Goal: Task Accomplishment & Management: Use online tool/utility

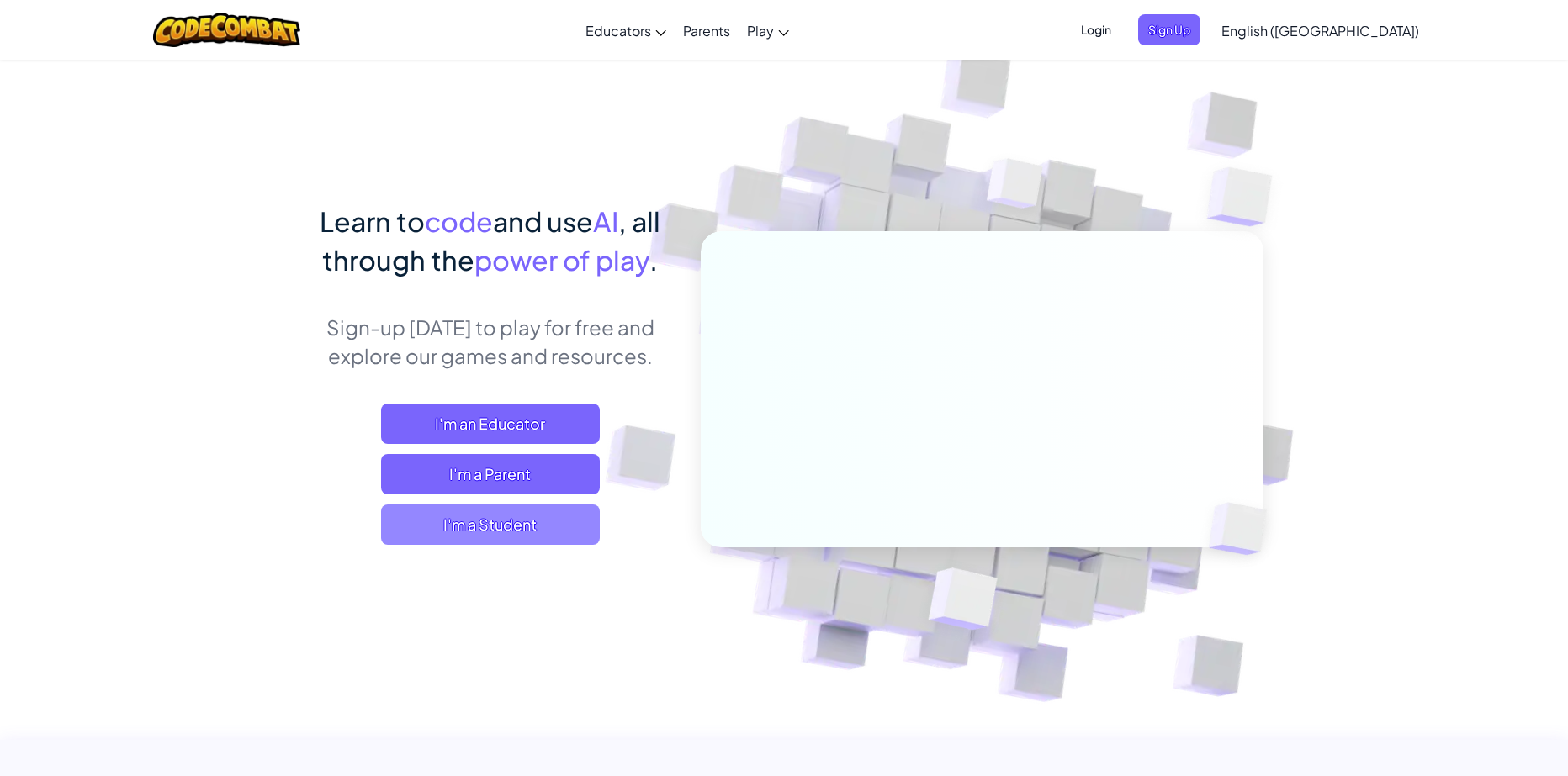
click at [479, 519] on span "I'm a Student" at bounding box center [490, 525] width 218 height 40
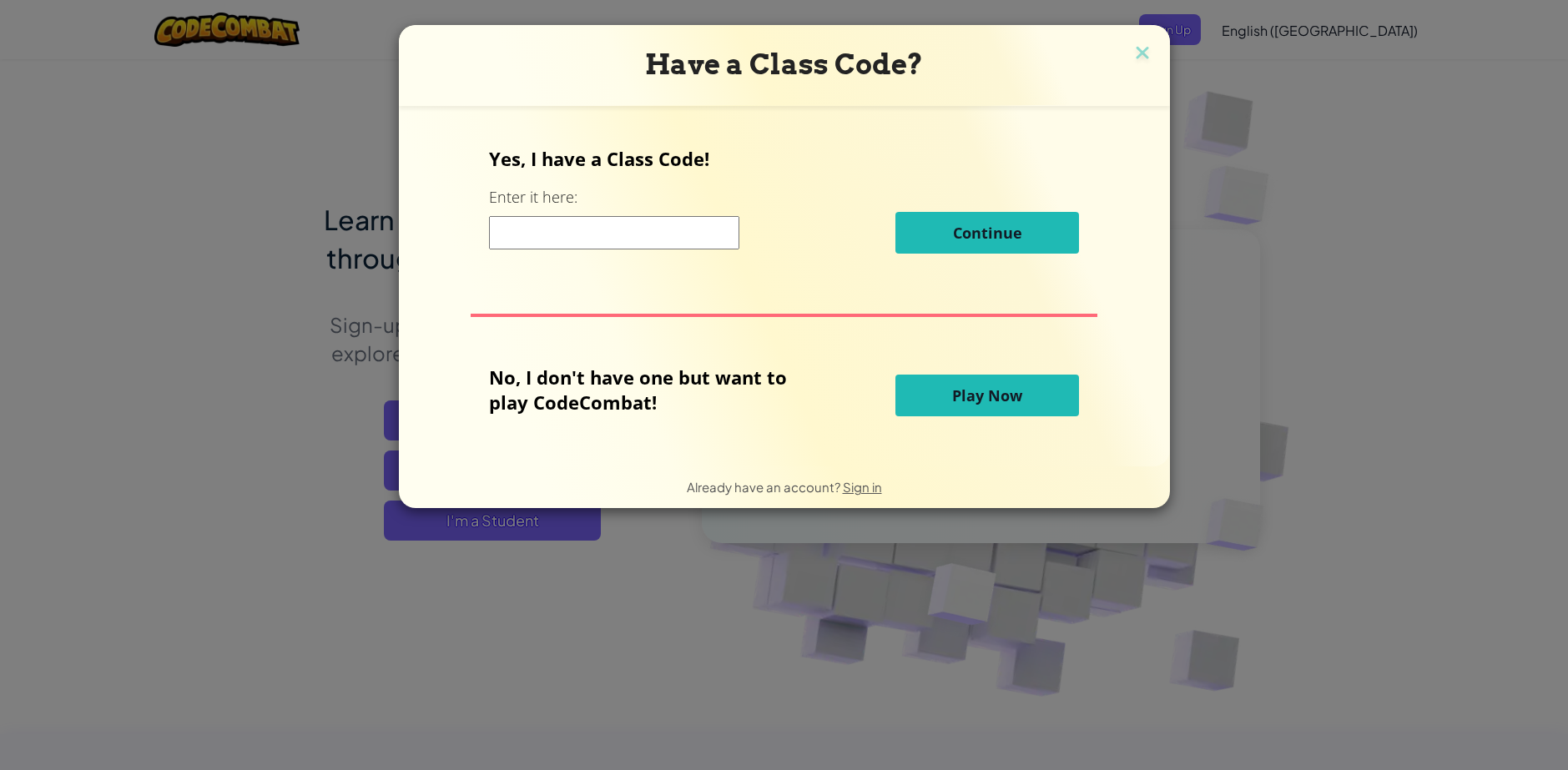
click at [956, 395] on span "Play Now" at bounding box center [986, 396] width 70 height 20
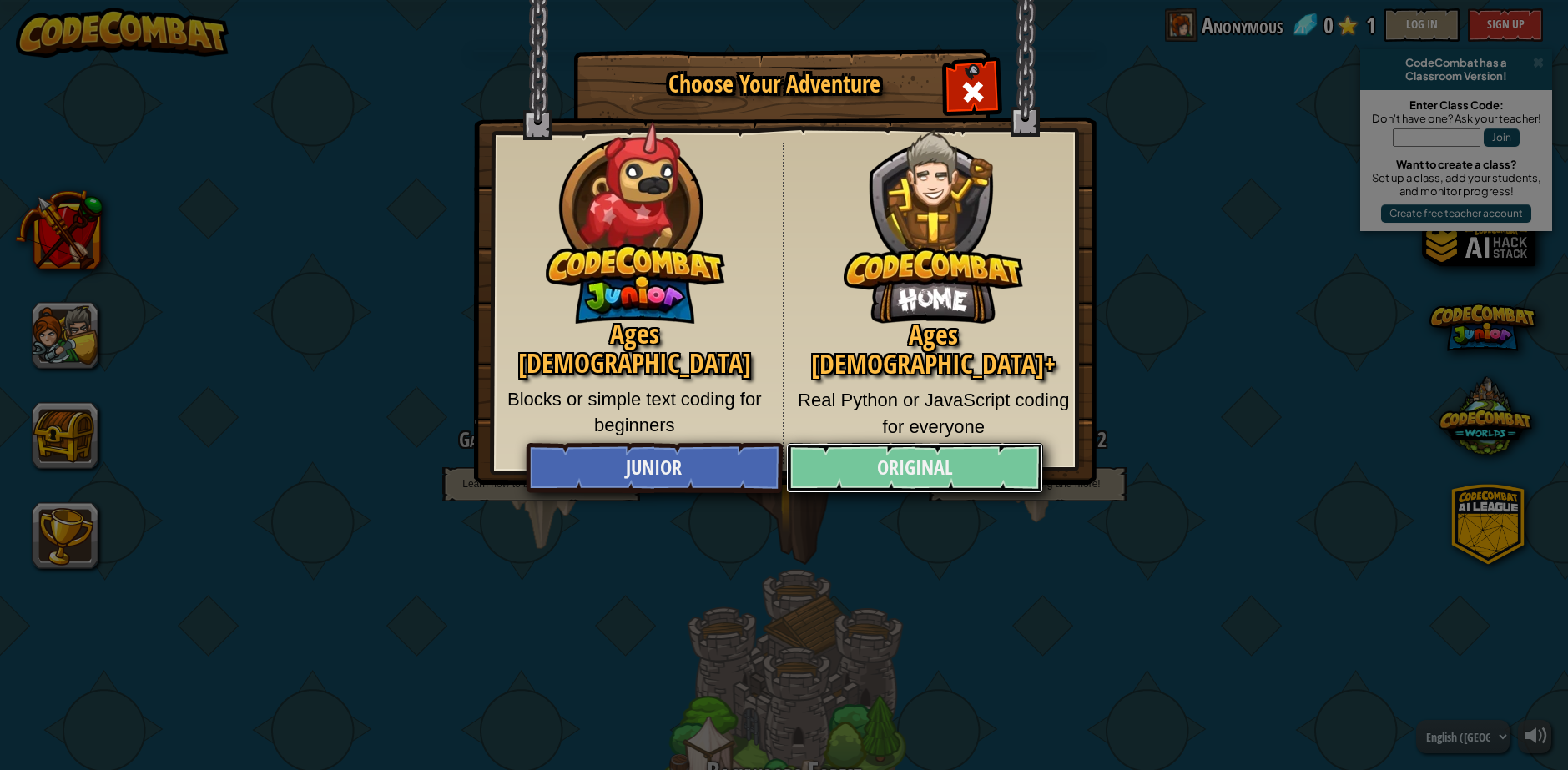
click at [881, 468] on link "Original" at bounding box center [914, 468] width 257 height 50
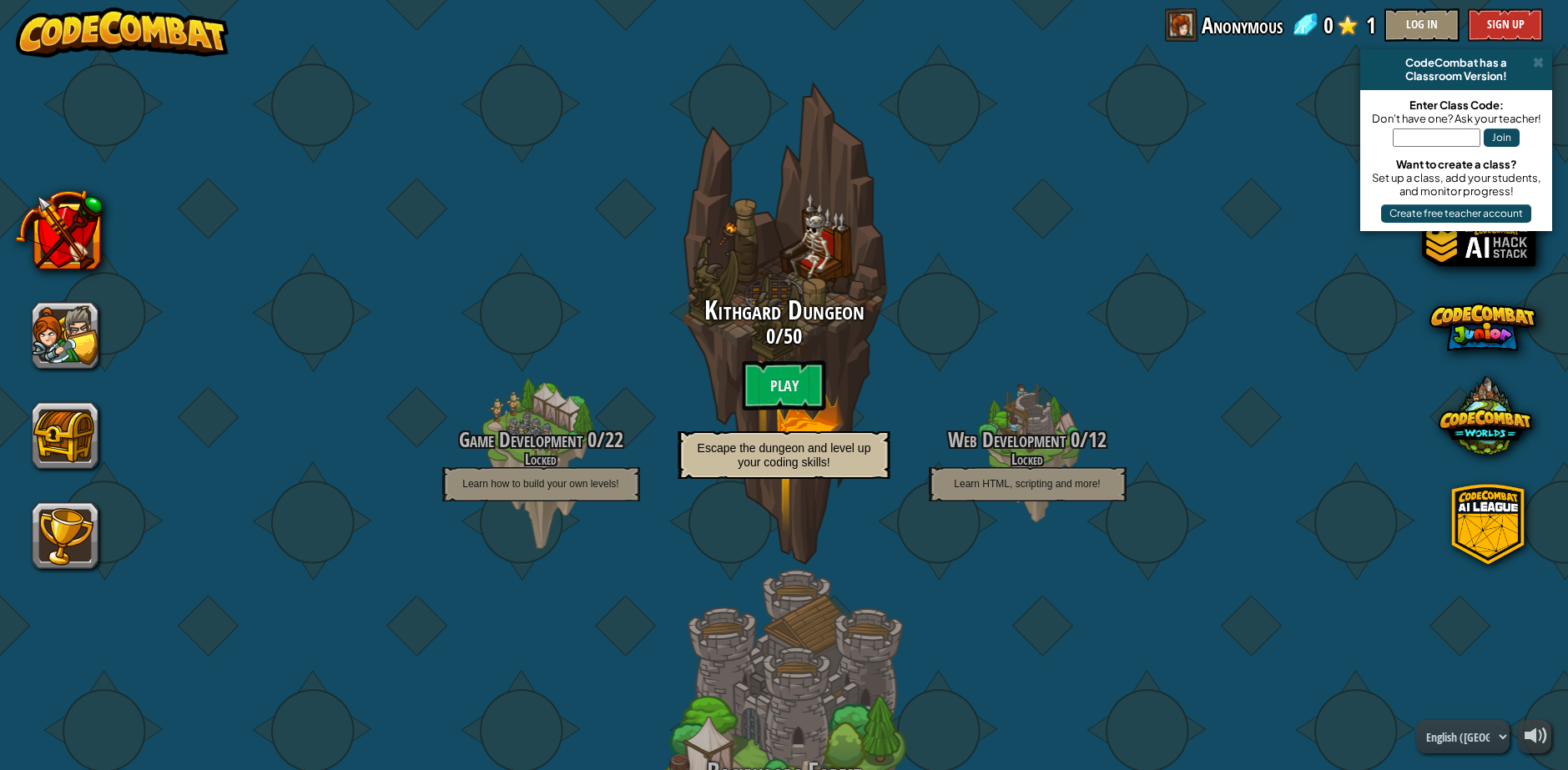
click at [1244, 30] on span "Anonymous" at bounding box center [1242, 25] width 81 height 34
click at [1197, 30] on div "Anonymous 0 1 Log In Sign Up" at bounding box center [1351, 25] width 382 height 34
click at [1179, 30] on span at bounding box center [1181, 25] width 34 height 34
click at [1420, 17] on button "Log In" at bounding box center [1422, 25] width 75 height 34
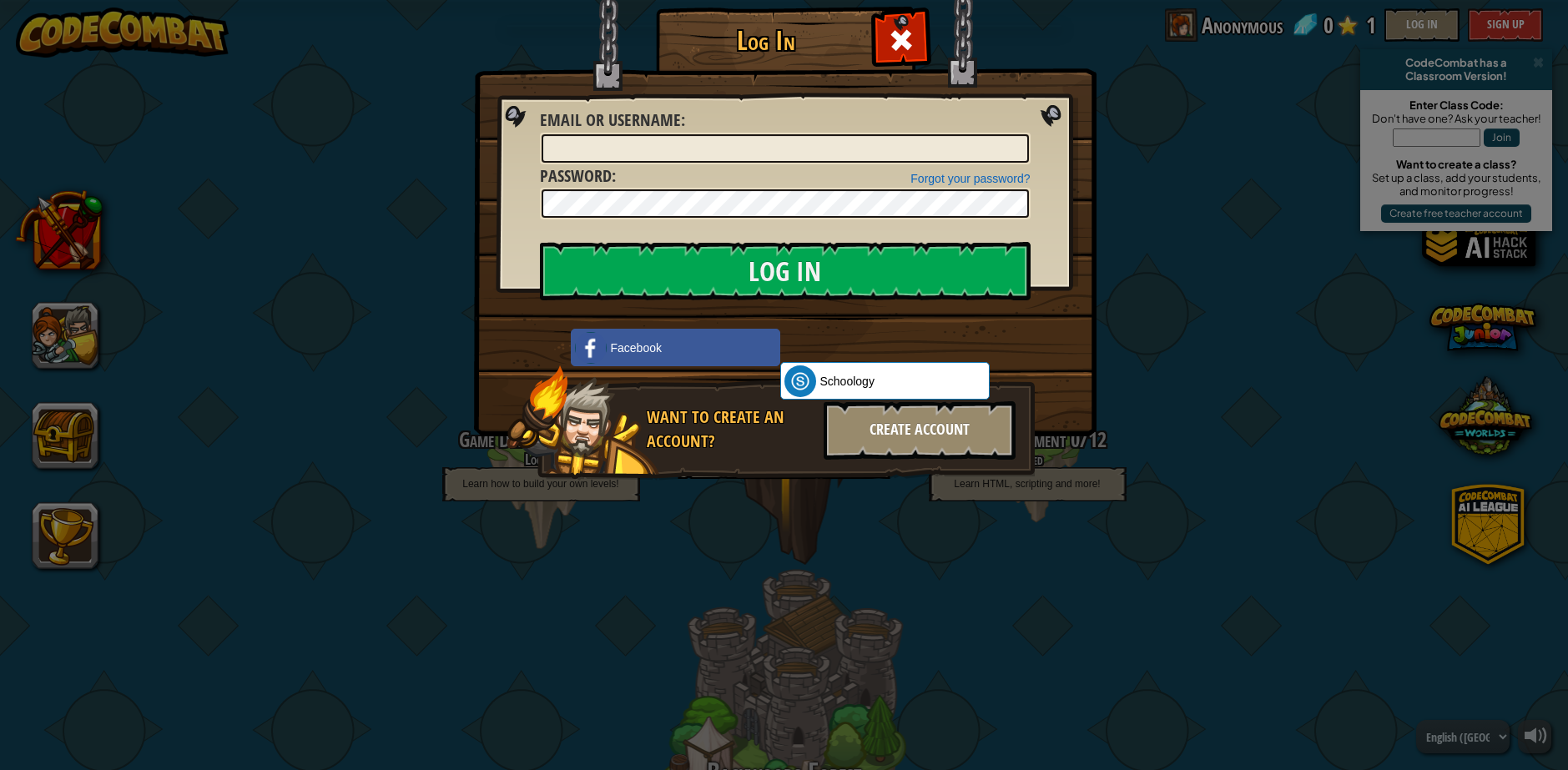
click at [974, 422] on div "Create Account" at bounding box center [919, 431] width 192 height 58
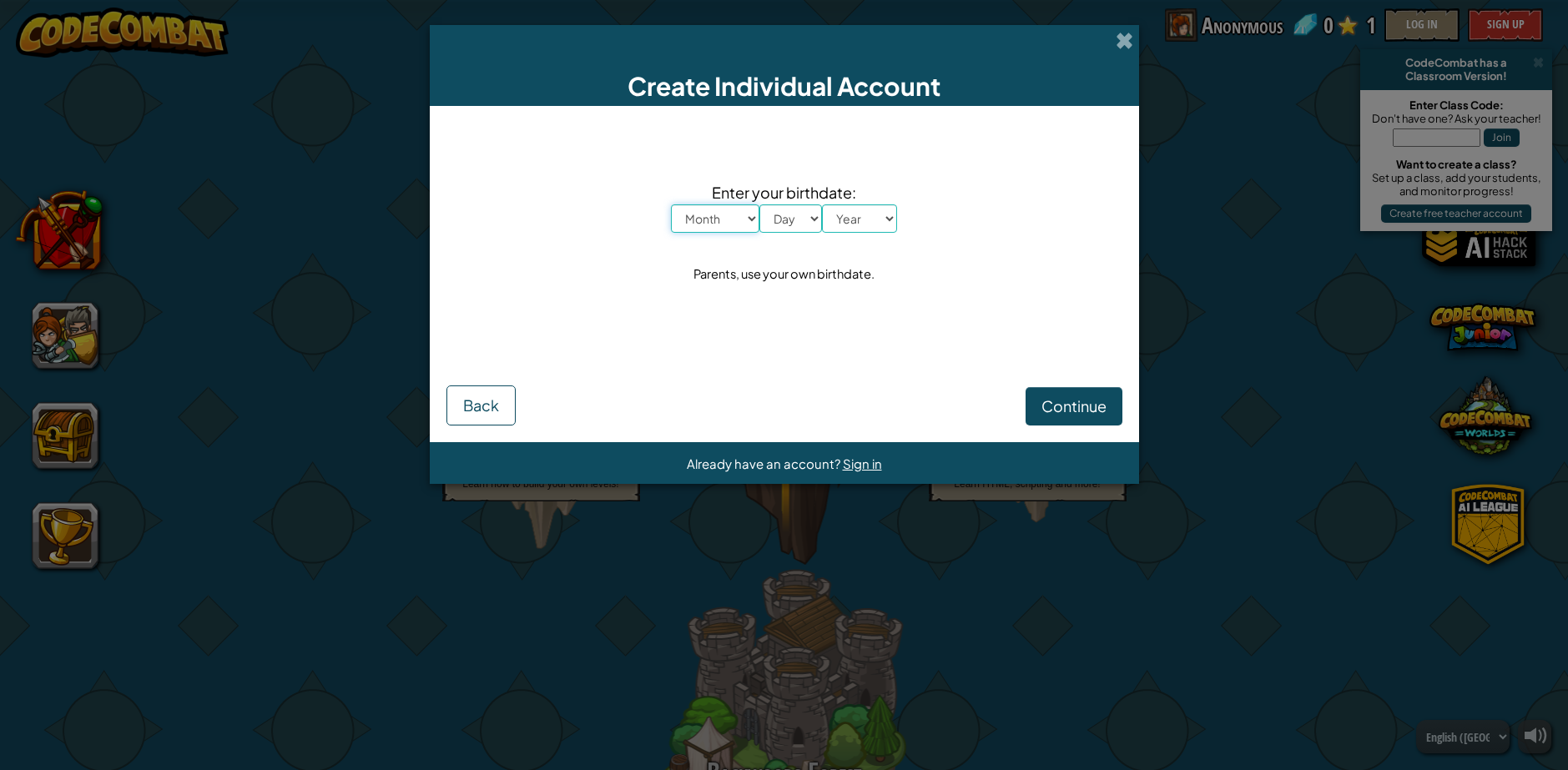
click at [721, 221] on select "Month January February March April May June July August September October Novem…" at bounding box center [714, 219] width 88 height 29
select select "3"
click at [671, 205] on select "Month January February March April May June July August September October Novem…" at bounding box center [714, 219] width 88 height 29
click at [782, 222] on select "Day 1 2 3 4 5 6 7 8 9 10 11 12 13 14 15 16 17 18 19 20 21 22 23 24 25 26 27 28 …" at bounding box center [789, 219] width 62 height 29
click at [800, 211] on select "Day 1 2 3 4 5 6 7 8 9 10 11 12 13 14 15 16 17 18 19 20 21 22 23 24 25 26 27 28 …" at bounding box center [789, 219] width 62 height 29
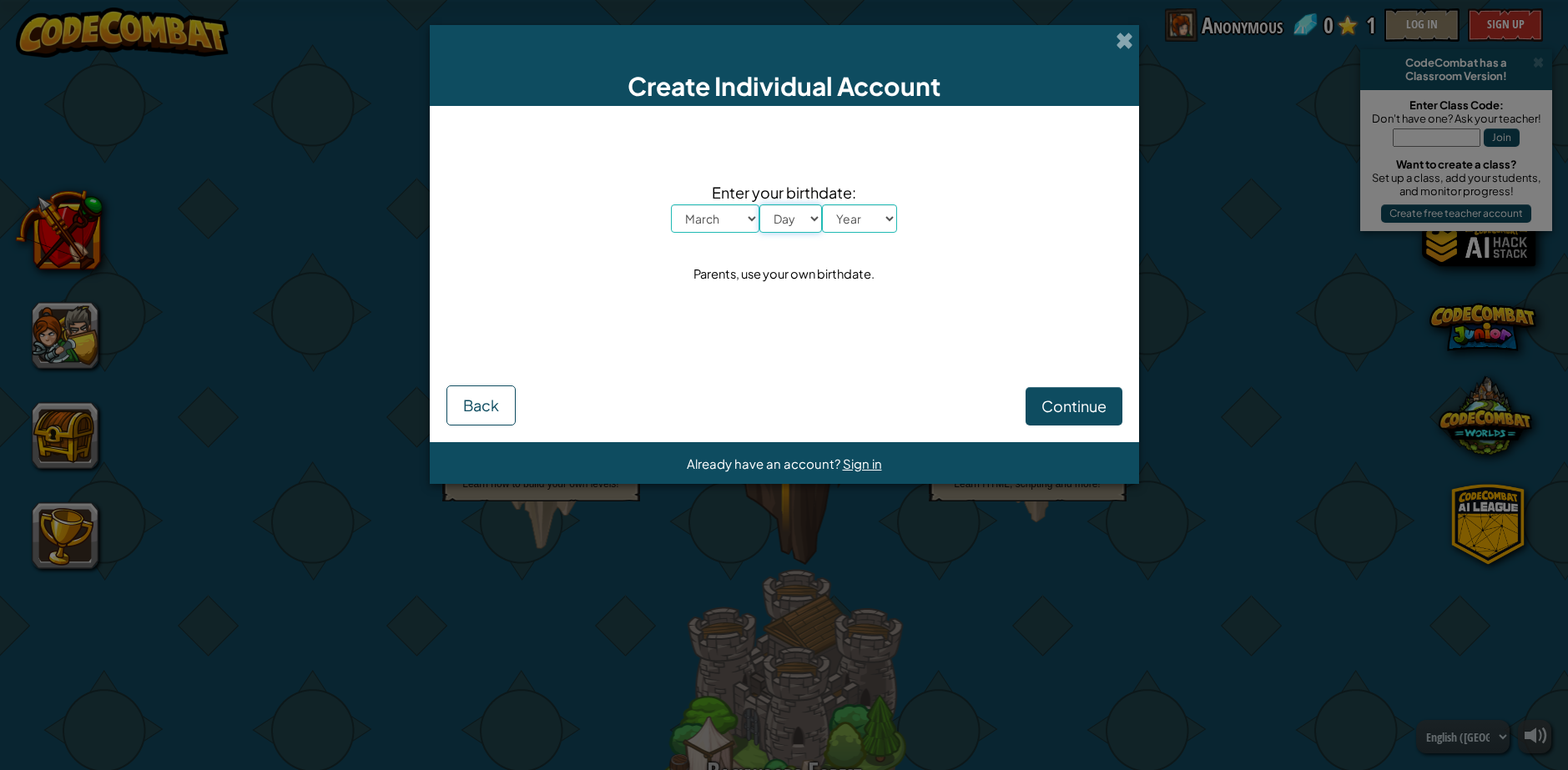
select select "25"
click at [759, 205] on select "Day 1 2 3 4 5 6 7 8 9 10 11 12 13 14 15 16 17 18 19 20 21 22 23 24 25 26 27 28 …" at bounding box center [789, 219] width 62 height 29
click at [862, 211] on select "Year 2025 2024 2023 2022 2021 2020 2019 2018 2017 2016 2015 2014 2013 2012 2011…" at bounding box center [860, 219] width 75 height 29
select select "2007"
click at [822, 205] on select "Year 2025 2024 2023 2022 2021 2020 2019 2018 2017 2016 2015 2014 2013 2012 2011…" at bounding box center [860, 219] width 75 height 29
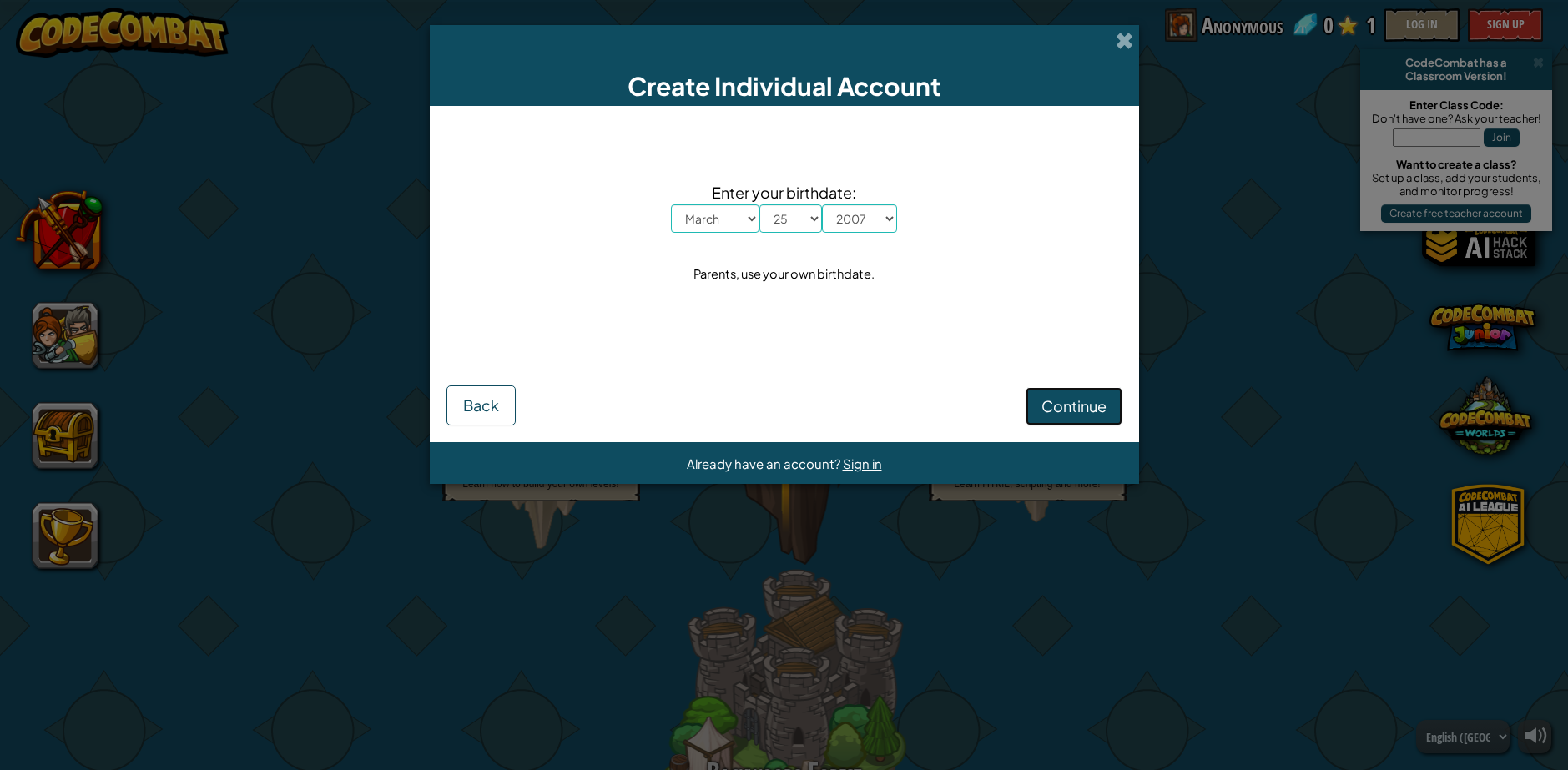
click at [1061, 397] on span "Continue" at bounding box center [1073, 406] width 65 height 19
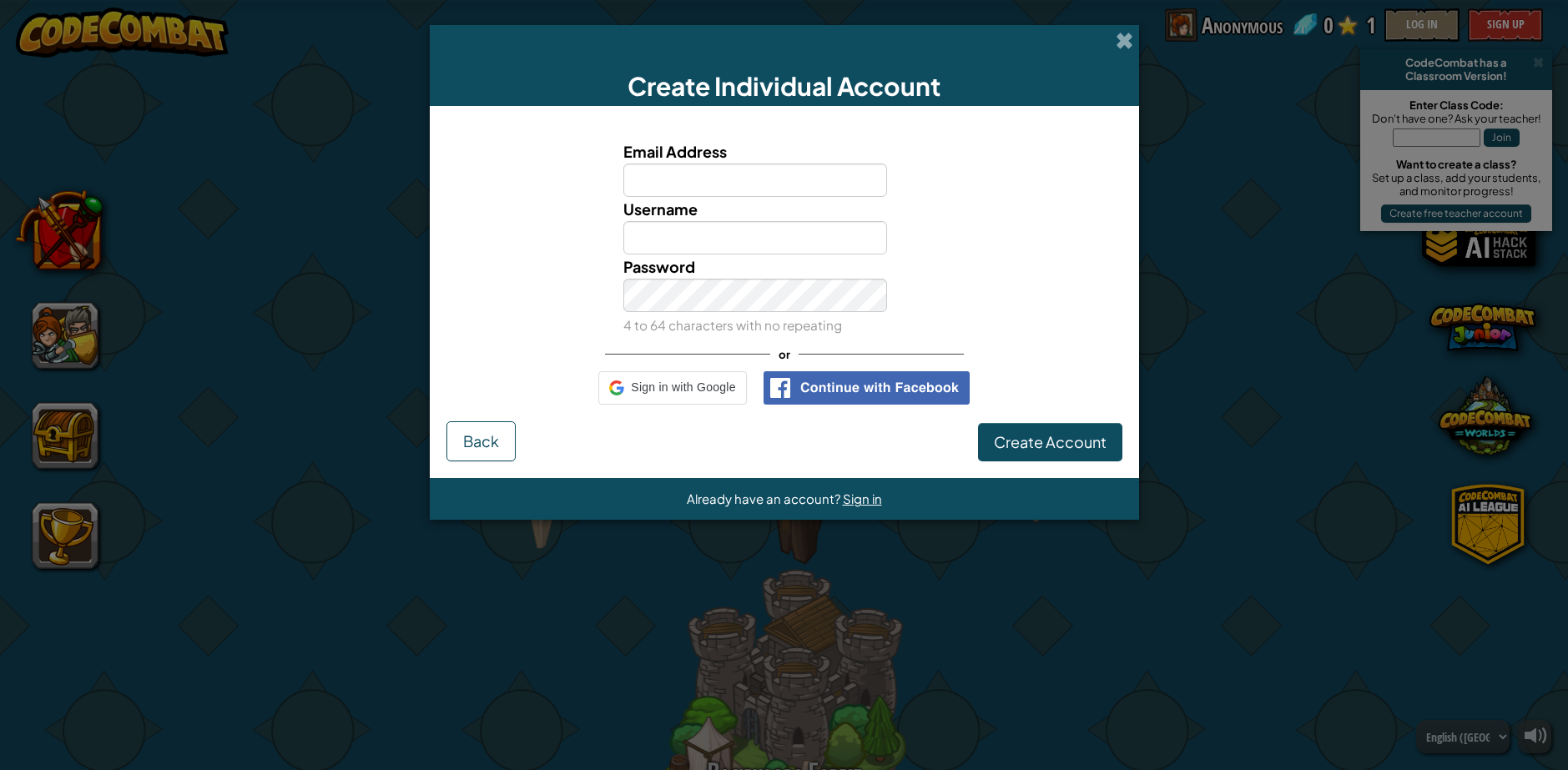
click at [774, 187] on input "Email Address" at bounding box center [755, 180] width 263 height 34
click at [784, 178] on input "Email Address" at bounding box center [755, 180] width 263 height 34
type input "akifdad2xx7@gmail.com"
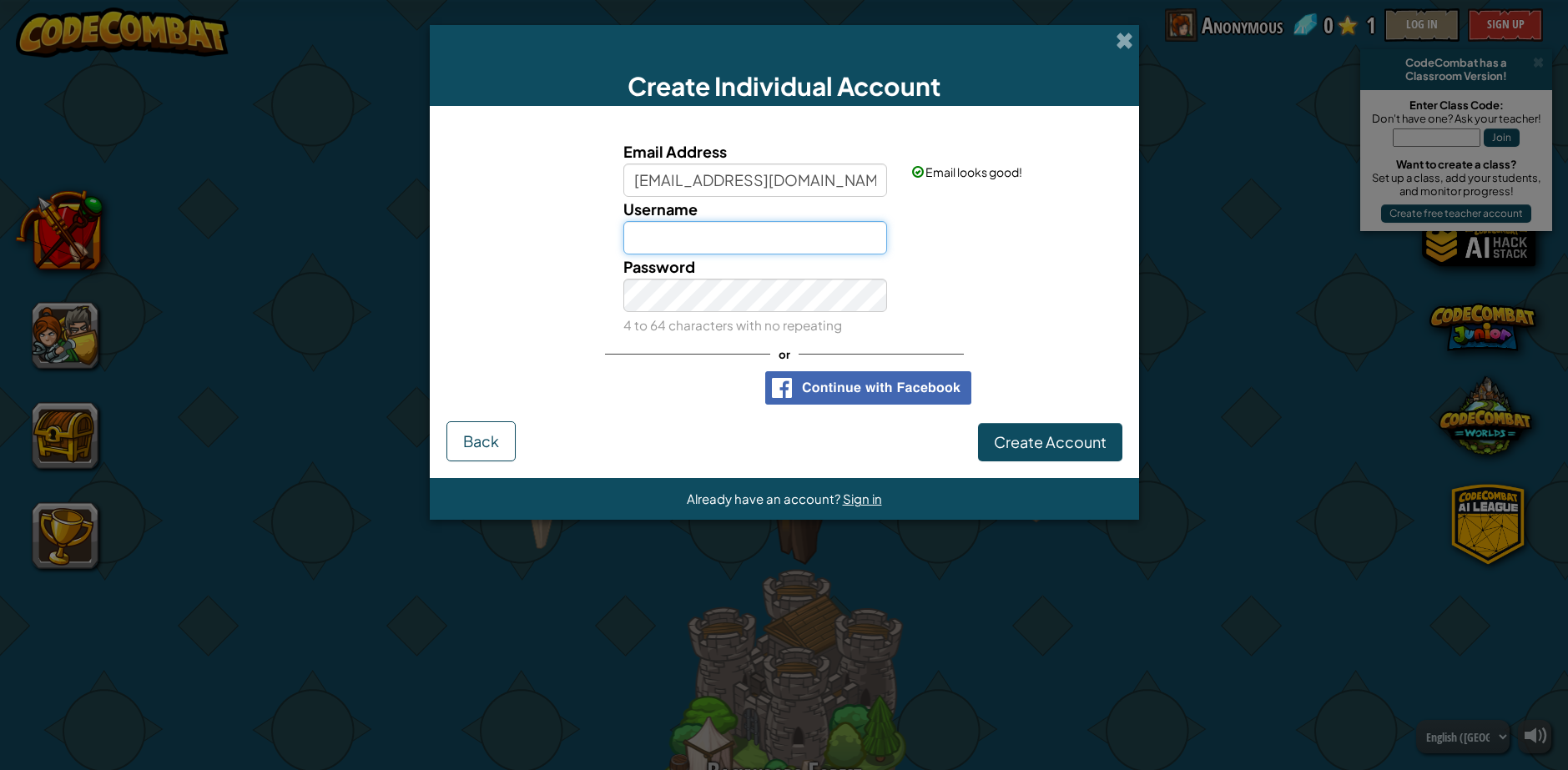
click at [752, 238] on input "Username" at bounding box center [755, 238] width 263 height 34
type input "K"
click at [729, 242] on input "clAssiK" at bounding box center [755, 238] width 263 height 34
type input "clAssiKIF"
click at [1065, 296] on div "Password 4 to 64 characters with no repeating" at bounding box center [784, 295] width 692 height 82
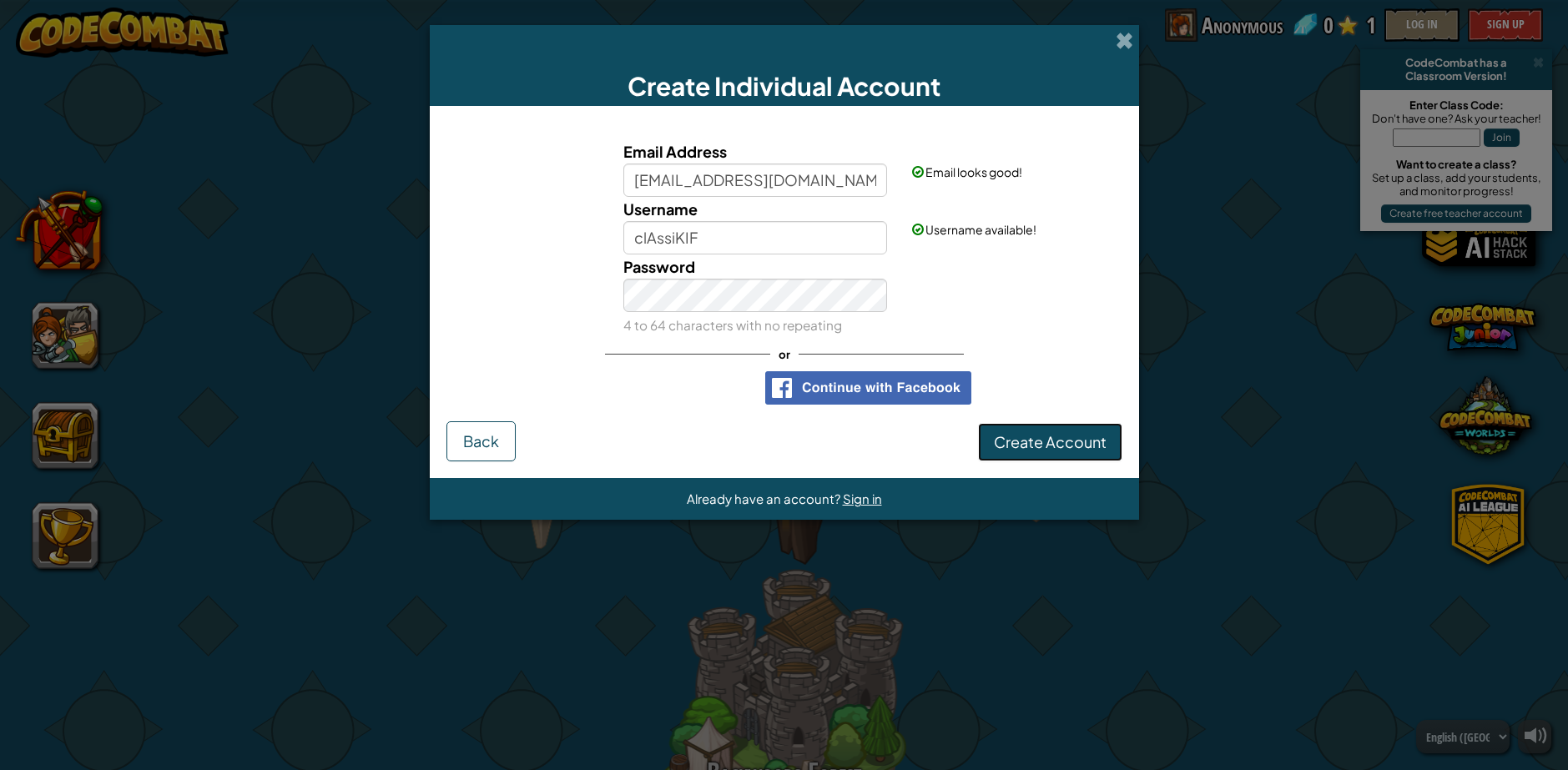
click at [1070, 435] on span "Create Account" at bounding box center [1050, 441] width 113 height 19
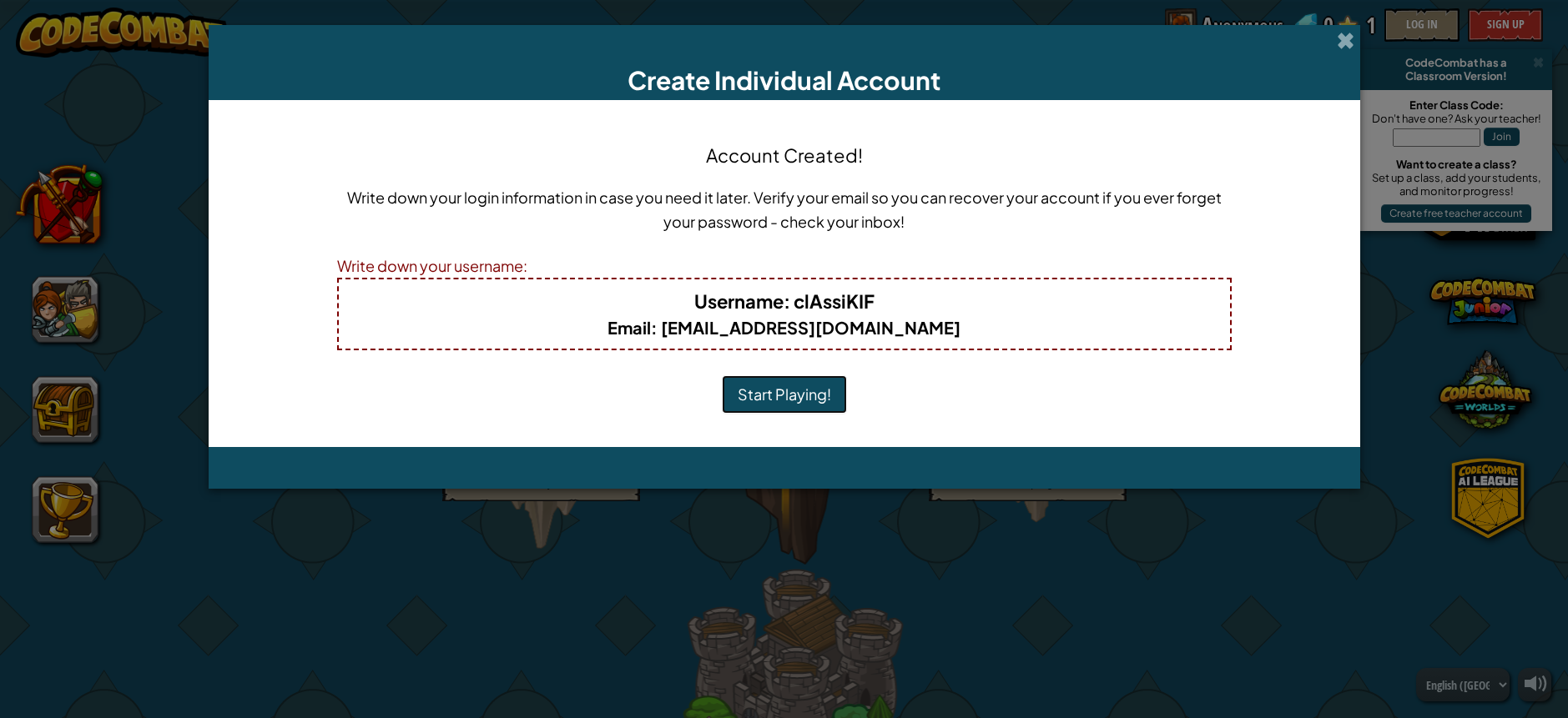
click at [792, 394] on button "Start Playing!" at bounding box center [784, 395] width 126 height 39
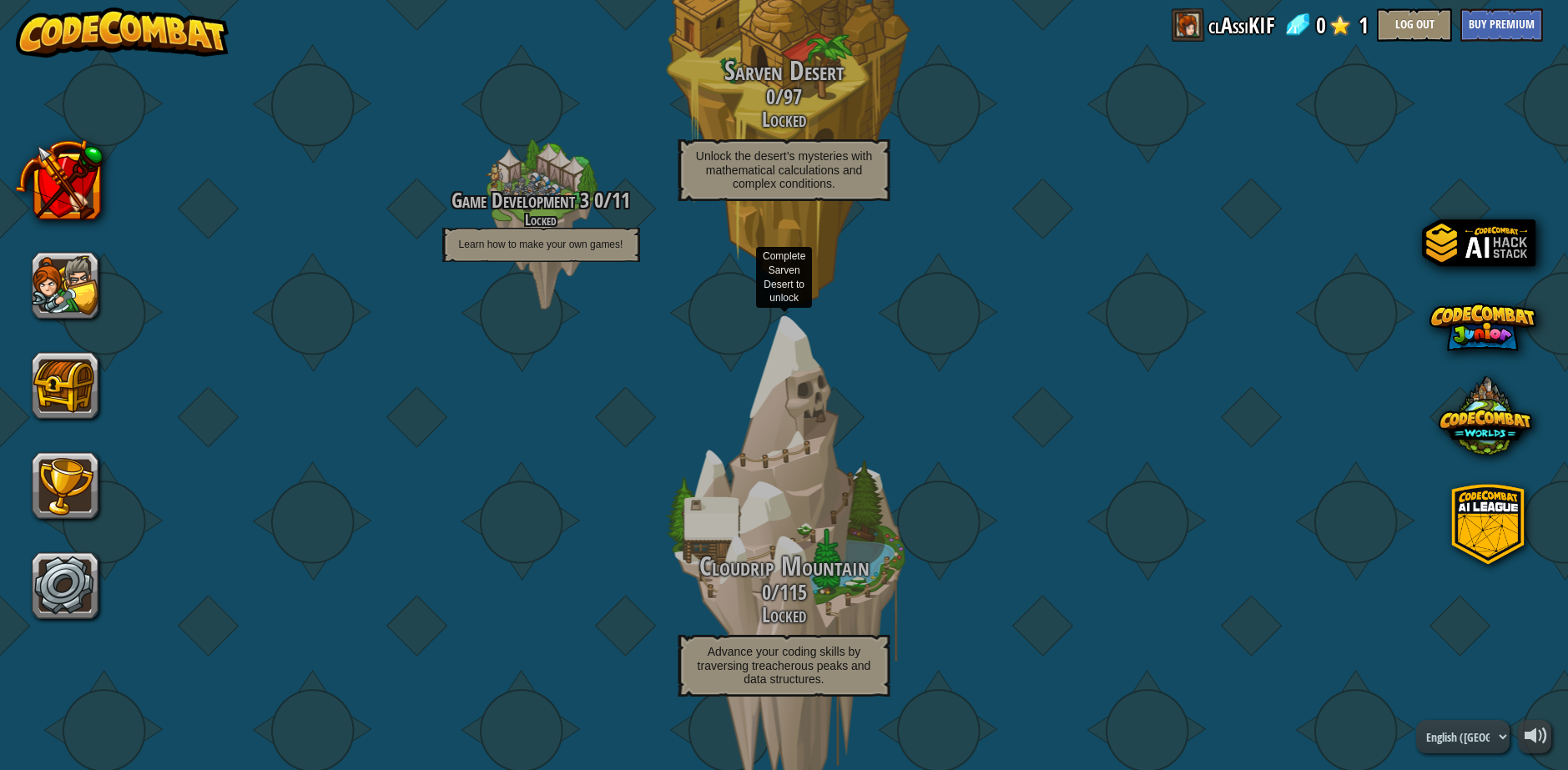
scroll to position [1252, 0]
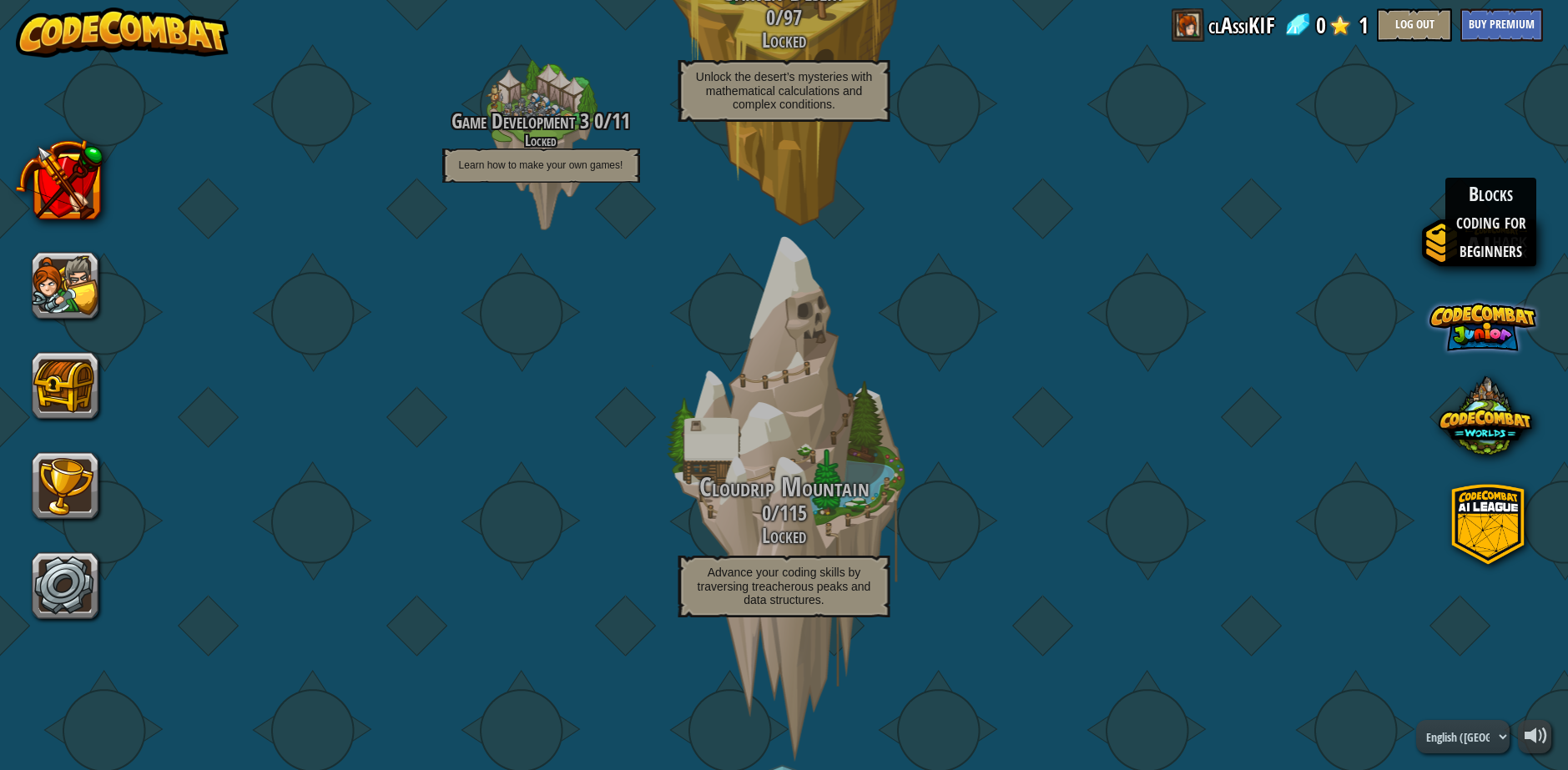
click at [1467, 323] on span at bounding box center [1483, 328] width 107 height 107
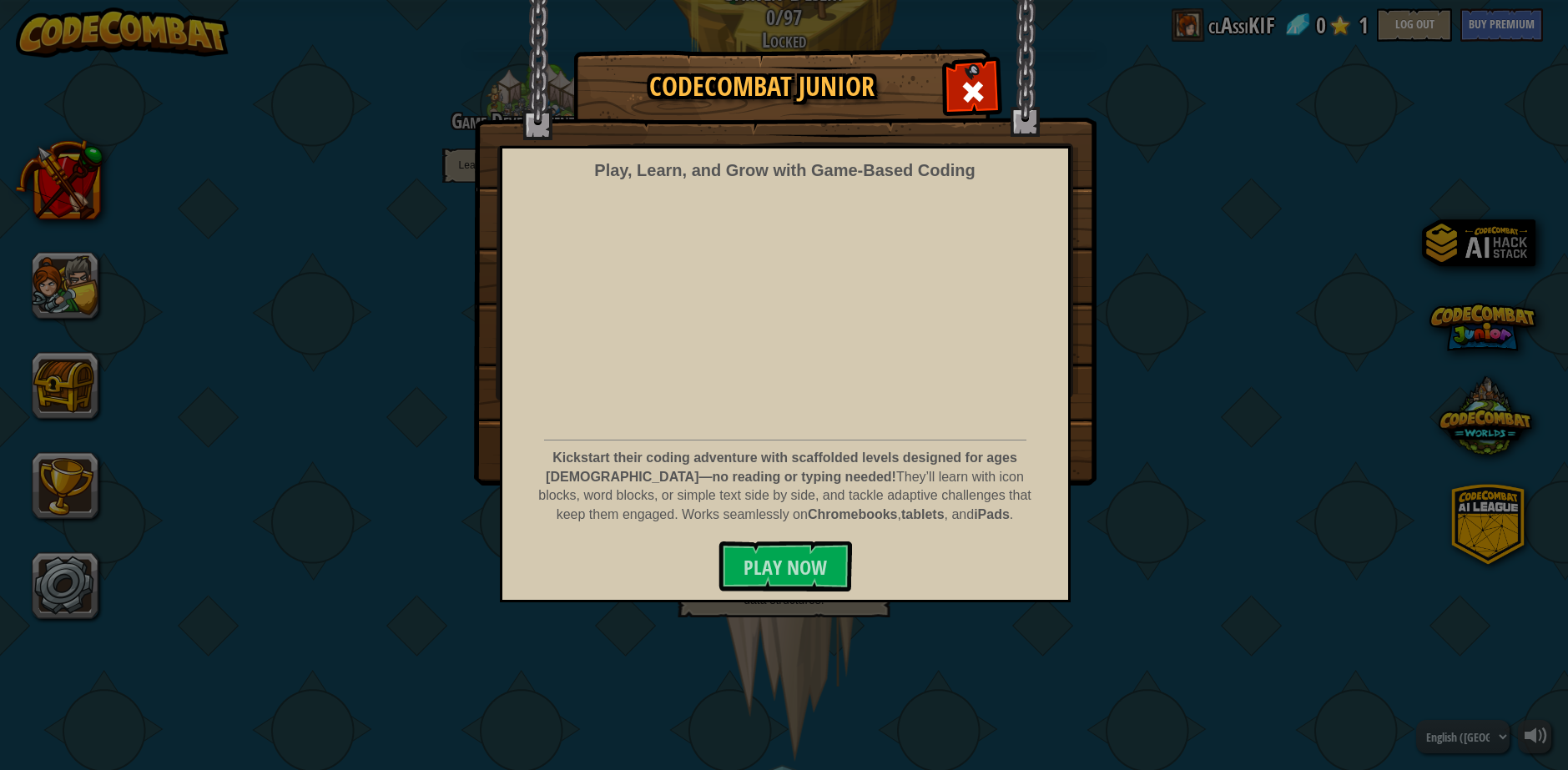
click at [1067, 565] on div "Play, Learn, and Grow with Game‑Based Coding Kickstart their coding adventure w…" at bounding box center [784, 374] width 571 height 456
click at [967, 101] on span at bounding box center [972, 91] width 27 height 27
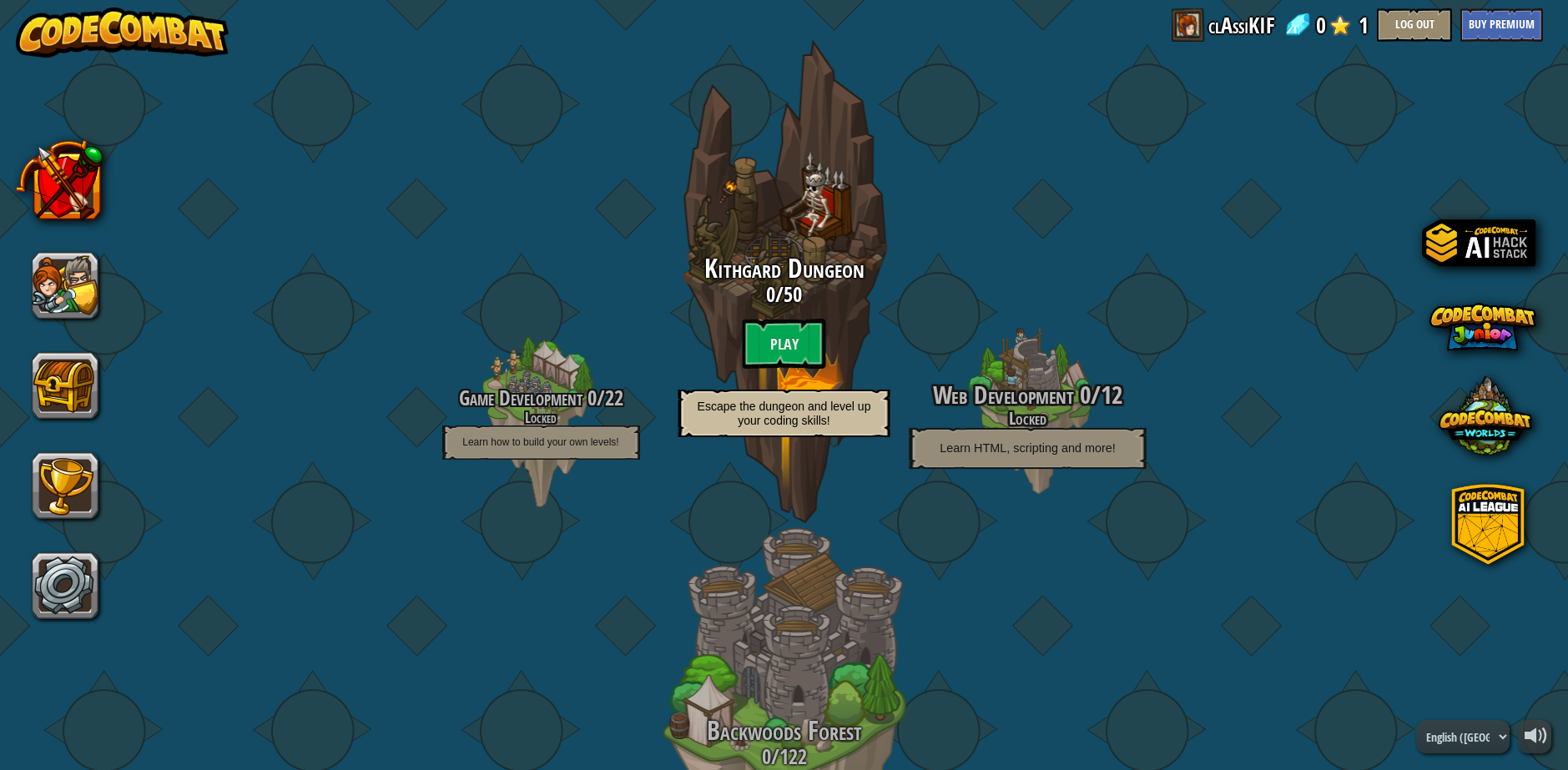
scroll to position [0, 0]
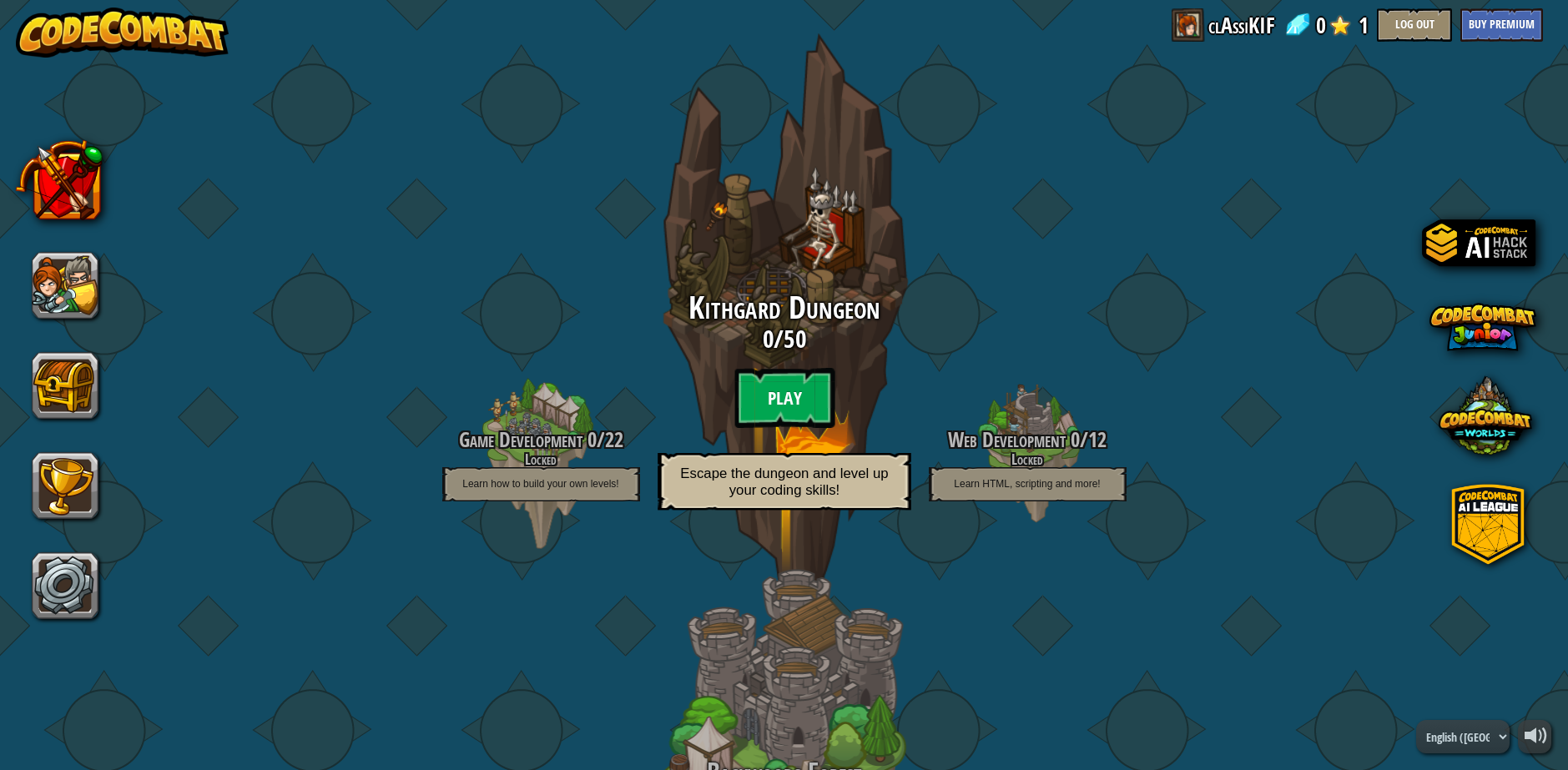
click at [765, 388] on btn "Play" at bounding box center [784, 398] width 100 height 60
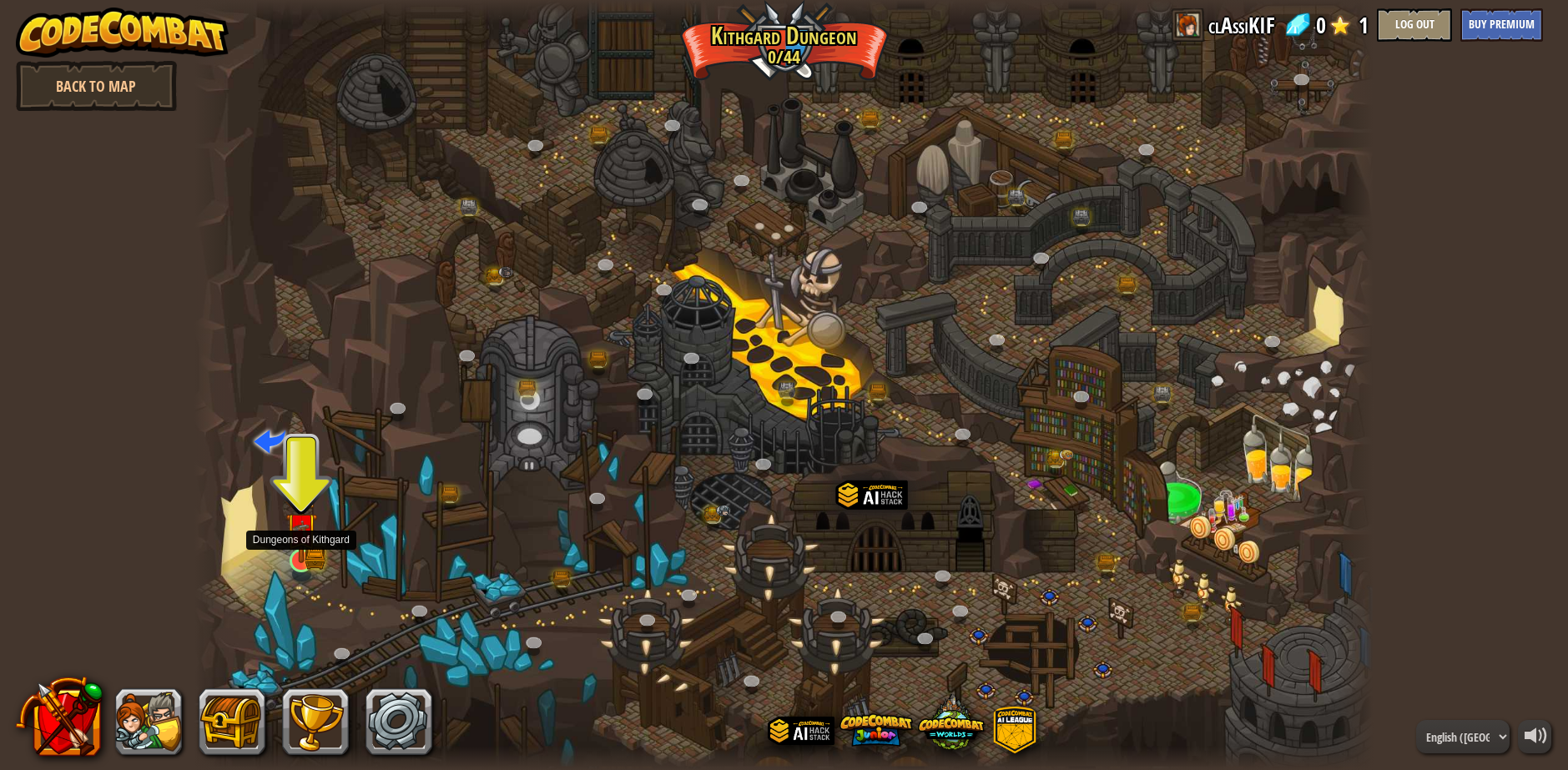
click at [314, 555] on img at bounding box center [301, 529] width 32 height 69
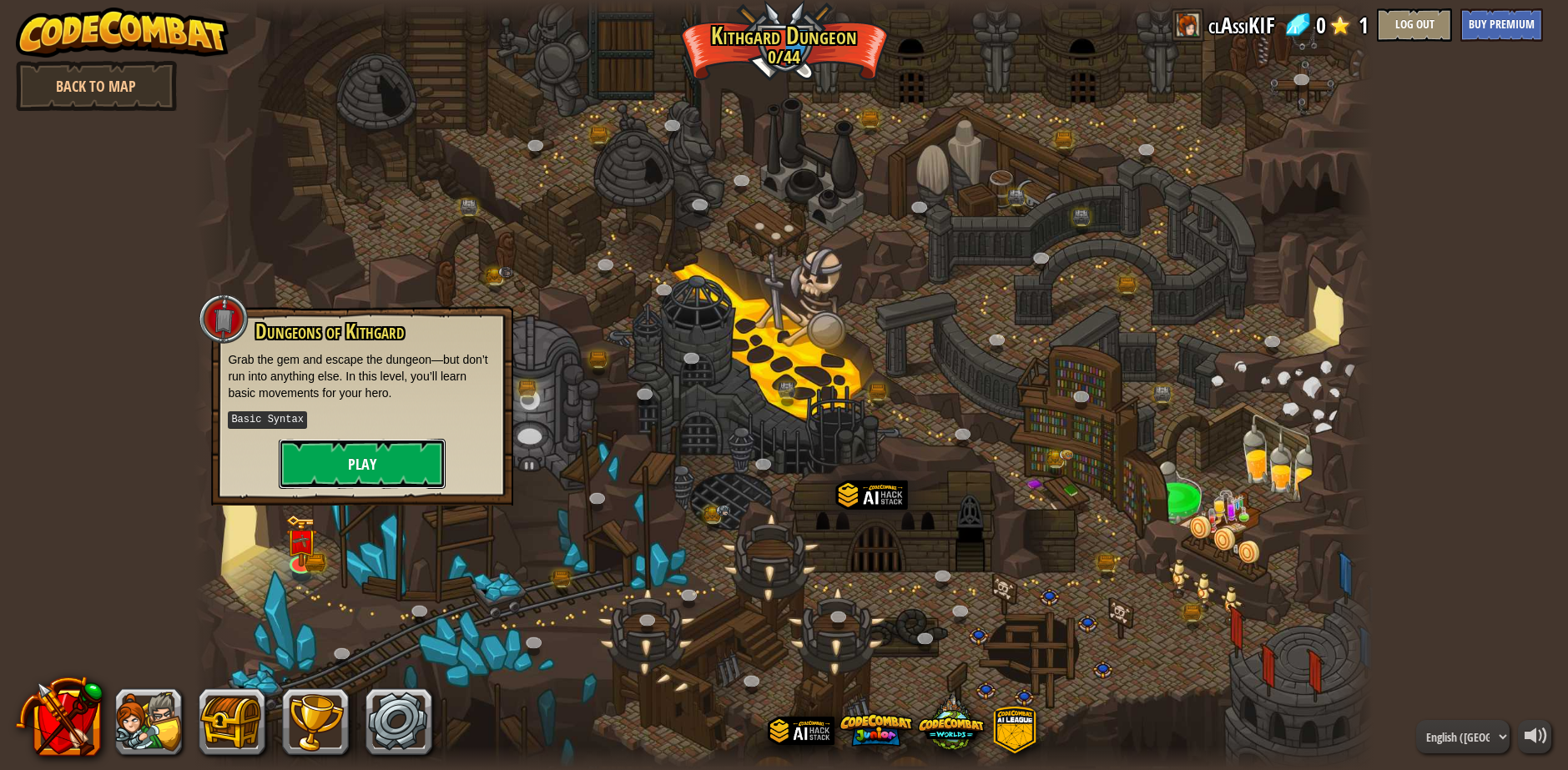
click at [349, 449] on button "Play" at bounding box center [362, 464] width 167 height 50
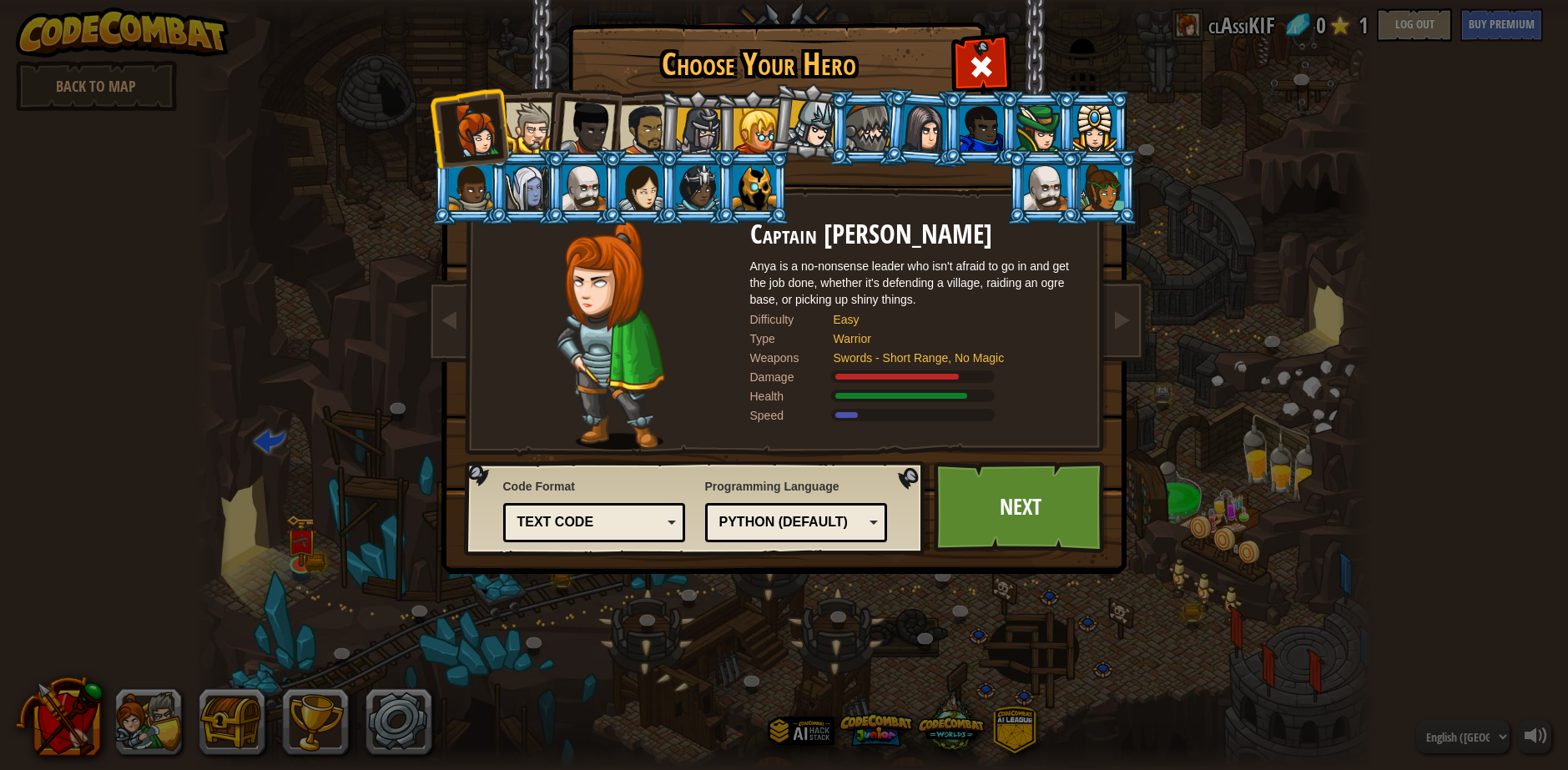
click at [519, 122] on div at bounding box center [530, 128] width 50 height 50
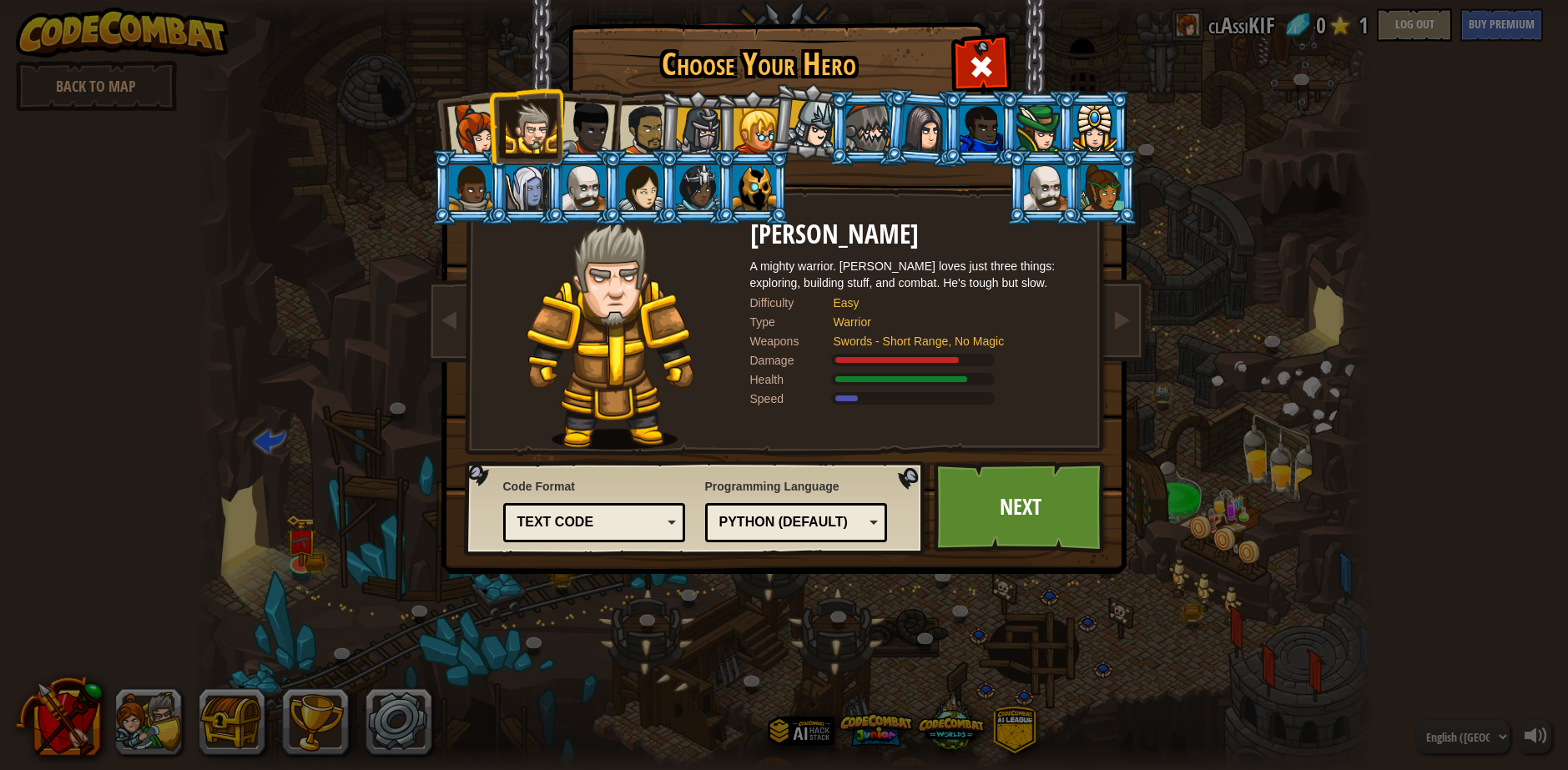
click at [476, 133] on div at bounding box center [474, 131] width 55 height 55
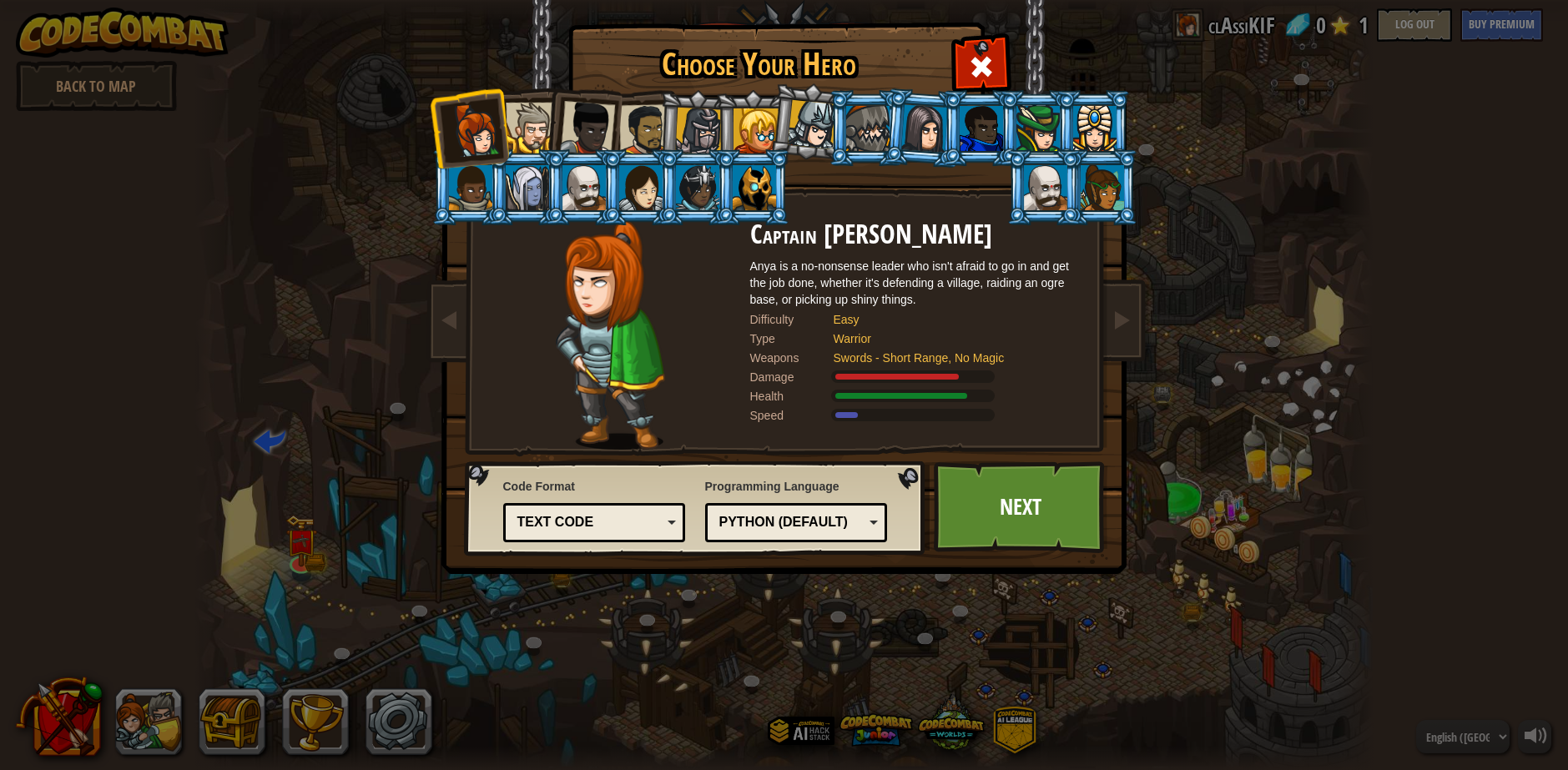
click at [544, 130] on li at bounding box center [582, 125] width 82 height 82
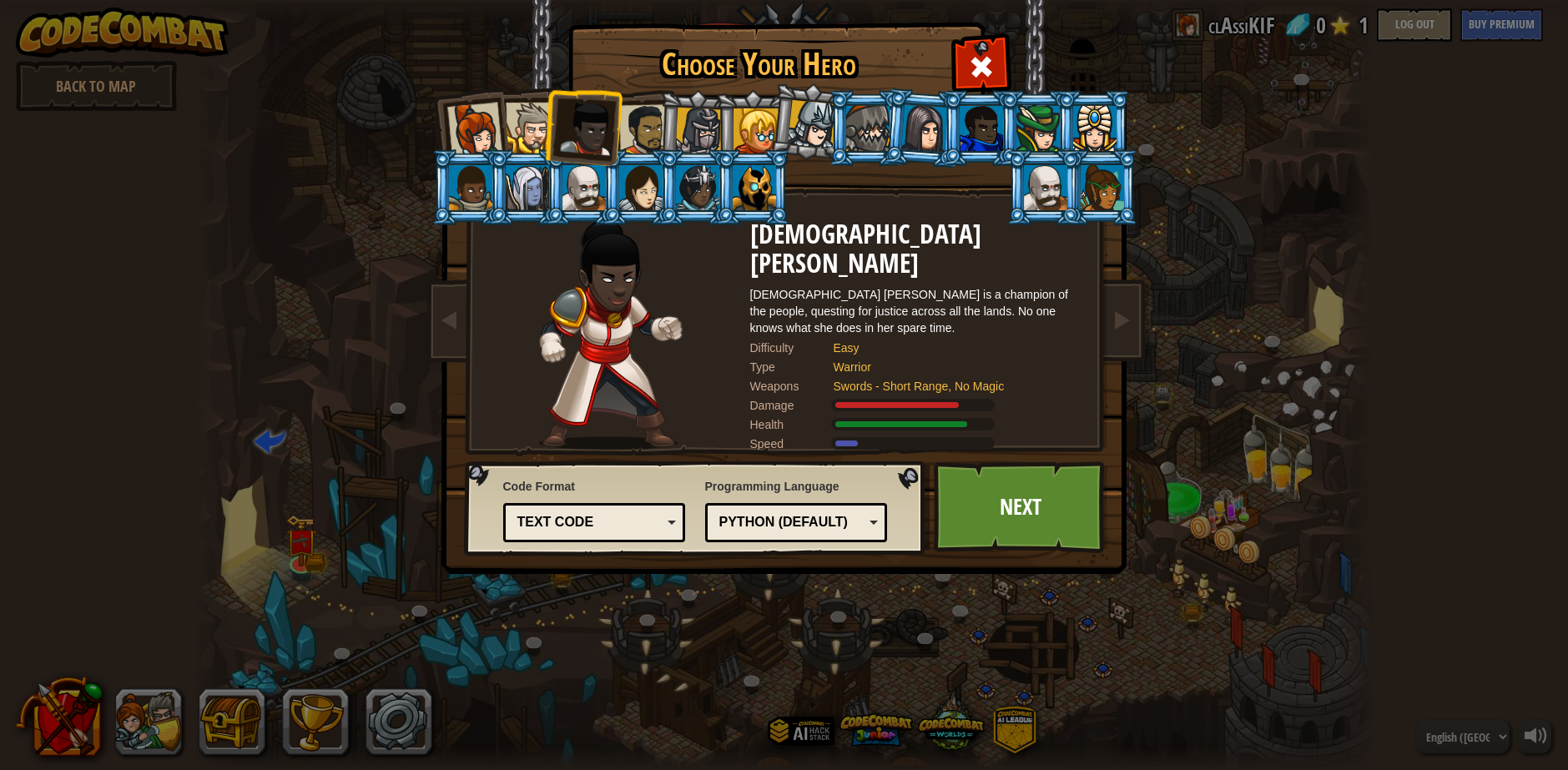
click at [562, 205] on div at bounding box center [584, 188] width 44 height 46
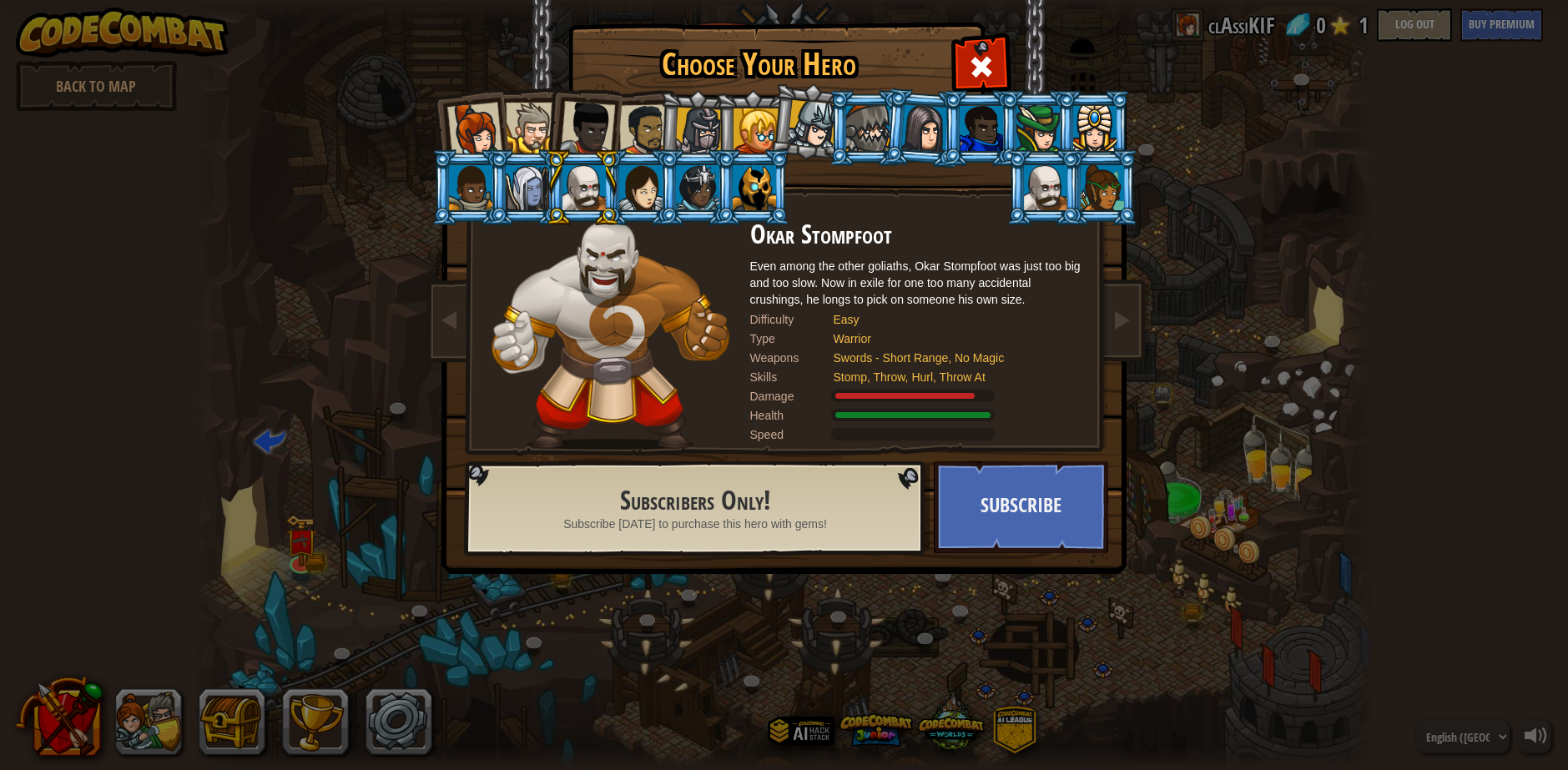
click at [636, 115] on div at bounding box center [644, 130] width 51 height 51
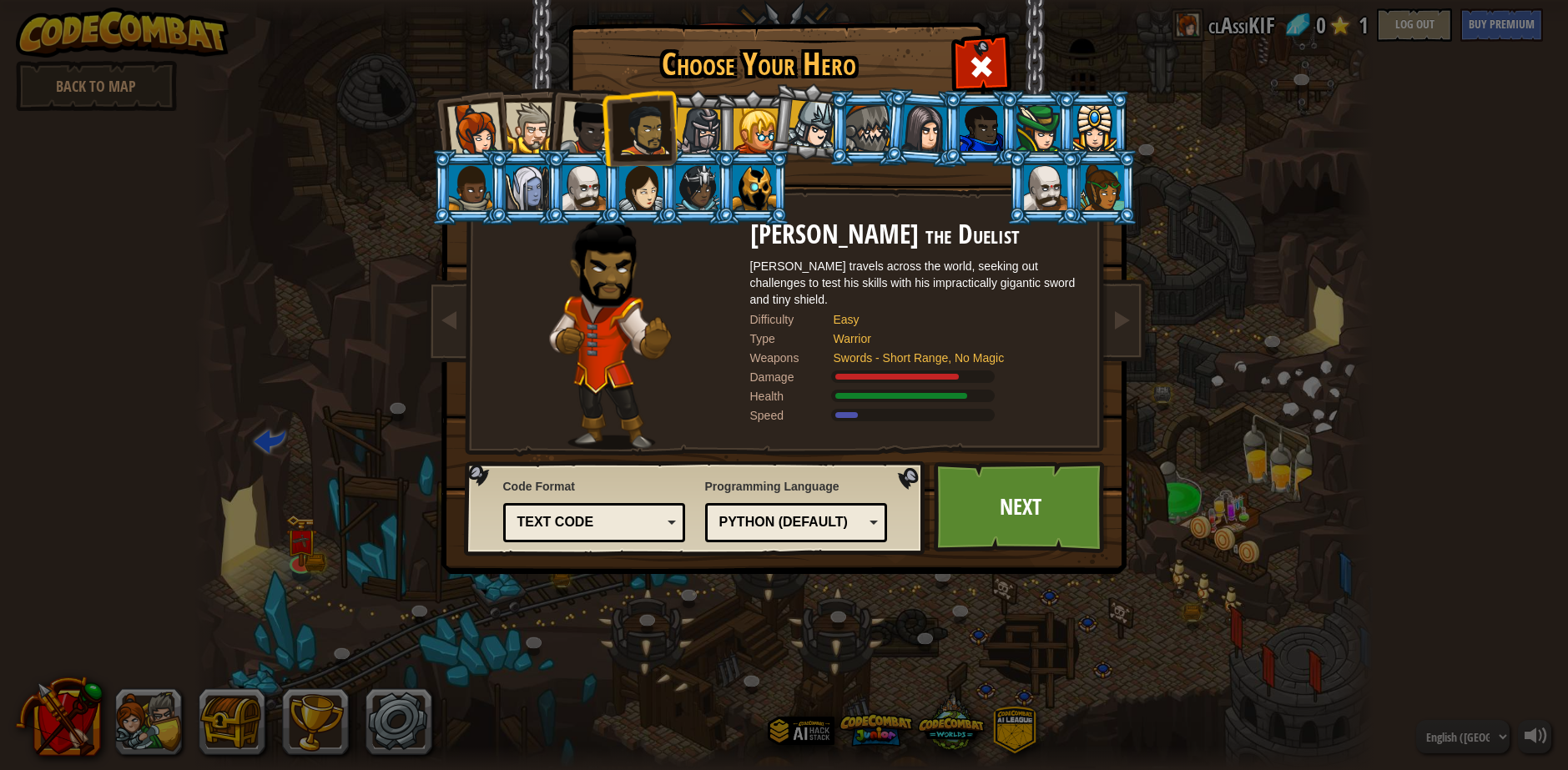
click at [693, 121] on div at bounding box center [698, 132] width 47 height 48
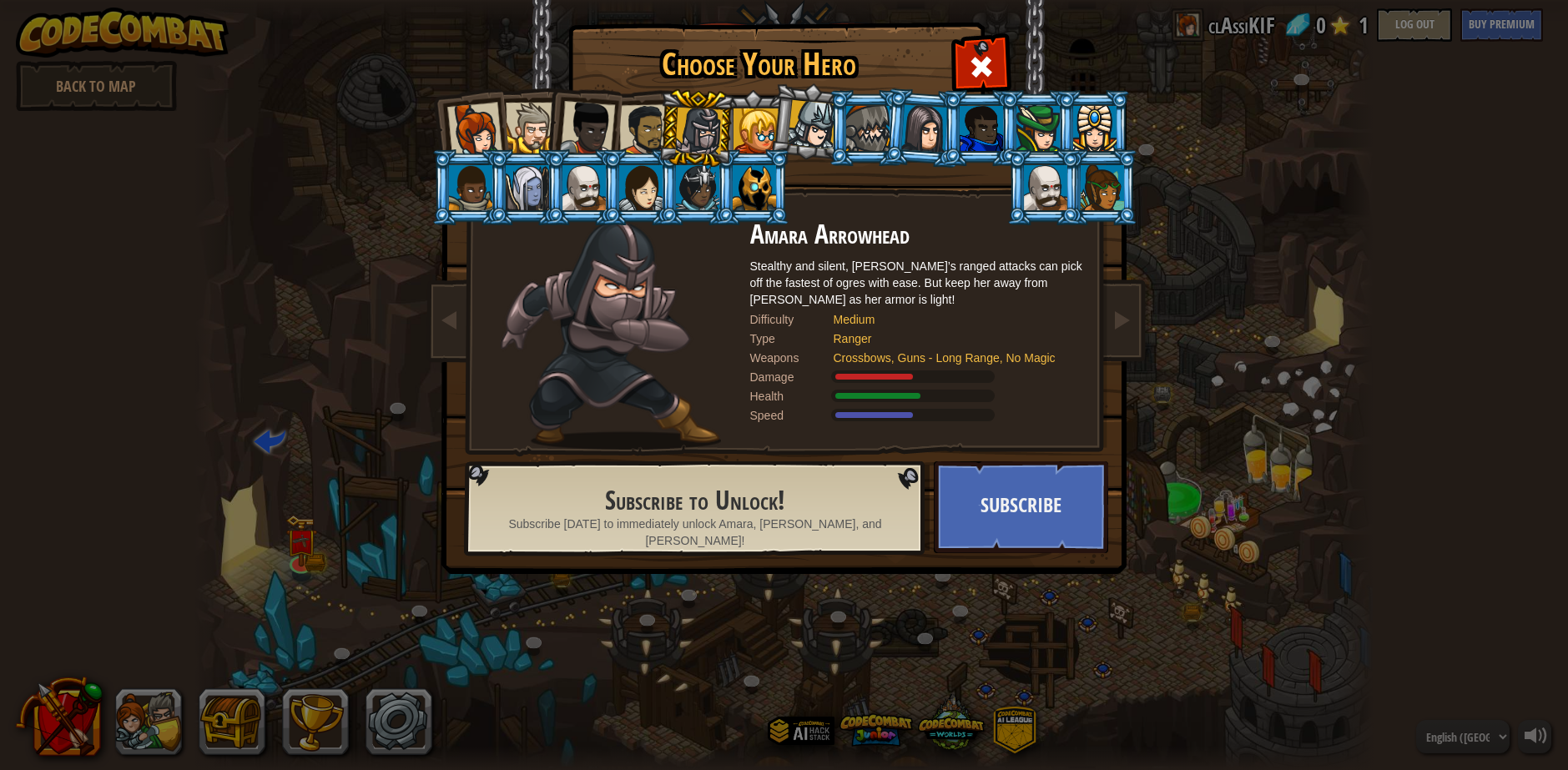
click at [743, 121] on div at bounding box center [756, 132] width 46 height 46
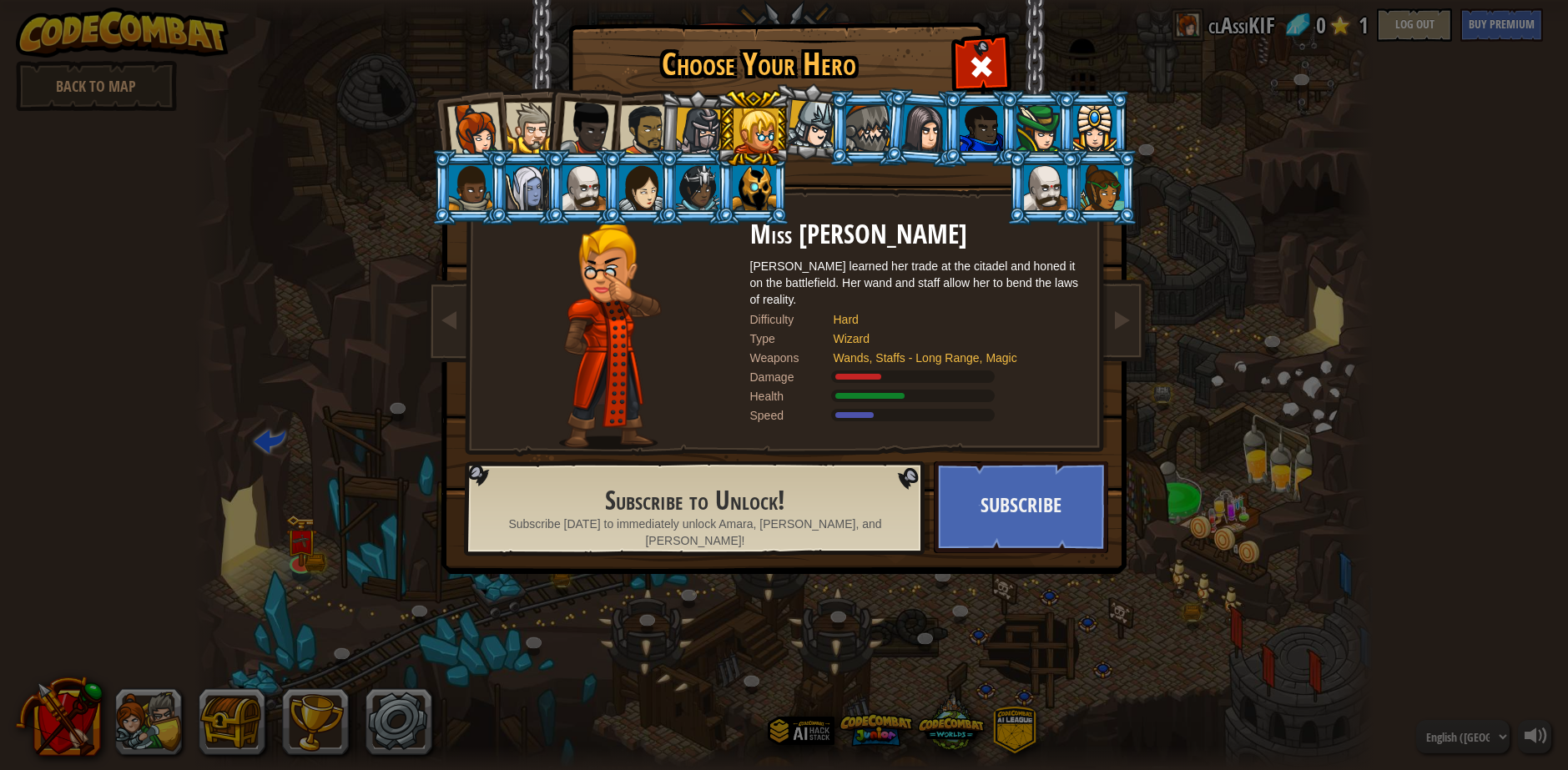
click at [812, 125] on div at bounding box center [811, 125] width 49 height 49
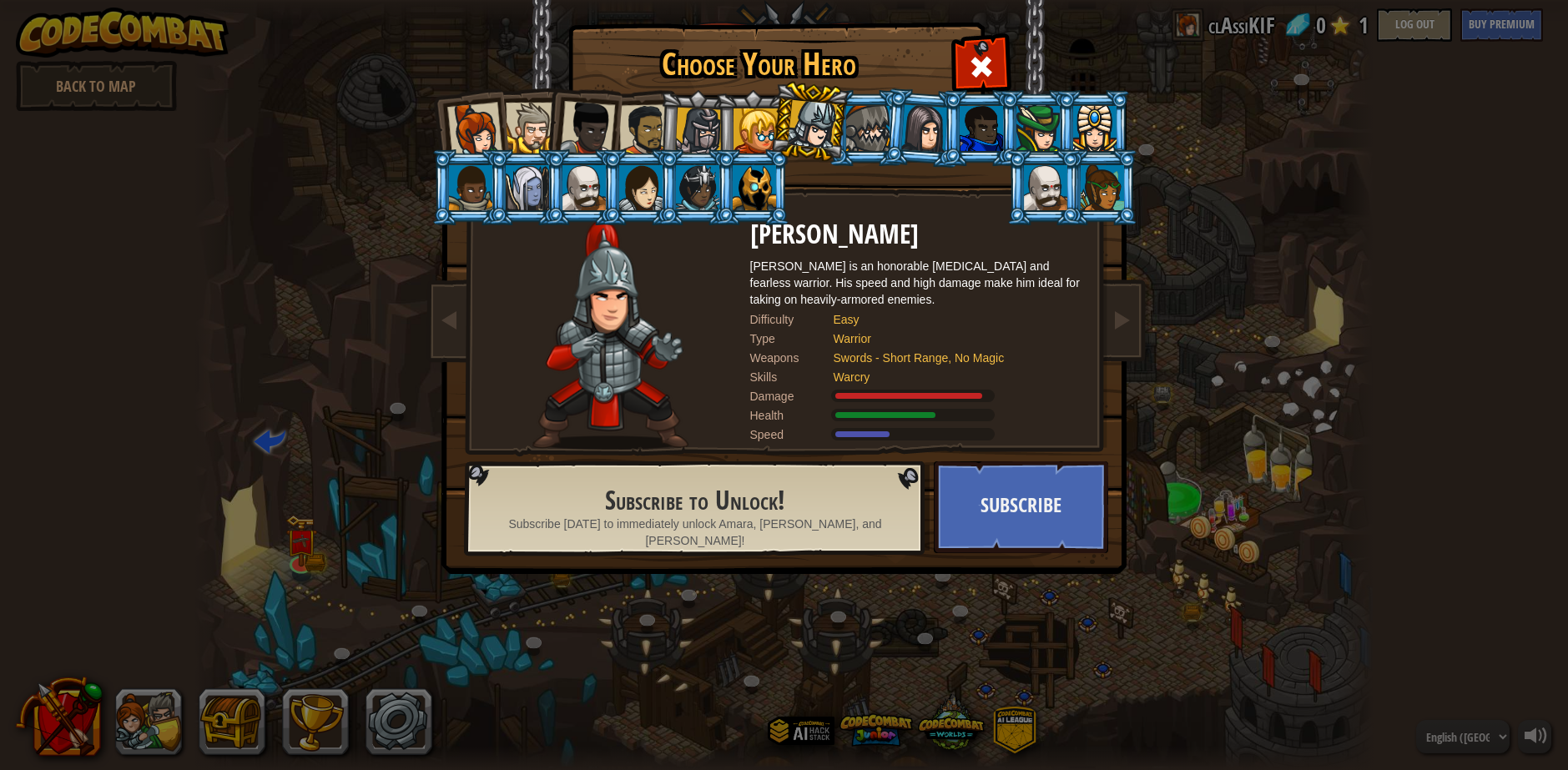
click at [882, 125] on div at bounding box center [868, 129] width 44 height 46
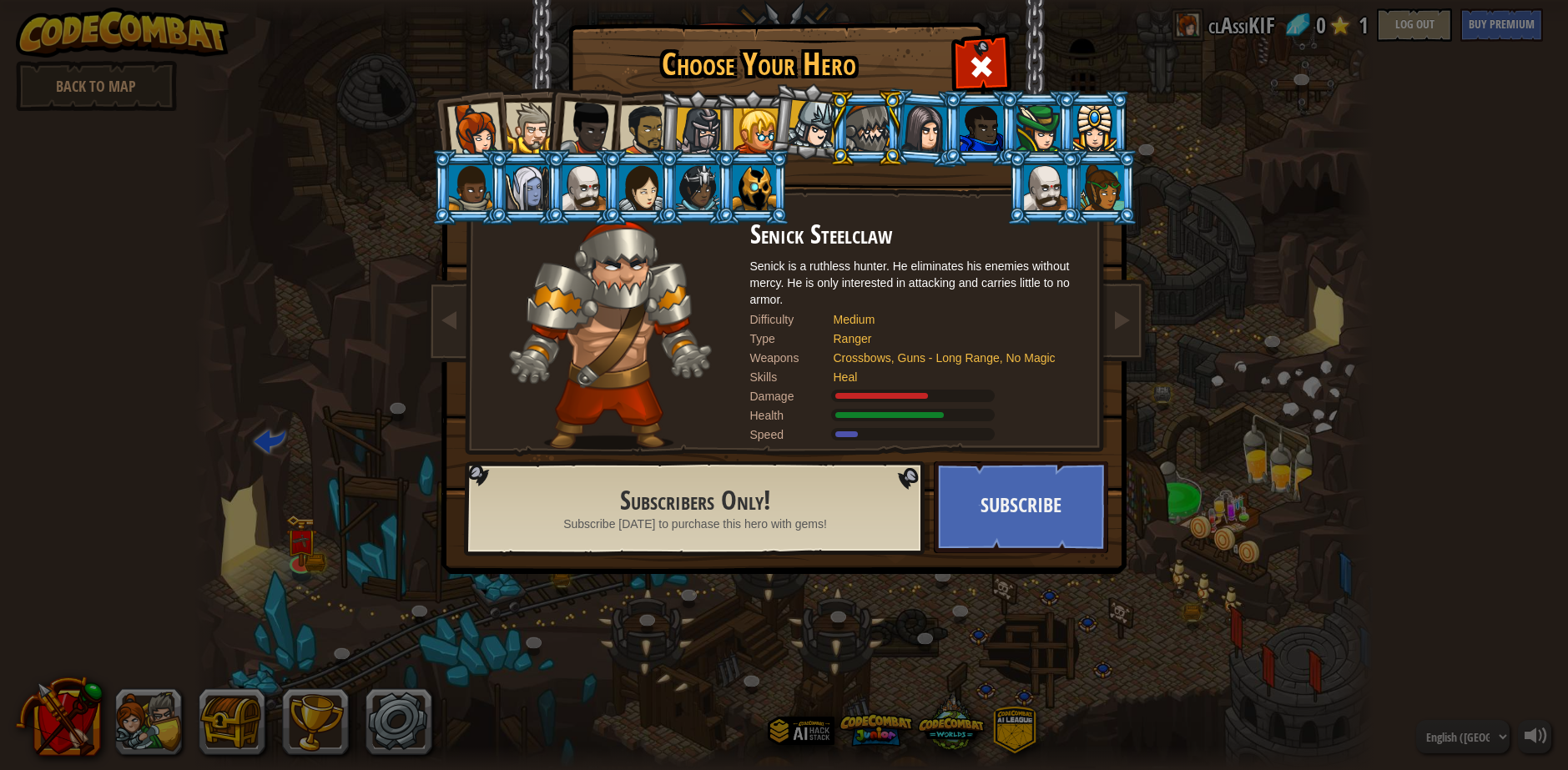
click at [653, 124] on div at bounding box center [644, 130] width 51 height 51
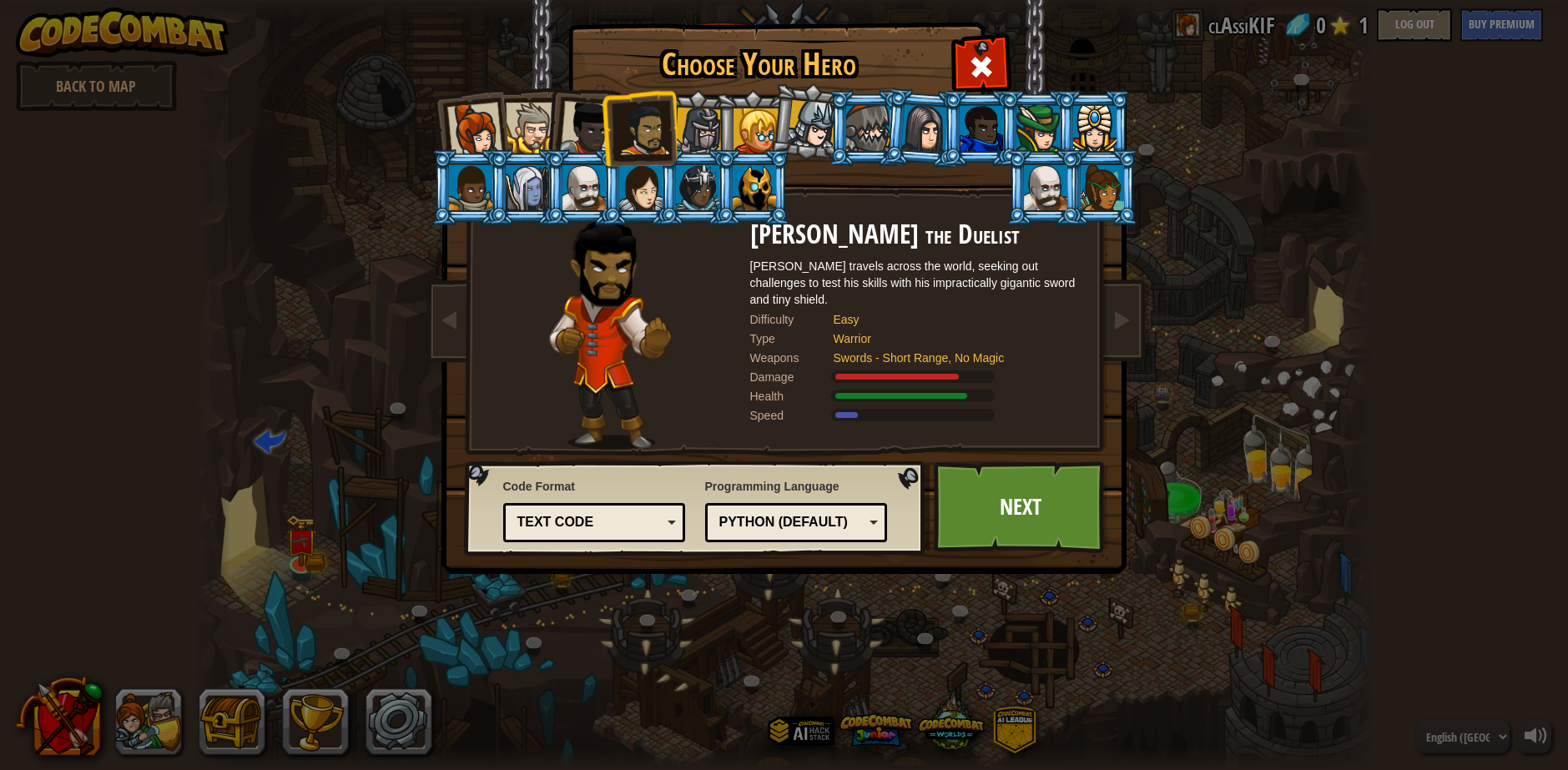
click at [574, 131] on div at bounding box center [588, 129] width 55 height 55
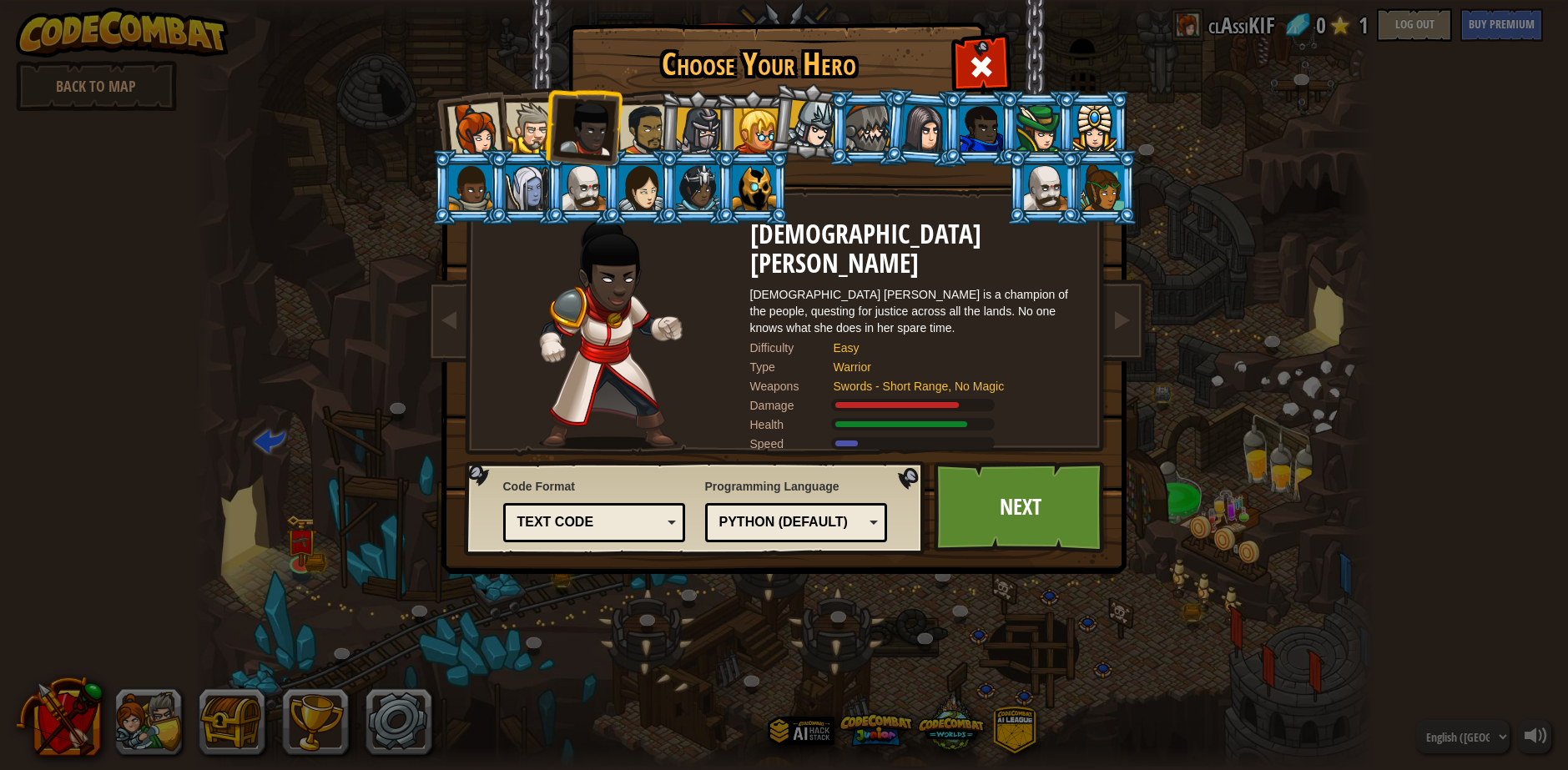
click at [522, 129] on div at bounding box center [530, 128] width 50 height 50
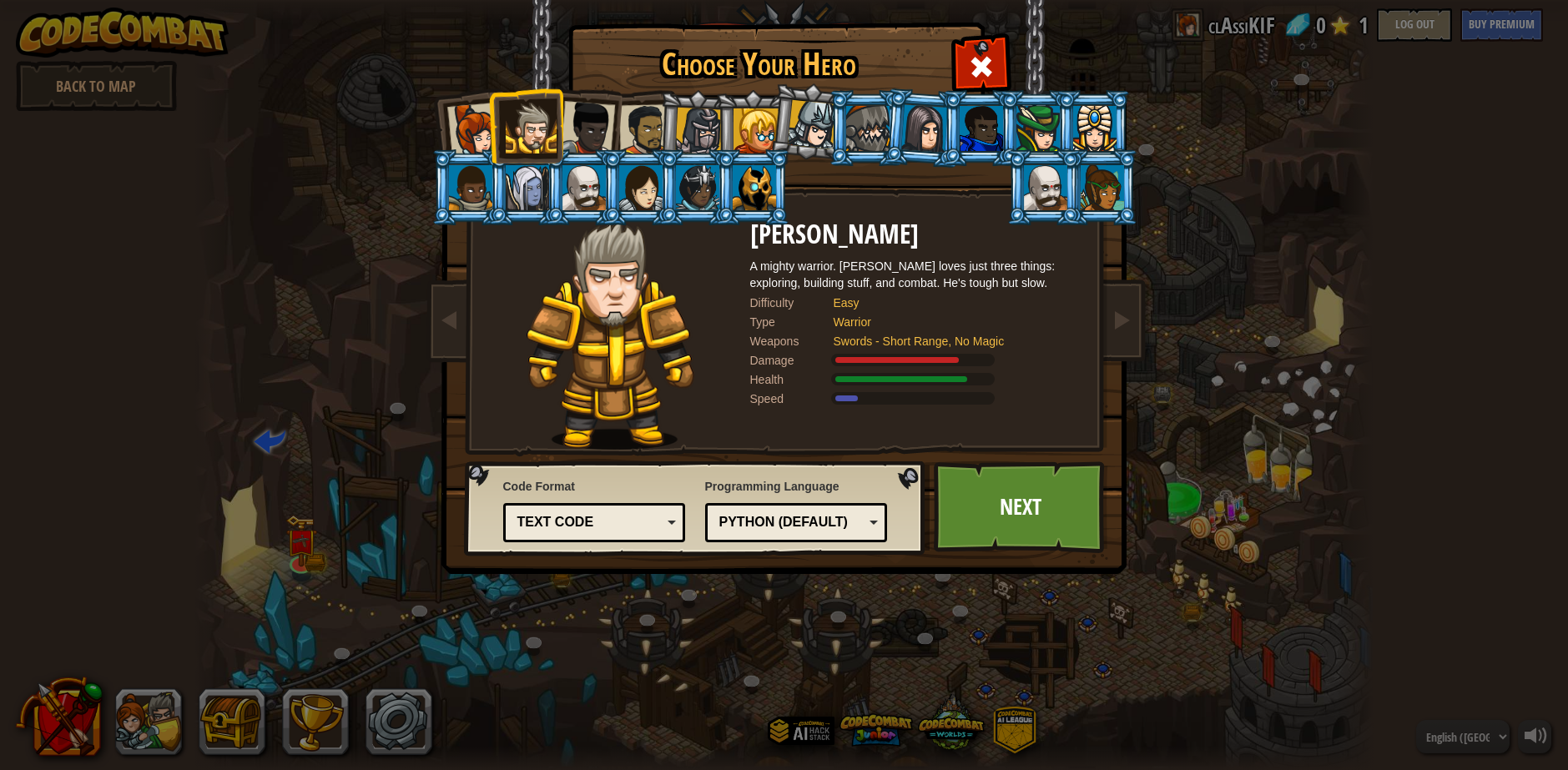
click at [454, 131] on div at bounding box center [474, 131] width 55 height 55
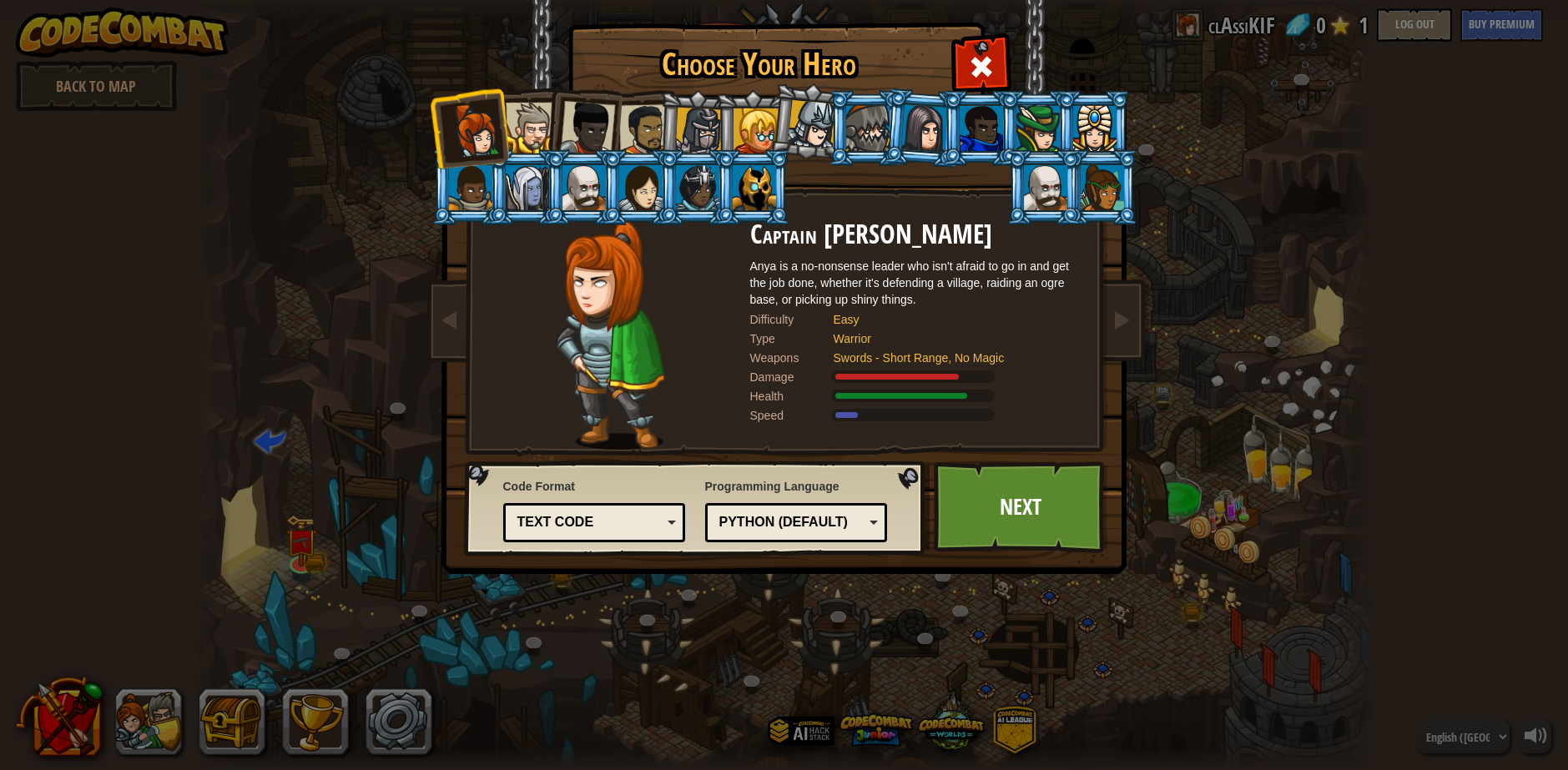
click at [540, 133] on div at bounding box center [530, 128] width 50 height 50
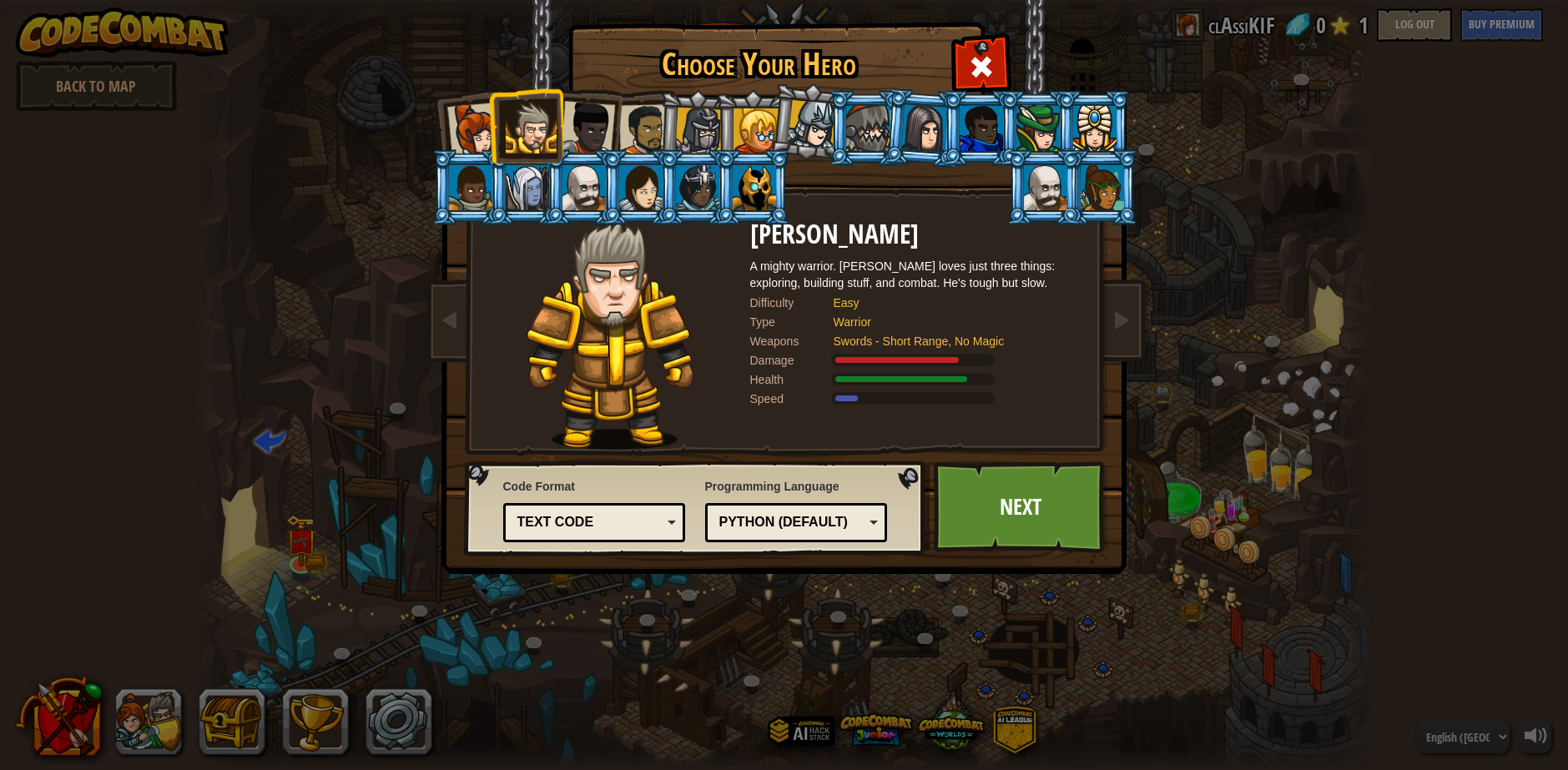
click at [477, 136] on div at bounding box center [474, 131] width 55 height 55
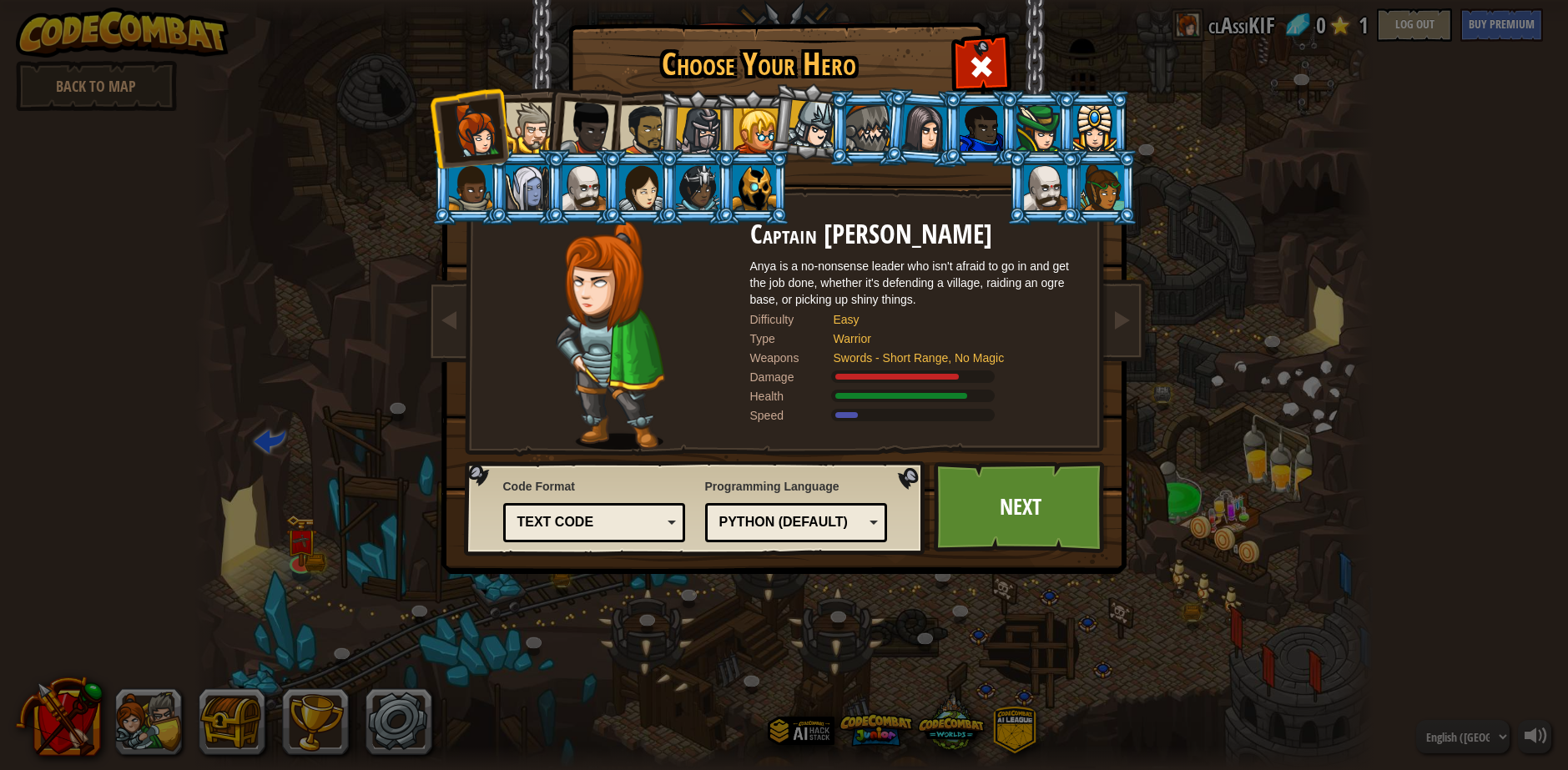
click at [521, 133] on div at bounding box center [530, 128] width 50 height 50
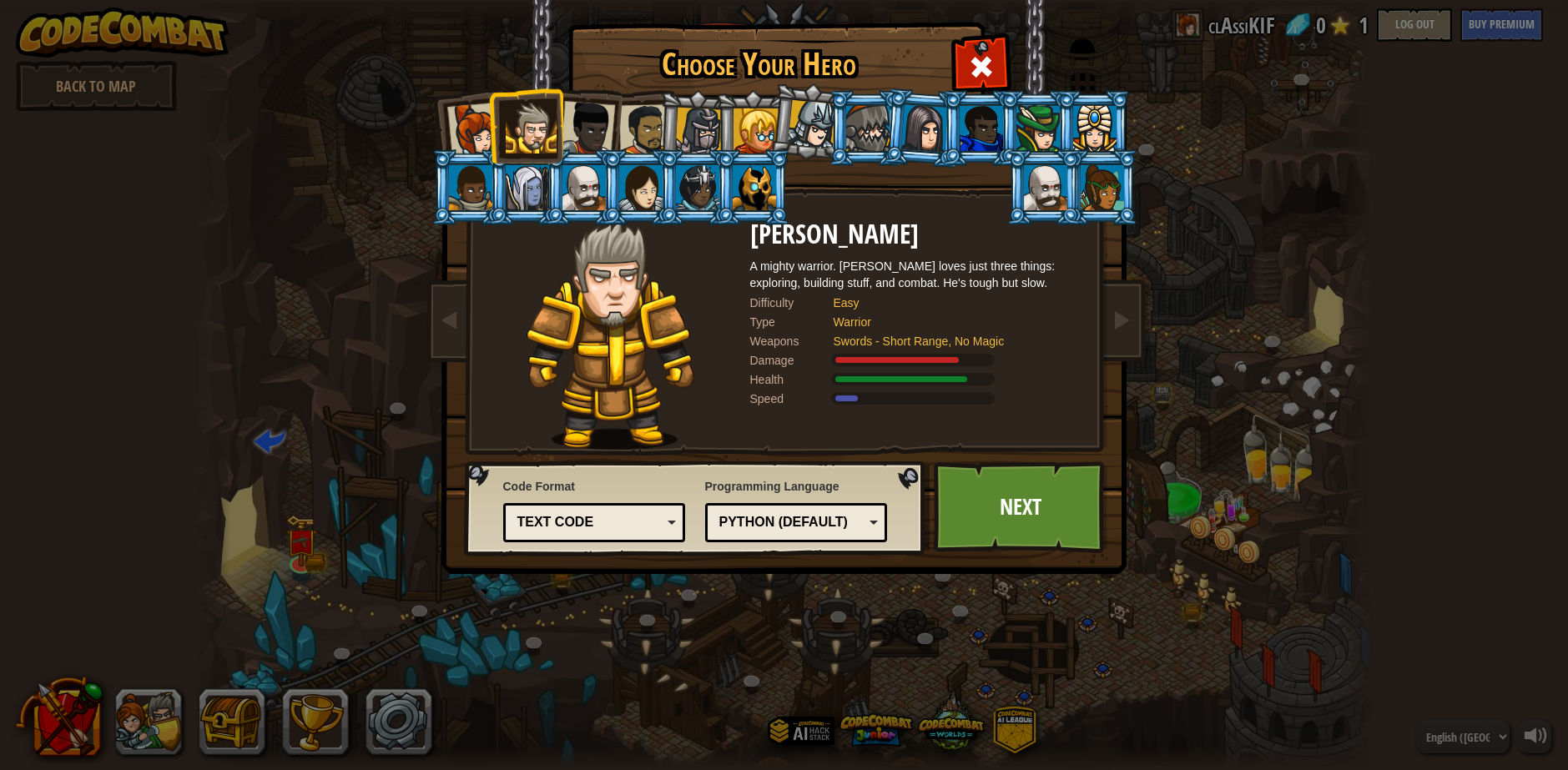
click at [583, 131] on div at bounding box center [588, 129] width 55 height 55
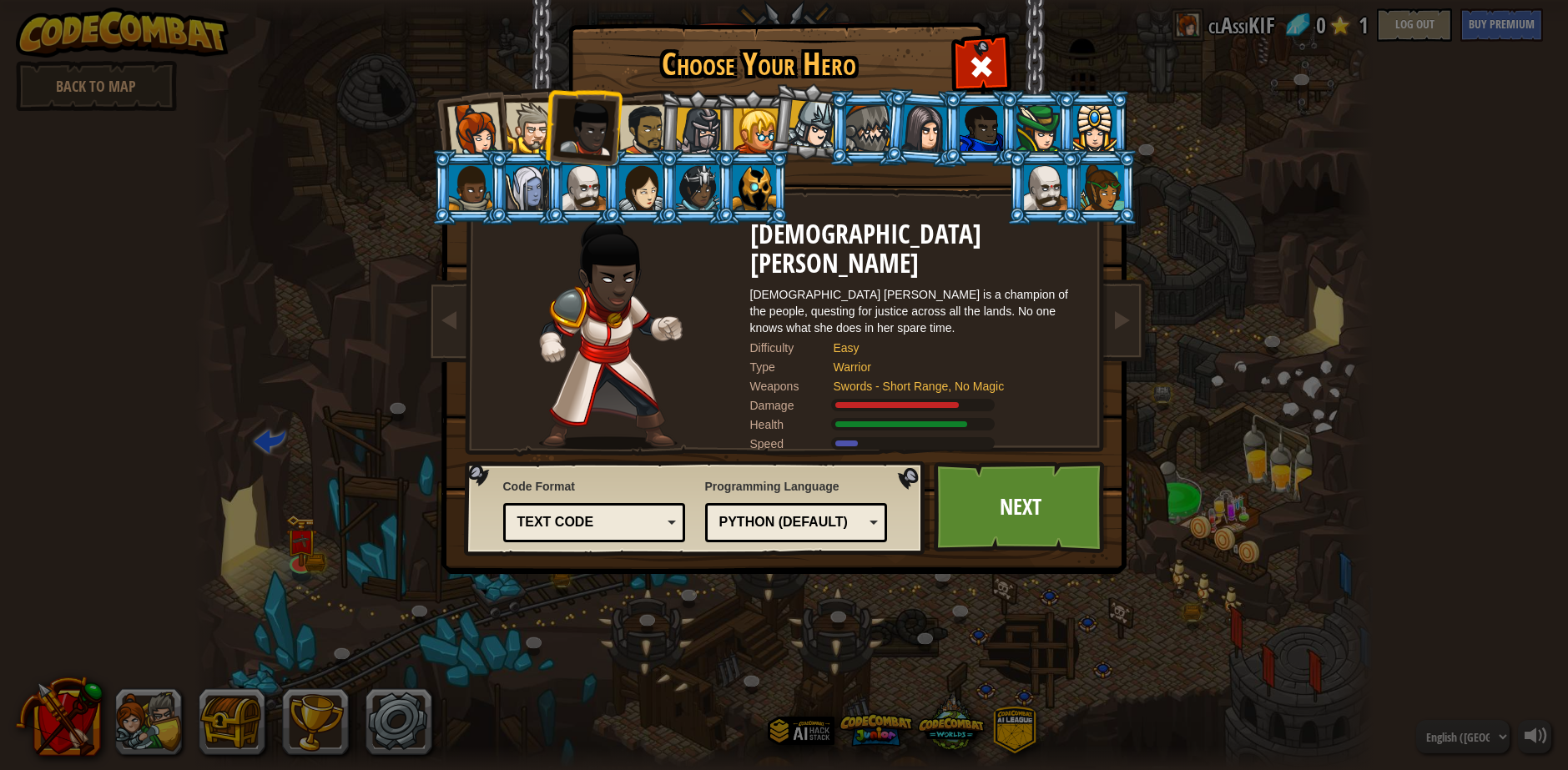
click at [640, 131] on div at bounding box center [644, 130] width 51 height 51
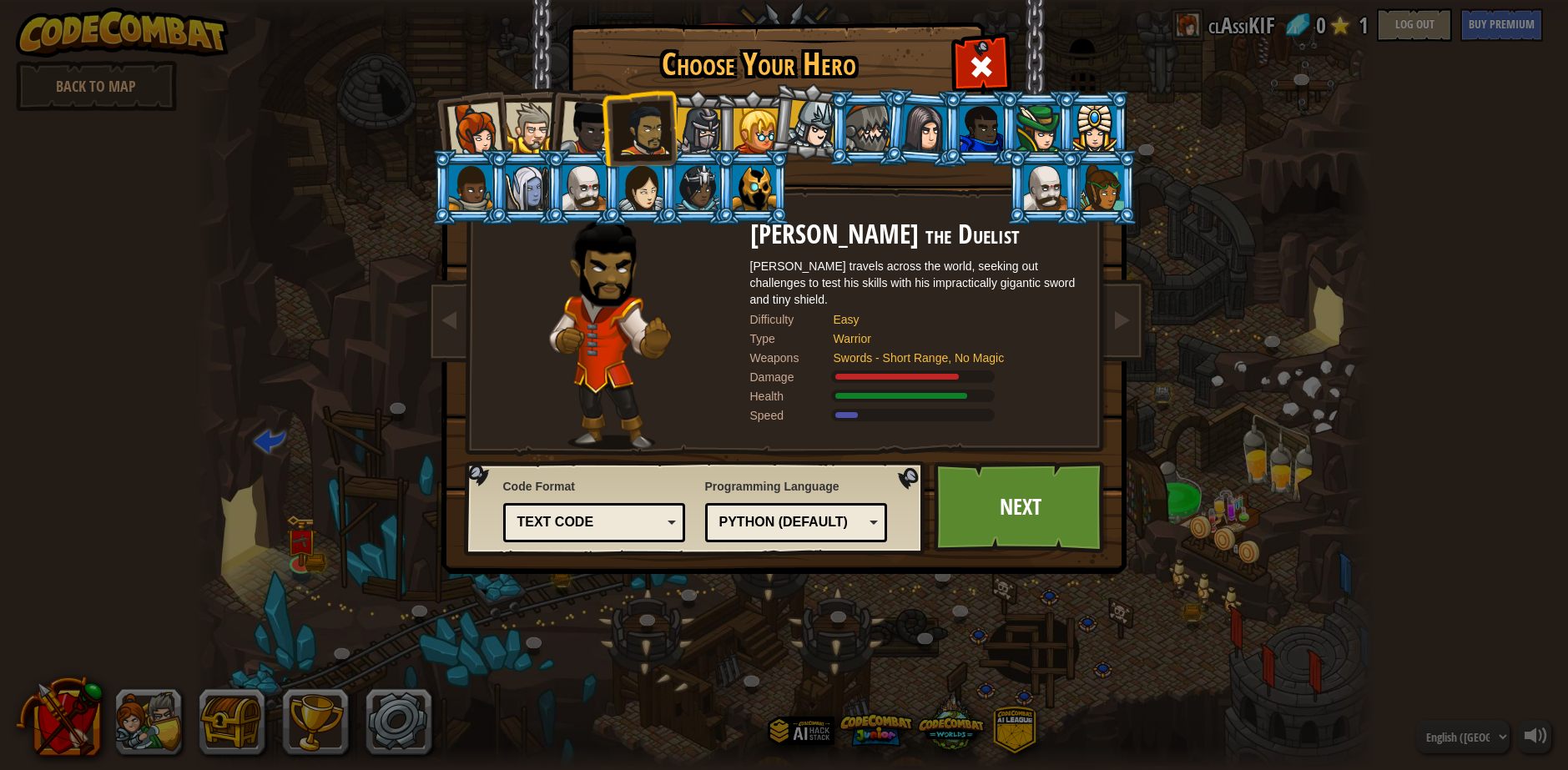
click at [580, 130] on div at bounding box center [588, 129] width 55 height 55
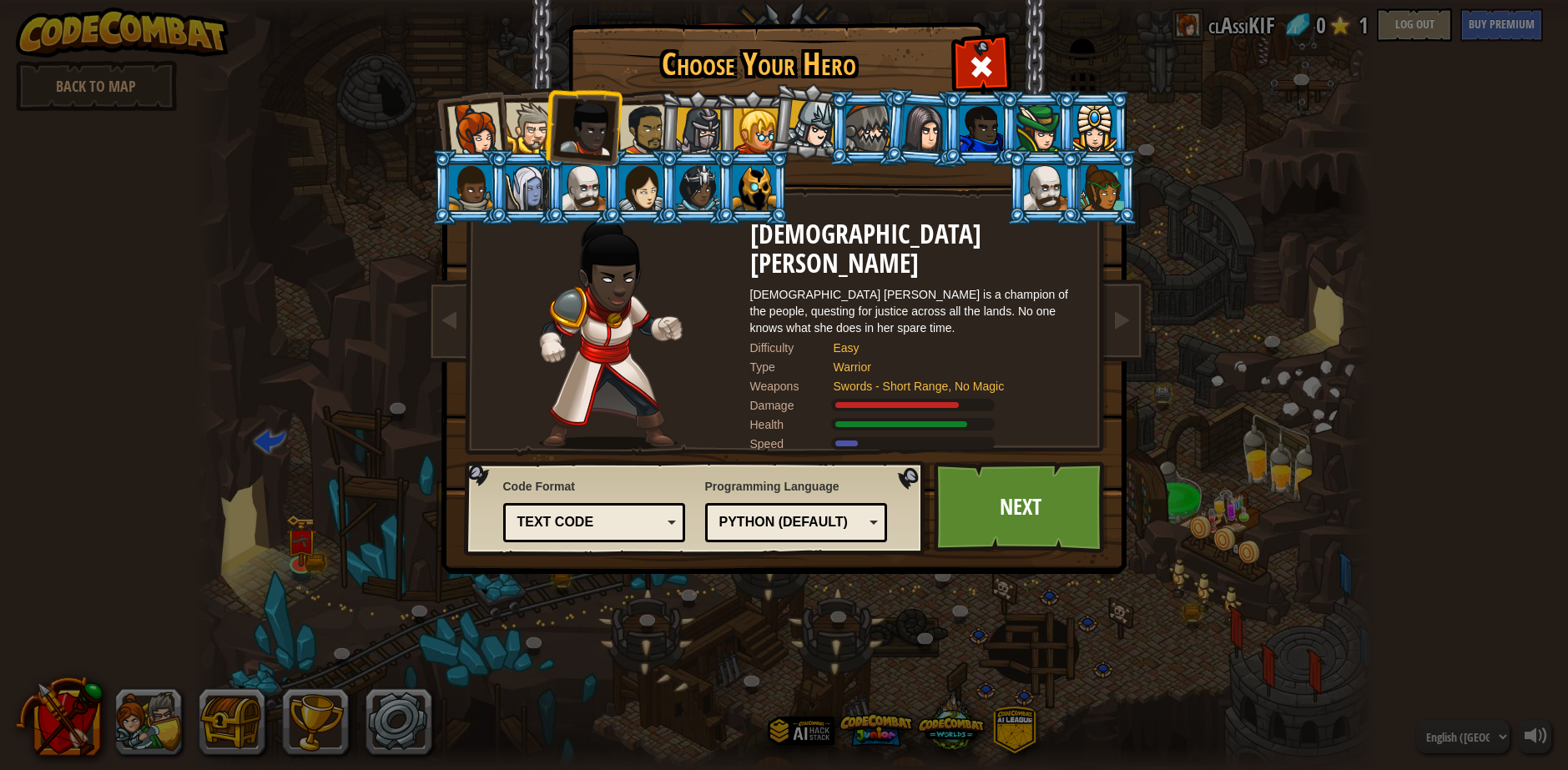
click at [551, 129] on li at bounding box center [582, 125] width 82 height 82
click at [531, 132] on div at bounding box center [530, 128] width 50 height 50
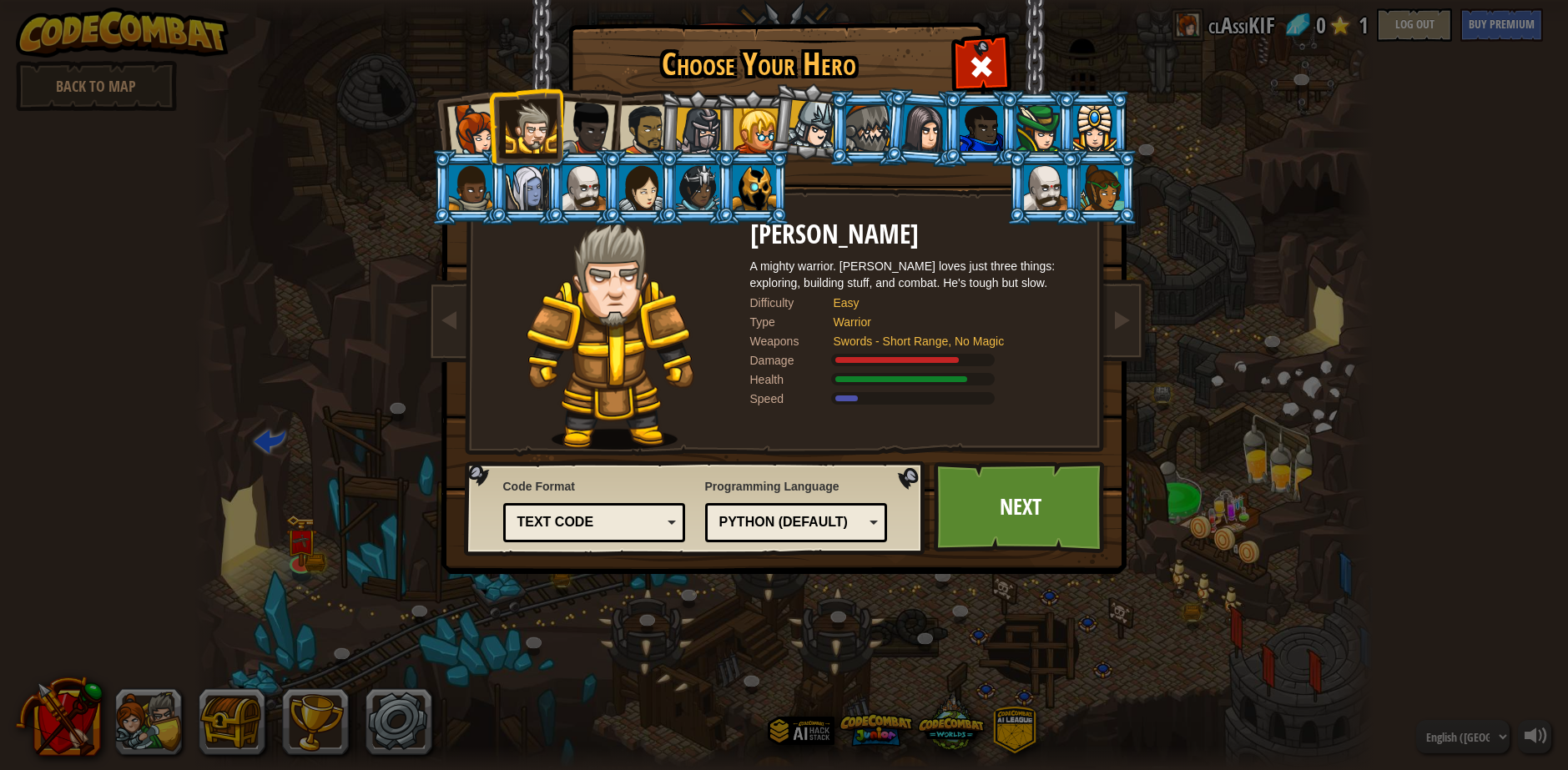
click at [593, 126] on div at bounding box center [588, 129] width 55 height 55
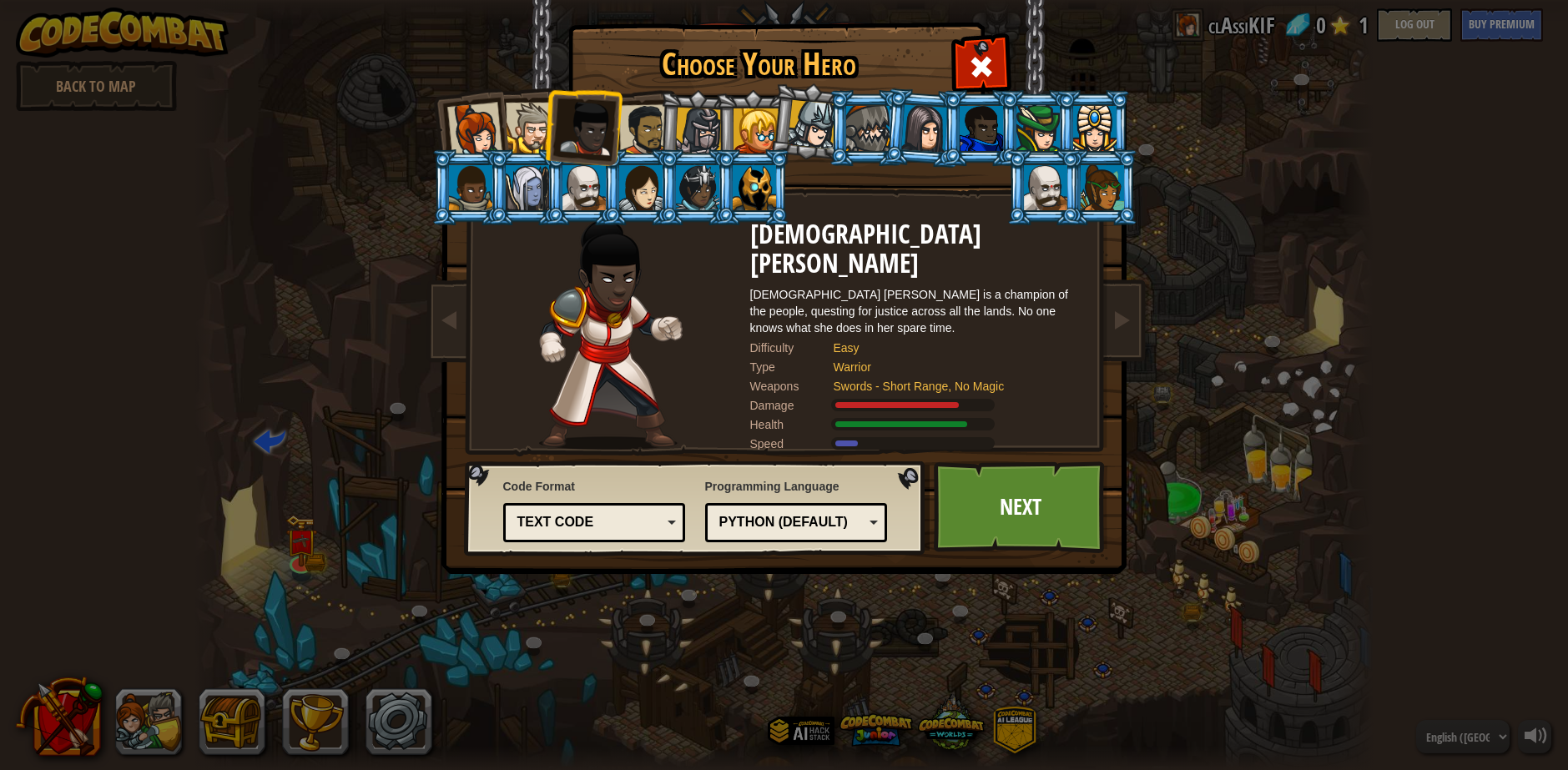
click at [642, 126] on div at bounding box center [644, 130] width 51 height 51
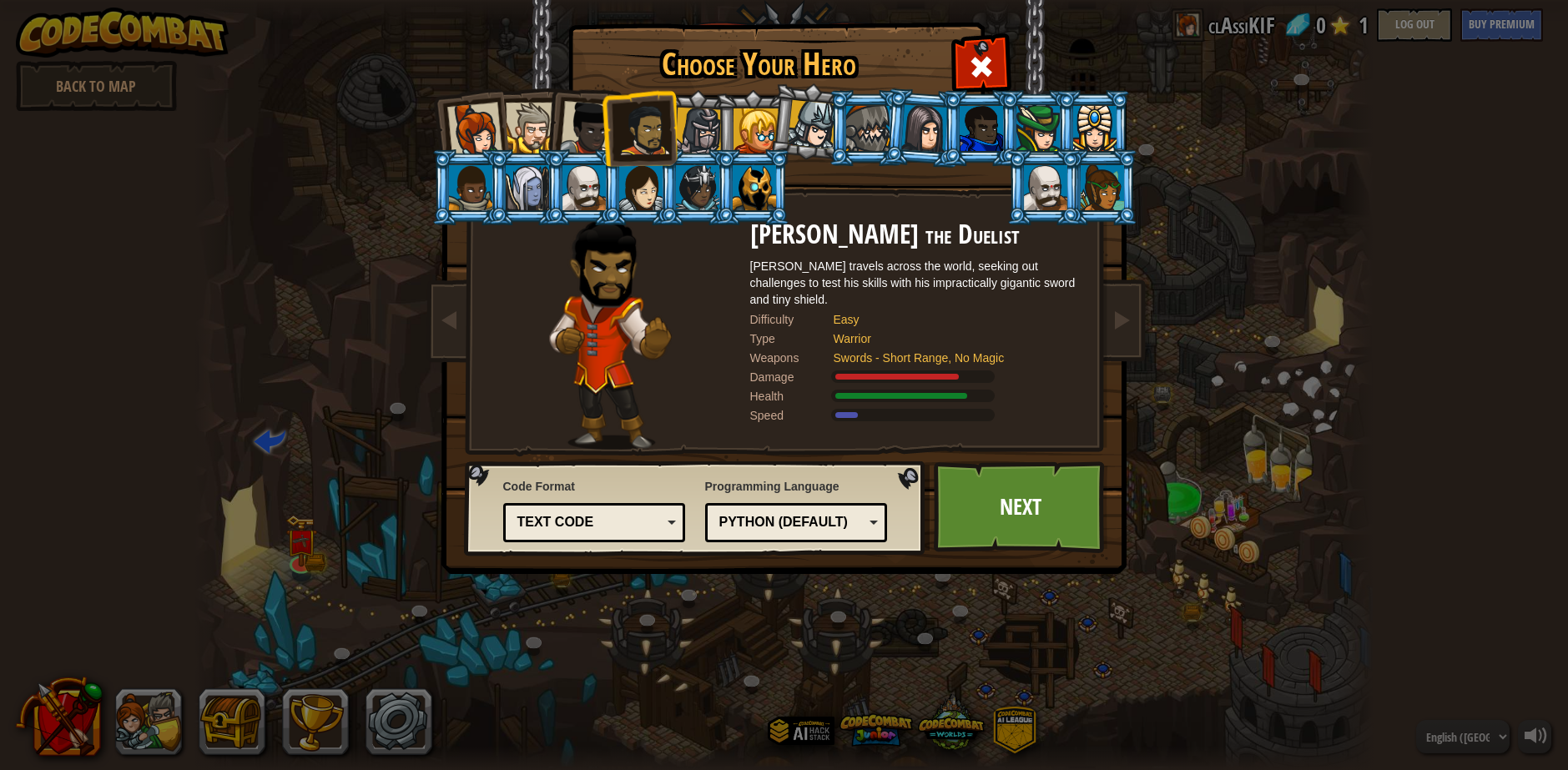
click at [594, 133] on div at bounding box center [588, 129] width 55 height 55
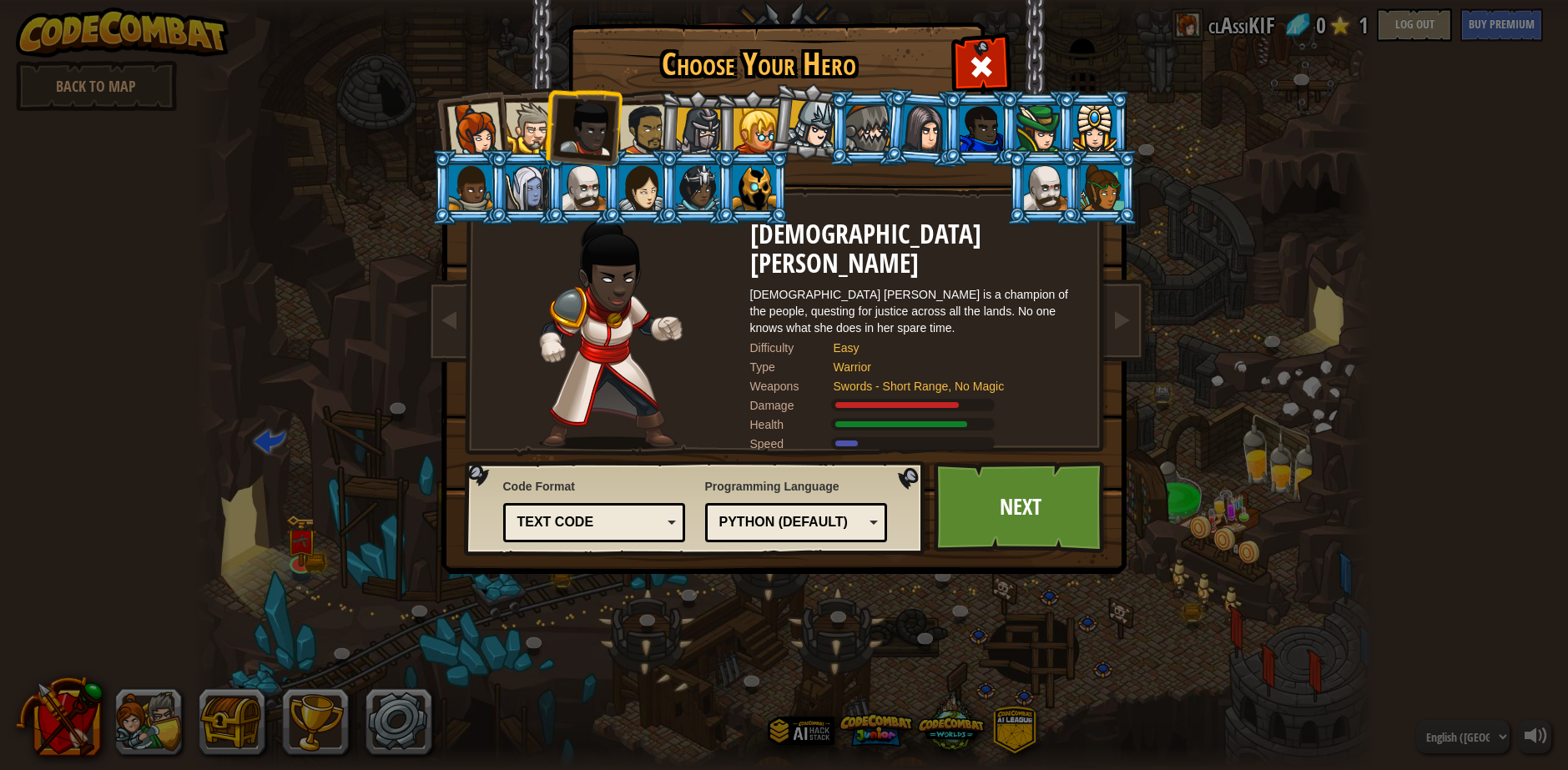
click at [633, 127] on div at bounding box center [644, 130] width 51 height 51
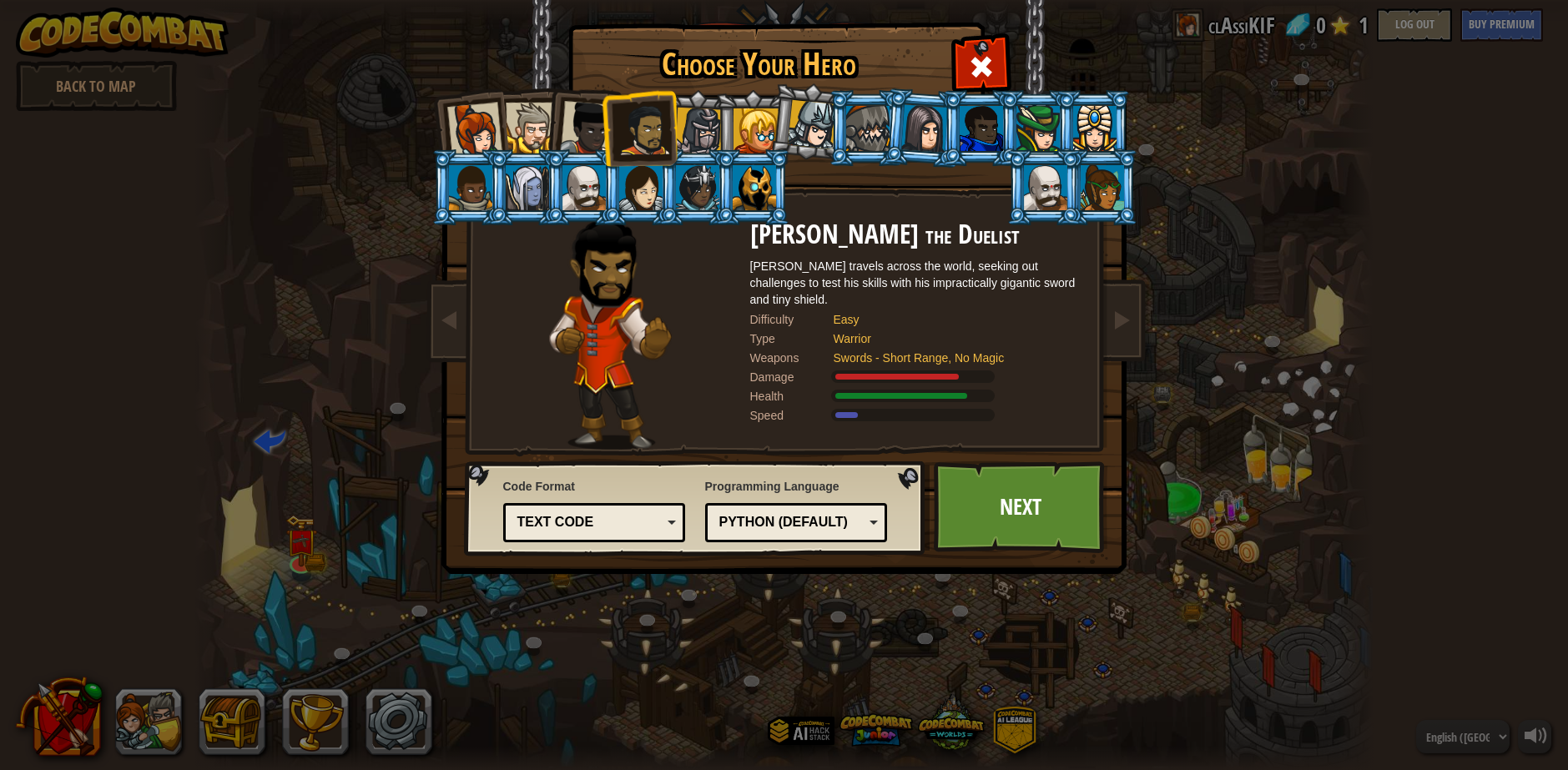
click at [583, 130] on div at bounding box center [588, 129] width 55 height 55
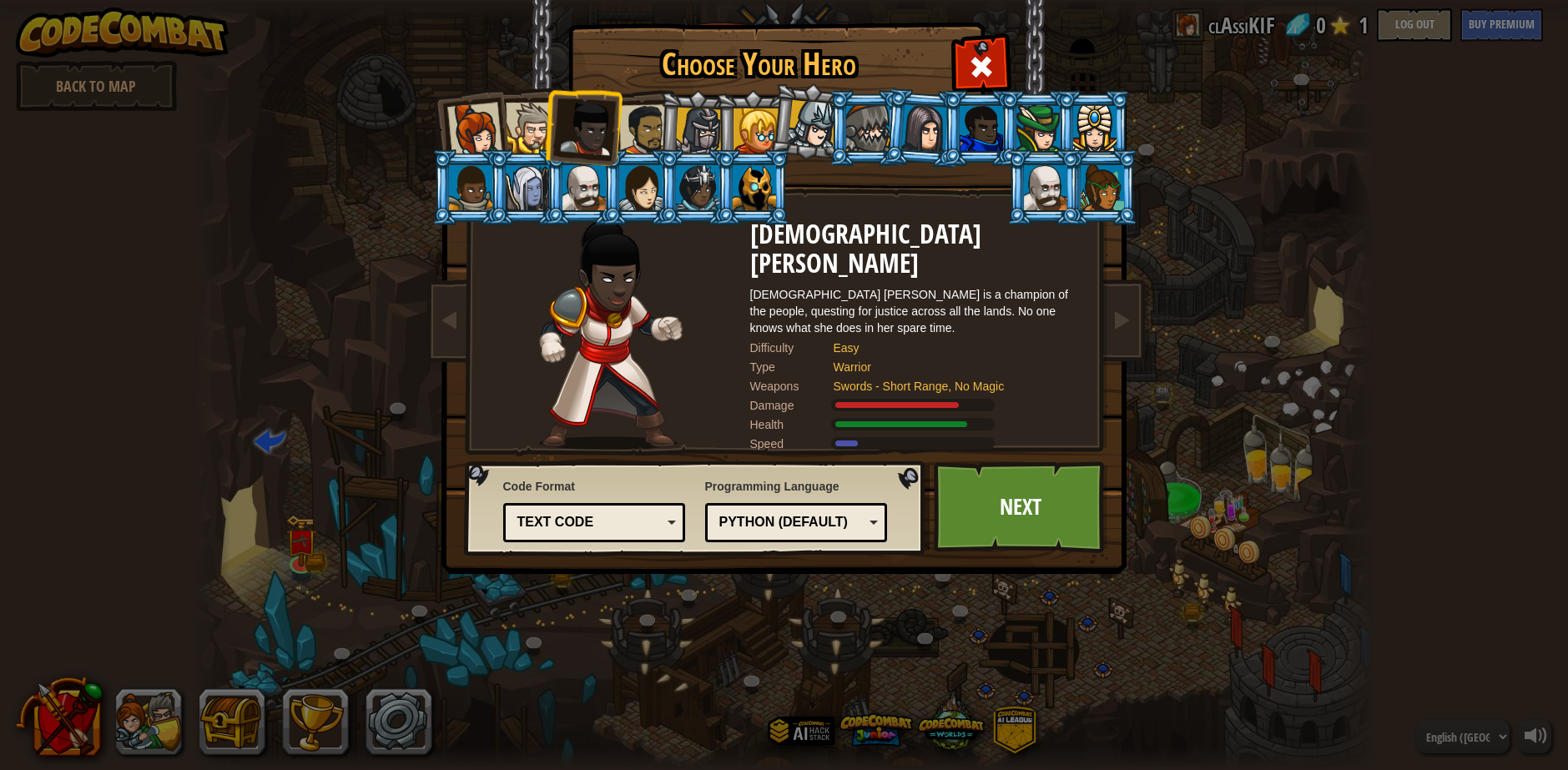
click at [517, 129] on div at bounding box center [530, 128] width 50 height 50
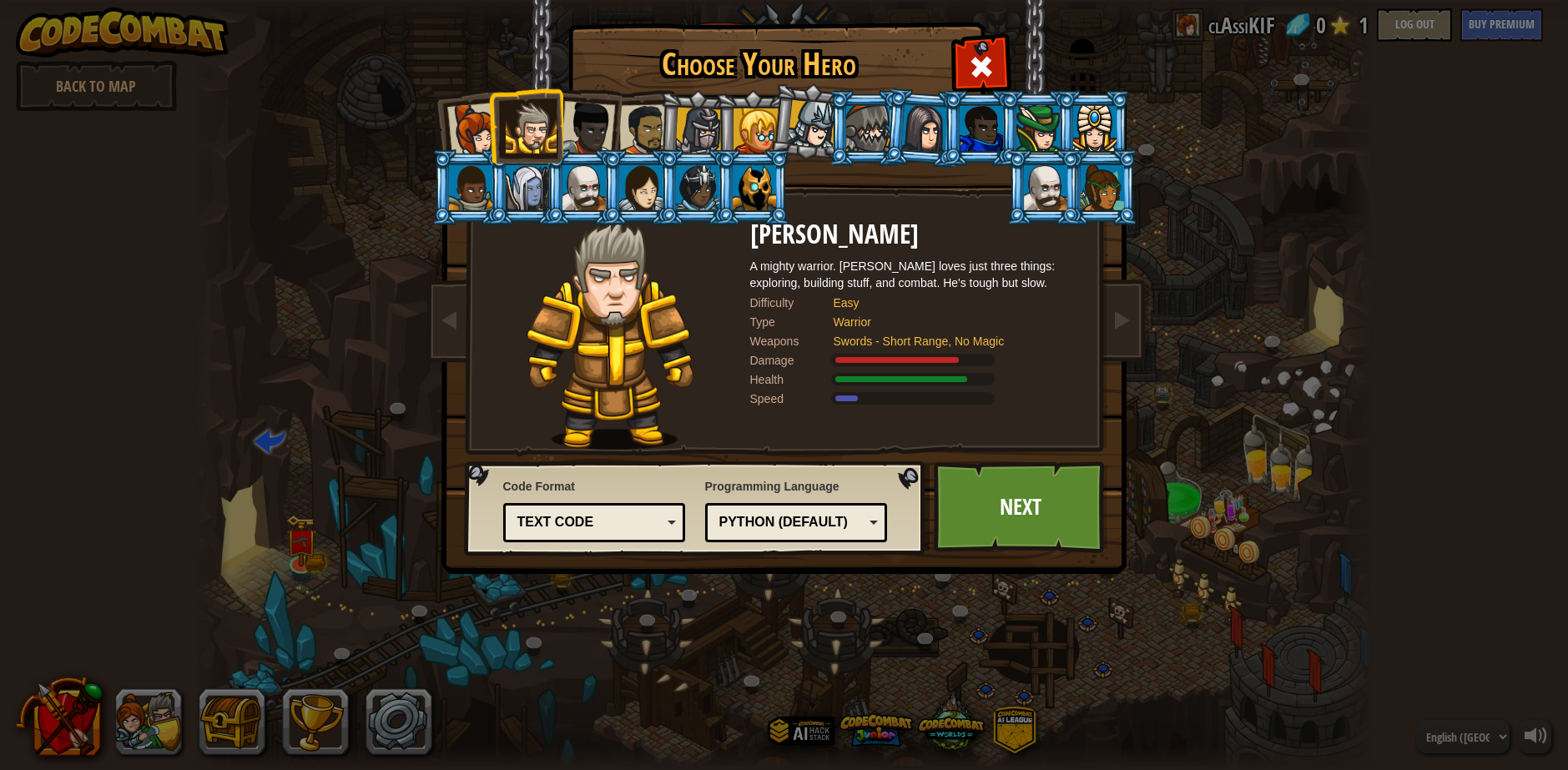
click at [495, 131] on li at bounding box center [525, 126] width 75 height 76
click at [484, 133] on div at bounding box center [474, 131] width 55 height 55
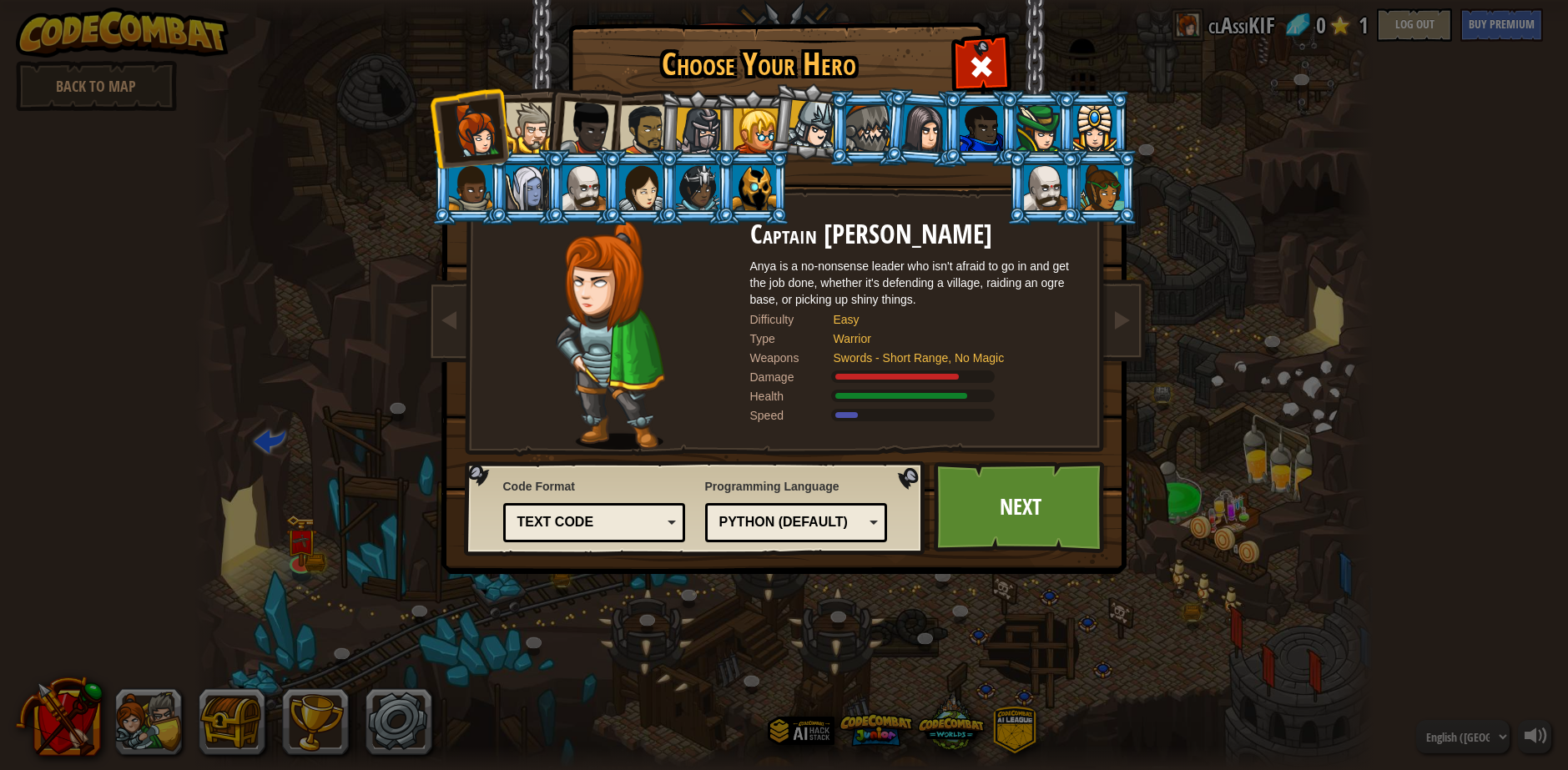
click at [531, 136] on div at bounding box center [530, 128] width 50 height 50
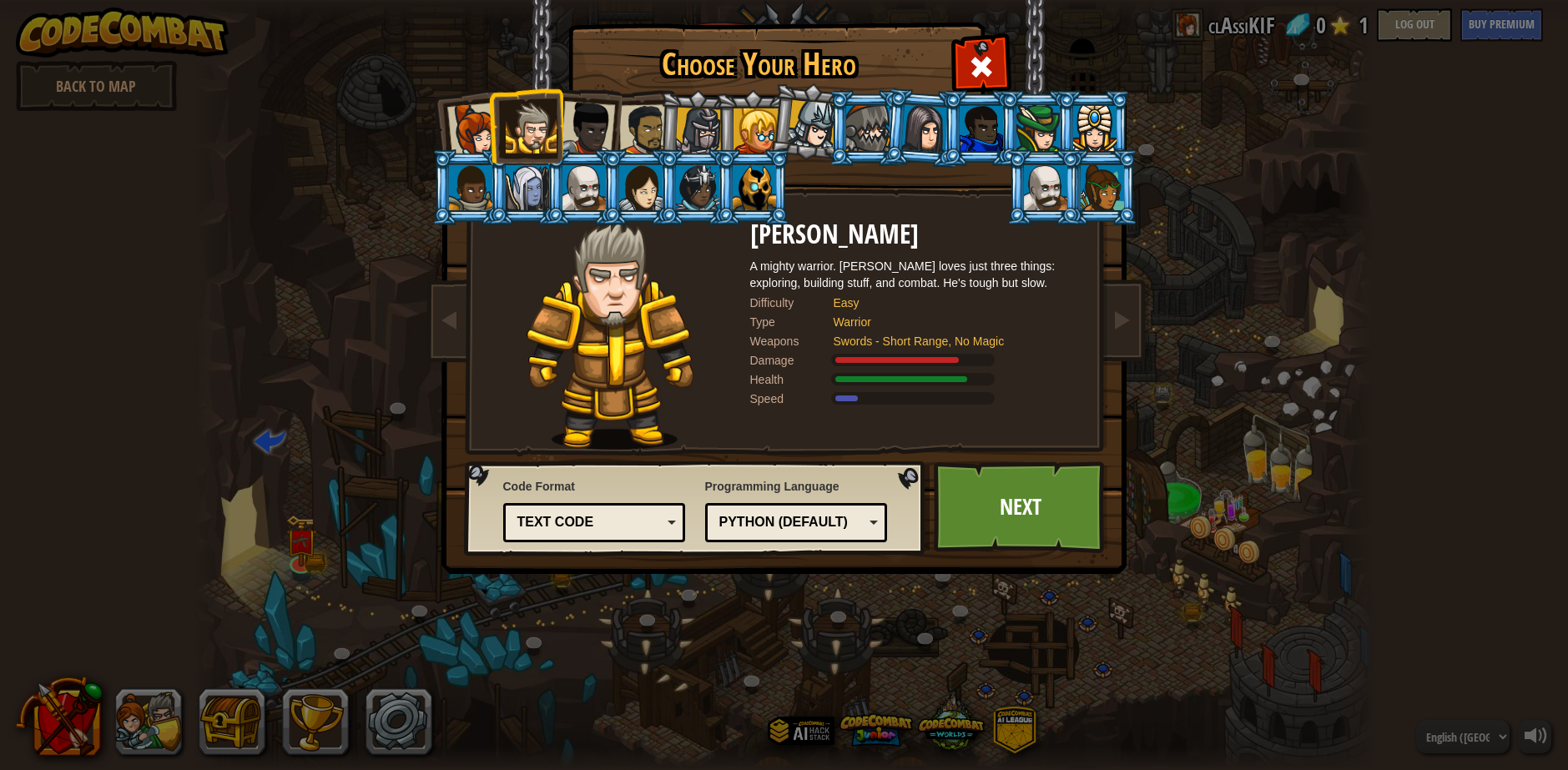
click at [603, 522] on div "Text code" at bounding box center [590, 523] width 144 height 19
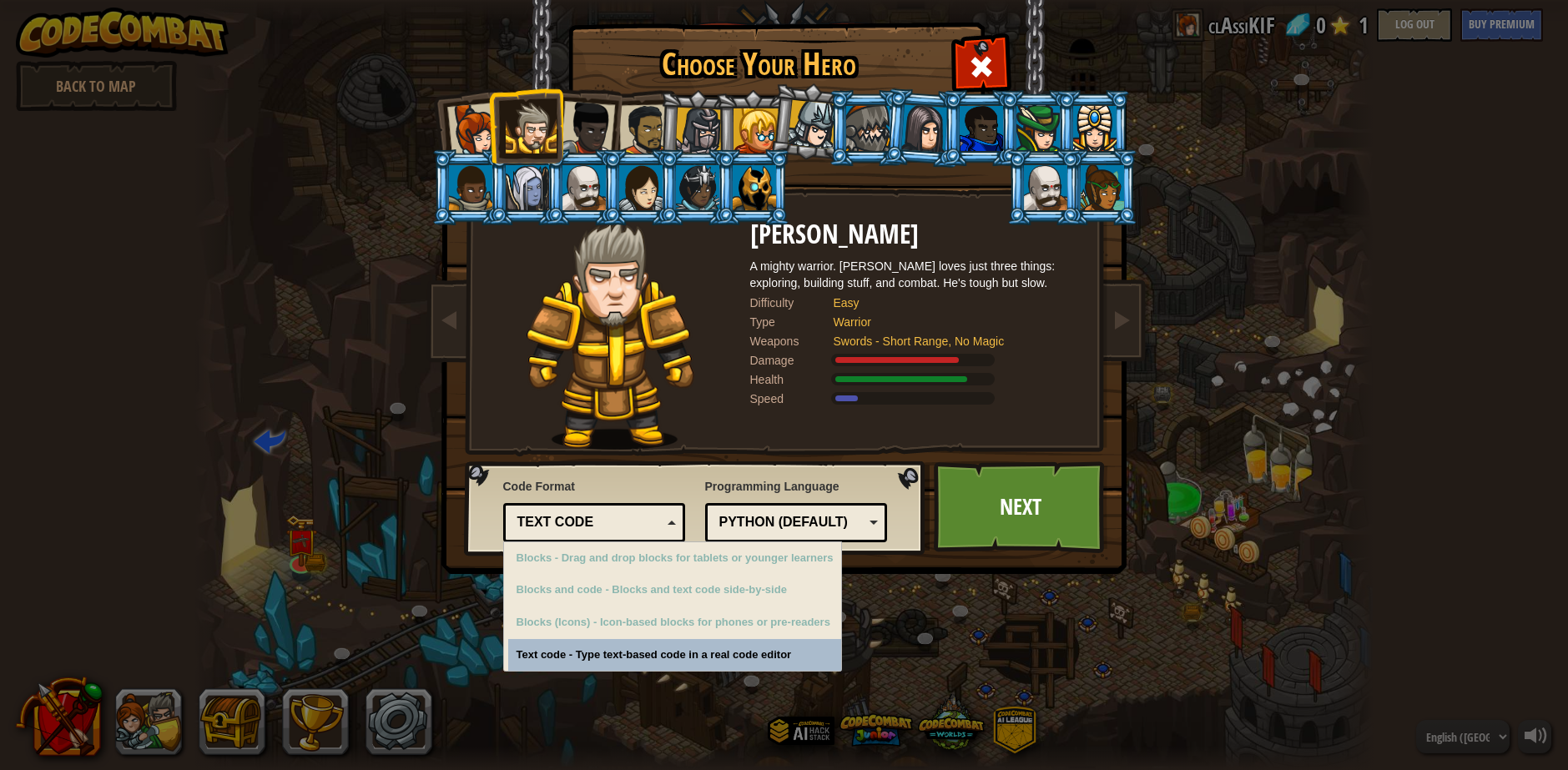
click at [609, 662] on div "Choose Your Hero 0 Captain [PERSON_NAME] is a no-nonsense leader who isn't afra…" at bounding box center [784, 385] width 1568 height 770
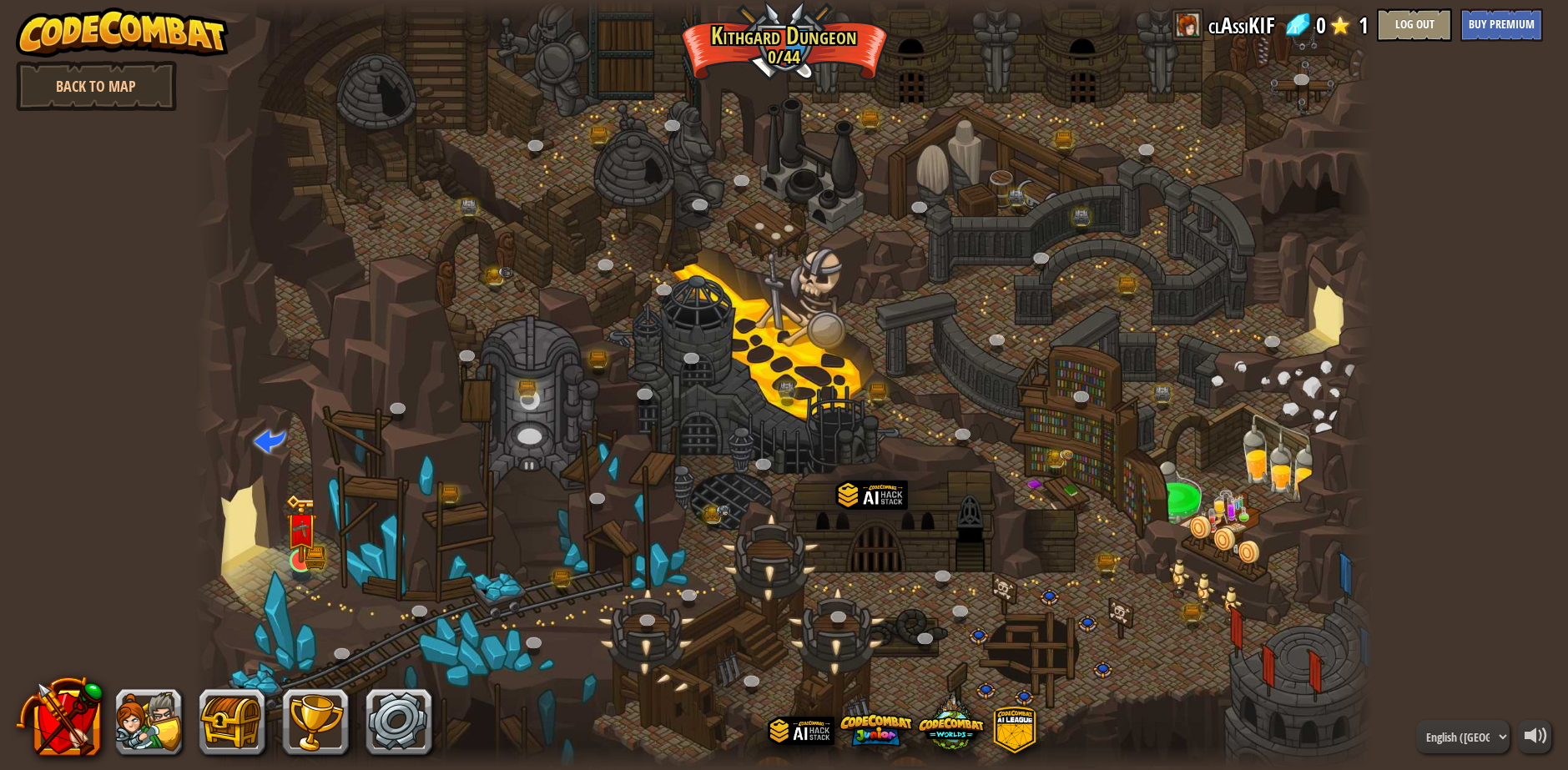
click at [304, 553] on img at bounding box center [301, 529] width 32 height 69
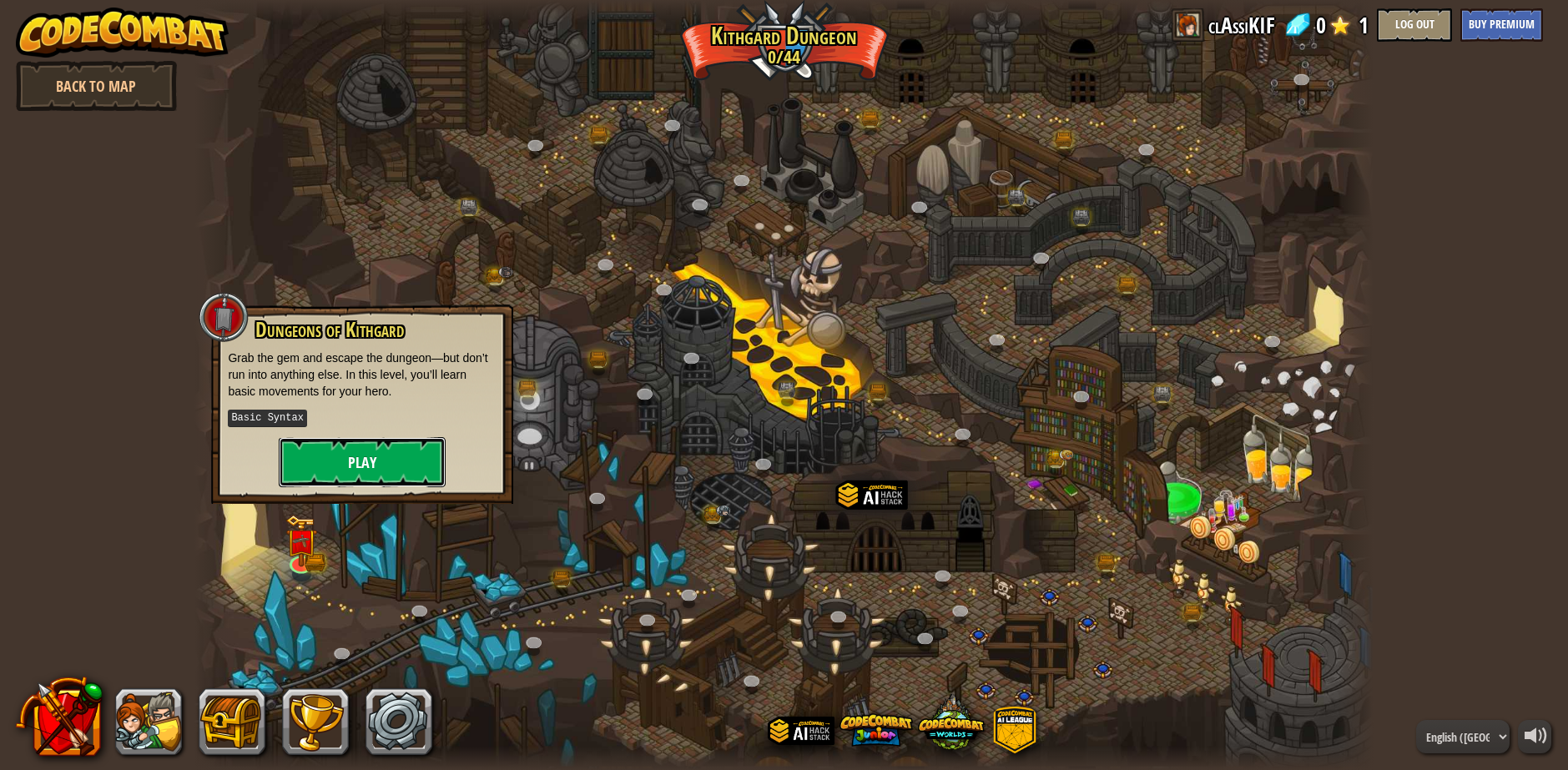
click at [369, 474] on button "Play" at bounding box center [362, 462] width 167 height 50
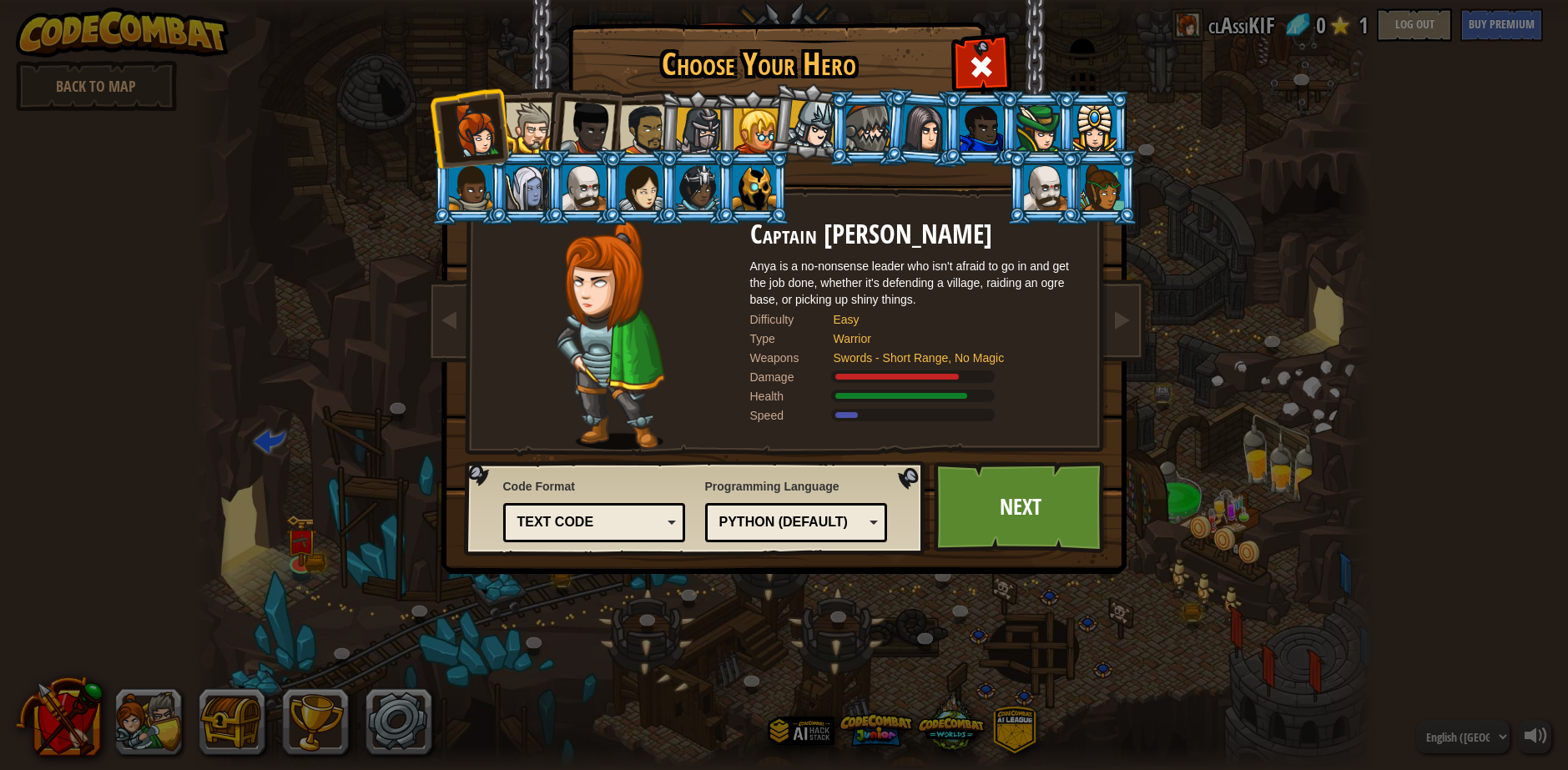
click at [652, 137] on div at bounding box center [644, 130] width 51 height 51
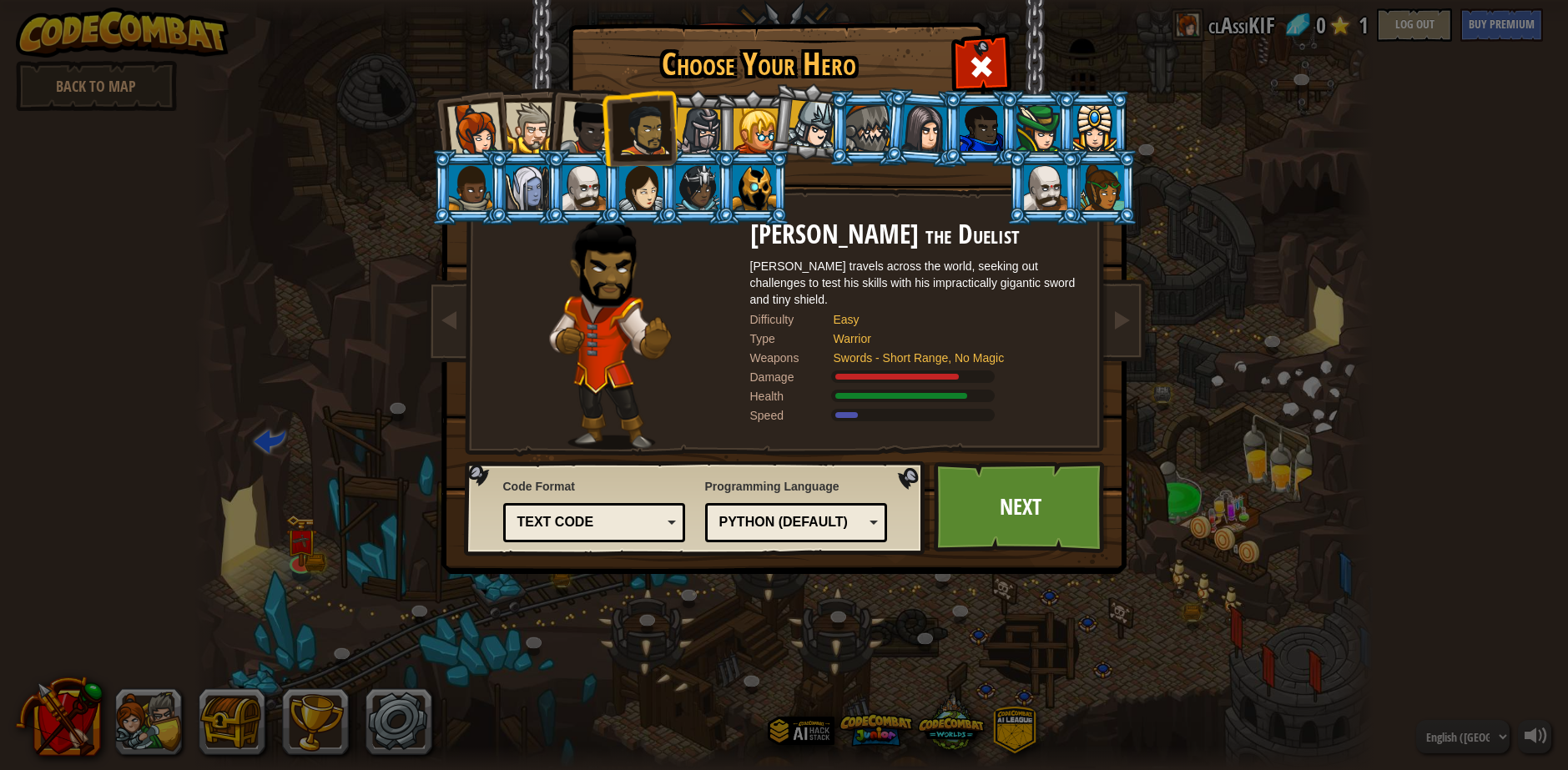
click at [807, 518] on div "Python (Default)" at bounding box center [791, 523] width 144 height 19
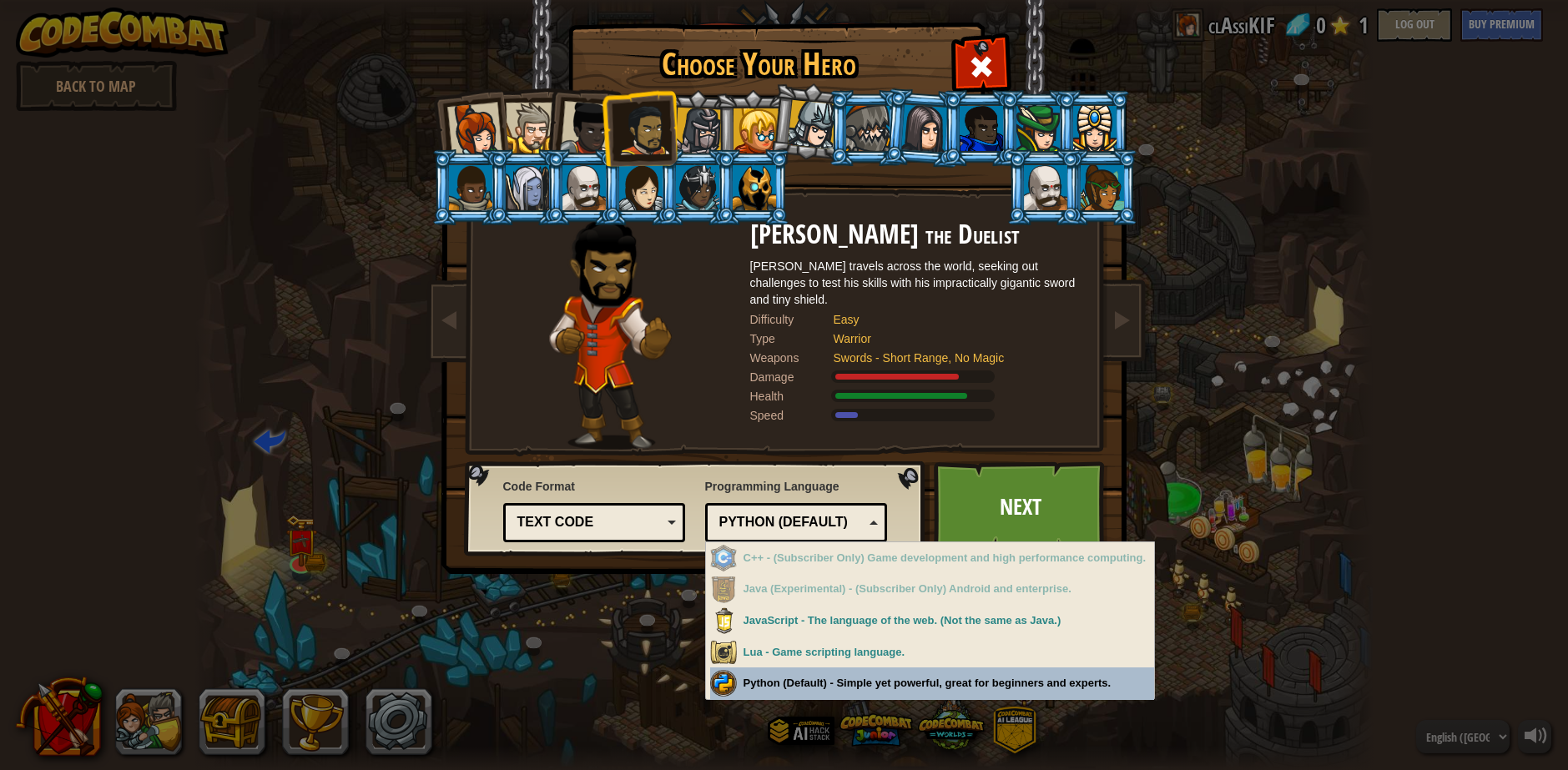
click at [872, 680] on div "Choose Your Hero 0 Captain [PERSON_NAME] is a no-nonsense leader who isn't afra…" at bounding box center [784, 385] width 1568 height 770
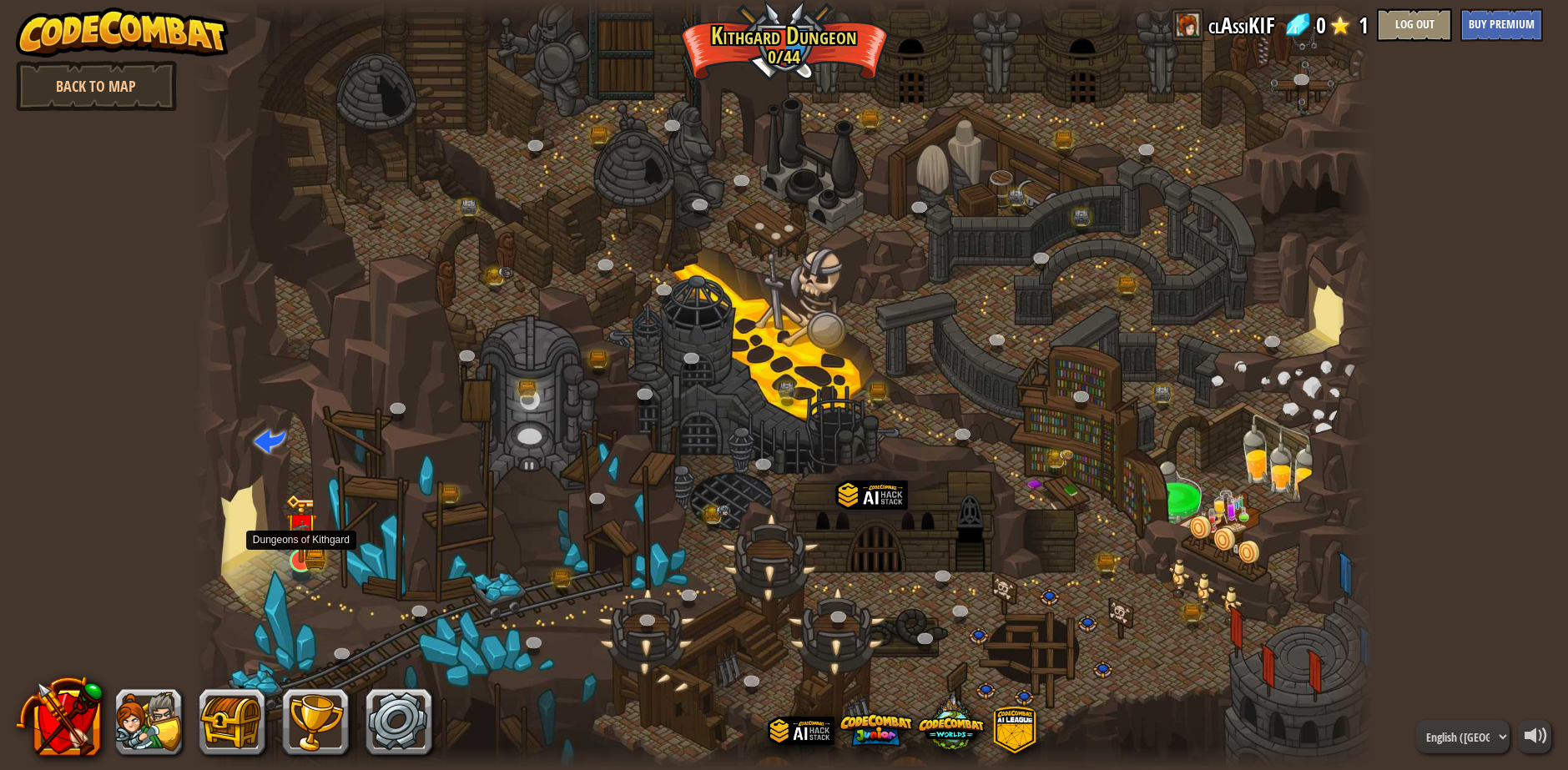
click at [305, 546] on img at bounding box center [301, 529] width 32 height 69
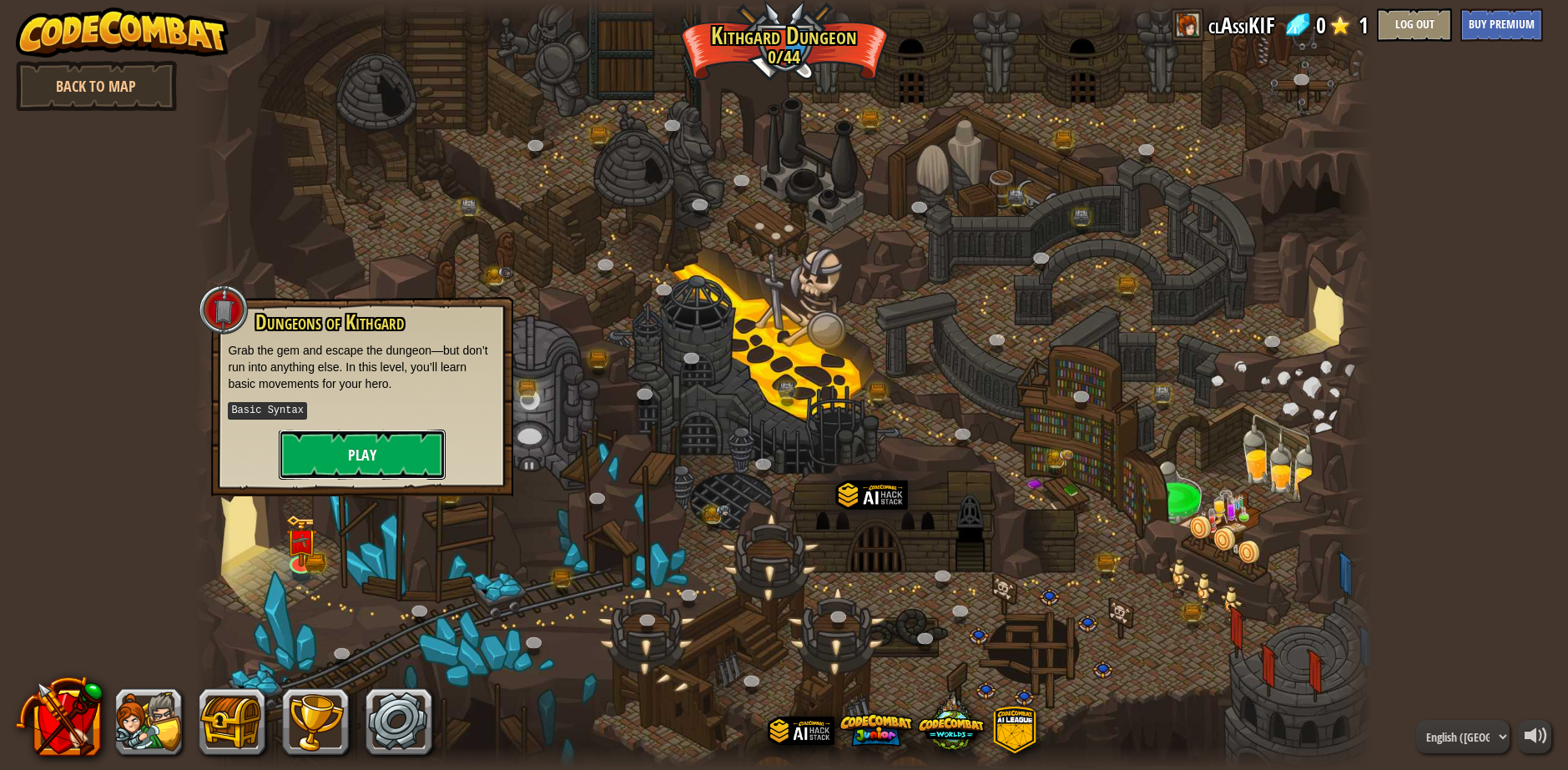
click at [389, 455] on button "Play" at bounding box center [362, 454] width 167 height 50
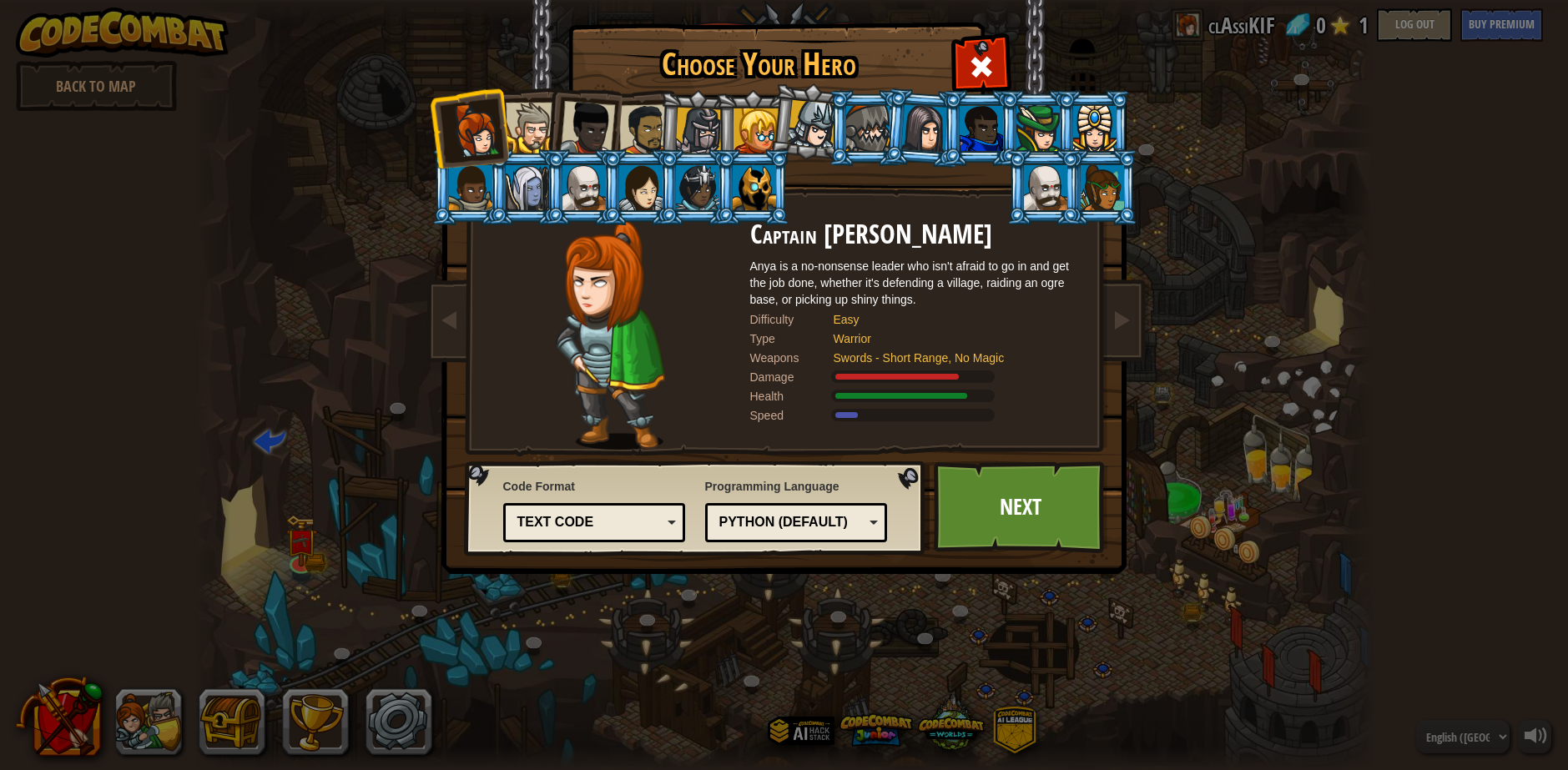
click at [844, 516] on div "Python (Default)" at bounding box center [791, 523] width 144 height 19
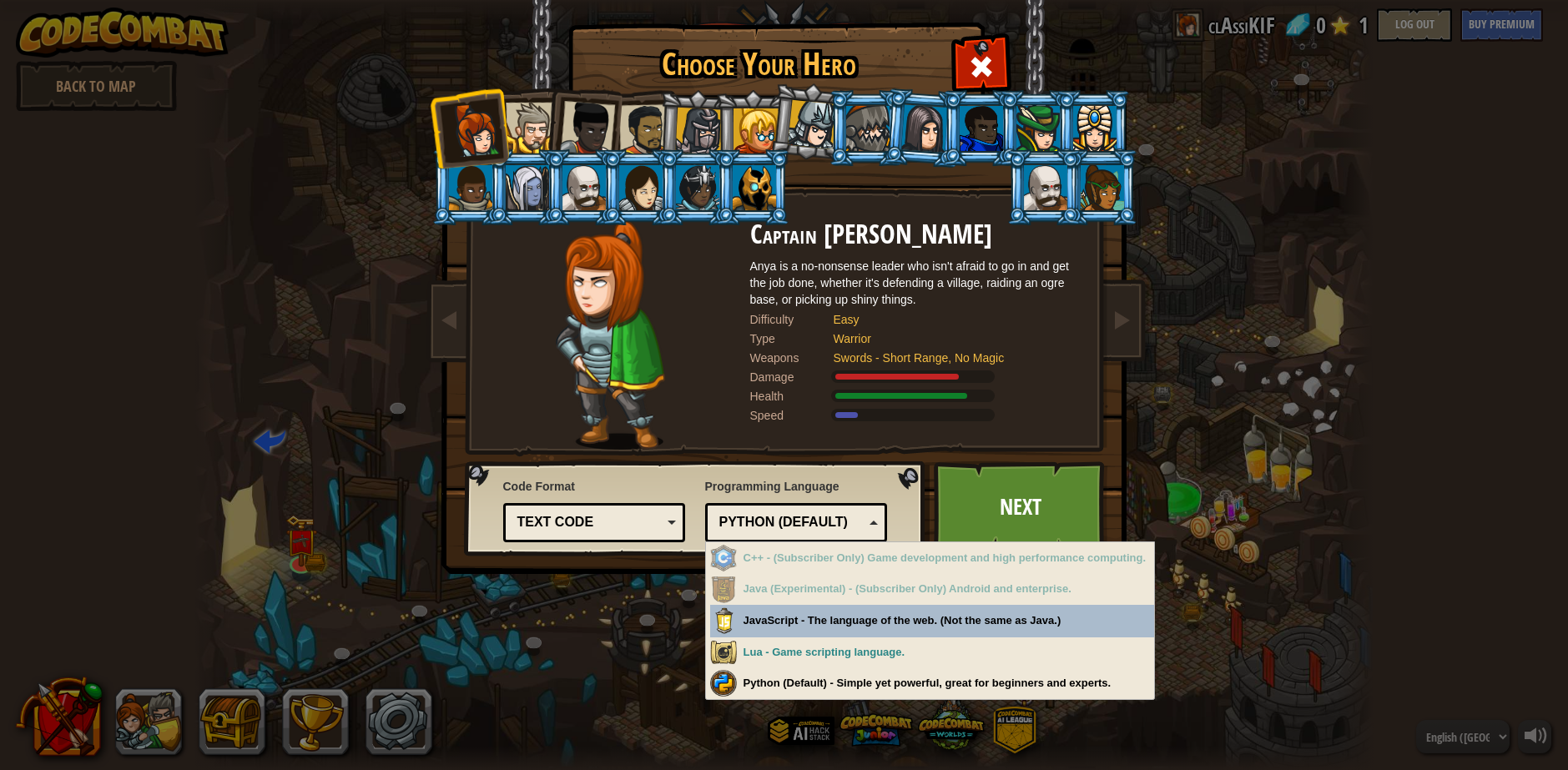
click at [844, 516] on div "Python (Default)" at bounding box center [791, 523] width 144 height 19
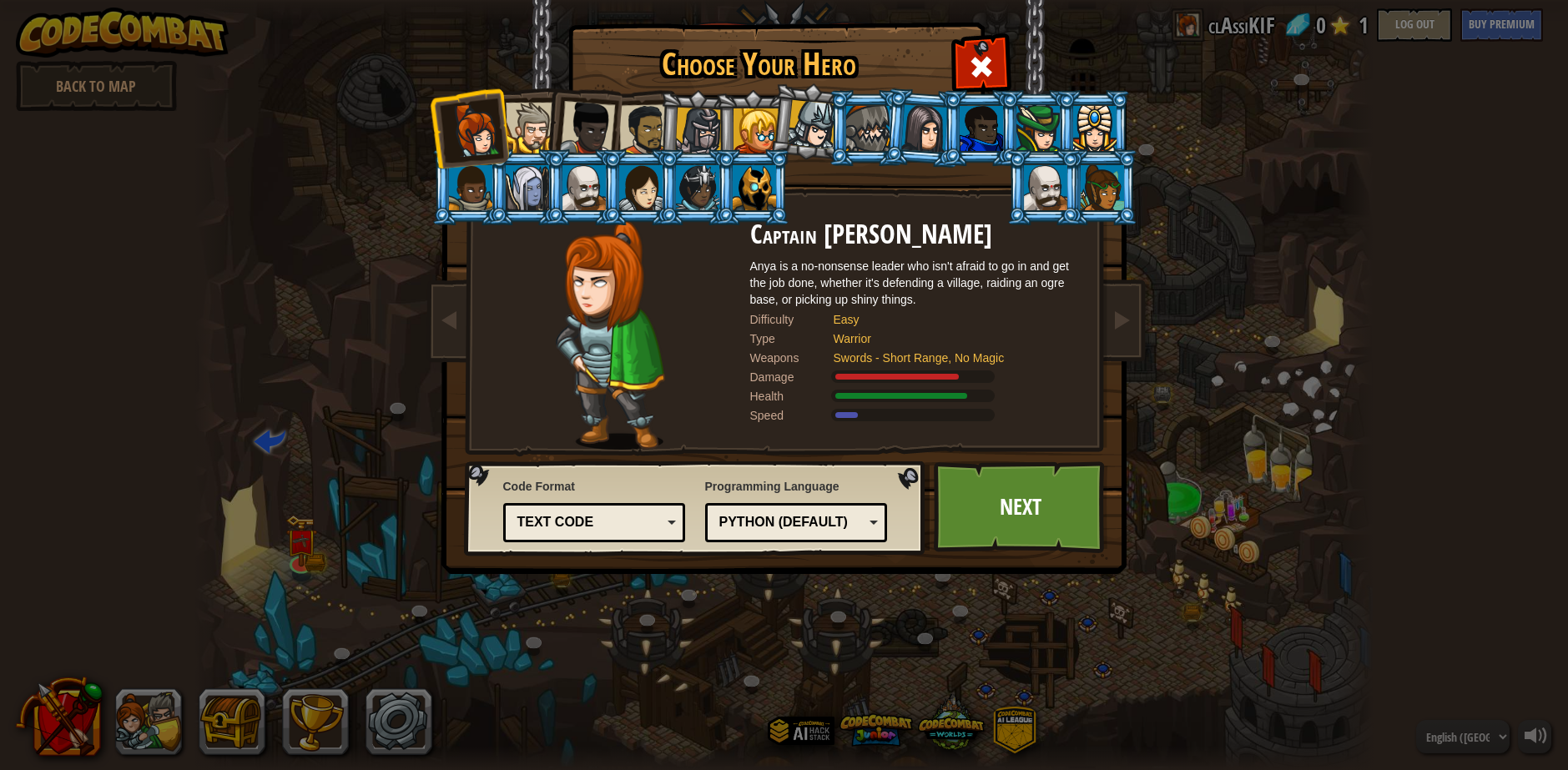
click at [641, 120] on div at bounding box center [644, 130] width 51 height 51
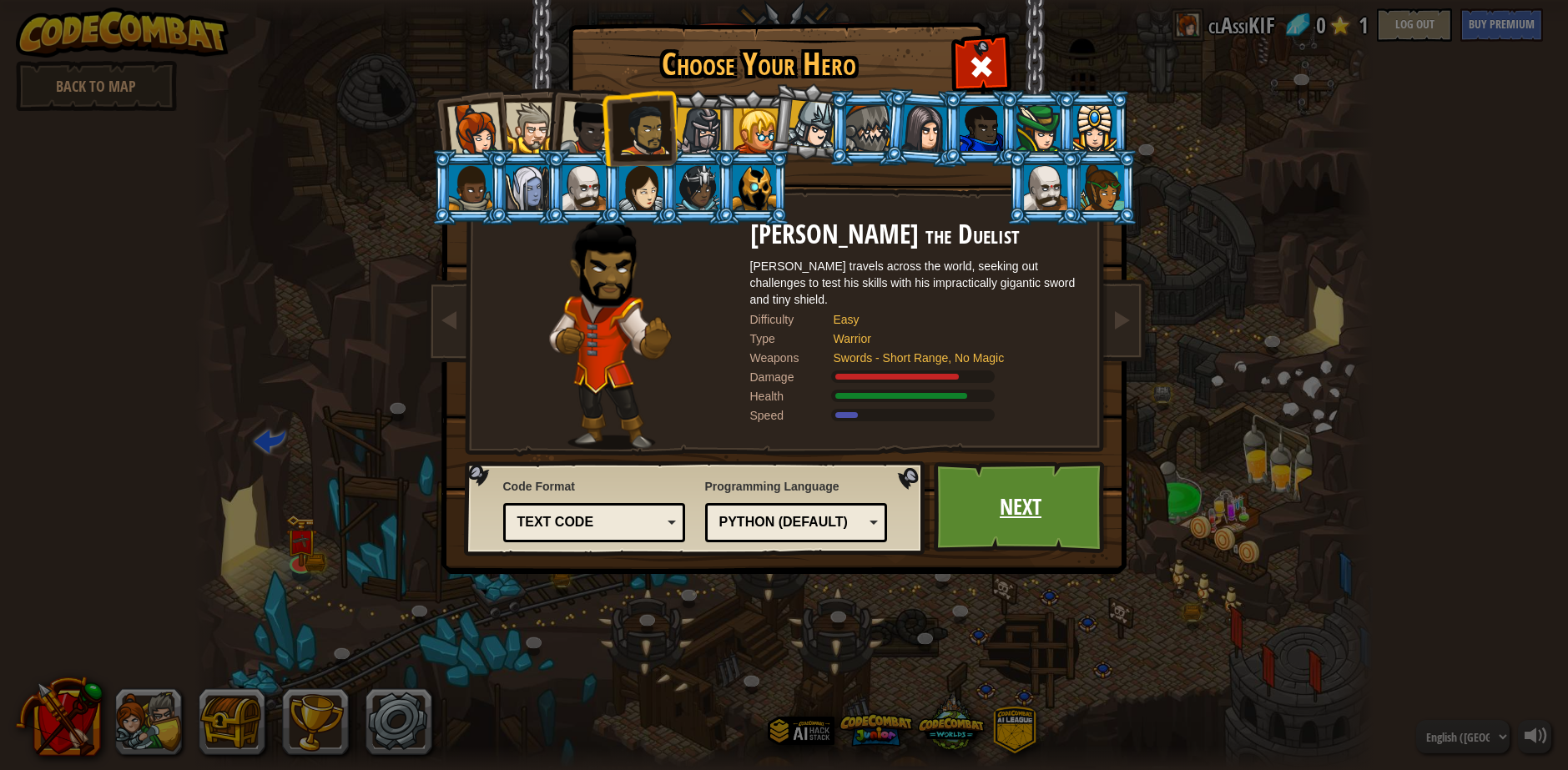
click at [1009, 492] on link "Next" at bounding box center [1021, 507] width 174 height 92
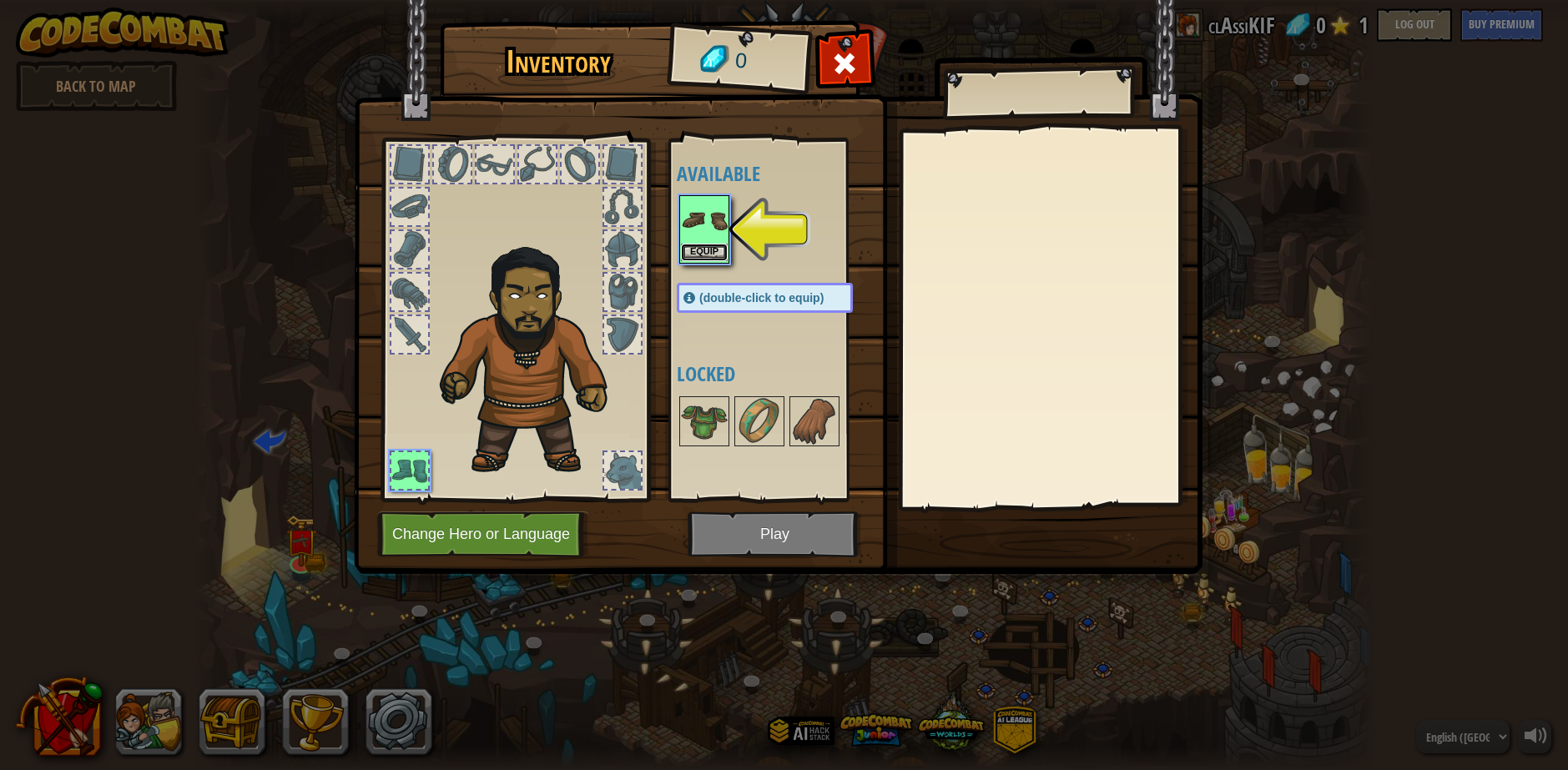
click at [705, 255] on button "Equip" at bounding box center [703, 252] width 46 height 18
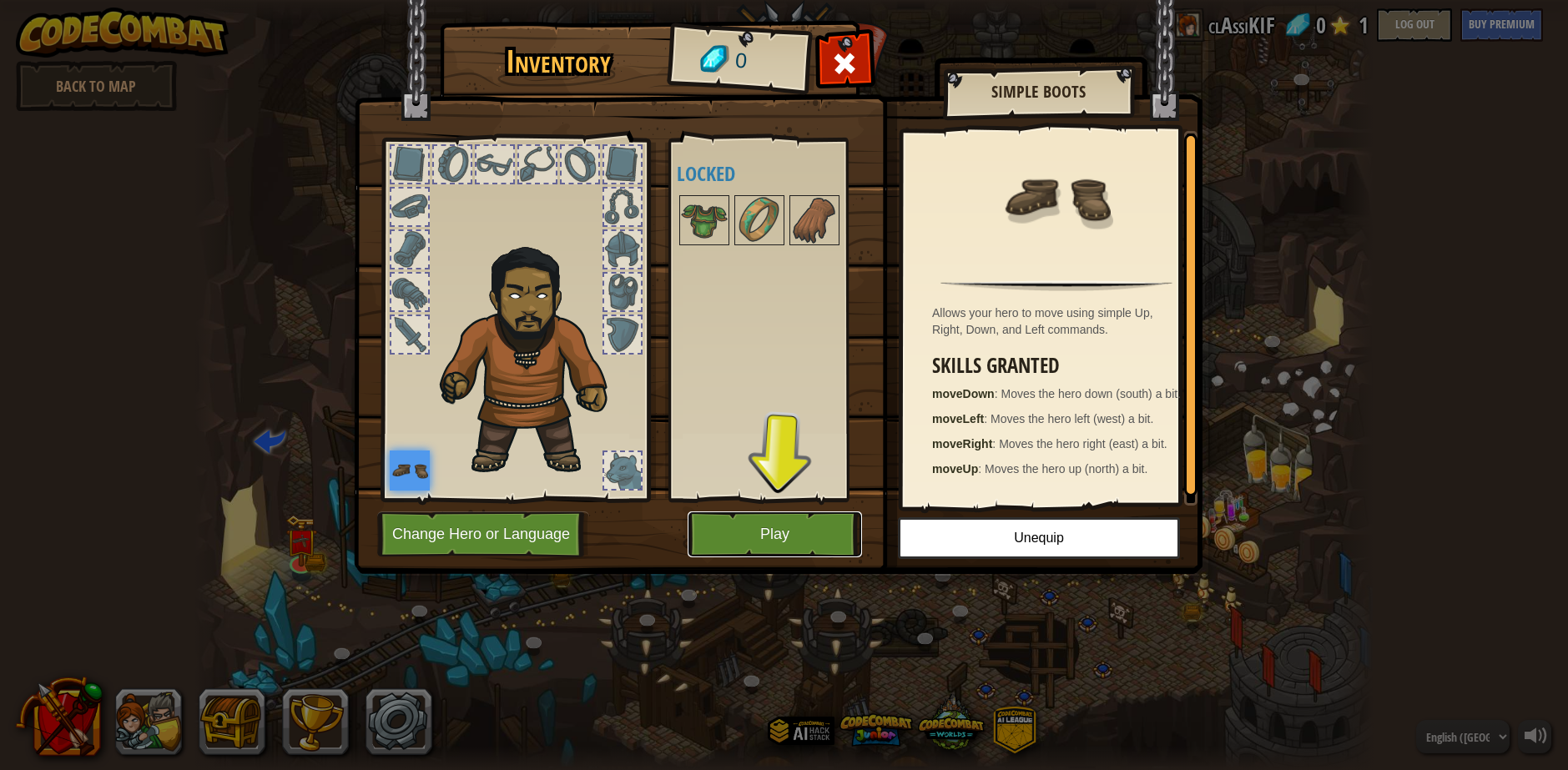
click at [781, 535] on button "Play" at bounding box center [775, 534] width 174 height 46
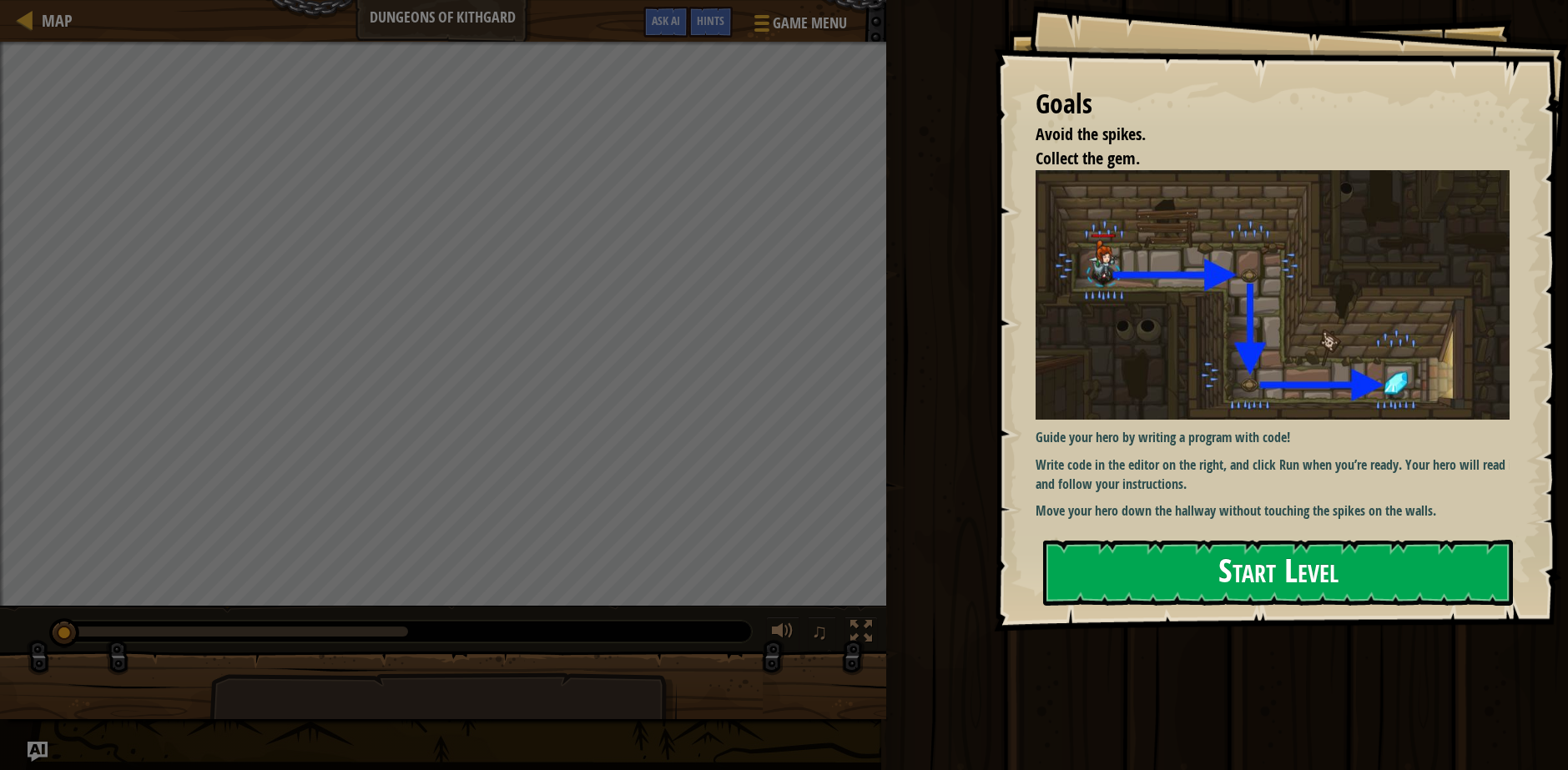
click at [1264, 562] on button "Start Level" at bounding box center [1277, 573] width 470 height 66
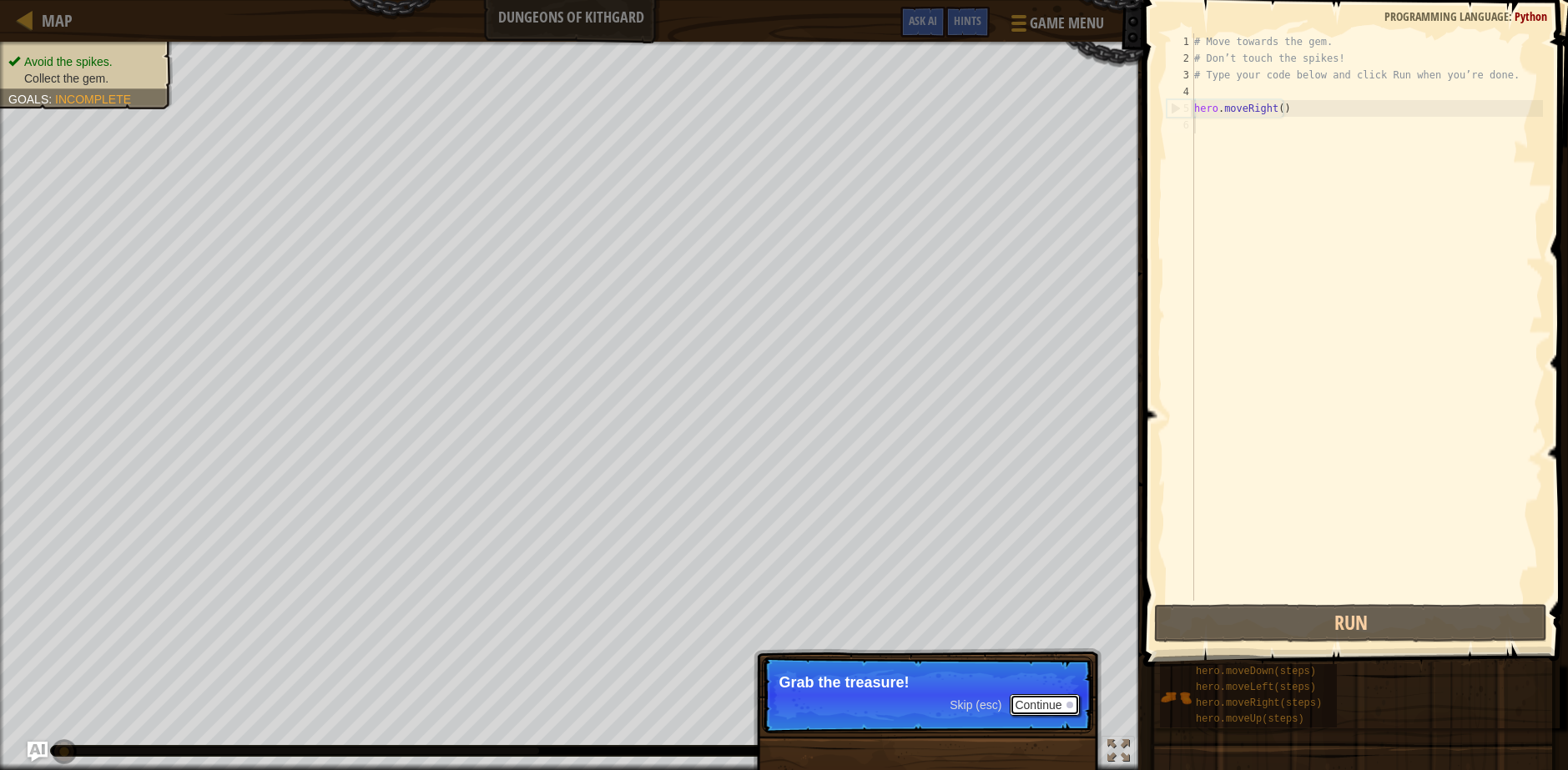
click at [1075, 706] on button "Continue" at bounding box center [1044, 706] width 69 height 22
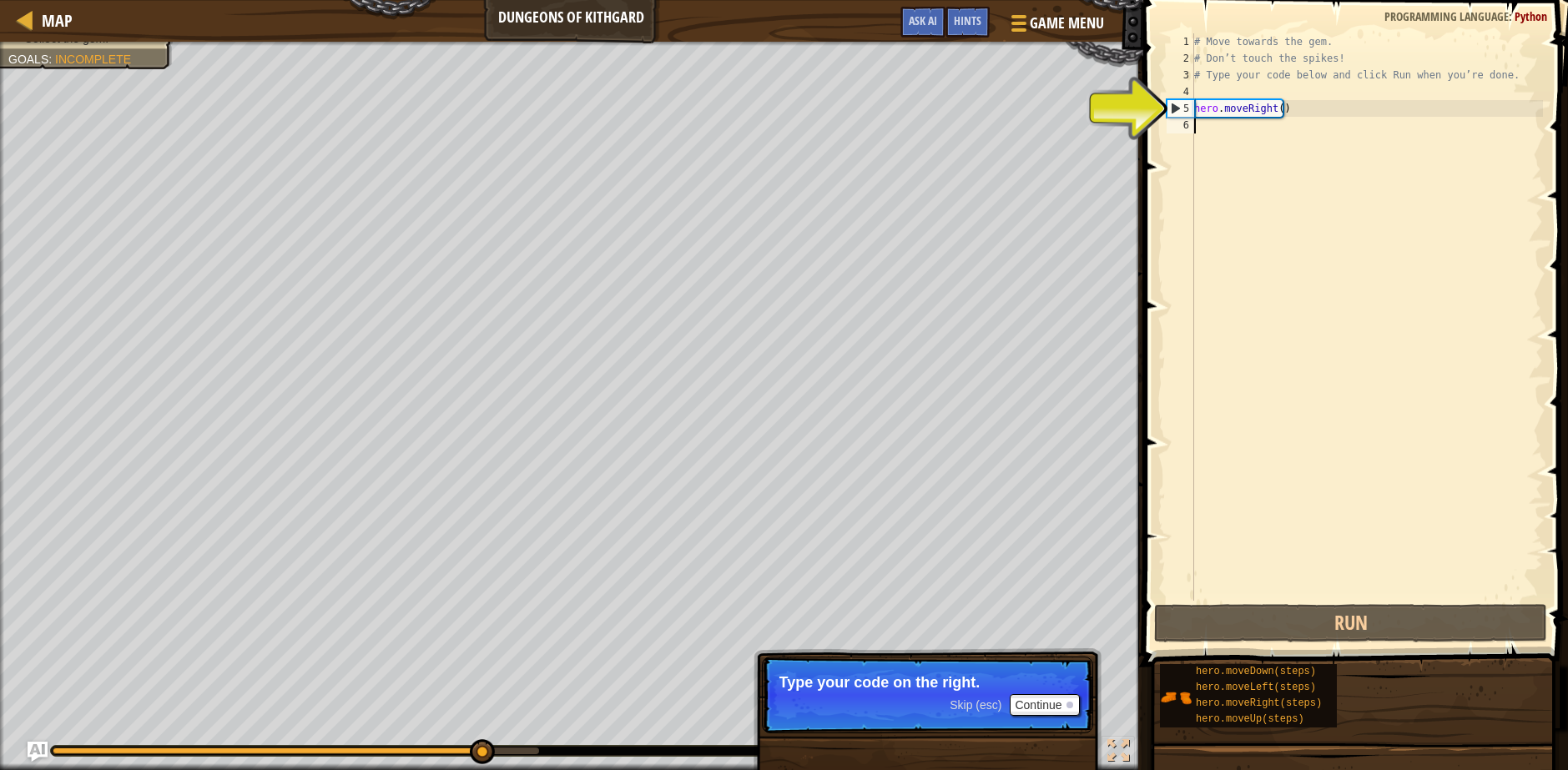
click at [1254, 110] on div "# Move towards the gem. # Don’t touch the spikes! # Type your code below and cl…" at bounding box center [1366, 334] width 352 height 601
type textarea "hero.moveRight()"
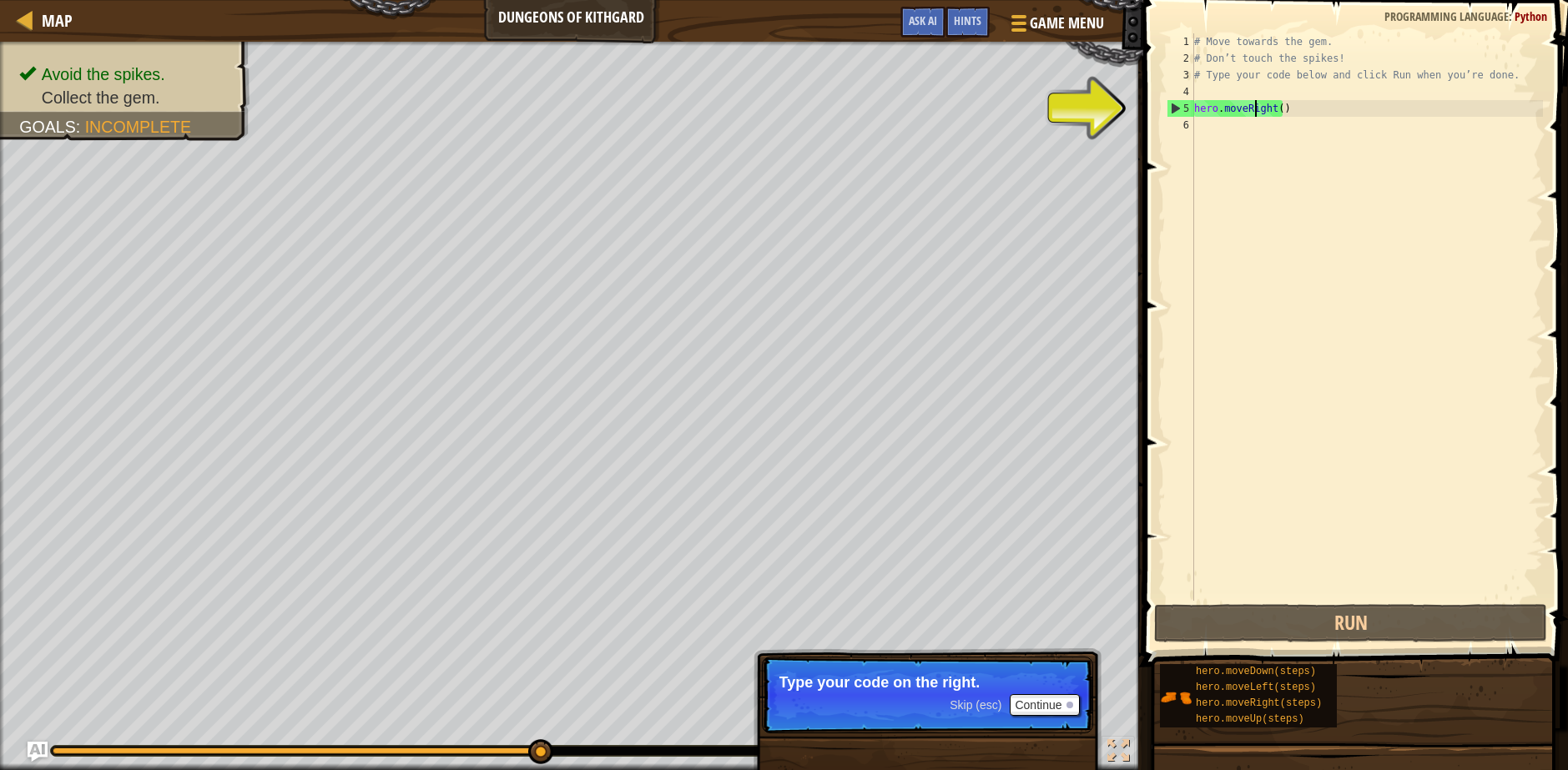
click at [1275, 107] on div "# Move towards the gem. # Don’t touch the spikes! # Type your code below and cl…" at bounding box center [1366, 334] width 352 height 601
click at [1323, 111] on div "# Move towards the gem. # Don’t touch the spikes! # Type your code below and cl…" at bounding box center [1366, 334] width 352 height 601
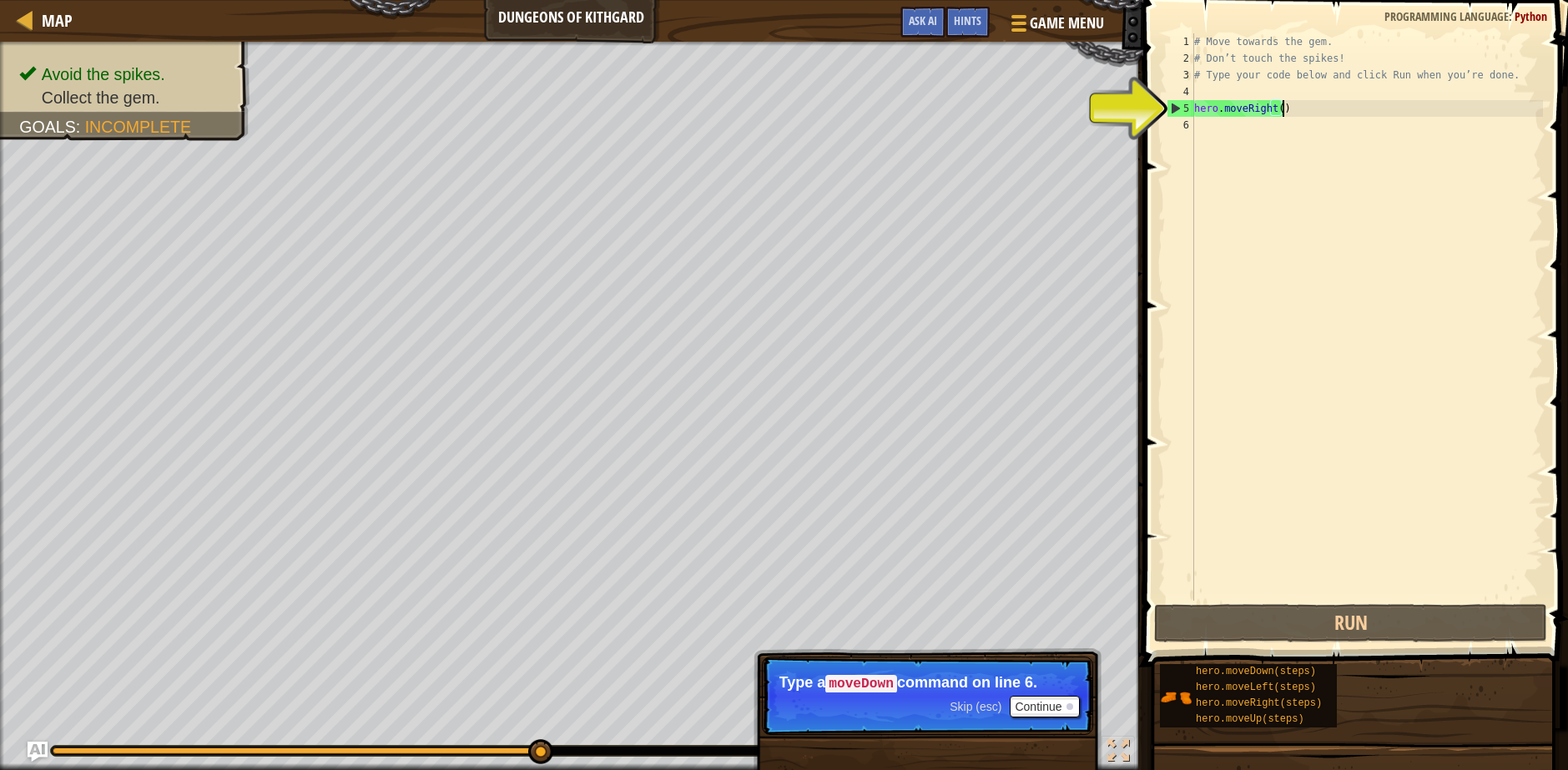
click at [1220, 126] on div "# Move towards the gem. # Don’t touch the spikes! # Type your code below and cl…" at bounding box center [1366, 334] width 352 height 601
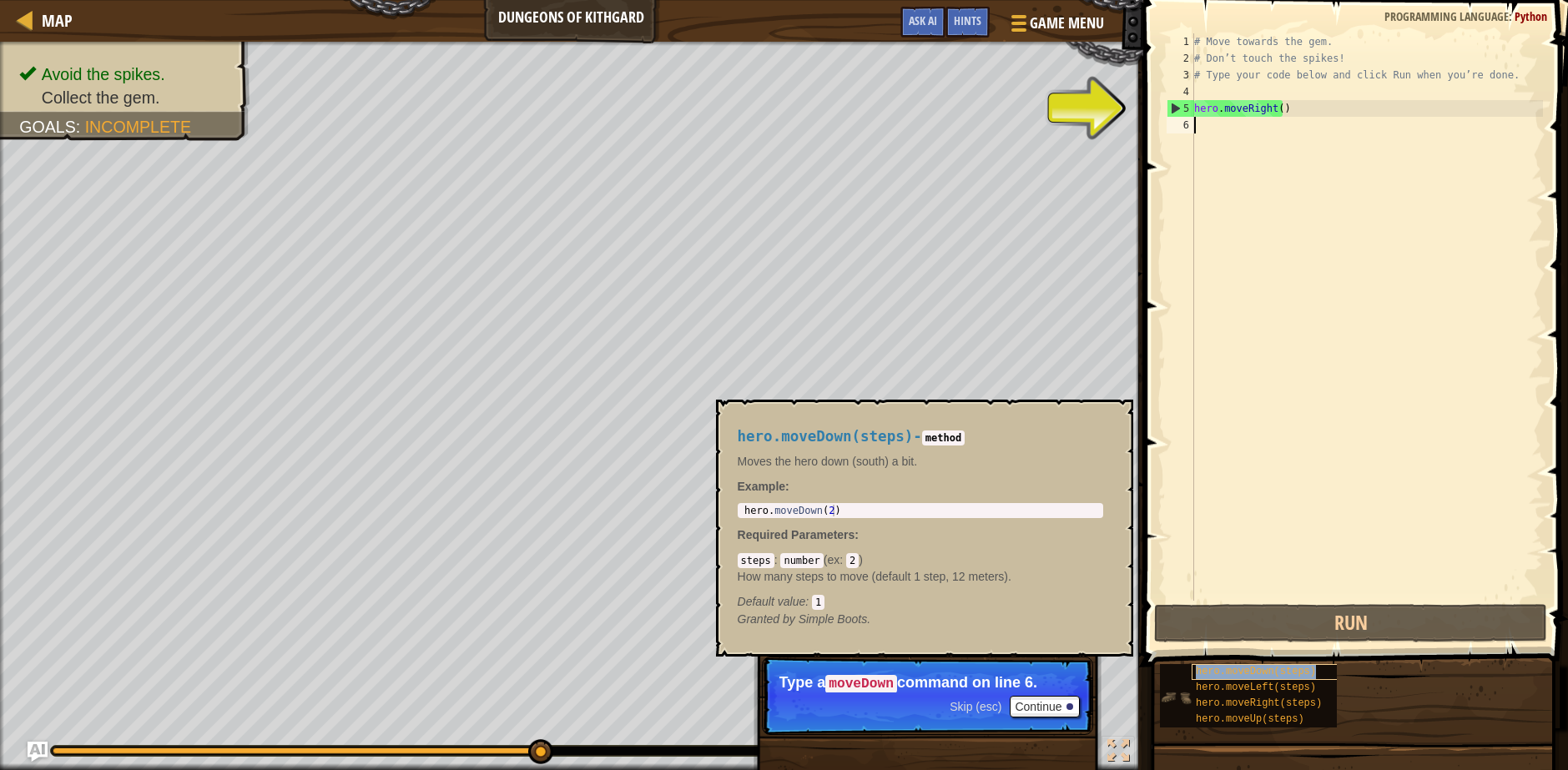
click at [1265, 674] on span "hero.moveDown(steps)" at bounding box center [1255, 672] width 120 height 12
click at [1218, 117] on div "# Move towards the gem. # Don’t touch the spikes! # Type your code below and cl…" at bounding box center [1366, 334] width 352 height 601
click at [1222, 127] on div "# Move towards the gem. # Don’t touch the spikes! # Type your code below and cl…" at bounding box center [1366, 334] width 352 height 601
click at [1170, 108] on div "5" at bounding box center [1180, 108] width 27 height 17
click at [1174, 107] on div "5" at bounding box center [1180, 108] width 27 height 17
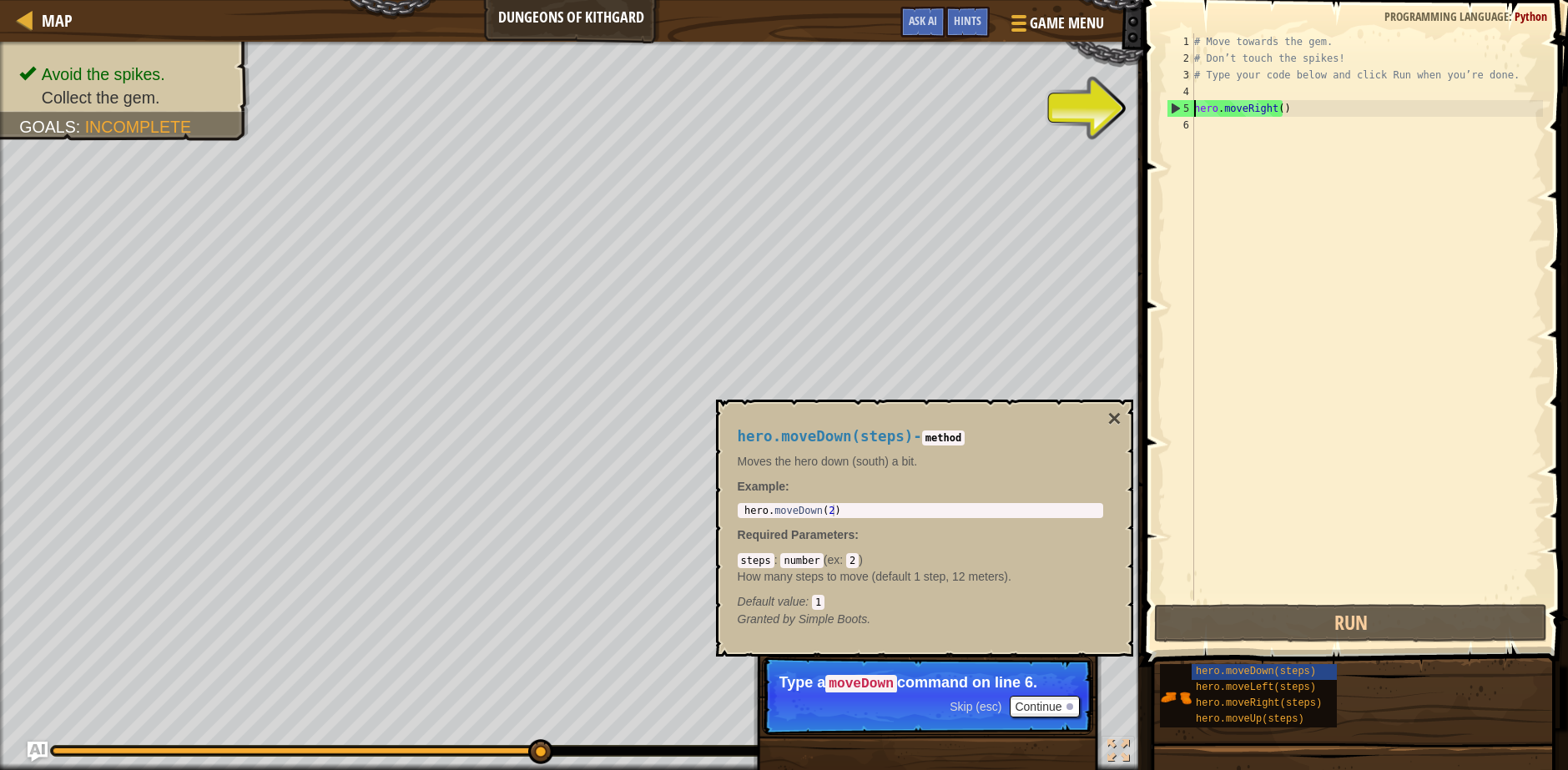
type textarea "hero.moveRight()"
click at [1254, 97] on div "# Move towards the gem. # Don’t touch the spikes! # Type your code below and cl…" at bounding box center [1366, 334] width 352 height 601
click at [1237, 123] on div "# Move towards the gem. # Don’t touch the spikes! # Type your code below and cl…" at bounding box center [1366, 334] width 352 height 601
click at [1281, 106] on div "# Move towards the gem. # Don’t touch the spikes! # Type your code below and cl…" at bounding box center [1366, 334] width 352 height 601
type textarea "hero.moveRight()"
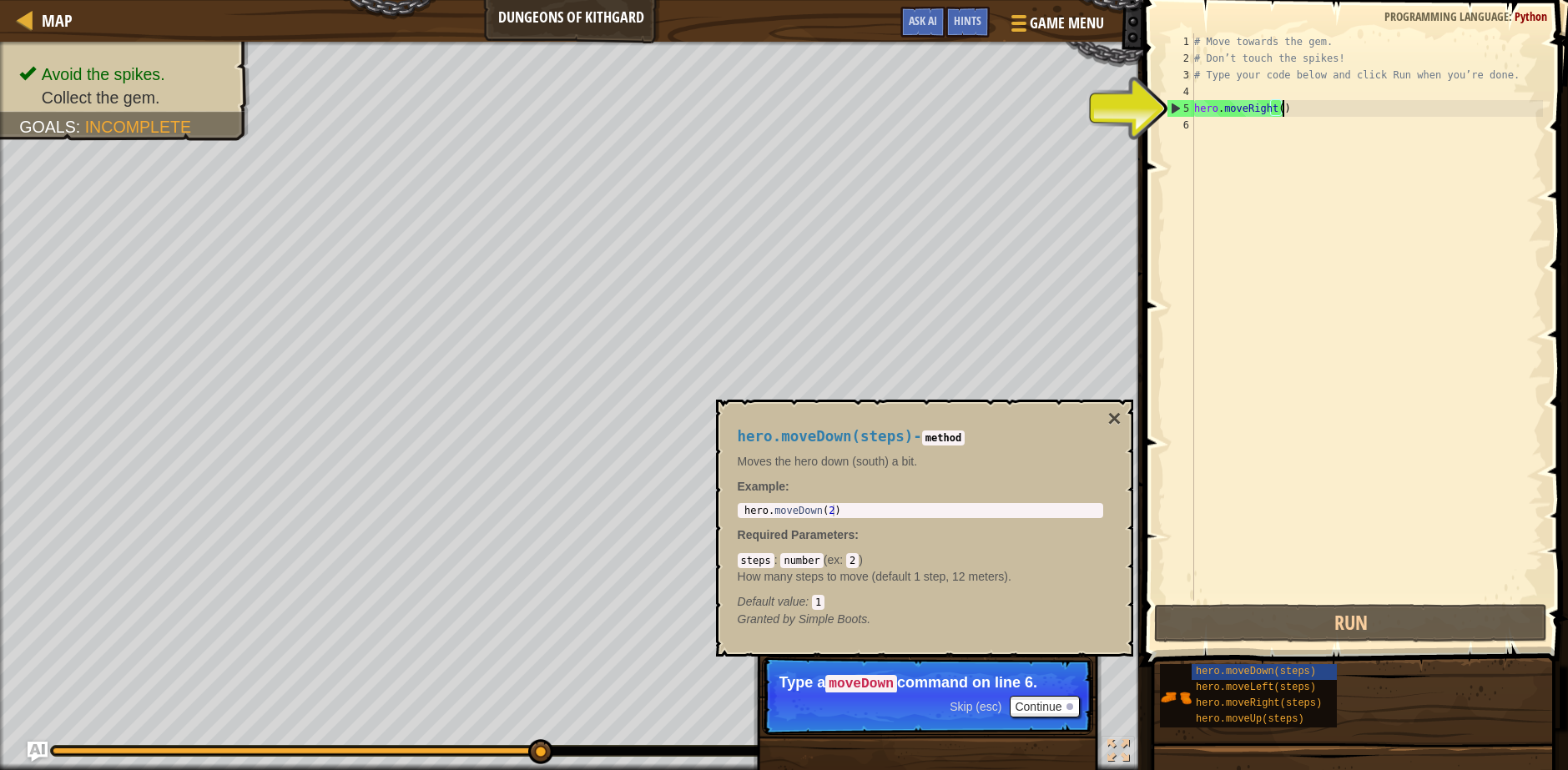
click at [1276, 109] on div "# Move towards the gem. # Don’t touch the spikes! # Type your code below and cl…" at bounding box center [1366, 334] width 352 height 601
click at [1205, 131] on div "# Move towards the gem. # Don’t touch the spikes! # Type your code below and cl…" at bounding box center [1366, 334] width 352 height 601
click at [1179, 128] on div "6" at bounding box center [1180, 125] width 28 height 17
type textarea "hero.moveRight()"
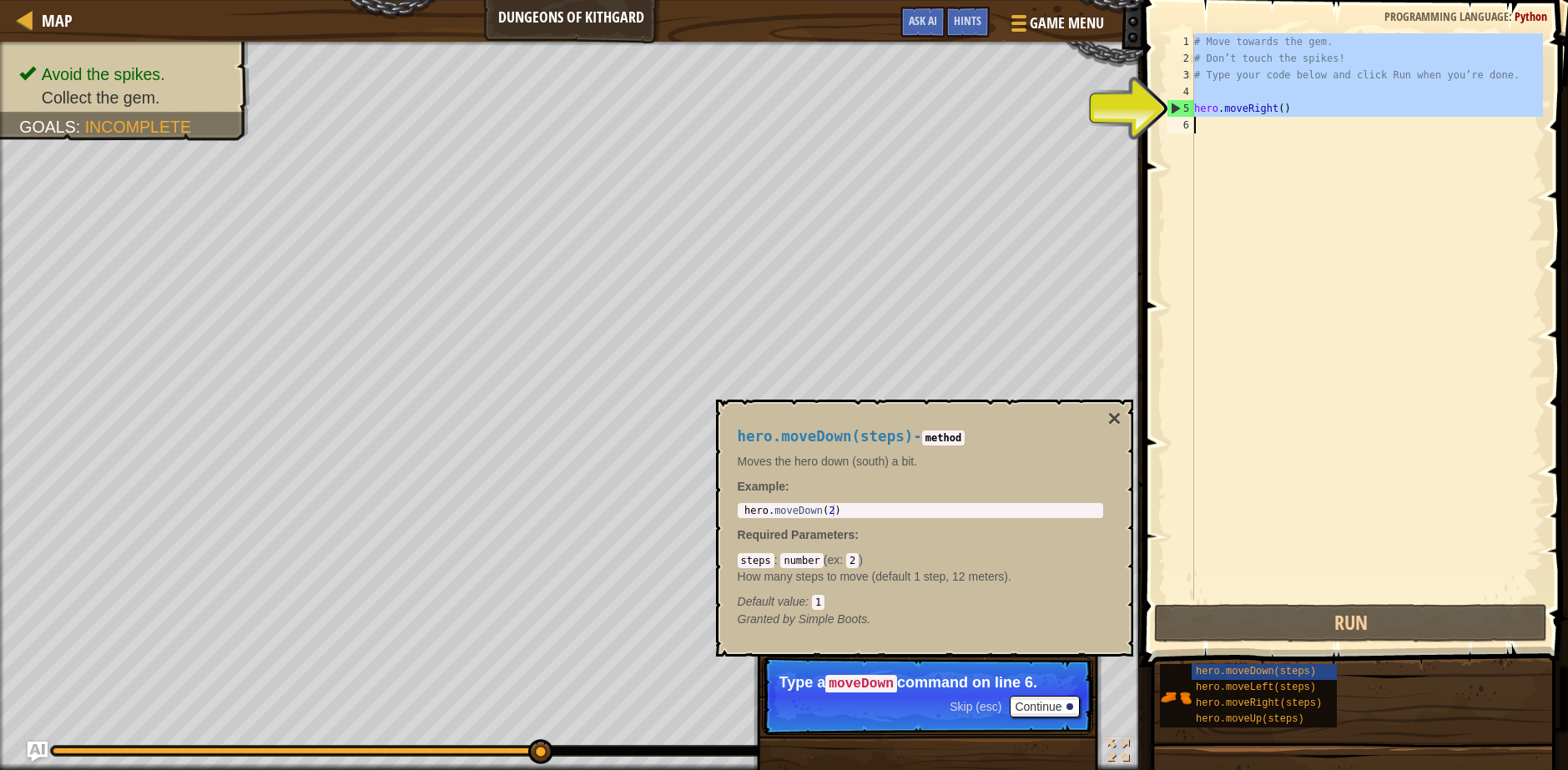
click at [1178, 127] on div "6" at bounding box center [1180, 125] width 28 height 17
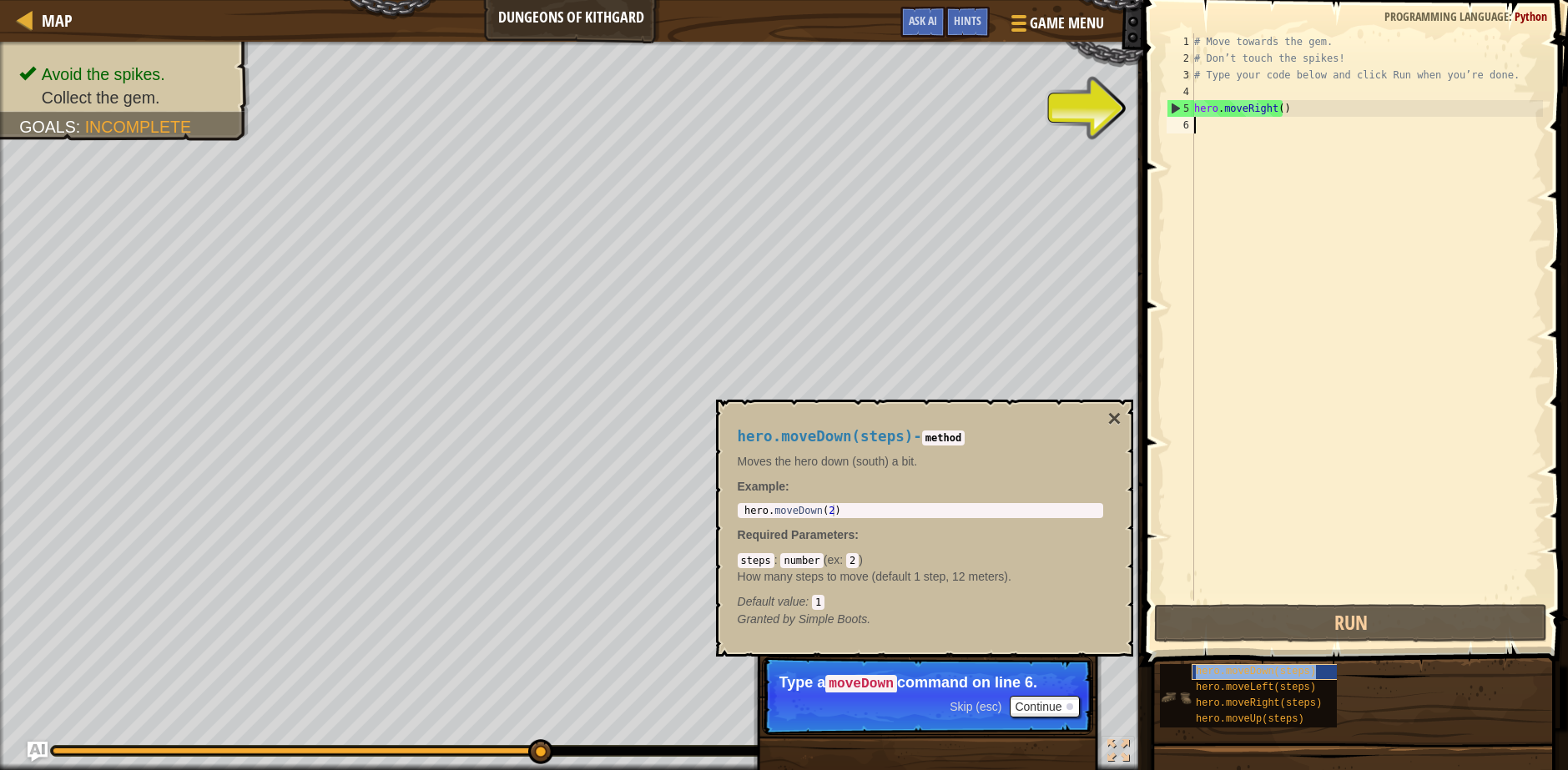
click at [1281, 670] on span "hero.moveDown(steps)" at bounding box center [1255, 672] width 120 height 12
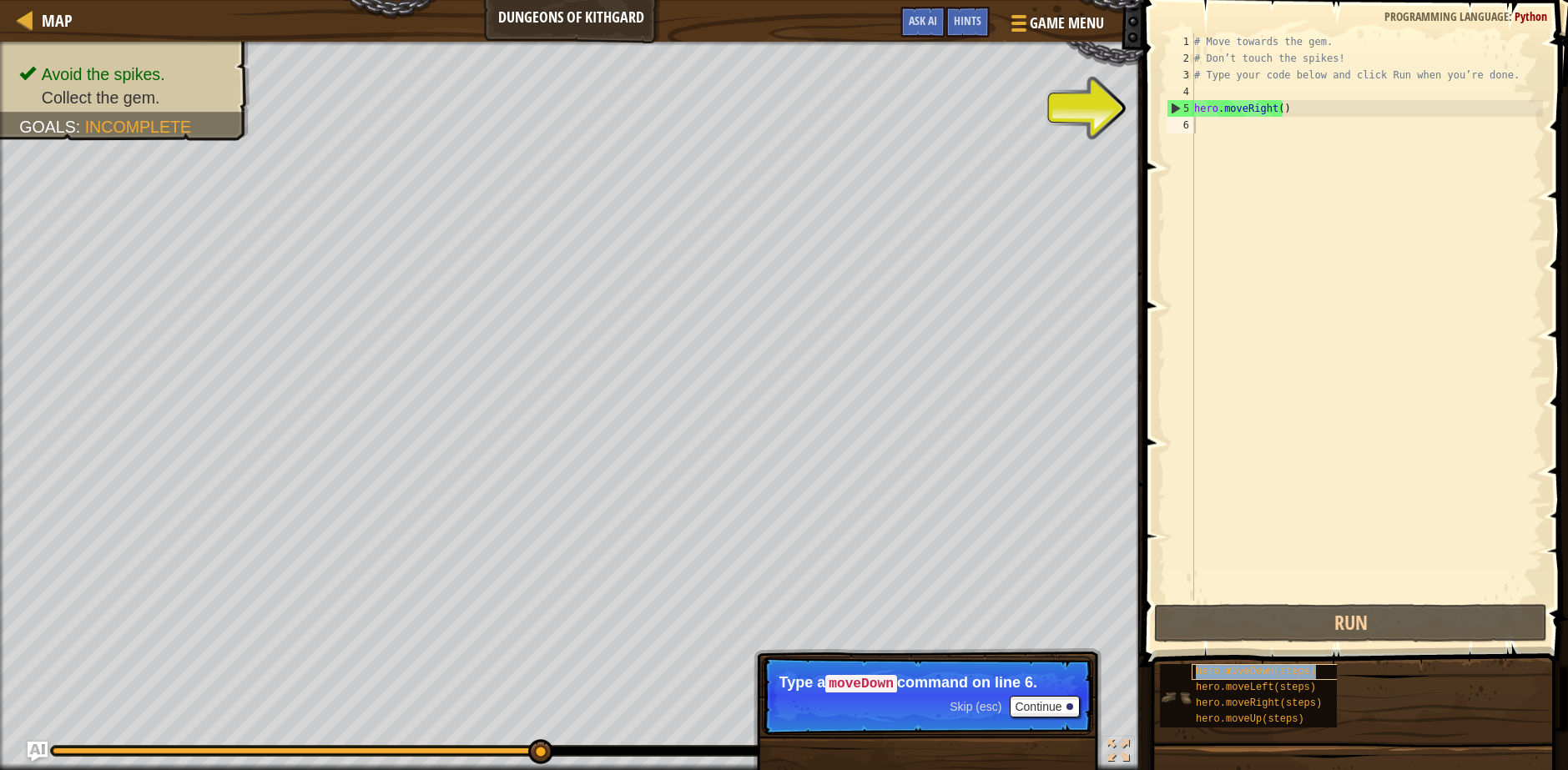
click at [1250, 670] on span "hero.moveDown(steps)" at bounding box center [1255, 672] width 120 height 12
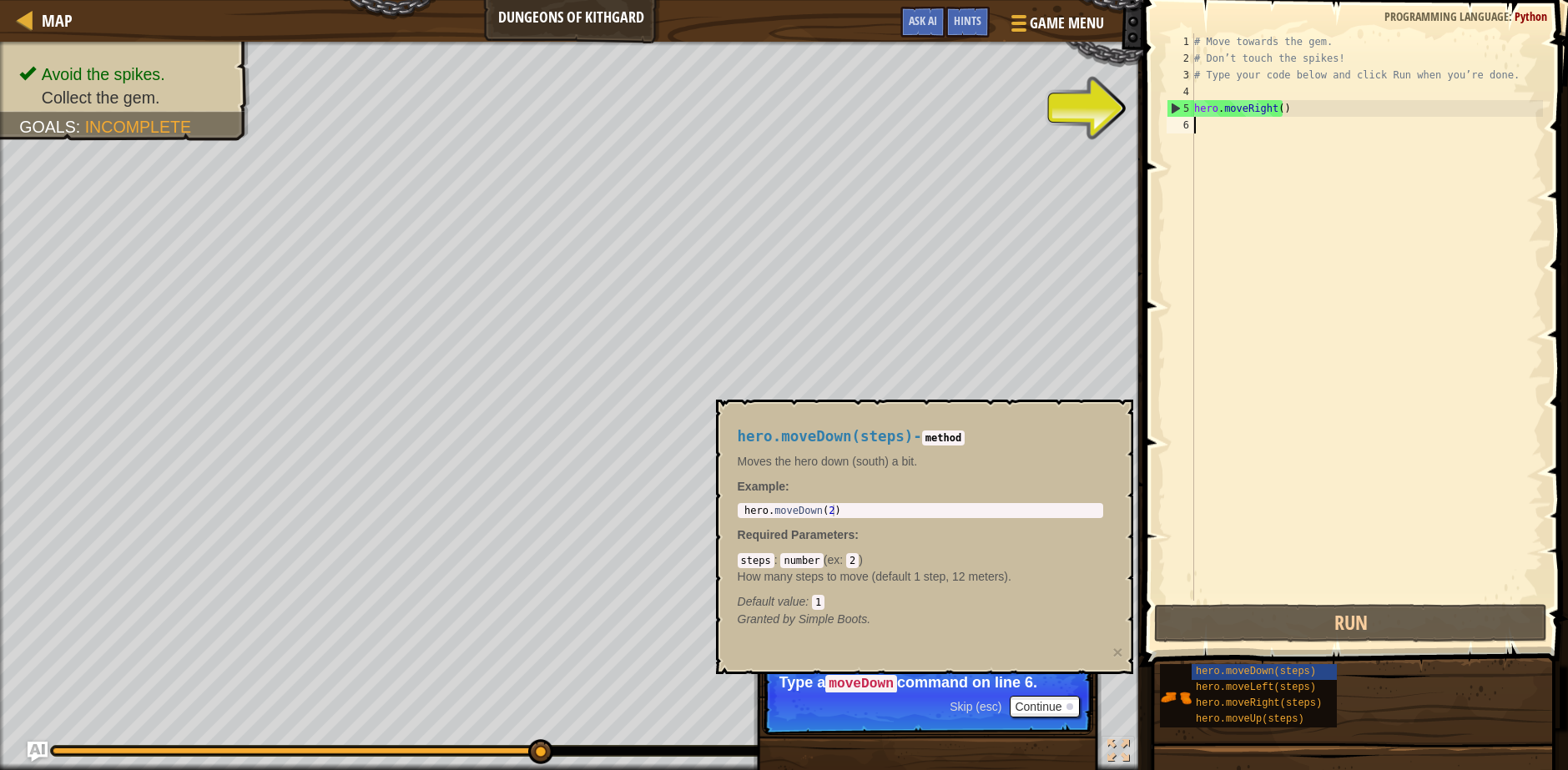
type textarea "hero.moveDown(2)"
click at [827, 509] on div "hero . moveDown ( 2 )" at bounding box center [920, 522] width 359 height 35
drag, startPoint x: 839, startPoint y: 510, endPoint x: 735, endPoint y: 514, distance: 104.1
click at [735, 514] on div "hero.moveDown(steps) - method Moves the hero down (south) a bit. Example : hero…" at bounding box center [920, 528] width 389 height 231
click at [1245, 128] on div "# Move towards the gem. # Don’t touch the spikes! # Type your code below and cl…" at bounding box center [1366, 334] width 352 height 601
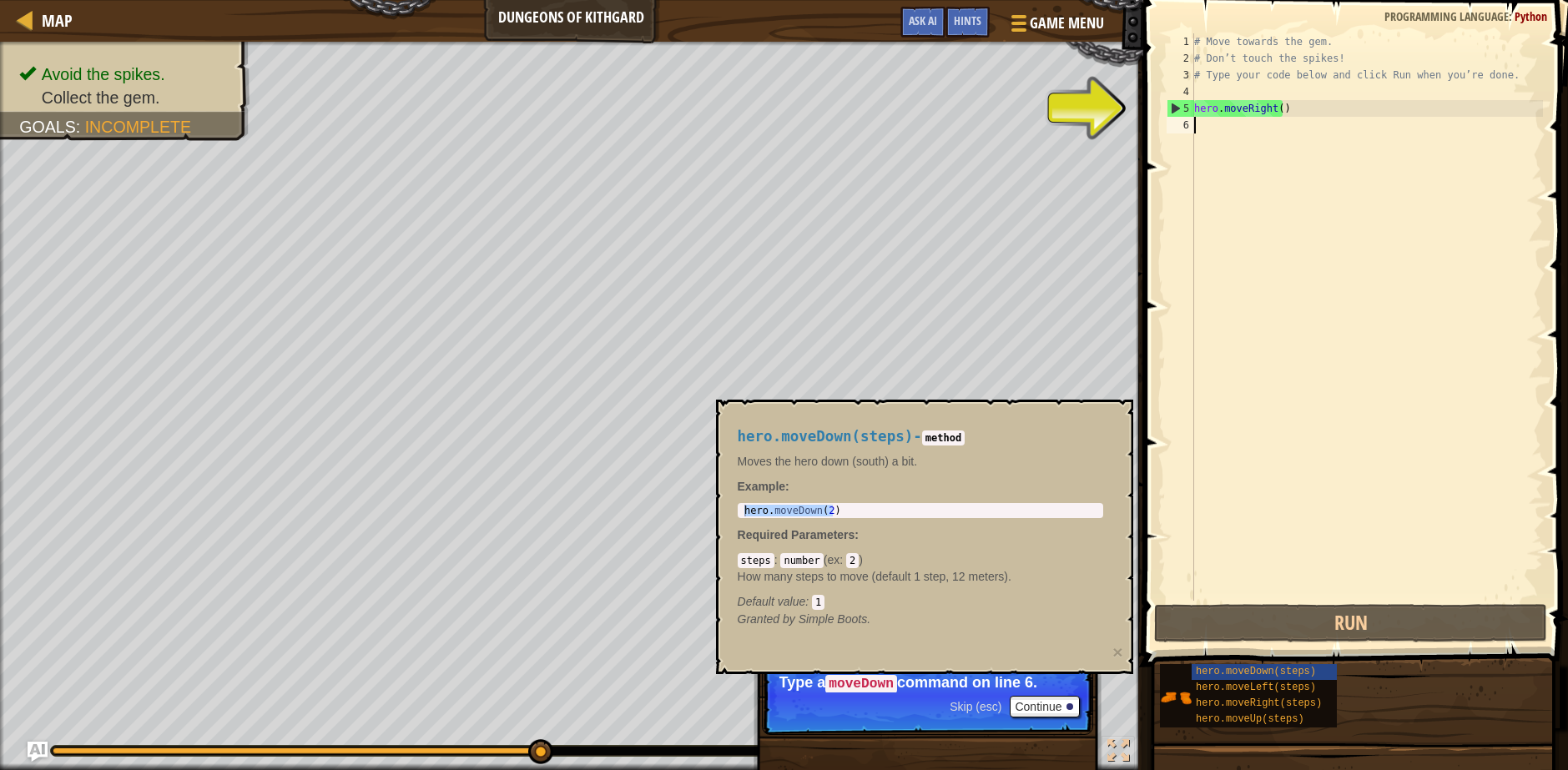
paste textarea "HUMANIZE IT MORE SO THAT ITS ATLEAST 10% AI TO AI DETECTORS"
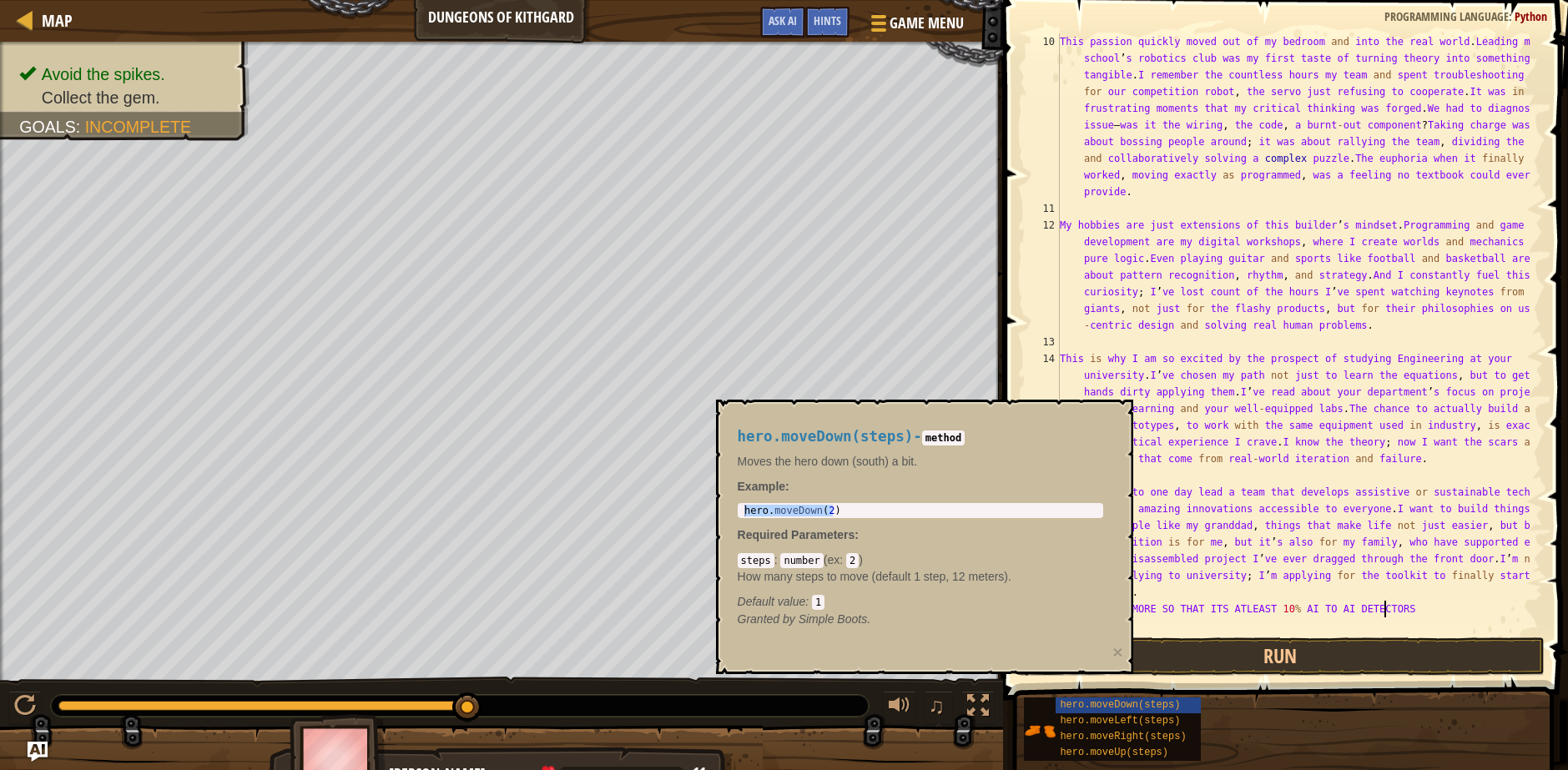
scroll to position [384, 0]
type textarea "HUMANIZE IT MORE SO THAT ITS ATLEAST 10% AI TO AI DETECTORS"
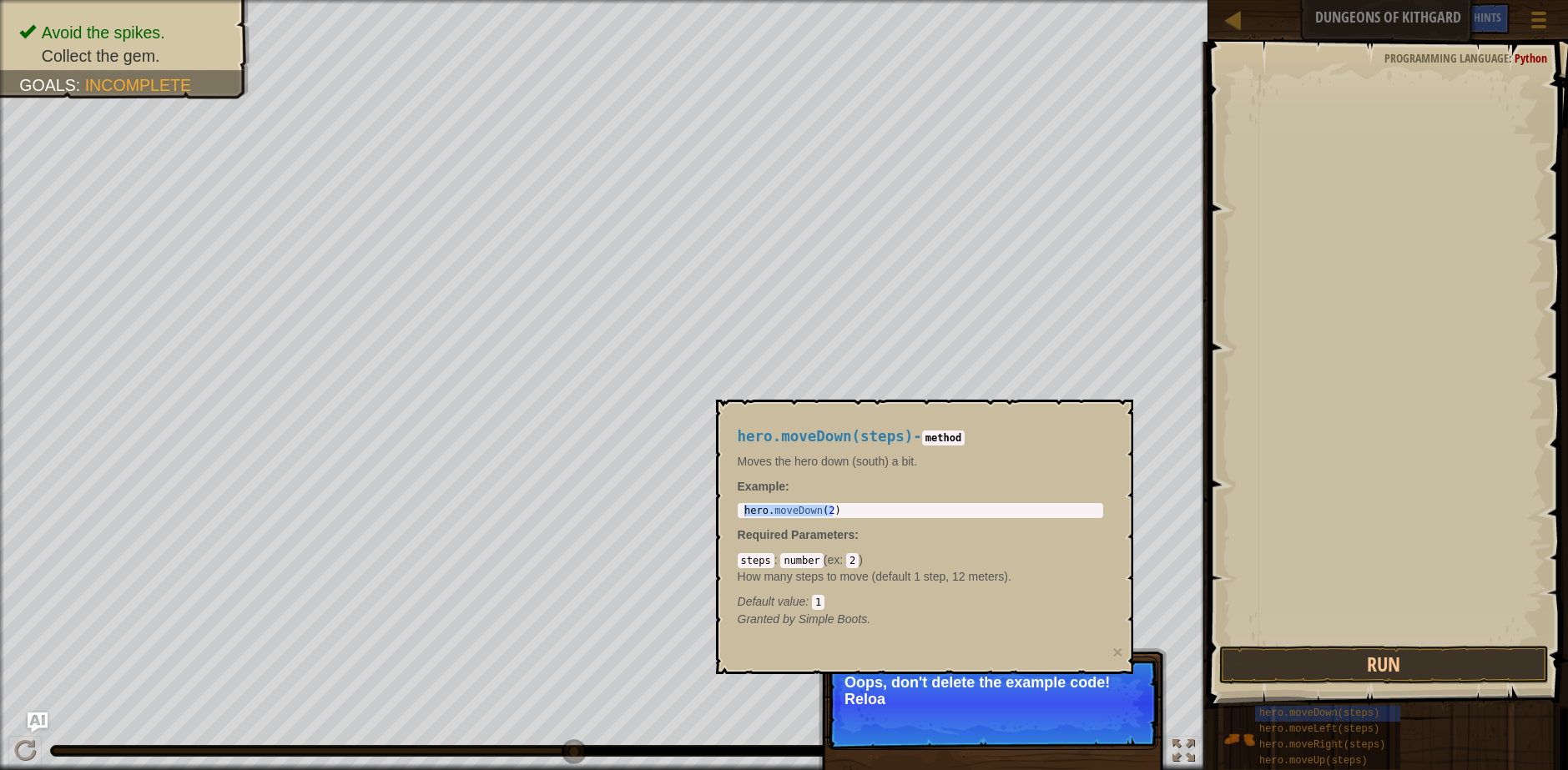
click at [1115, 433] on div "hero.moveDown(steps) - method Moves the hero down (south) a bit. Example : hero…" at bounding box center [925, 536] width 417 height 274
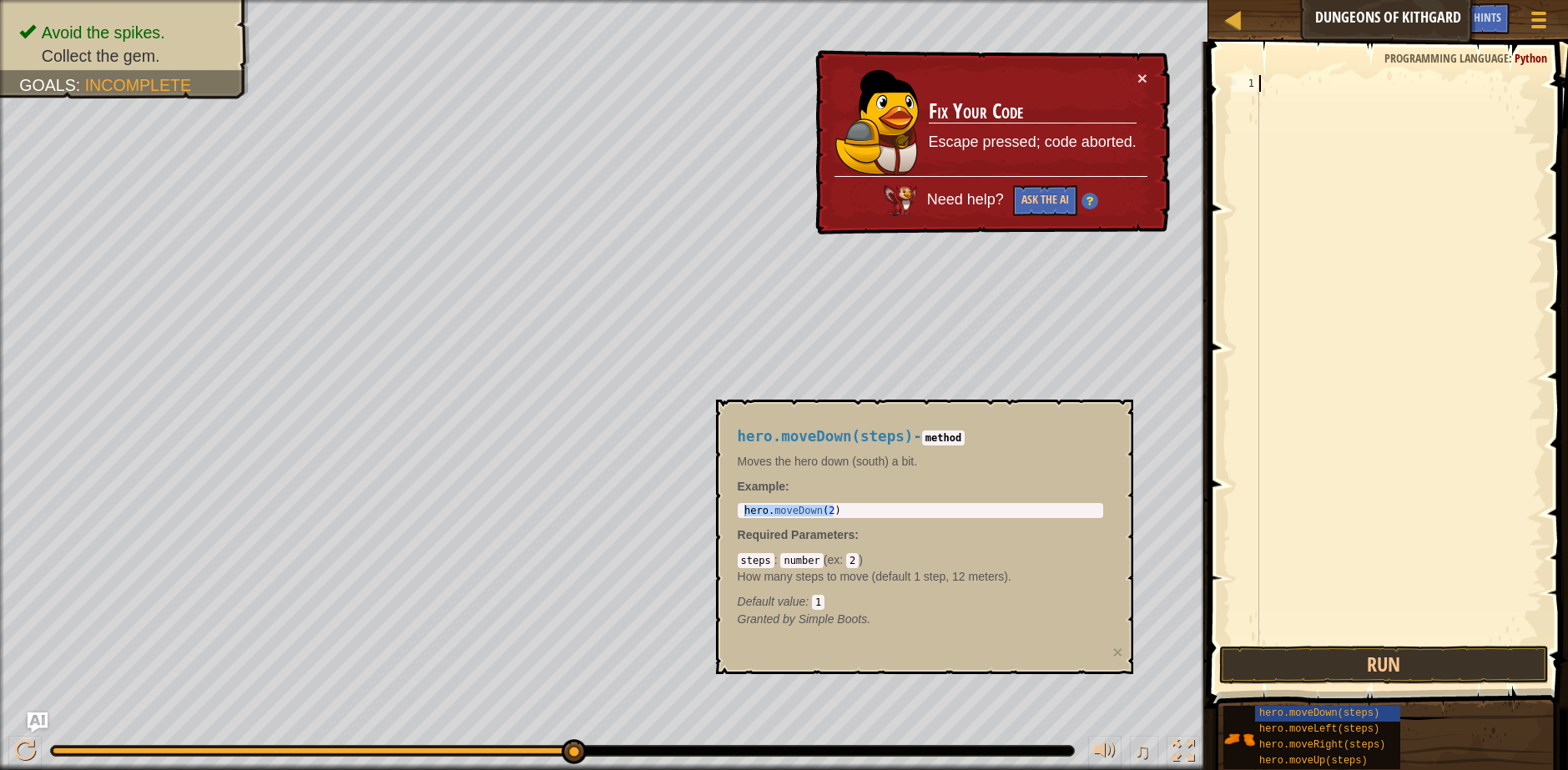
click at [1135, 72] on td "Fix Your Code Escape pressed; code aborted." at bounding box center [1033, 123] width 210 height 107
click at [1138, 73] on button "×" at bounding box center [1142, 78] width 10 height 18
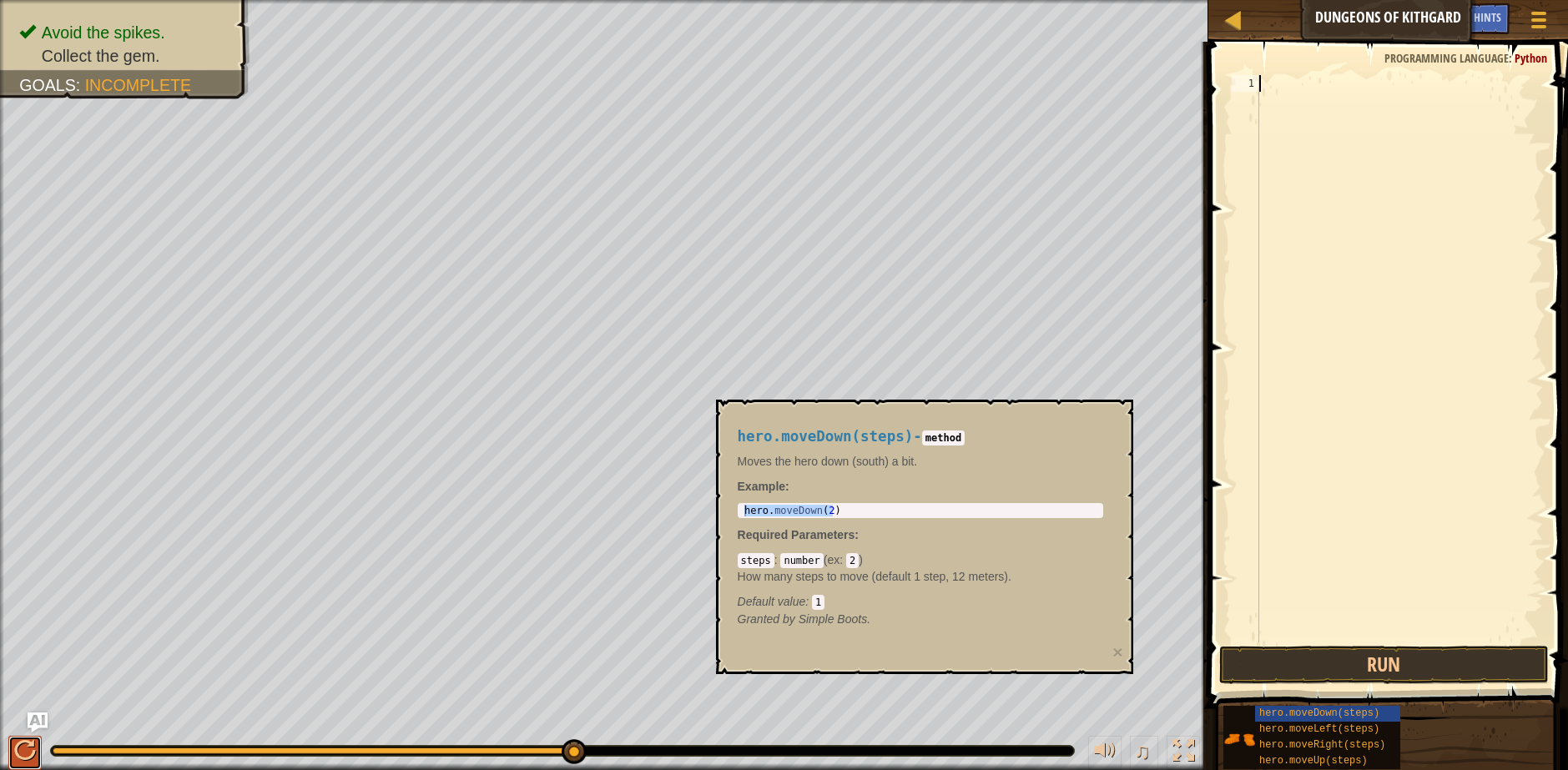
click at [31, 718] on div at bounding box center [25, 751] width 22 height 22
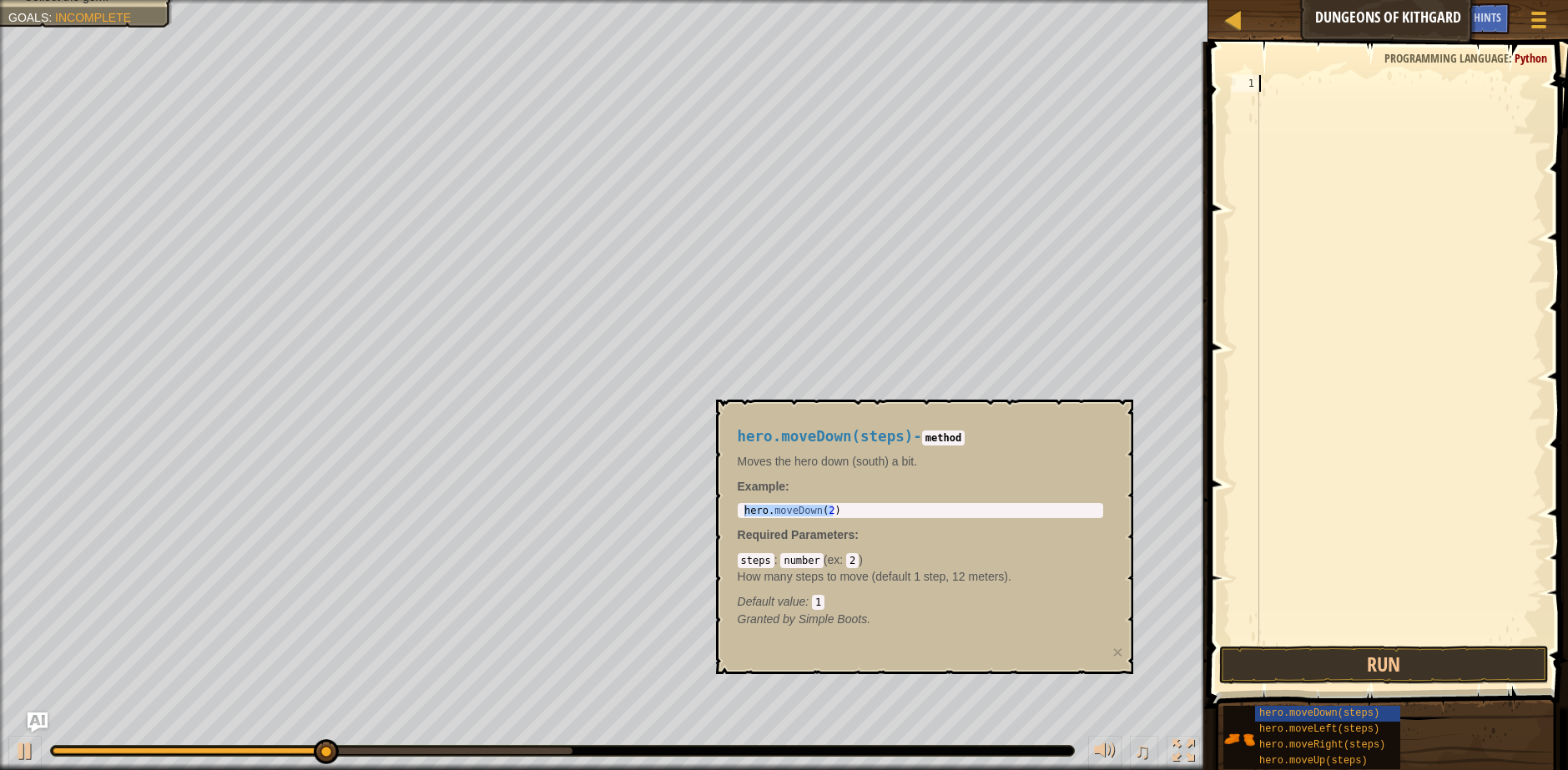
click at [1314, 115] on div at bounding box center [1399, 375] width 287 height 601
click at [1290, 167] on div at bounding box center [1399, 375] width 287 height 601
click at [1126, 567] on div "hero.moveDown(steps) - method Moves the hero down (south) a bit. Example : hero…" at bounding box center [925, 536] width 417 height 274
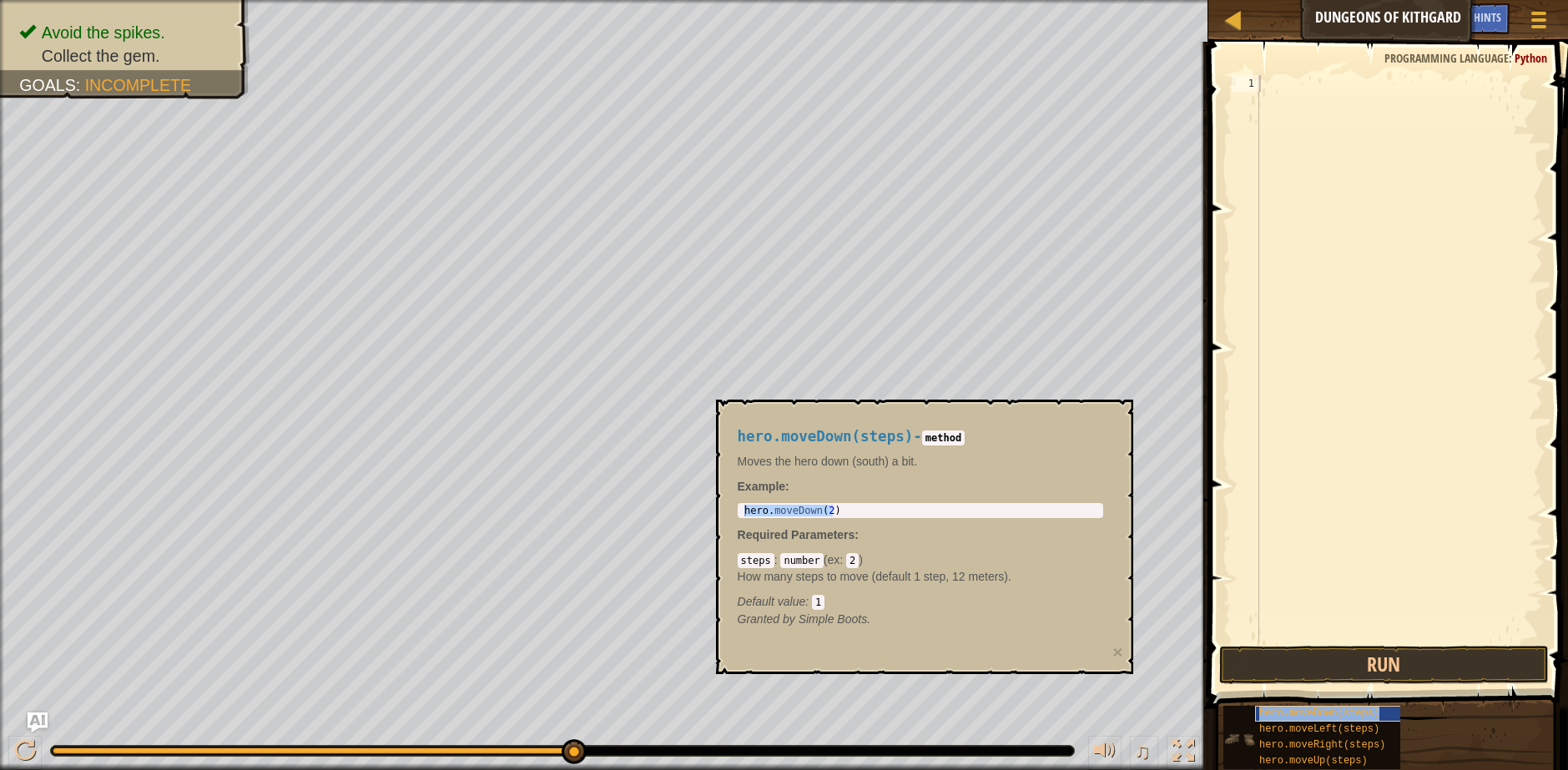
click at [1323, 712] on span "hero.moveDown(steps)" at bounding box center [1319, 714] width 120 height 12
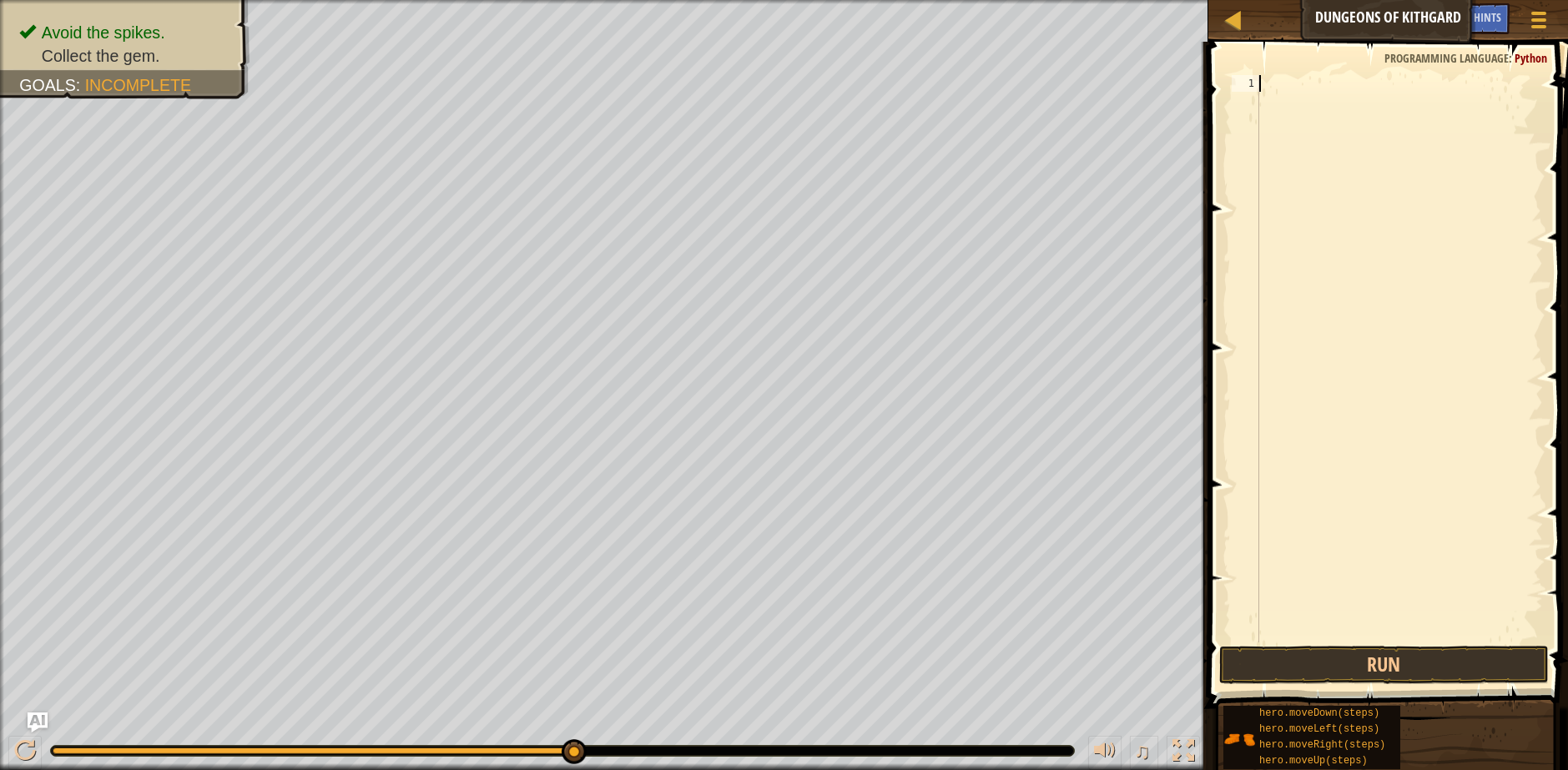
click at [1318, 83] on div at bounding box center [1399, 375] width 287 height 601
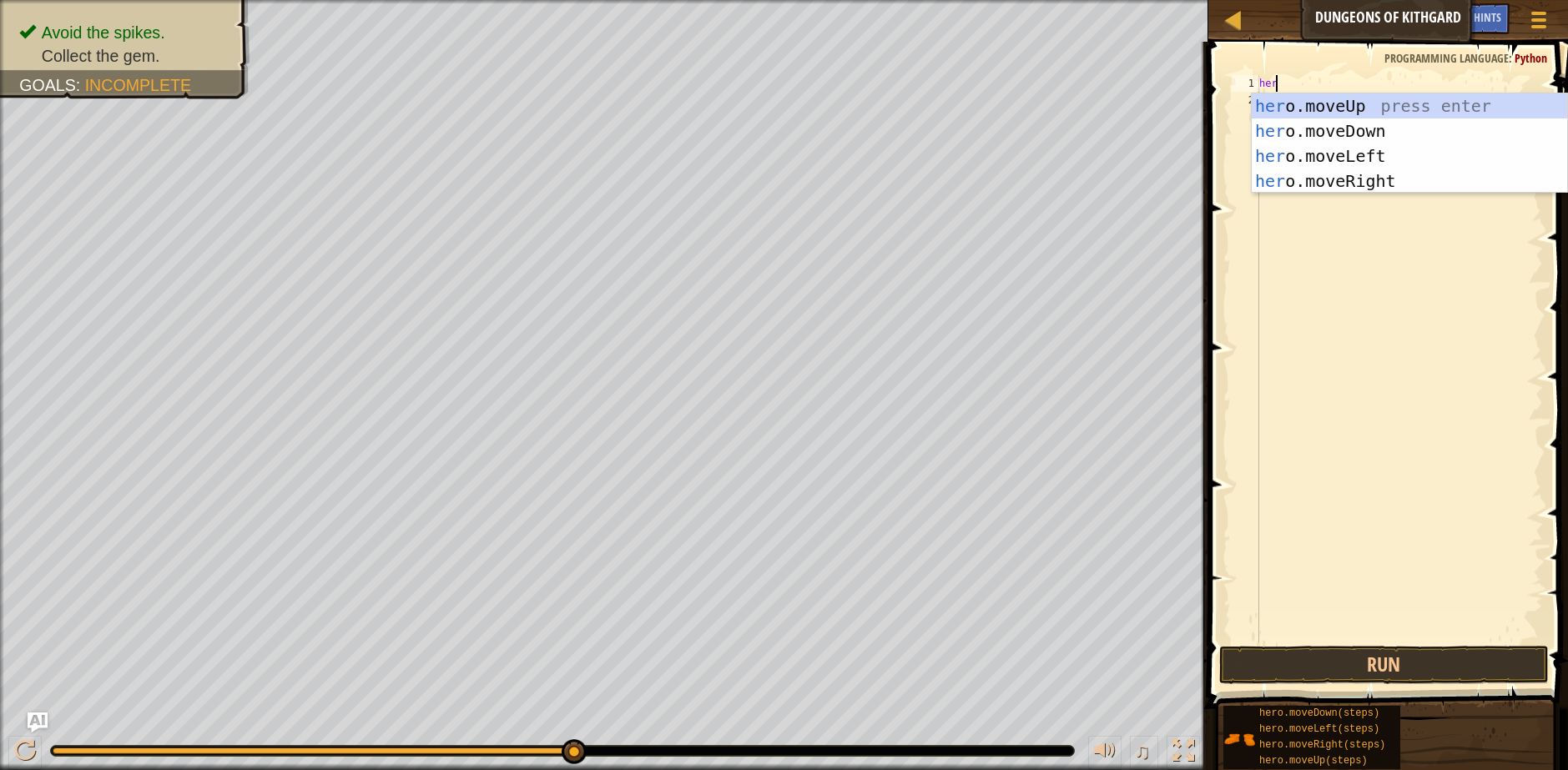
type textarea "hero"
click at [1333, 133] on div "hero .moveUp press enter hero .moveDown press enter hero .moveLeft press enter …" at bounding box center [1409, 168] width 316 height 150
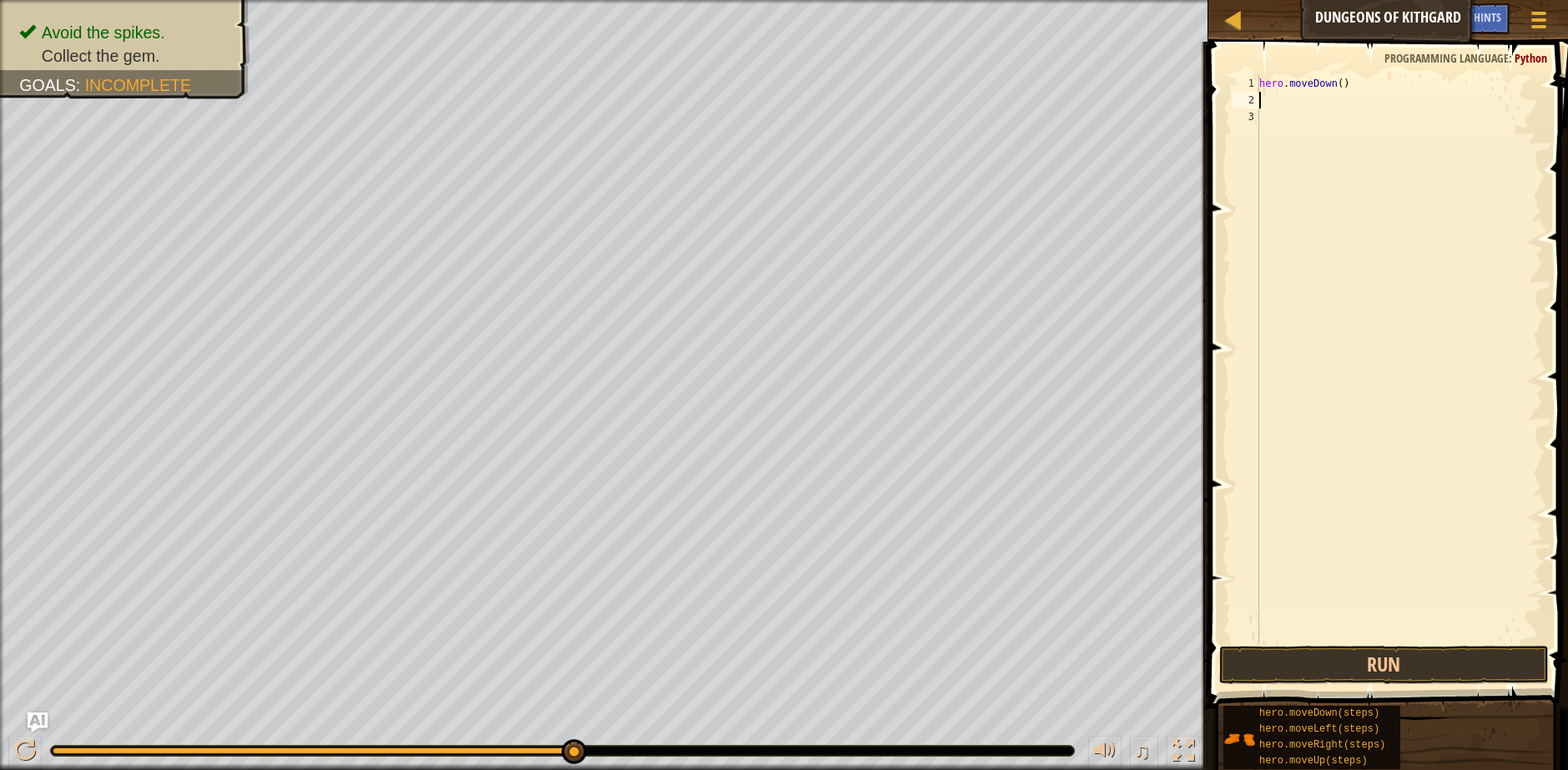
scroll to position [8, 0]
click at [1337, 88] on div "hero . moveDown ( )" at bounding box center [1399, 375] width 287 height 601
click at [1371, 90] on div "hero . moveDown ( 5 )" at bounding box center [1399, 375] width 287 height 601
click at [1341, 82] on div "hero . moveDown ( 5 )" at bounding box center [1399, 375] width 287 height 601
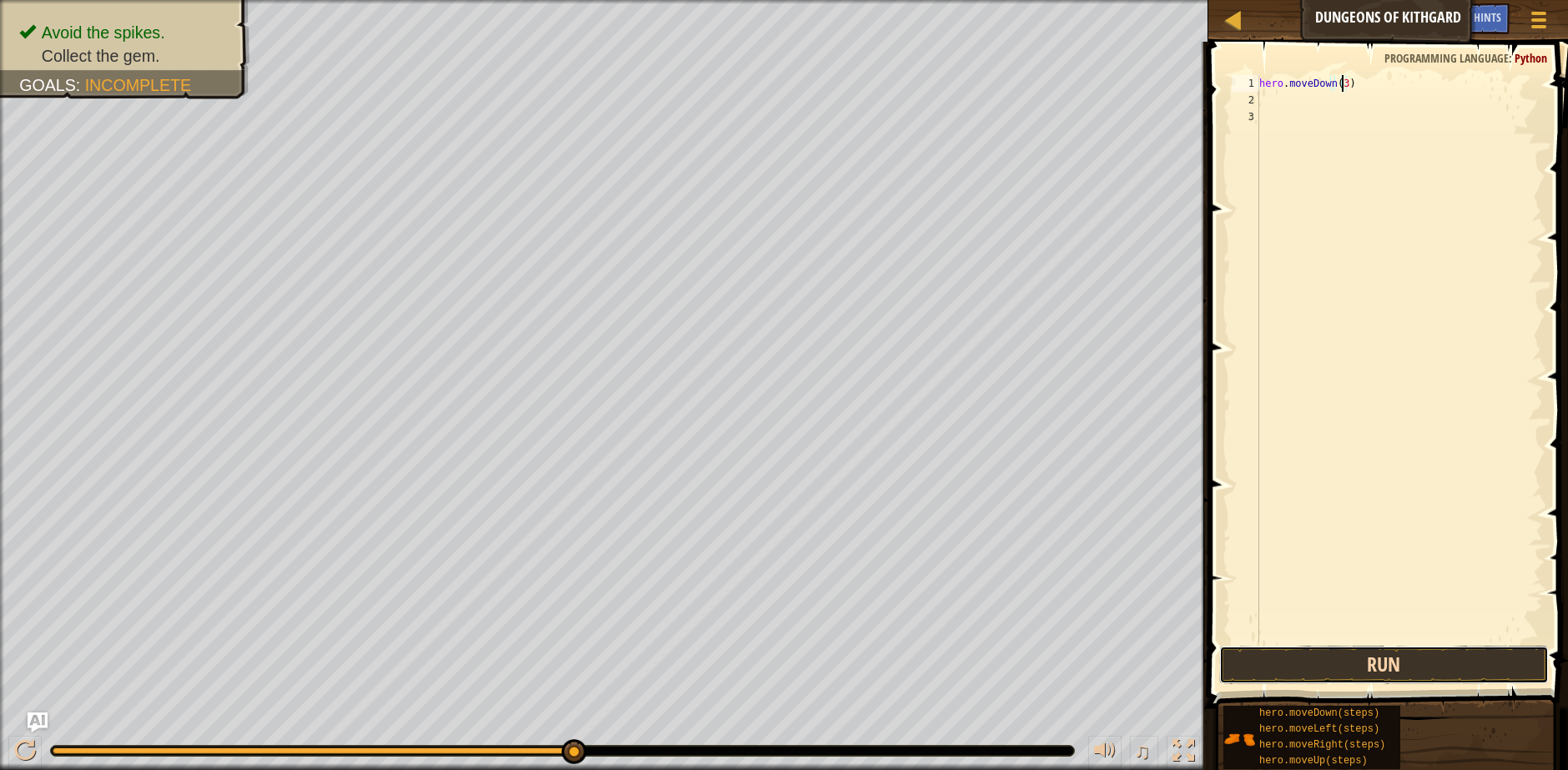
click at [1363, 658] on button "Run" at bounding box center [1383, 665] width 329 height 39
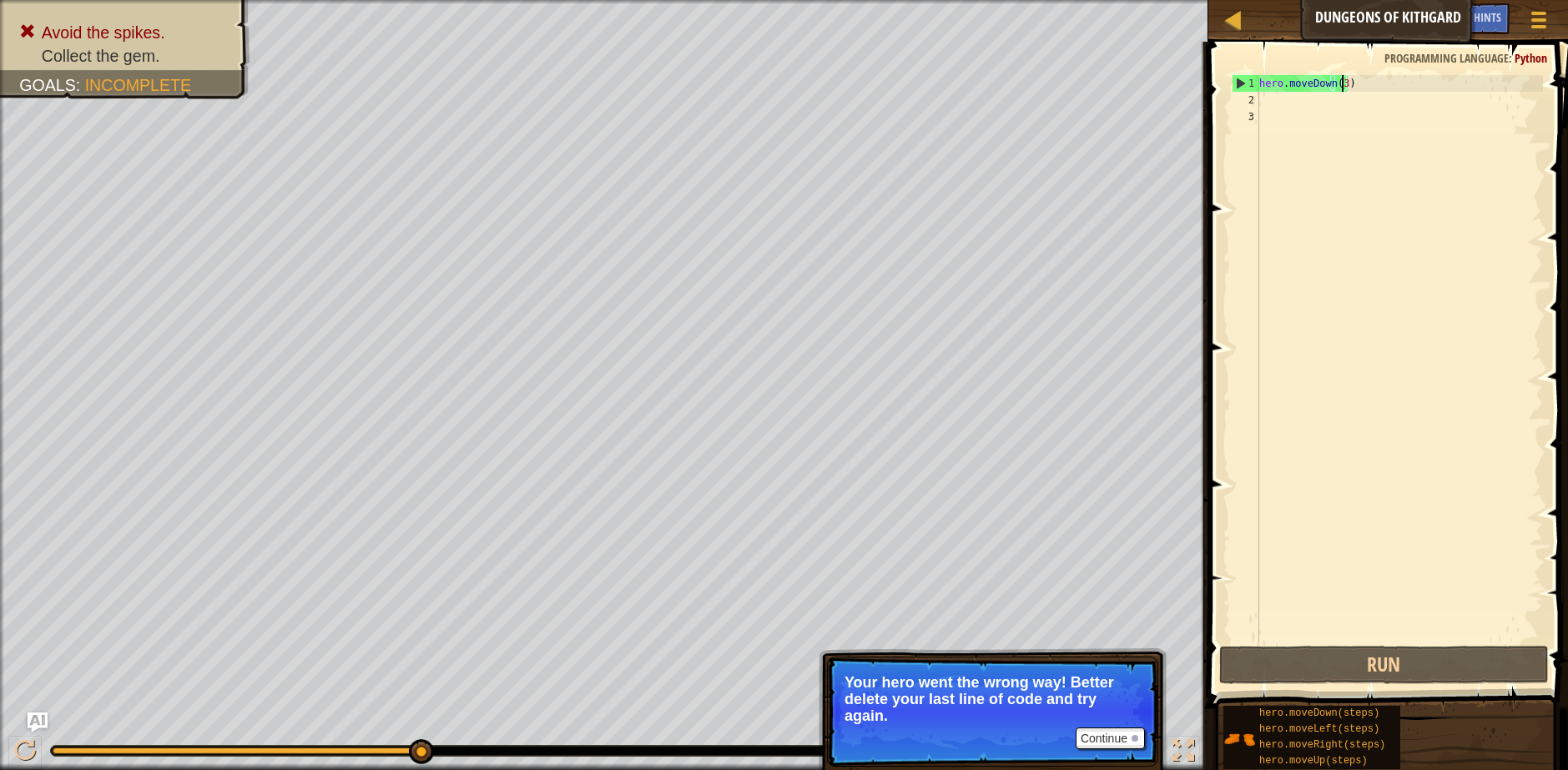
click at [1307, 85] on div "hero . moveDown ( 3 )" at bounding box center [1399, 375] width 287 height 601
type textarea "hero.moveDown(3)"
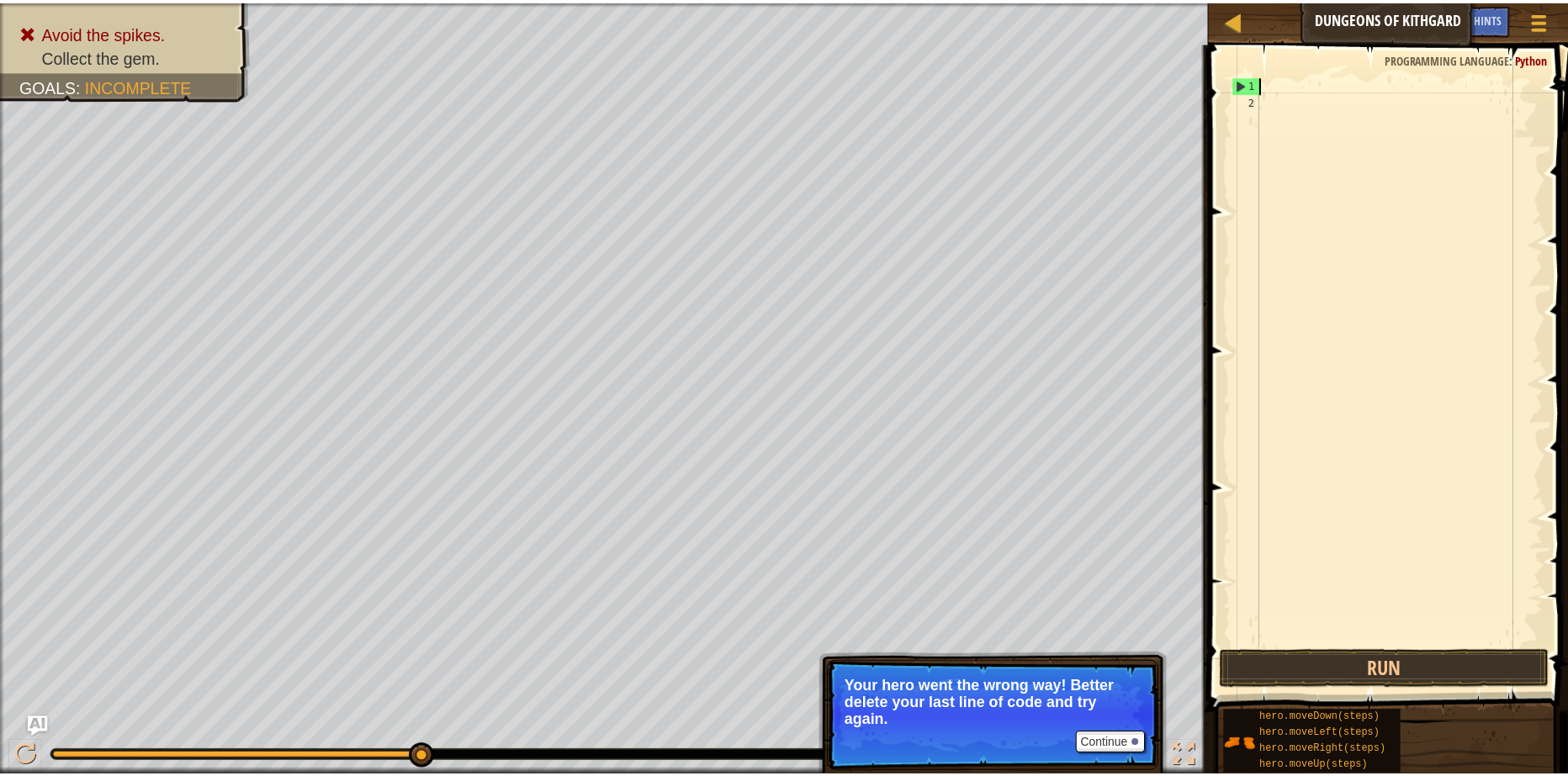
scroll to position [8, 0]
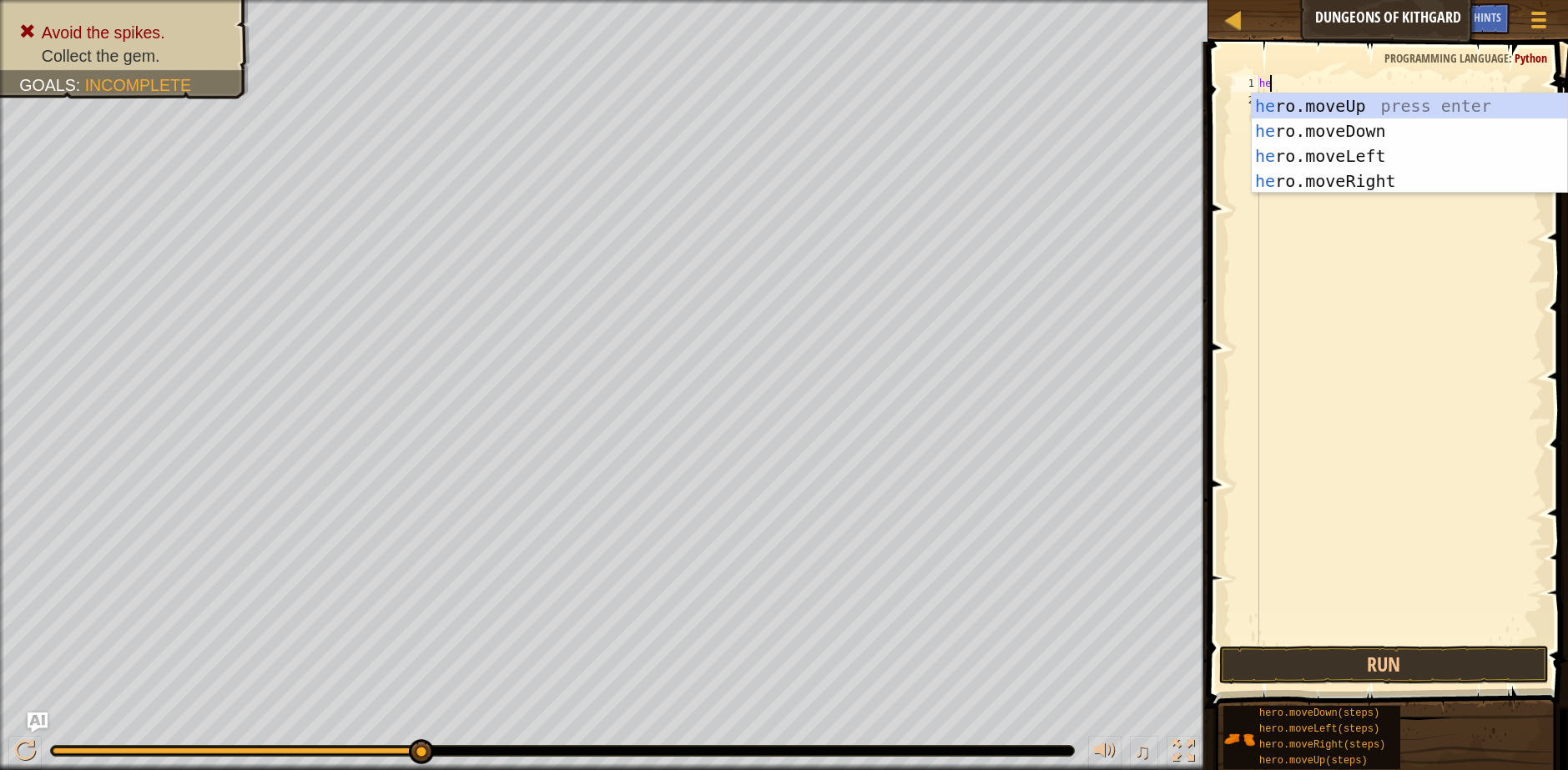
type textarea "her"
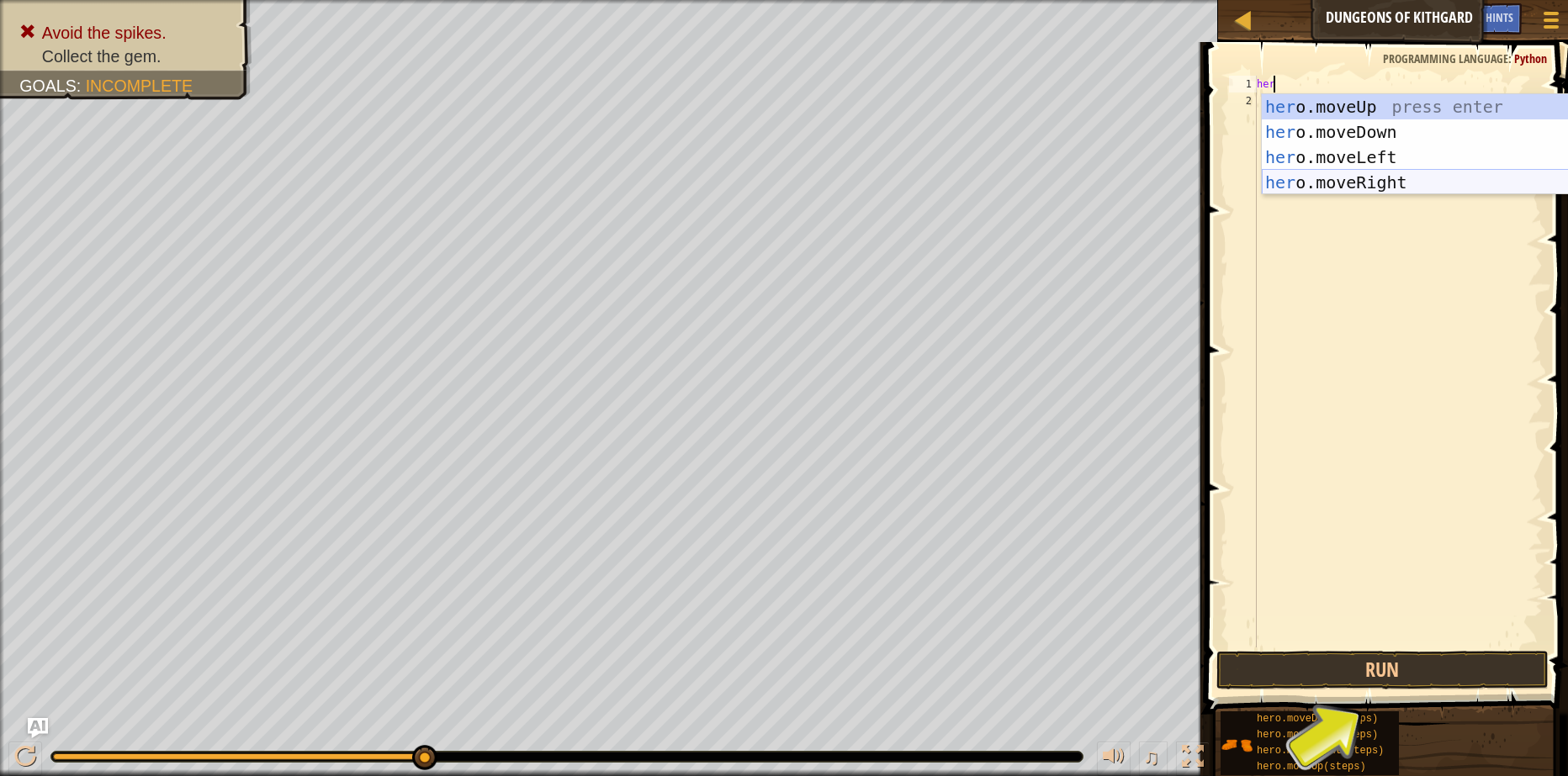
click at [1409, 179] on div "her o.moveUp press enter her o.moveDown press enter her o.moveLeft press enter …" at bounding box center [1420, 170] width 318 height 152
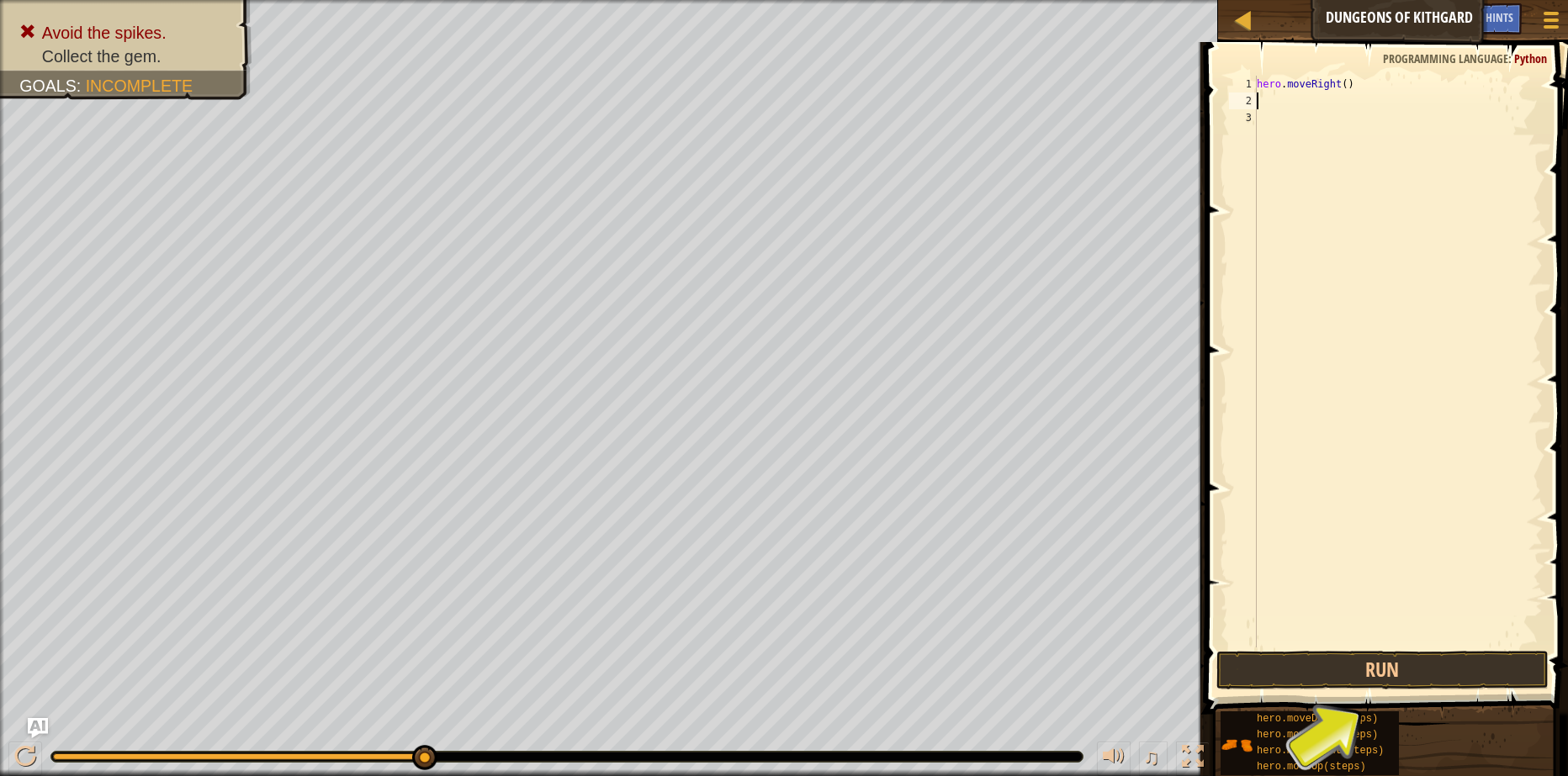
click at [1340, 85] on div "hero . moveRight ( )" at bounding box center [1398, 378] width 289 height 605
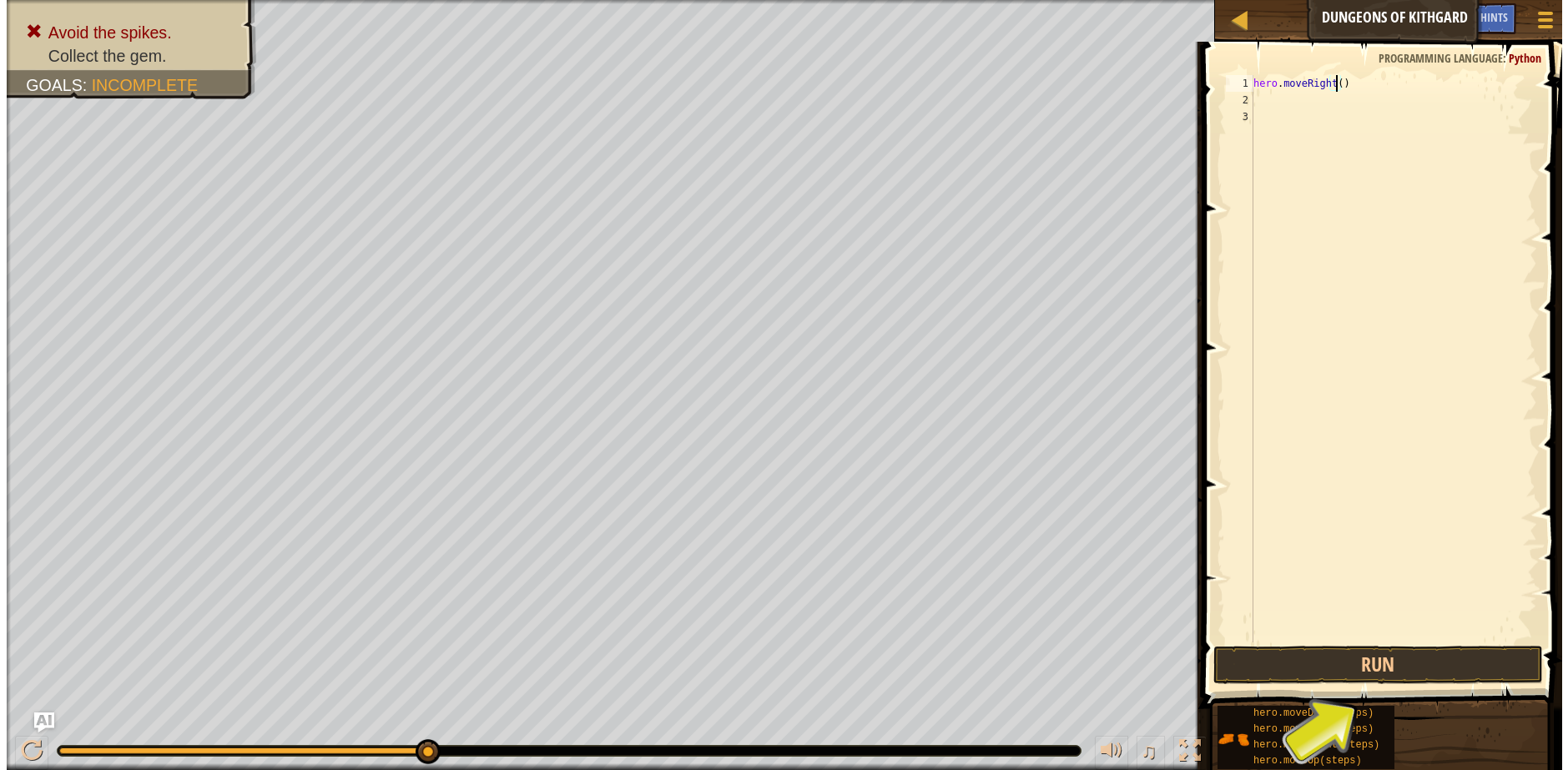
scroll to position [8, 7]
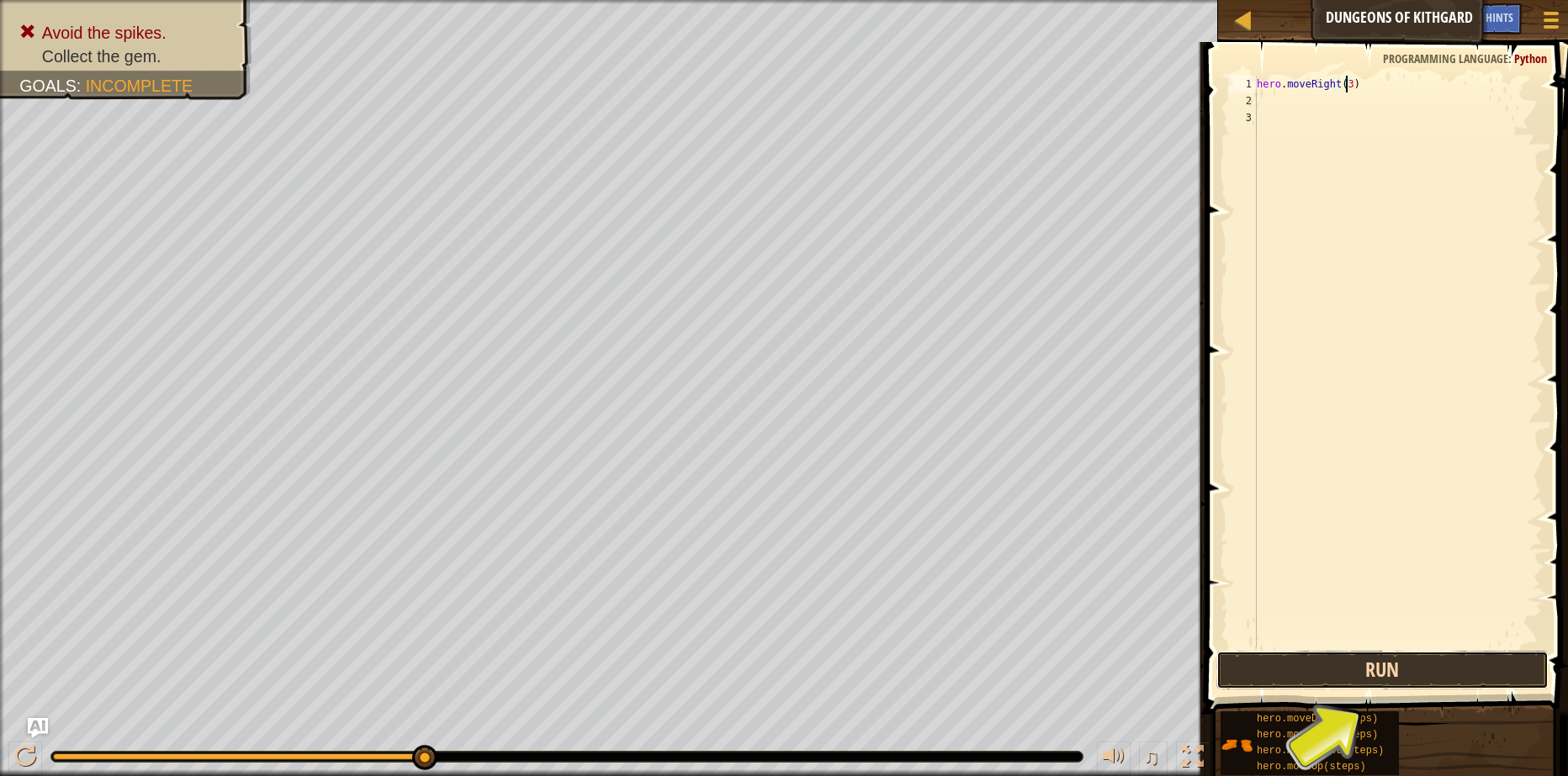
click at [1393, 674] on button "Run" at bounding box center [1381, 670] width 332 height 39
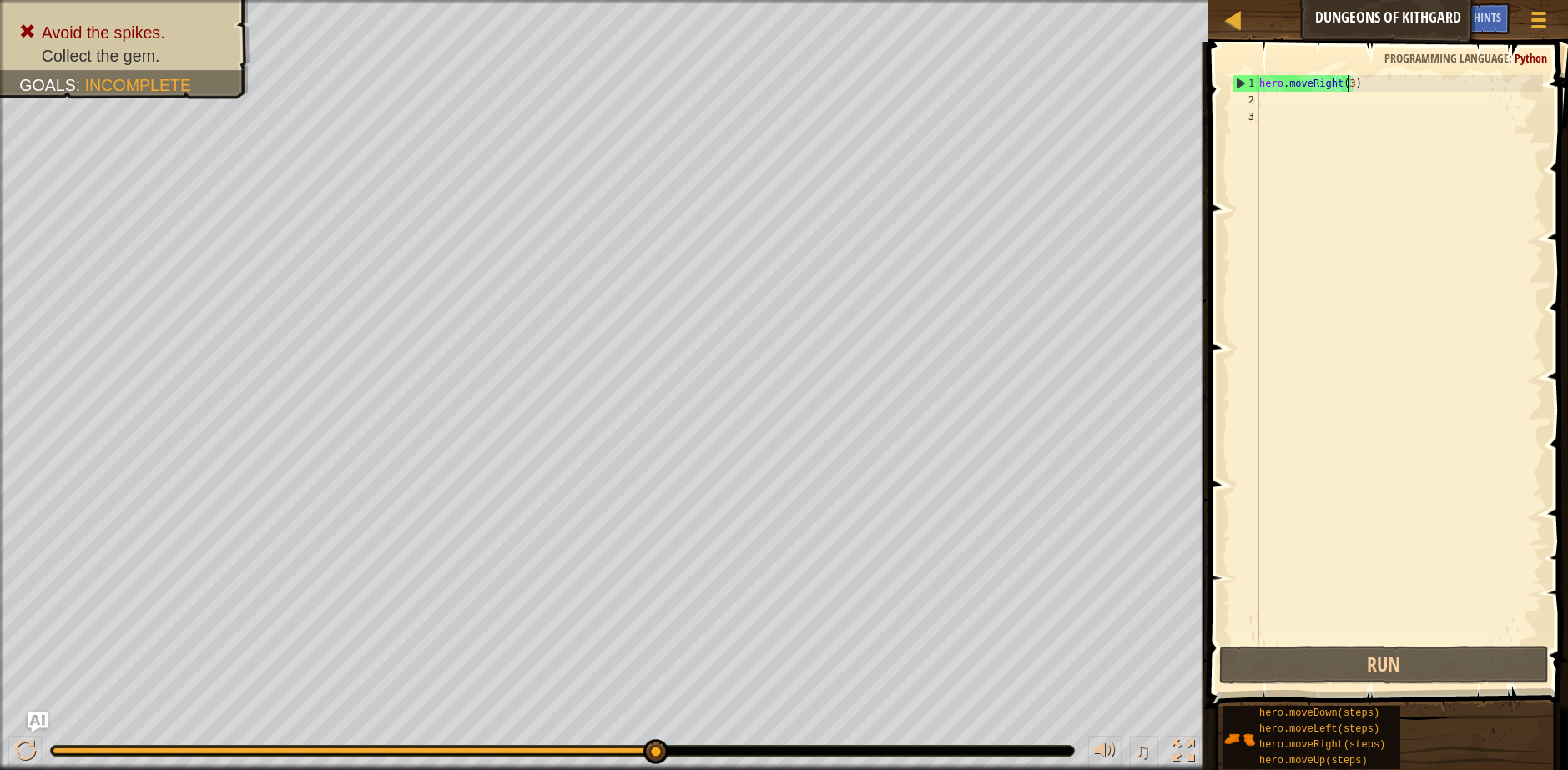
click at [1344, 84] on div "hero . moveRight ( 3 )" at bounding box center [1399, 375] width 287 height 601
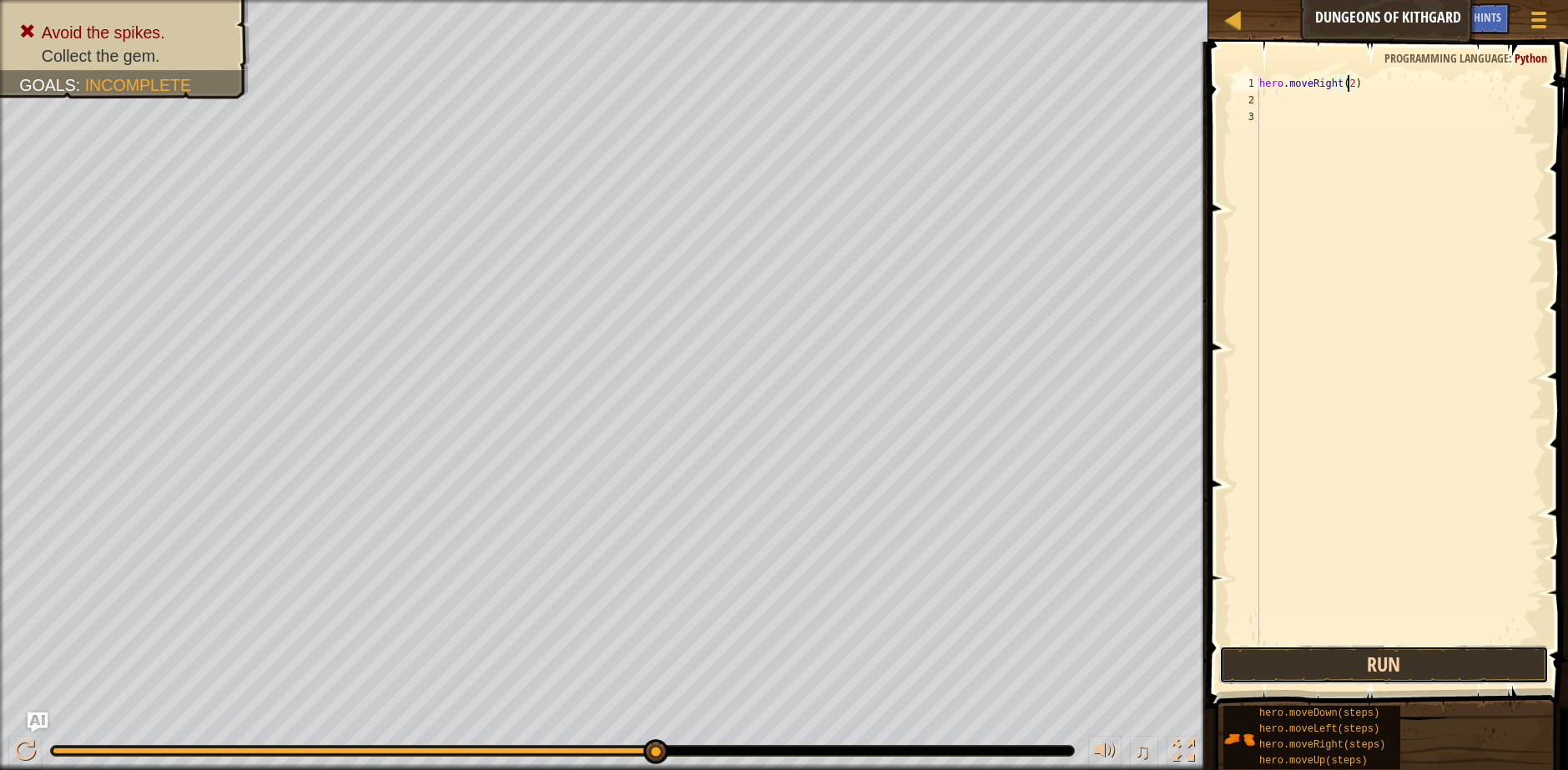
click at [1438, 670] on button "Run" at bounding box center [1383, 665] width 329 height 39
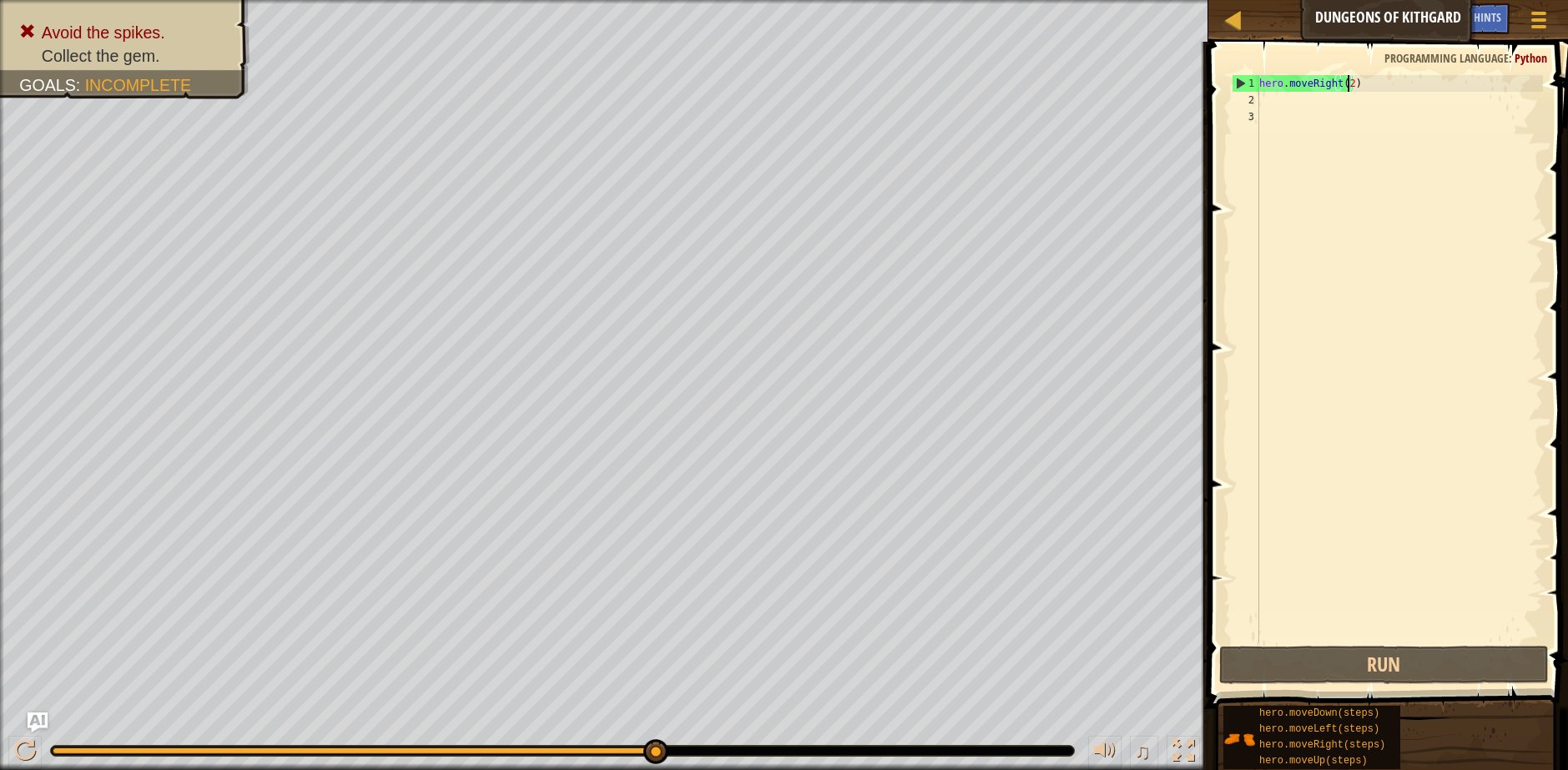
type textarea "hero.moveRight()"
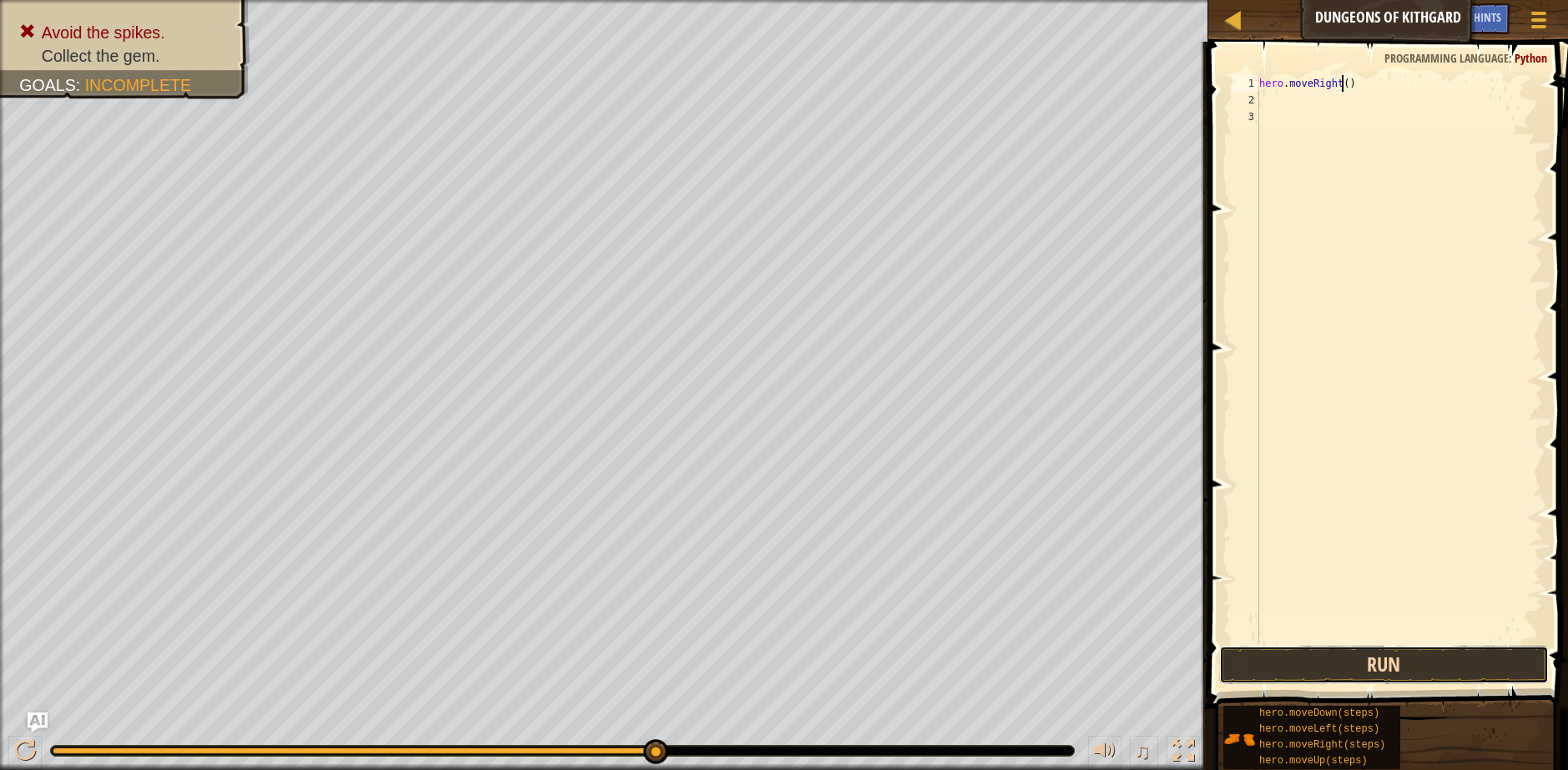
click at [1444, 674] on button "Run" at bounding box center [1383, 665] width 329 height 39
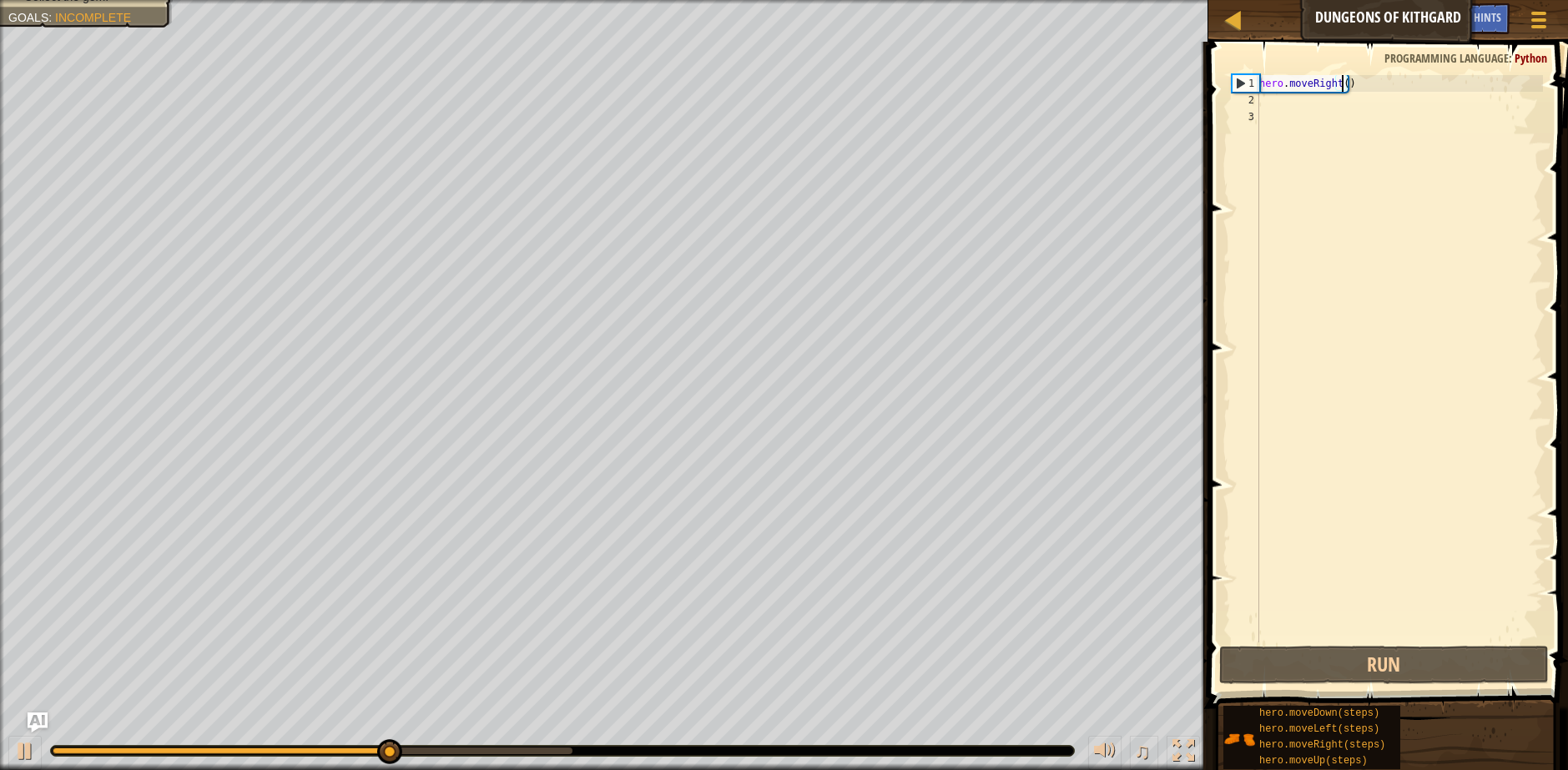
click at [1276, 109] on div "hero . moveRight ( )" at bounding box center [1399, 375] width 287 height 601
click at [1276, 101] on div "hero . moveRight ( )" at bounding box center [1399, 375] width 287 height 601
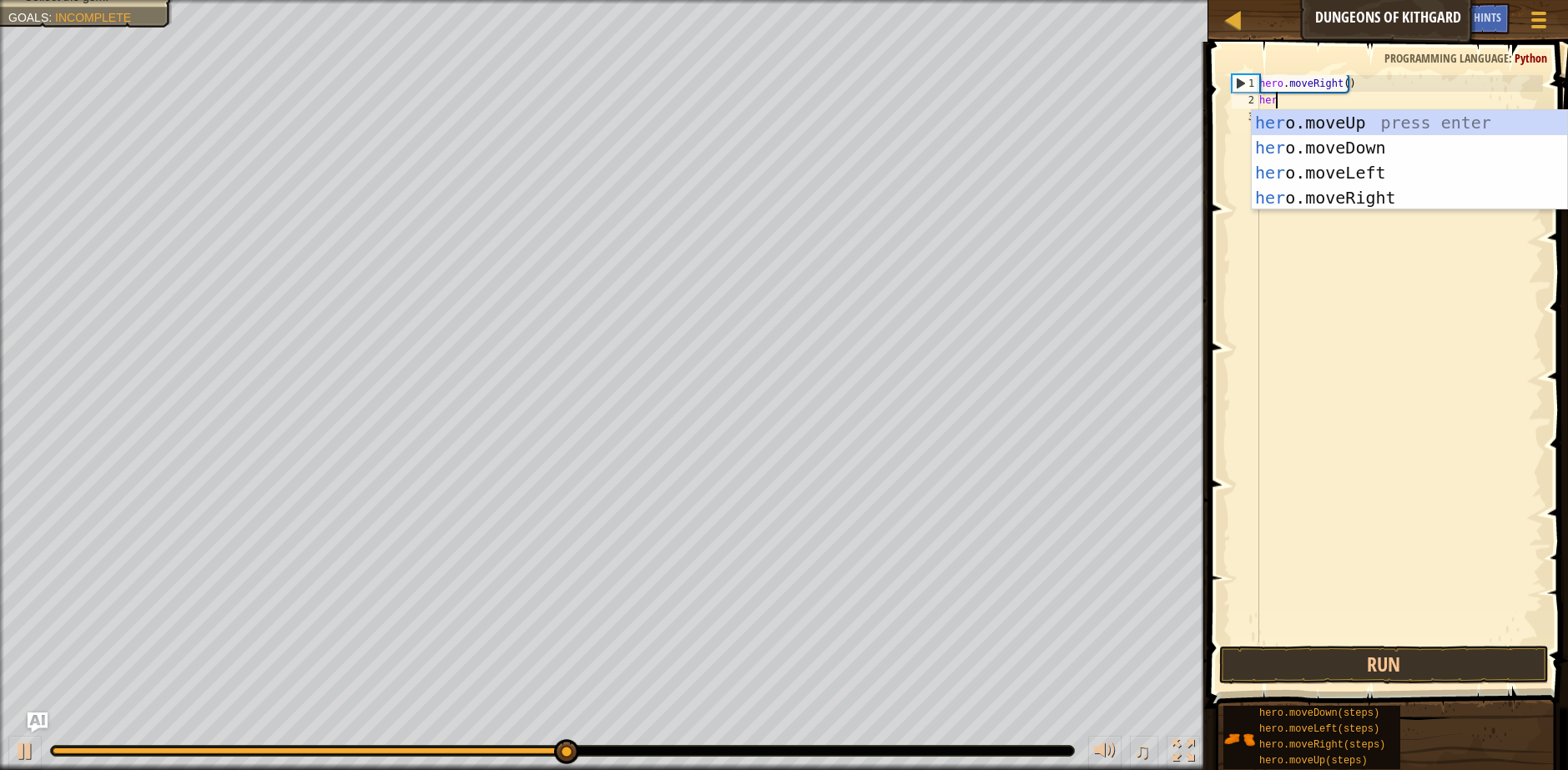
type textarea "hero"
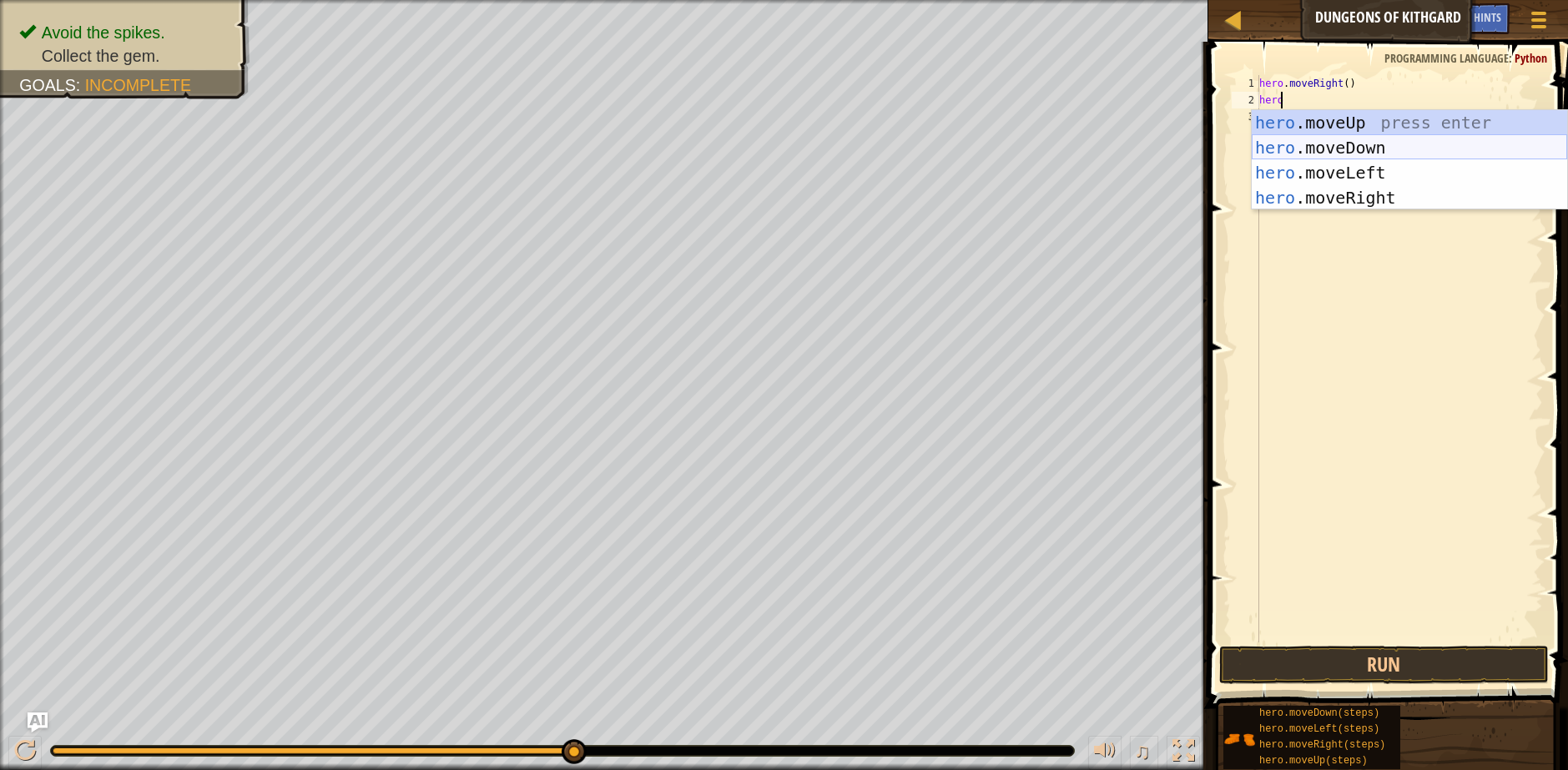
click at [1355, 145] on div "hero .moveUp press enter hero .moveDown press enter hero .moveLeft press enter …" at bounding box center [1409, 185] width 316 height 150
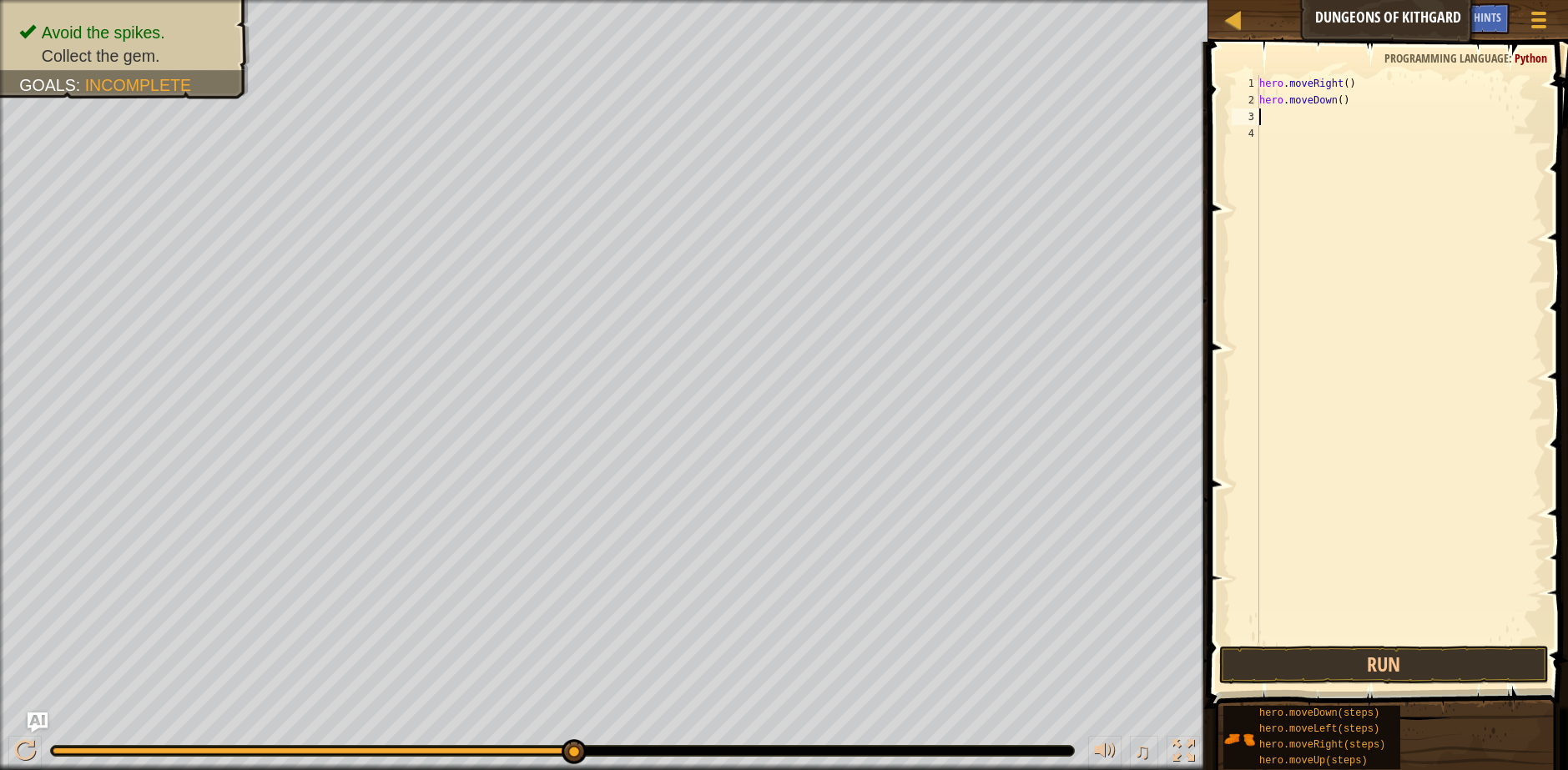
scroll to position [8, 0]
click at [1372, 659] on button "Run" at bounding box center [1383, 665] width 329 height 39
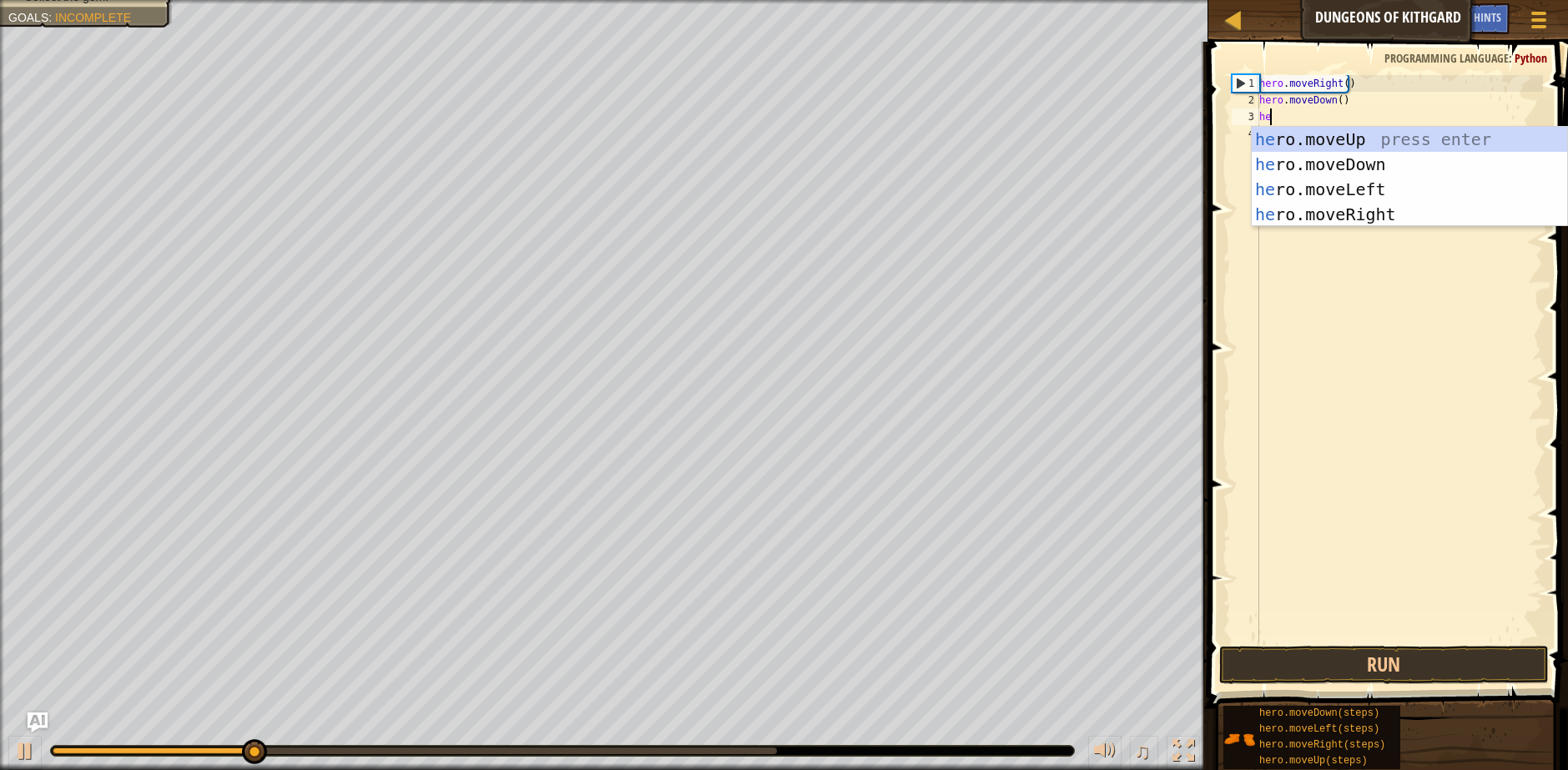
type textarea "hero"
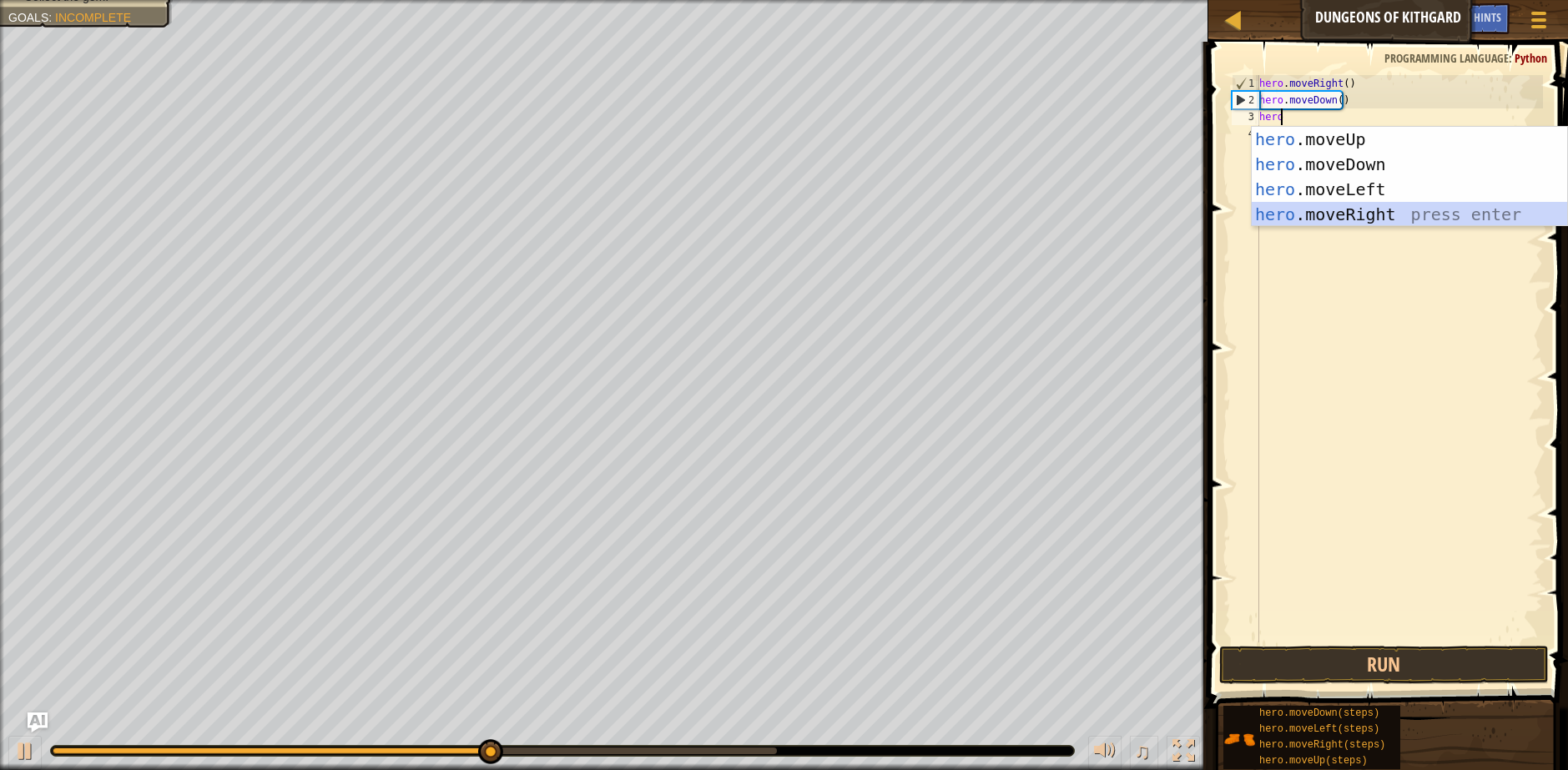
click at [1340, 216] on div "hero .moveUp press enter hero .moveDown press enter hero .moveLeft press enter …" at bounding box center [1409, 202] width 316 height 150
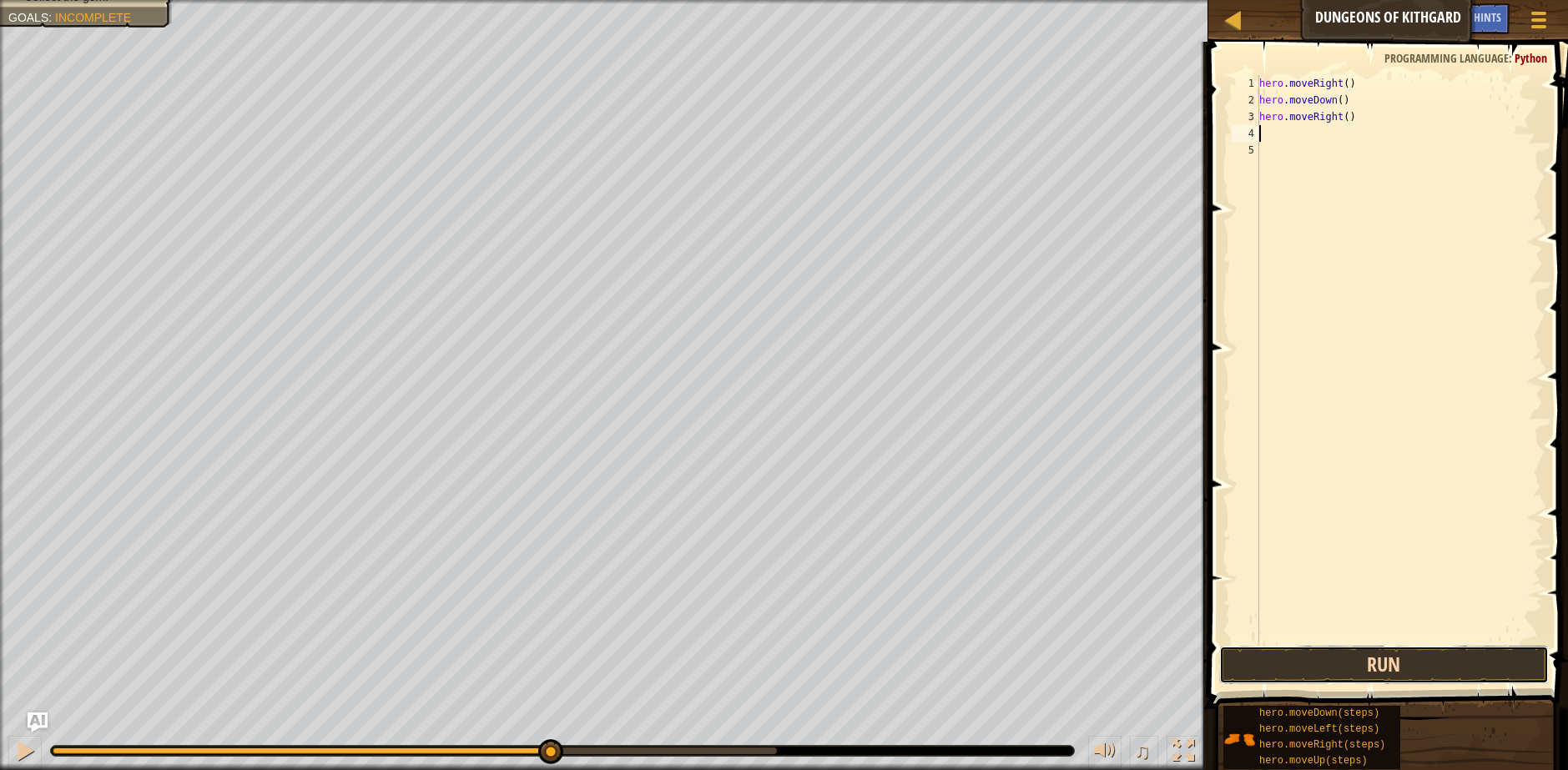
click at [1354, 658] on button "Run" at bounding box center [1383, 665] width 329 height 39
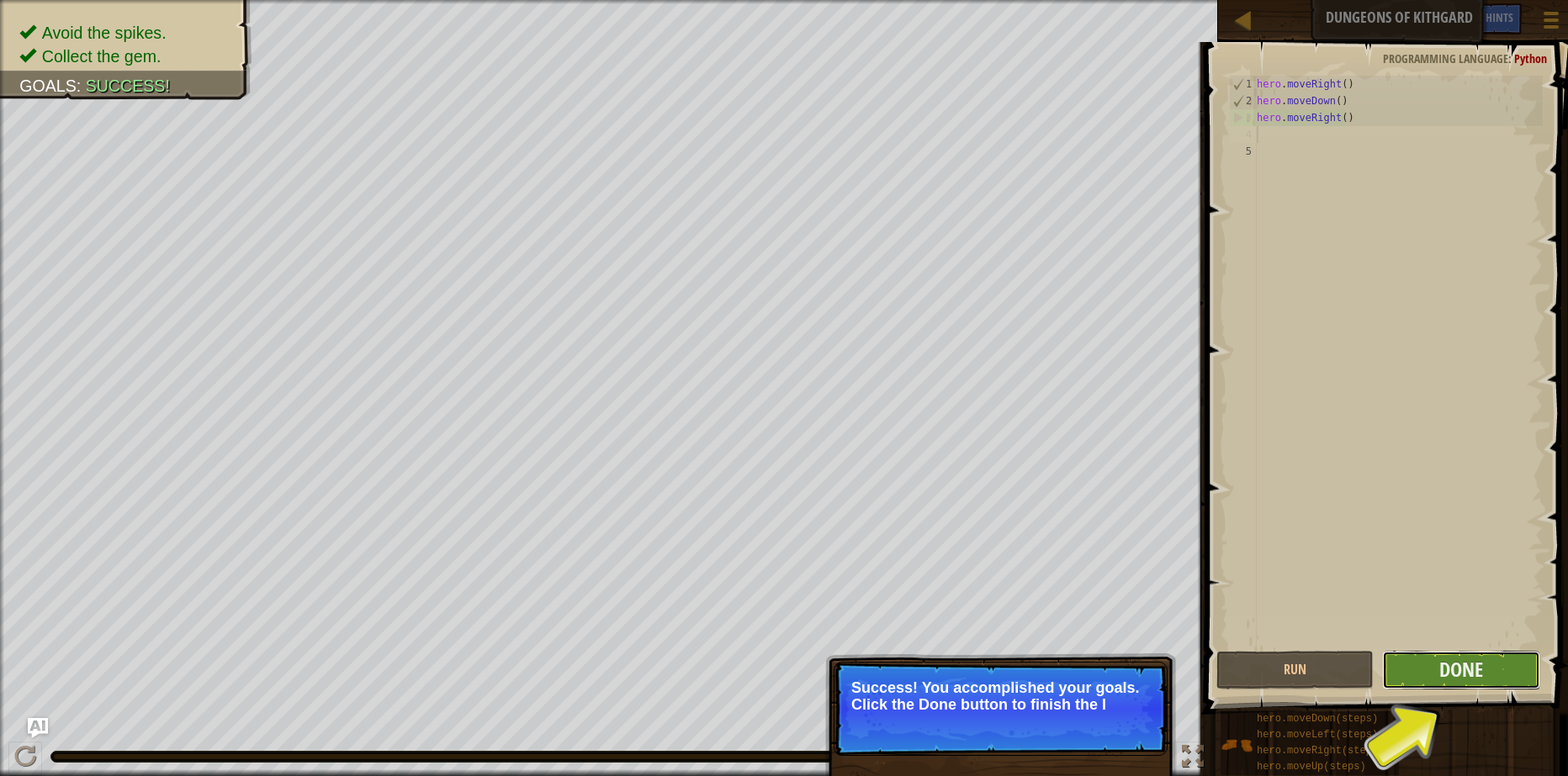
click at [1504, 667] on button "Done" at bounding box center [1461, 670] width 158 height 39
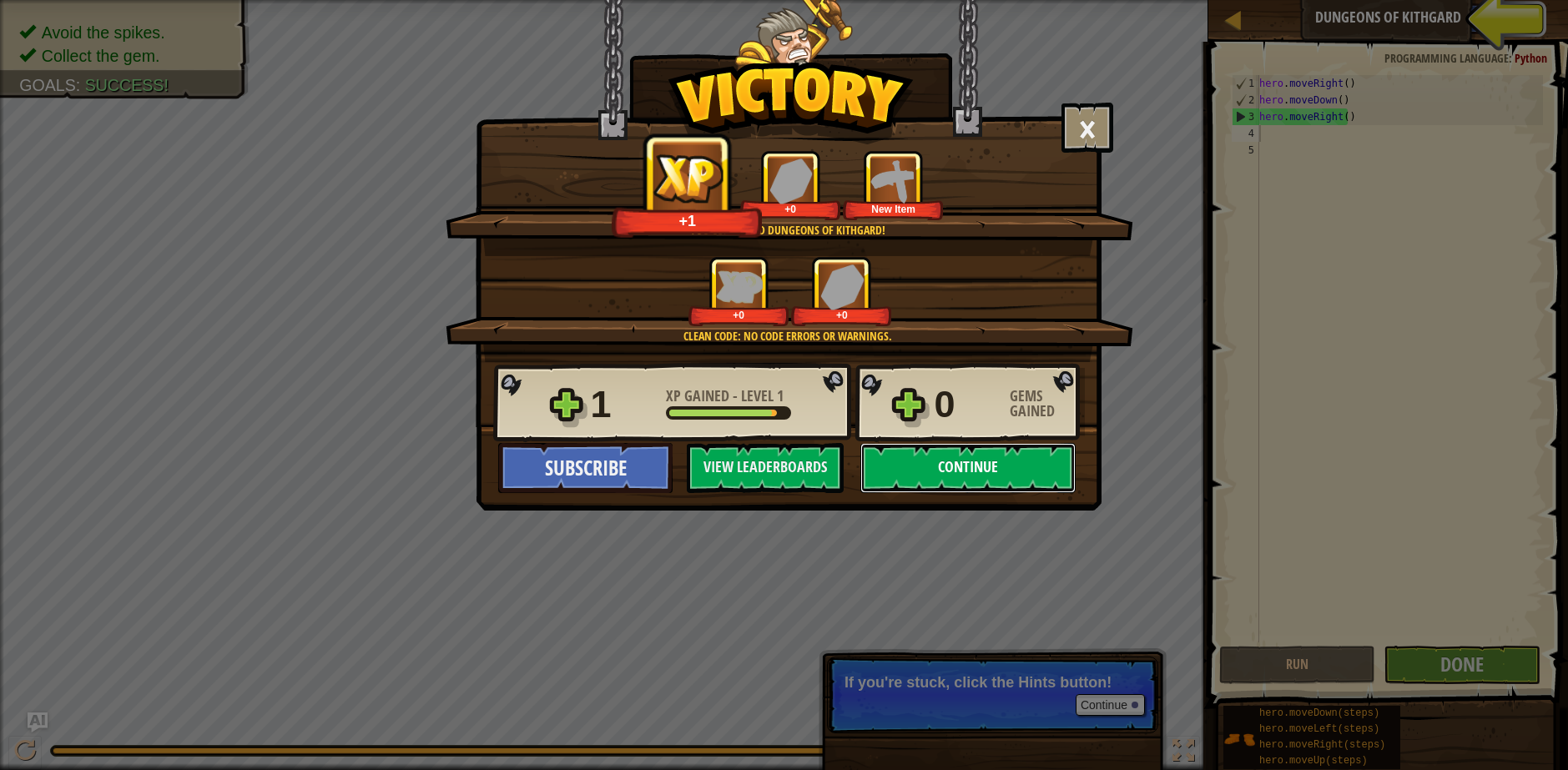
click at [978, 469] on button "Continue" at bounding box center [968, 468] width 216 height 50
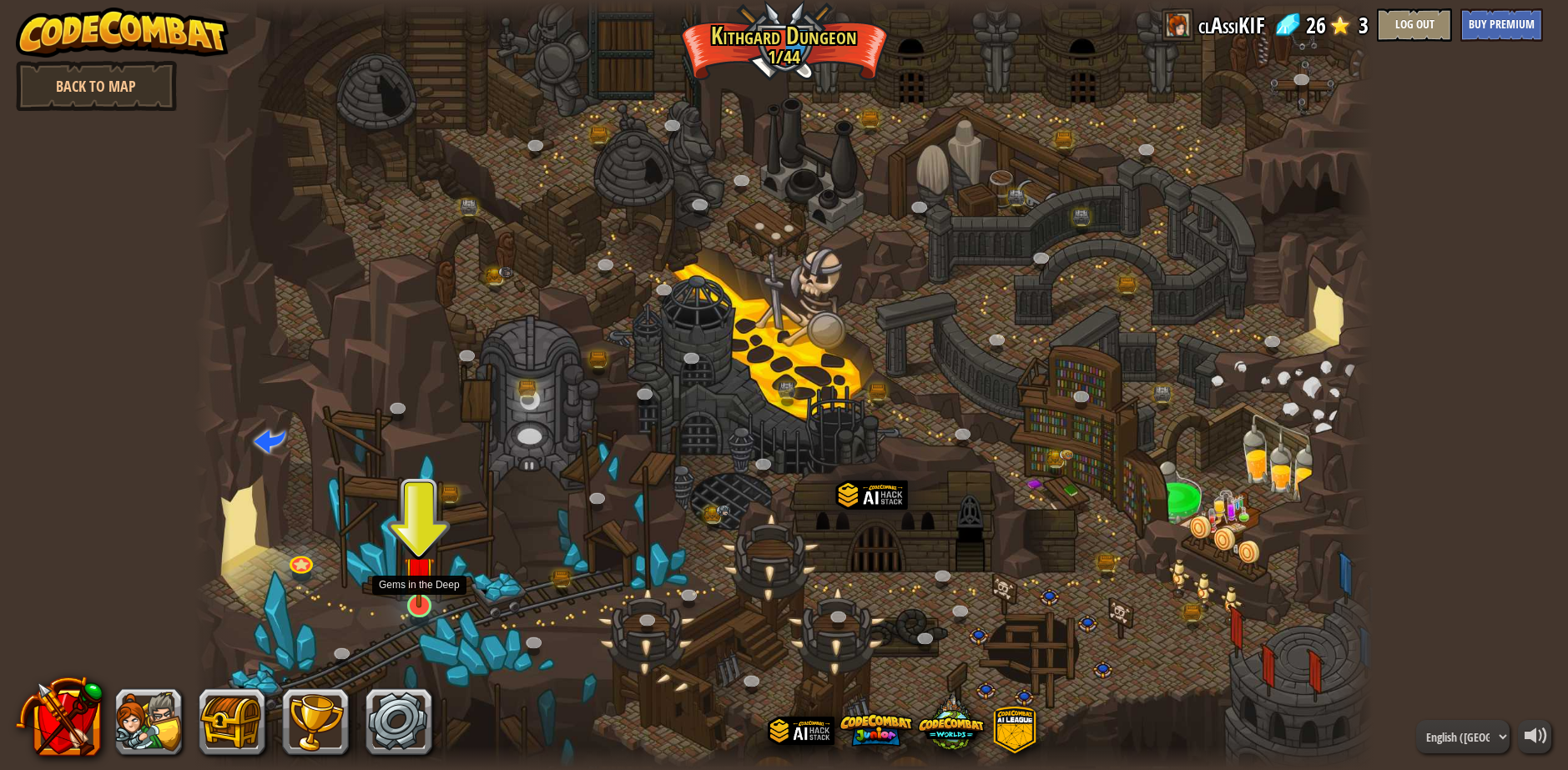
click at [420, 605] on img at bounding box center [419, 571] width 32 height 72
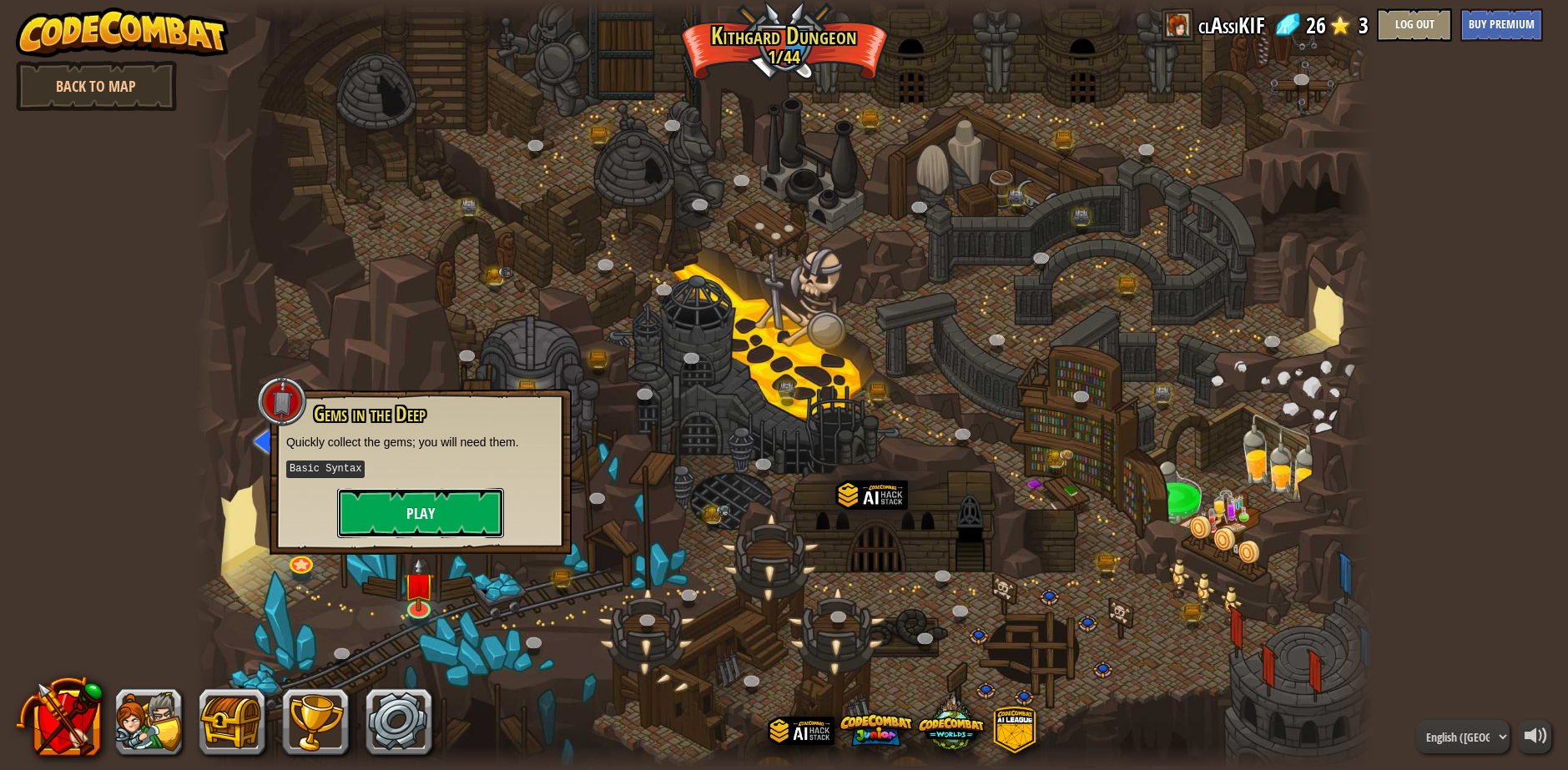
click at [434, 497] on button "Play" at bounding box center [420, 513] width 167 height 50
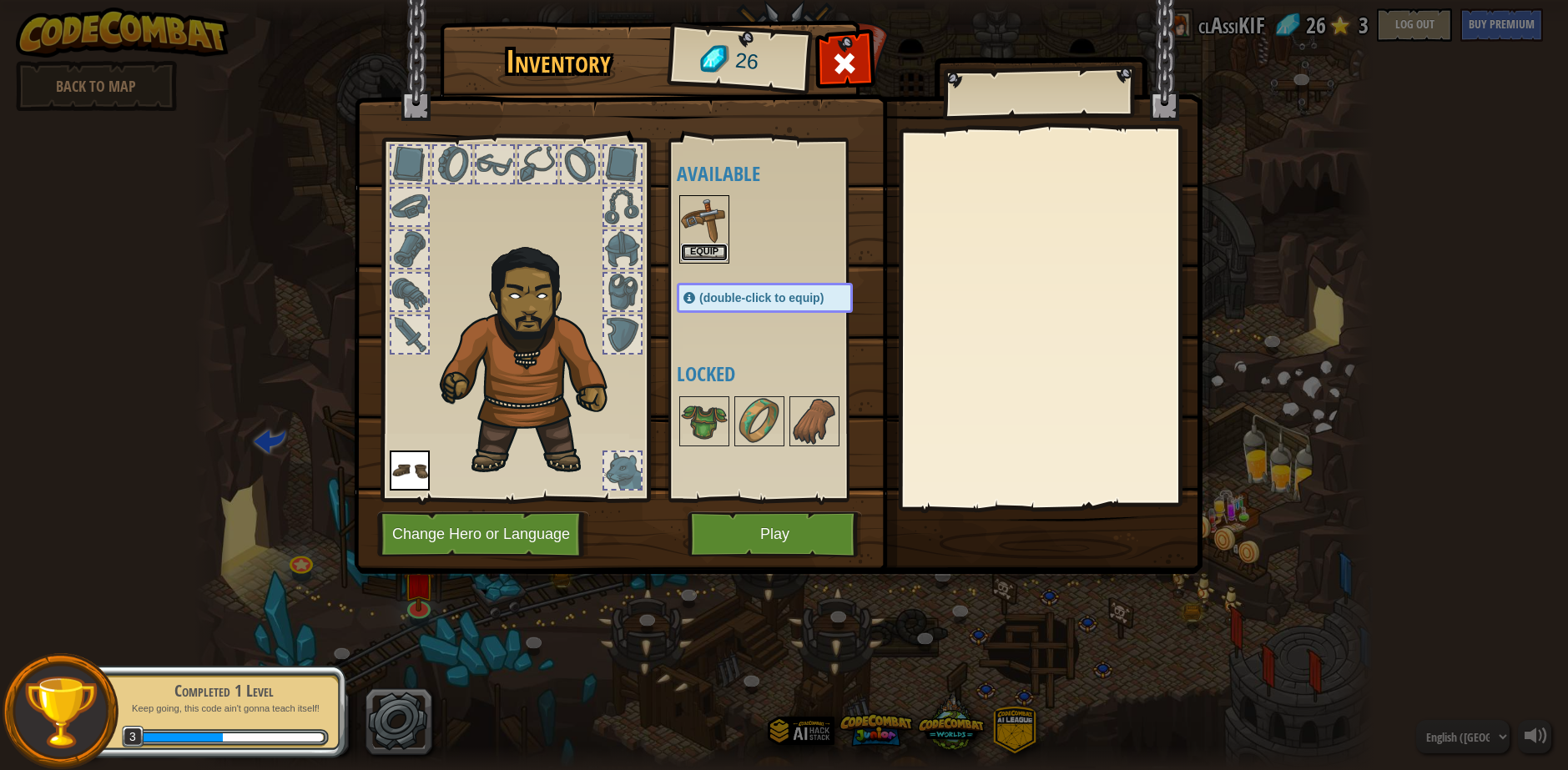
click at [705, 249] on button "Equip" at bounding box center [703, 252] width 46 height 18
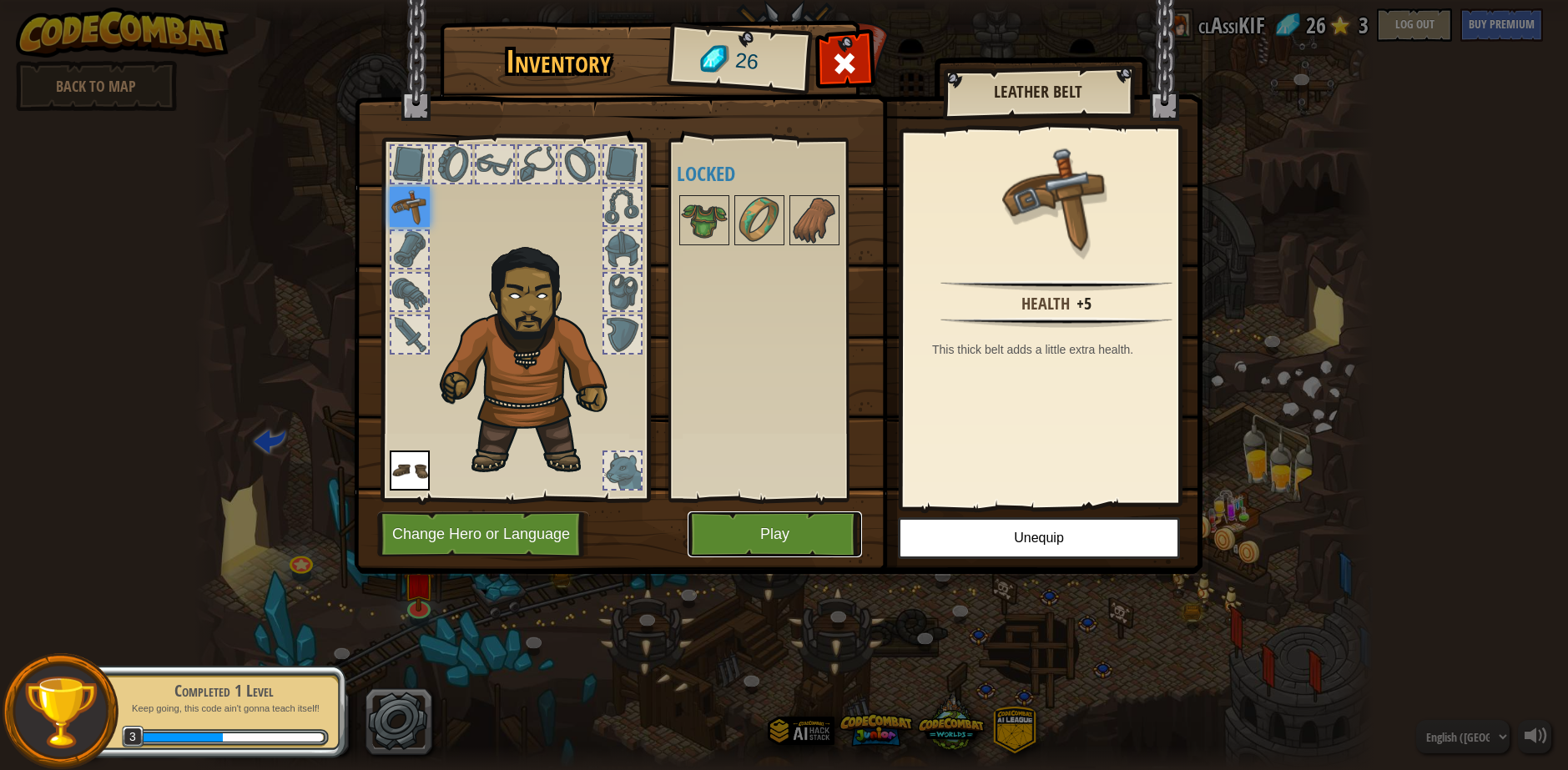
click at [811, 532] on button "Play" at bounding box center [775, 534] width 174 height 46
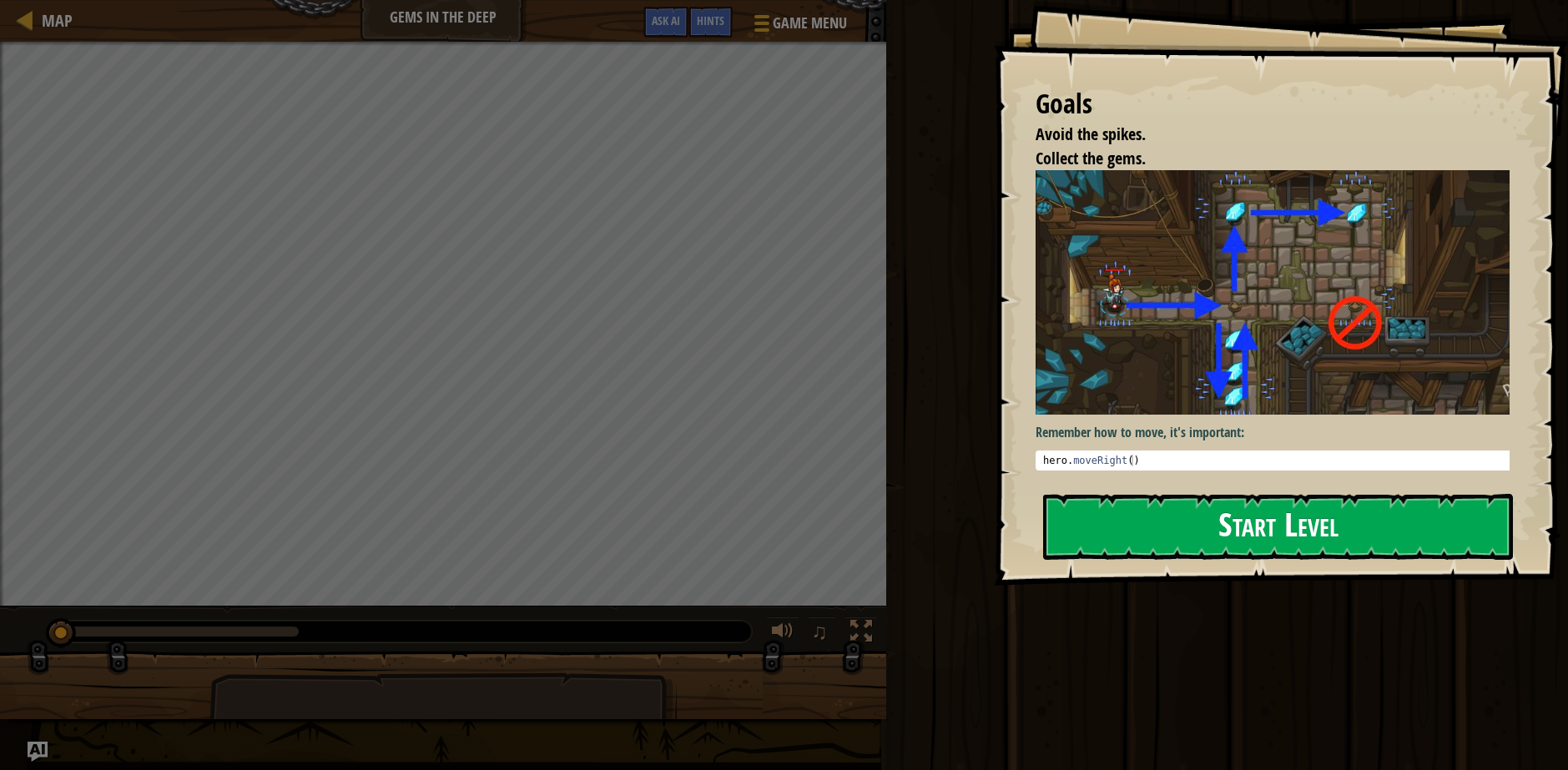
click at [1222, 519] on button "Start Level" at bounding box center [1277, 527] width 470 height 66
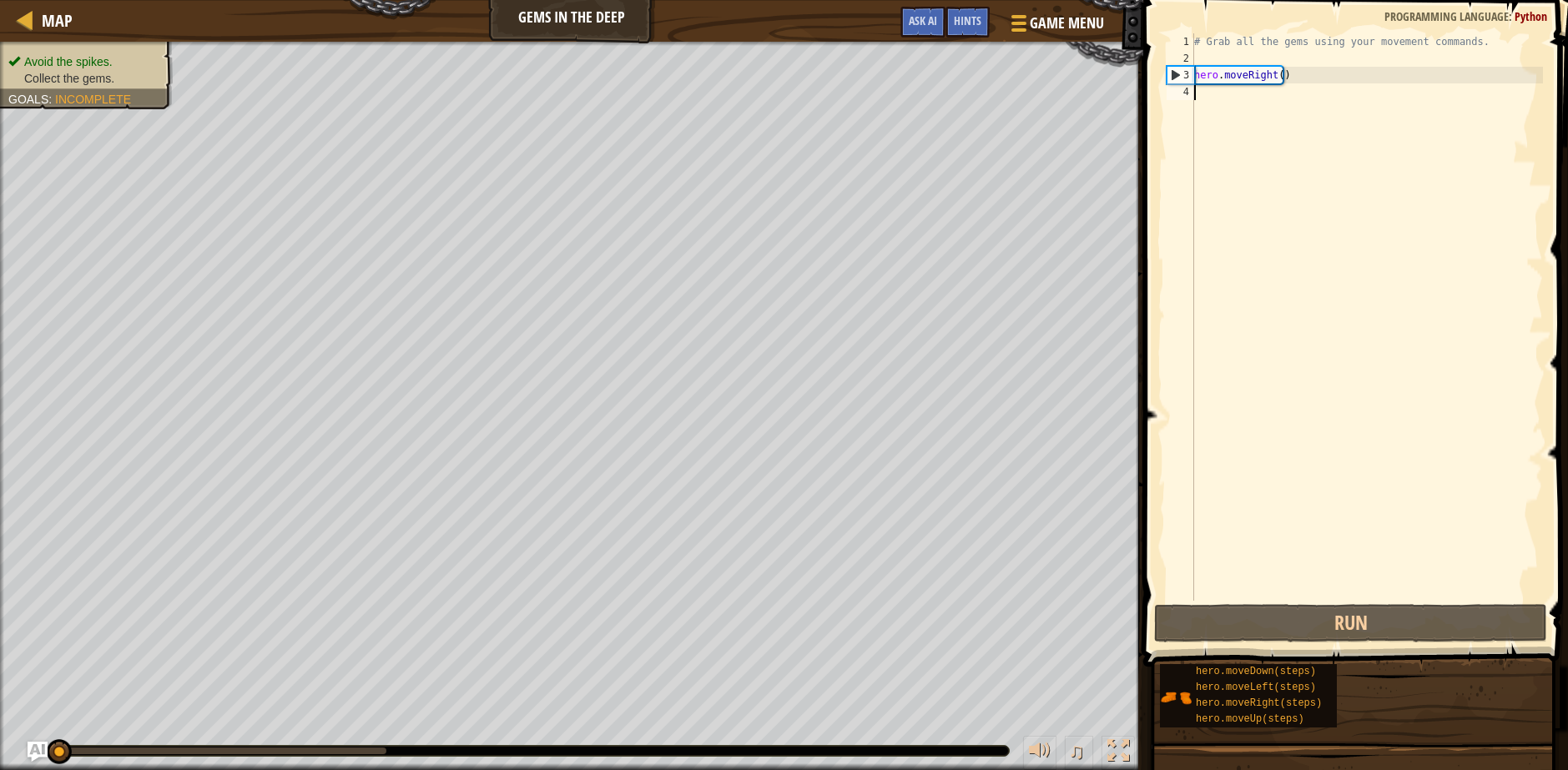
click at [1298, 78] on div "# Grab all the gems using your movement commands. hero . moveRight ( )" at bounding box center [1366, 334] width 352 height 601
type textarea "hero.moveRight()"
click at [1245, 96] on div "# Grab all the gems using your movement commands. hero . moveRight ( )" at bounding box center [1366, 334] width 352 height 601
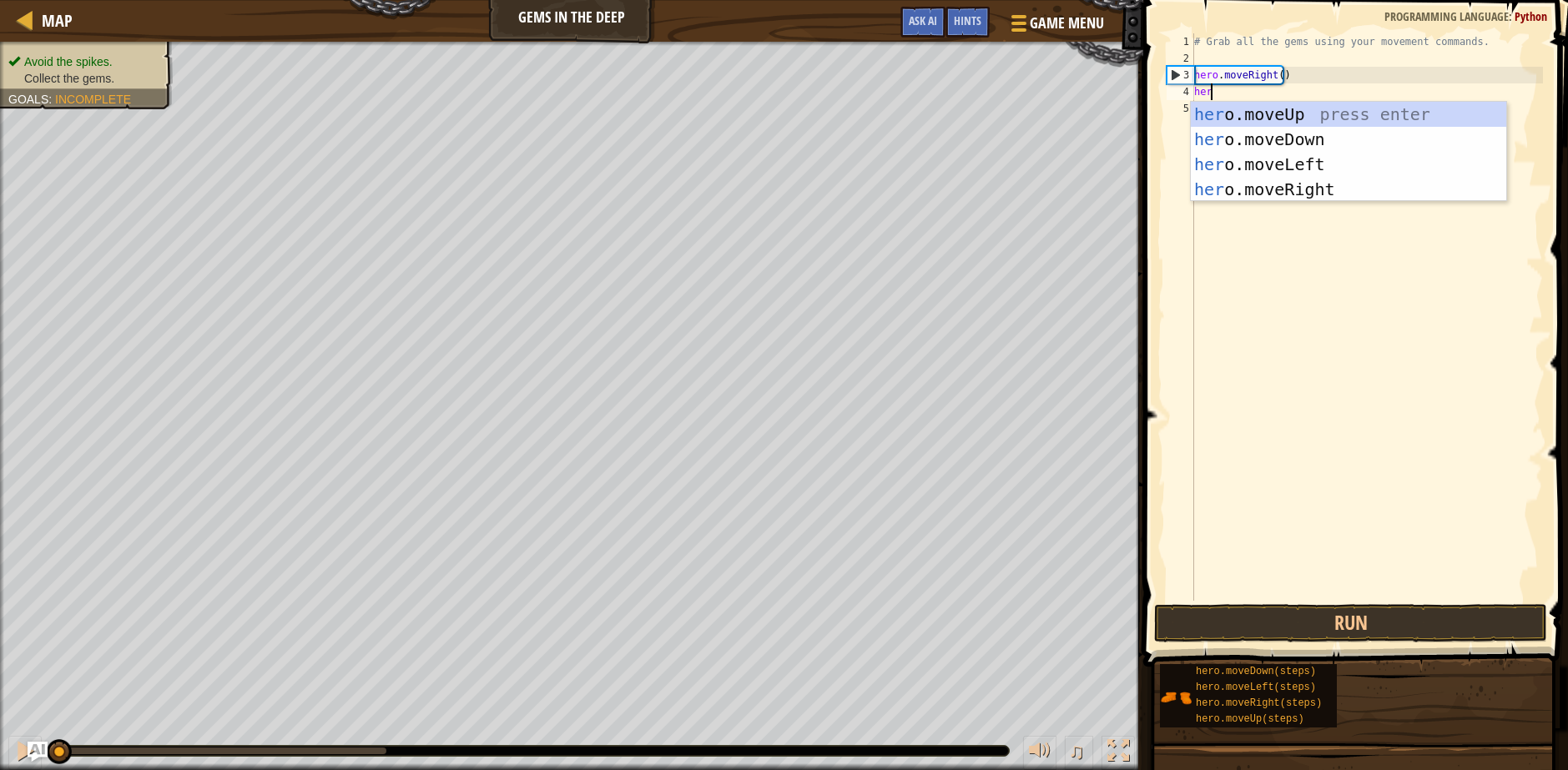
type textarea "hero"
click at [1300, 134] on div "hero .moveUp press enter hero .moveDown press enter hero .moveLeft press enter …" at bounding box center [1347, 177] width 316 height 150
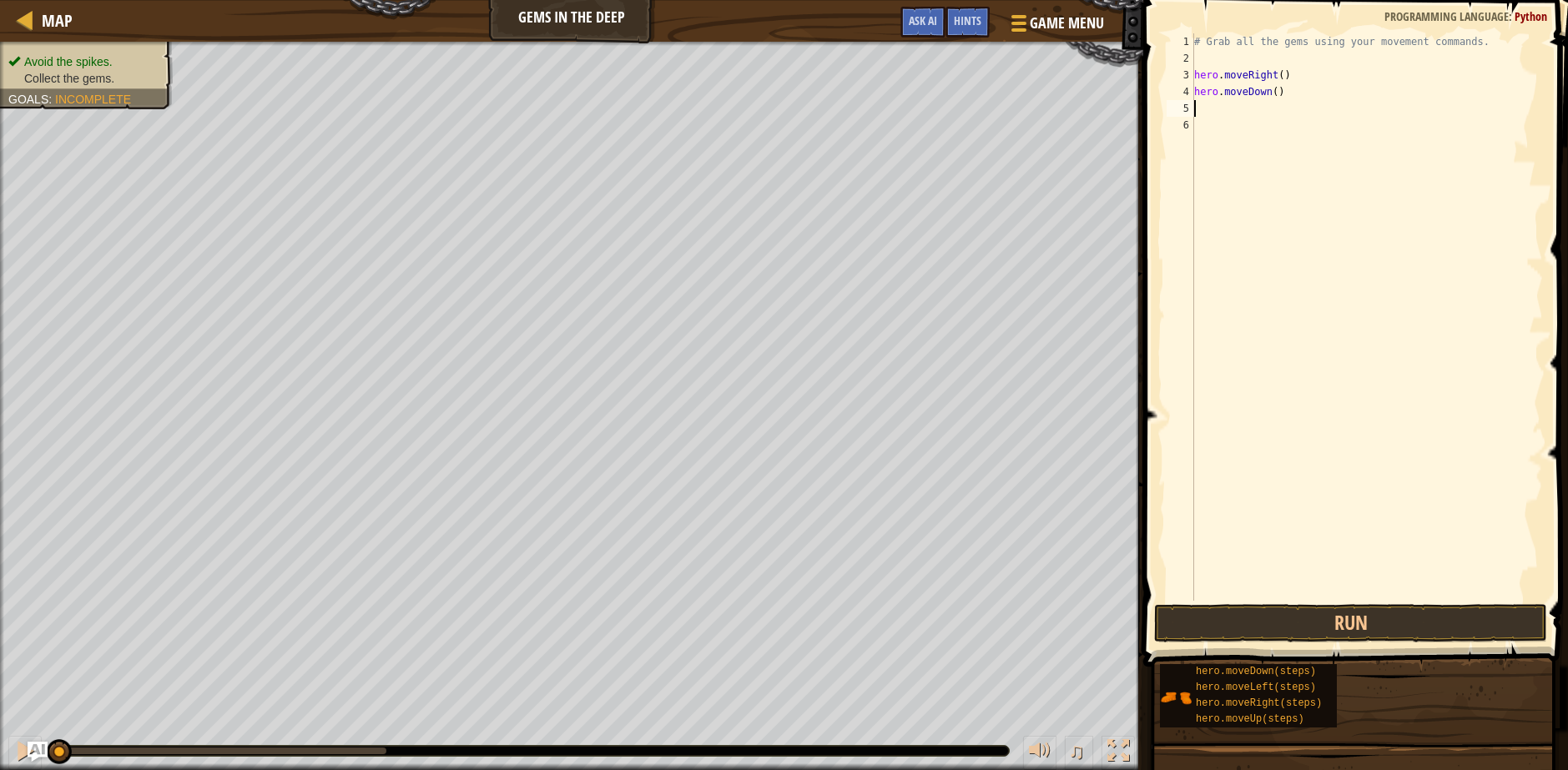
scroll to position [8, 0]
type textarea "h"
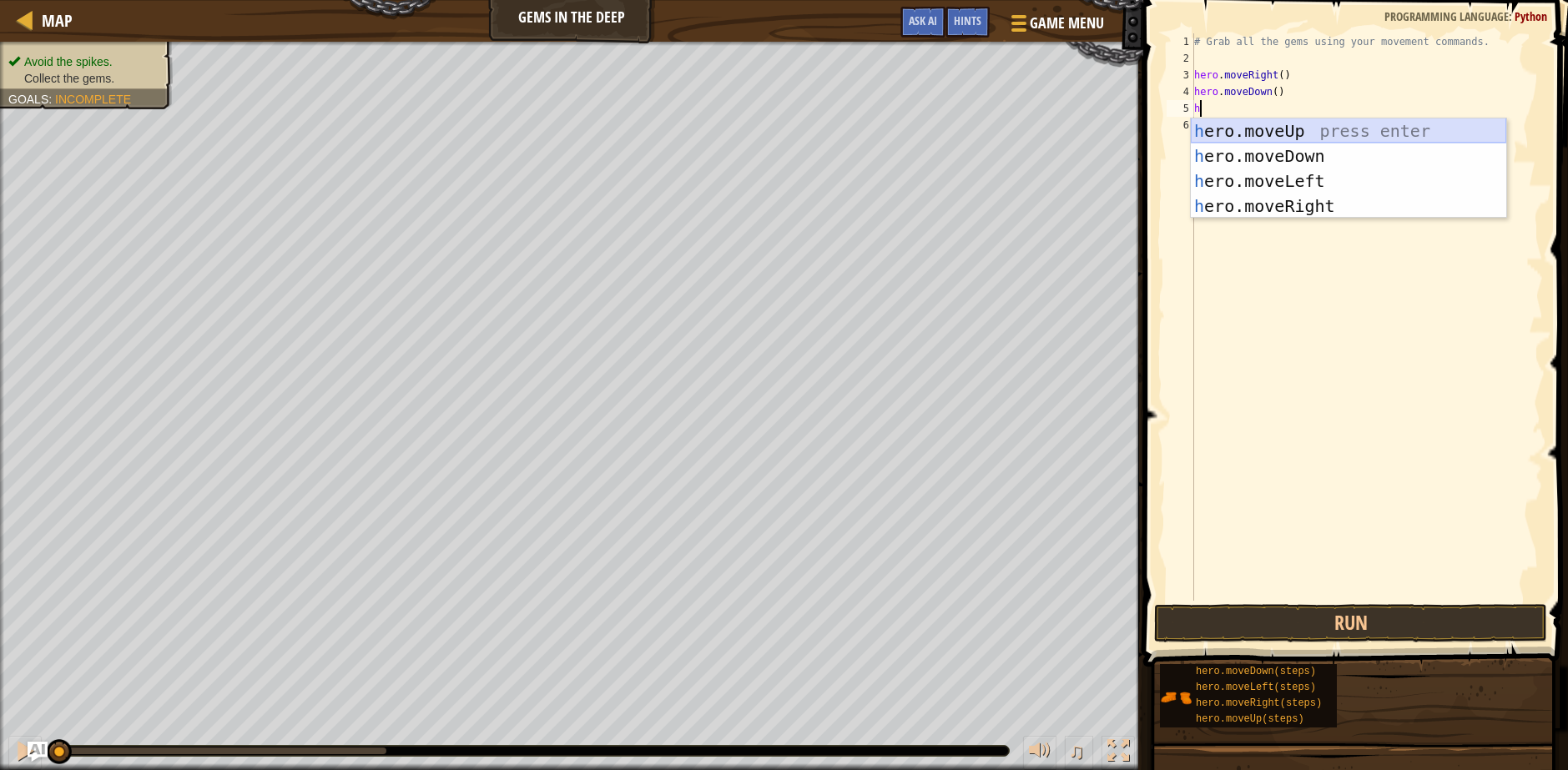
click at [1297, 132] on div "h ero.moveUp press enter h ero.moveDown press enter h ero.moveLeft press enter …" at bounding box center [1347, 194] width 316 height 150
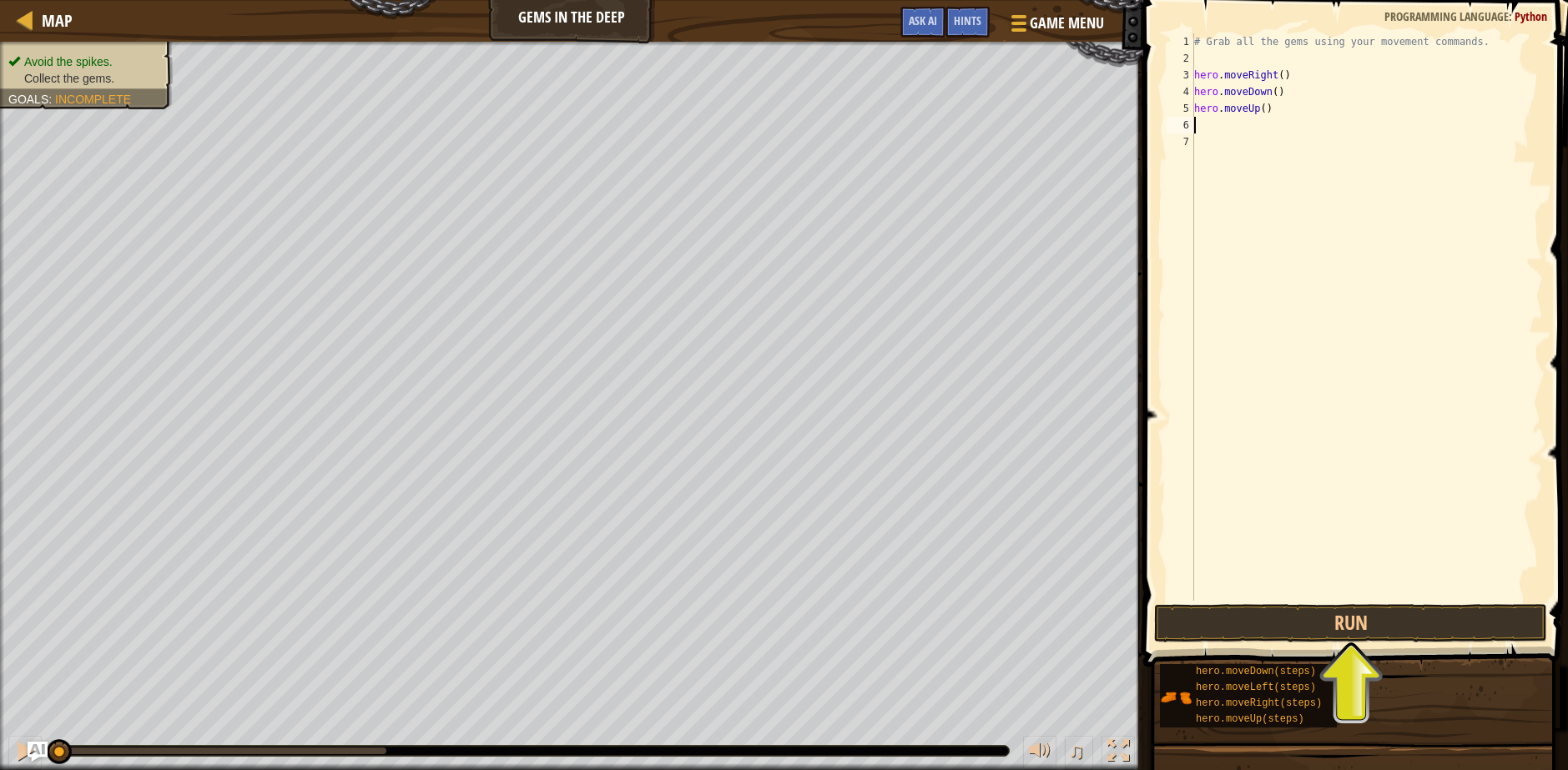
click at [1272, 109] on div "# Grab all the gems using your movement commands. hero . moveRight ( ) hero . m…" at bounding box center [1366, 334] width 352 height 601
click at [1255, 105] on div "# Grab all the gems using your movement commands. hero . moveRight ( ) hero . m…" at bounding box center [1366, 334] width 352 height 601
type textarea "hero.moveUp()"
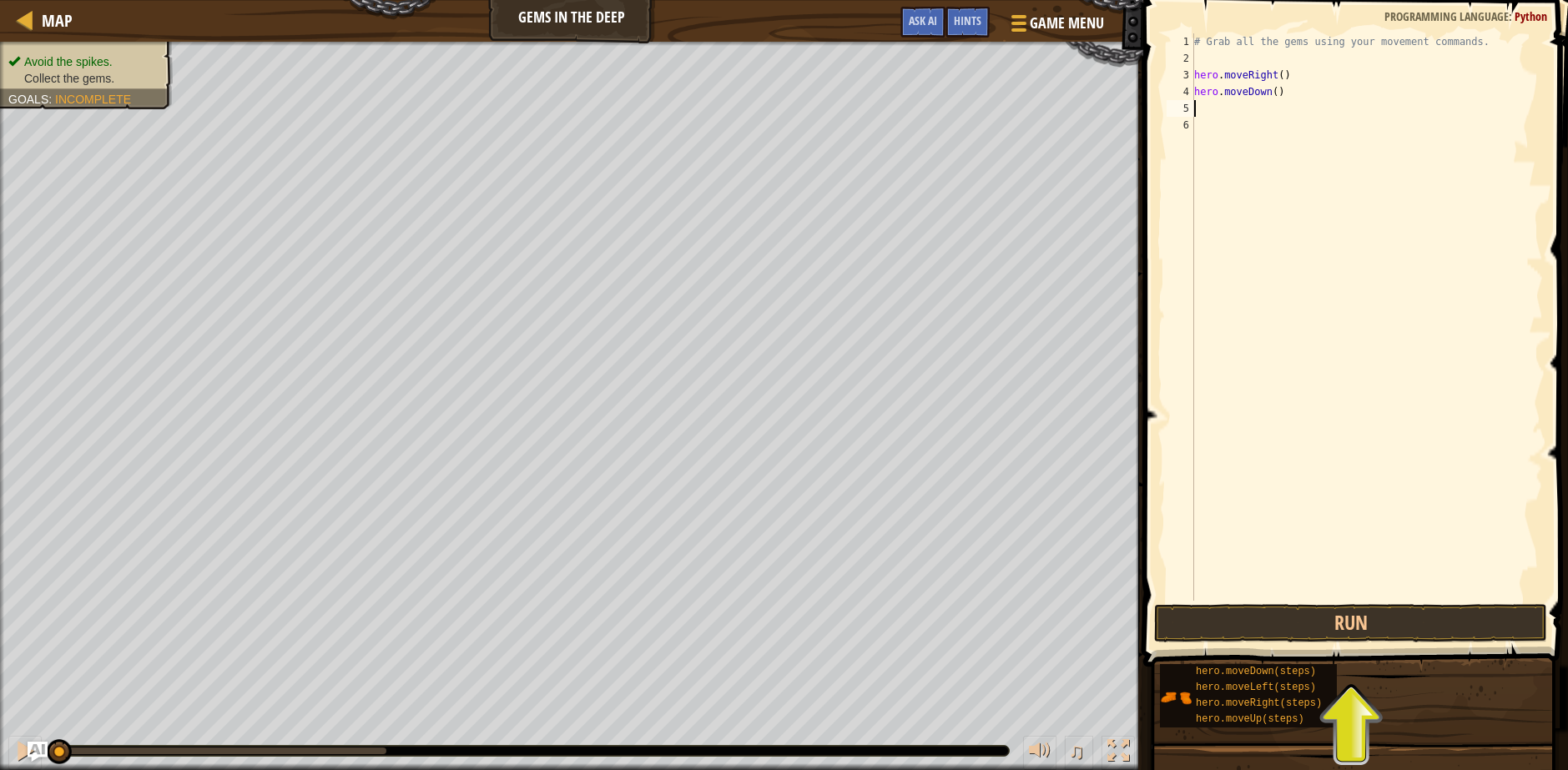
click at [1260, 92] on div "# Grab all the gems using your movement commands. hero . moveRight ( ) hero . m…" at bounding box center [1366, 334] width 352 height 601
click at [1271, 96] on div "# Grab all the gems using your movement commands. hero . moveRight ( ) hero . m…" at bounding box center [1366, 334] width 352 height 601
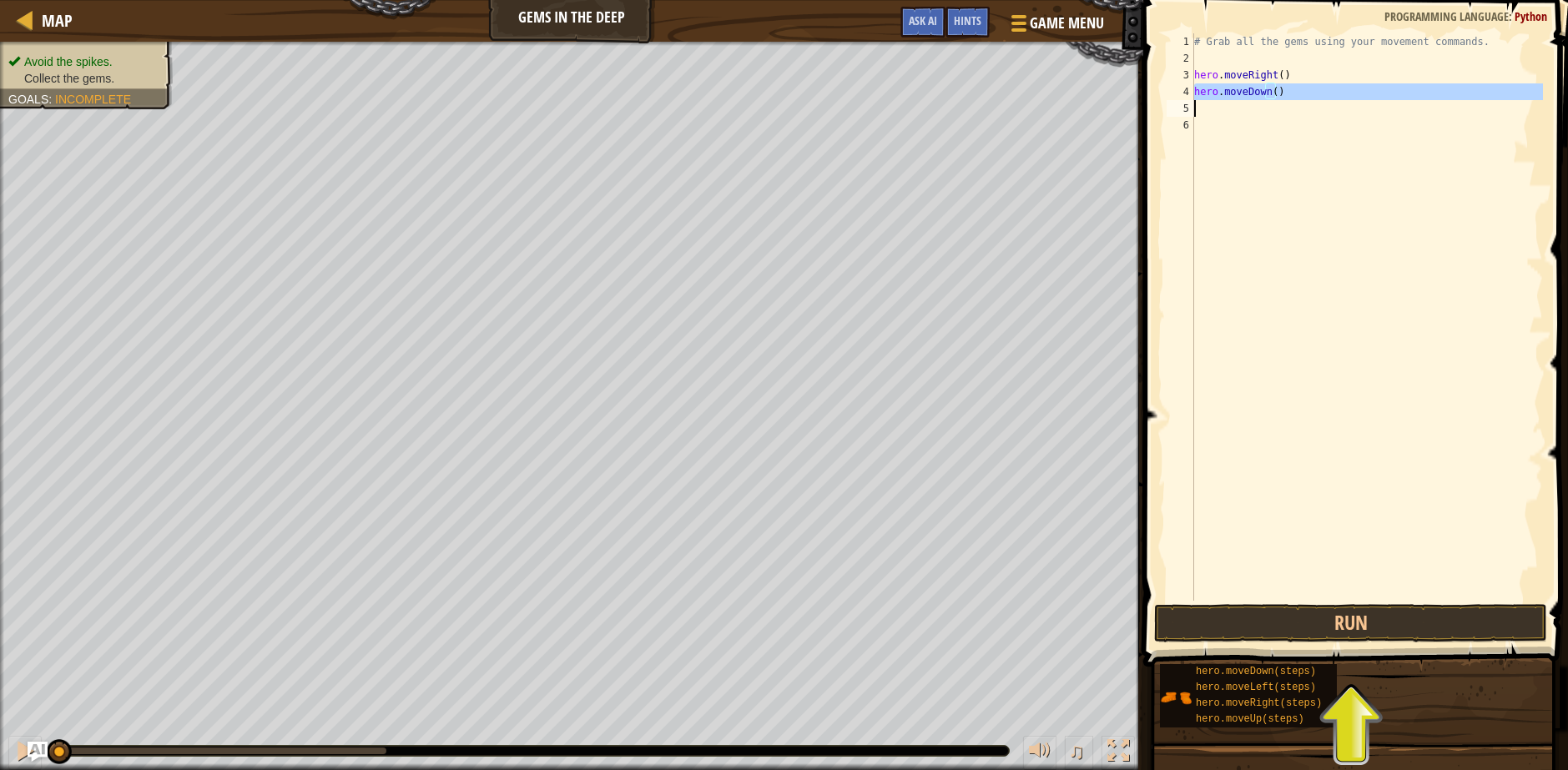
type textarea "hero.moveDown()"
click at [1361, 629] on button "Run" at bounding box center [1349, 624] width 393 height 39
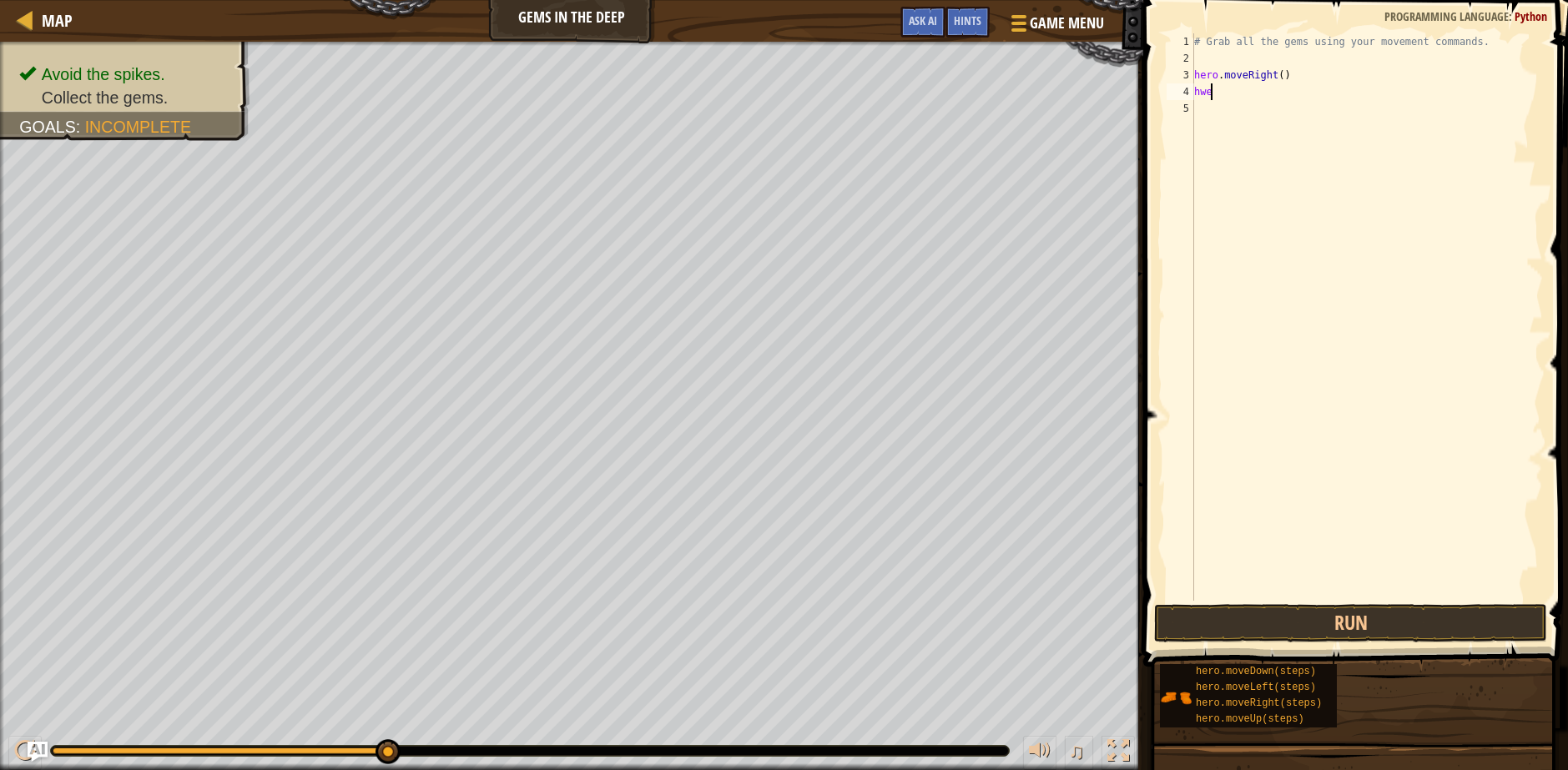
type textarea "he"
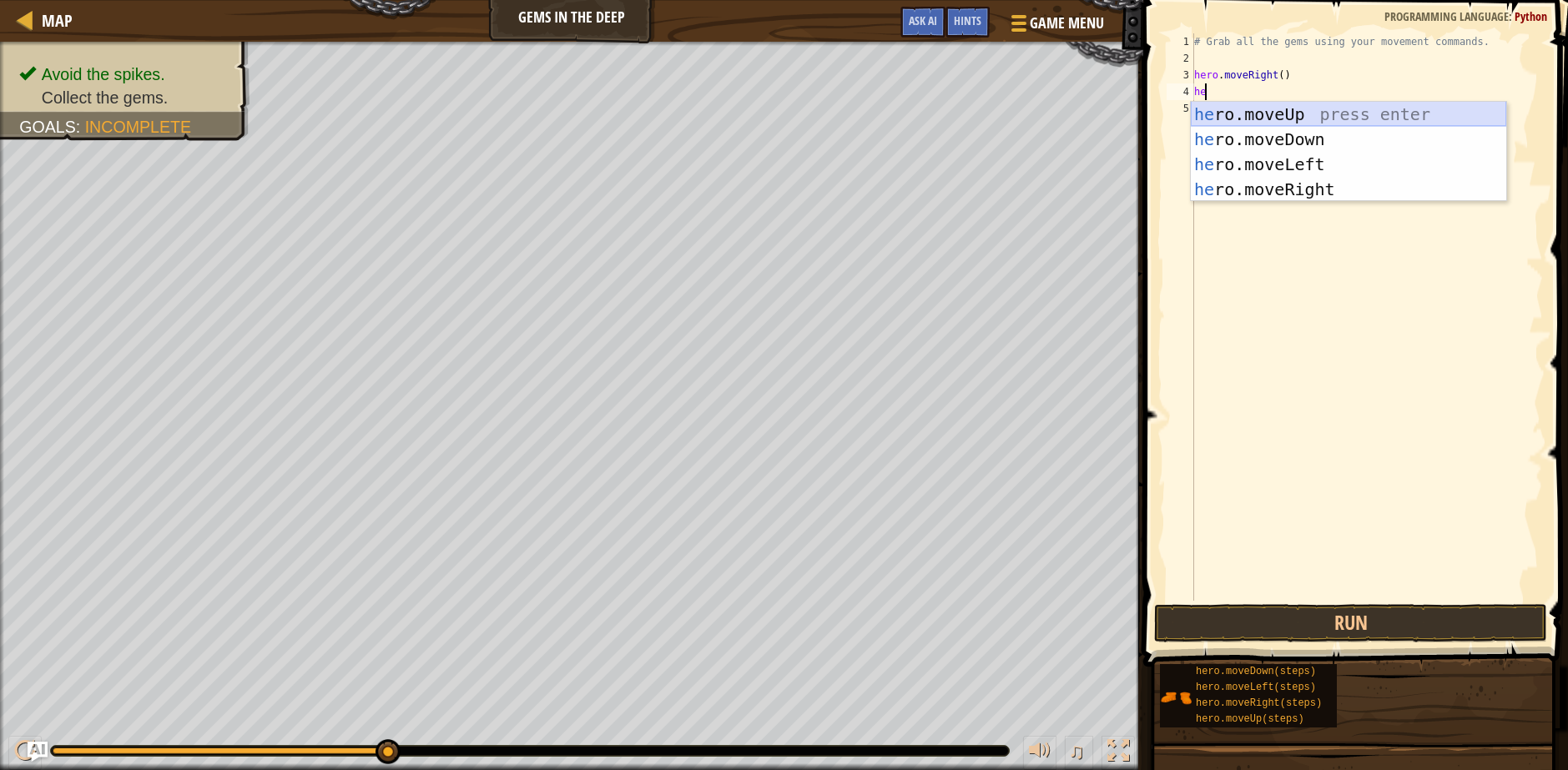
click at [1281, 126] on div "he ro.moveUp press enter he ro.moveDown press enter he ro.moveLeft press enter …" at bounding box center [1347, 177] width 316 height 150
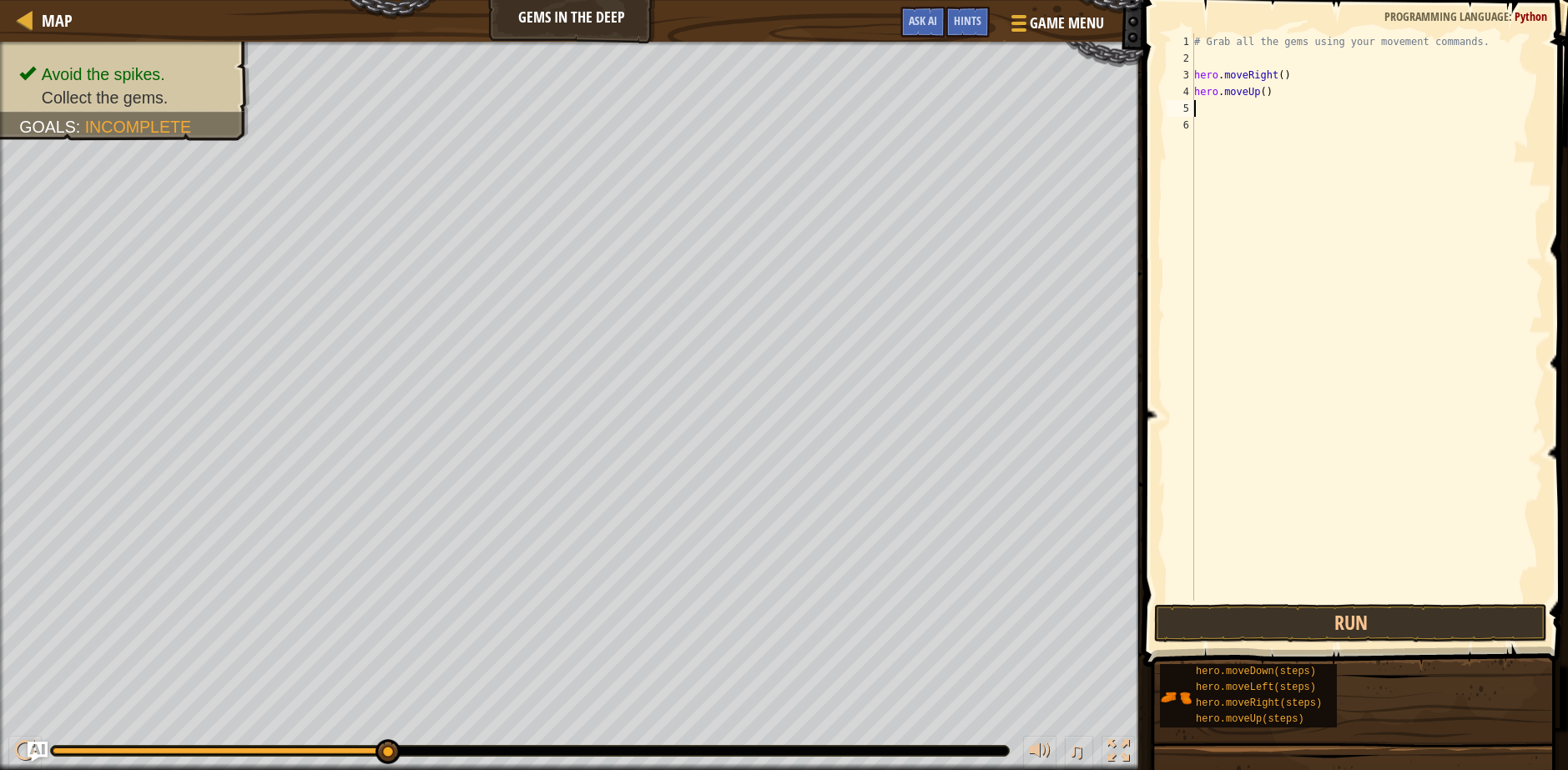
click at [1252, 93] on div "# Grab all the gems using your movement commands. hero . moveRight ( ) hero . m…" at bounding box center [1366, 334] width 352 height 601
click at [1288, 111] on div "hero.moveD own press enter" at bounding box center [1347, 140] width 316 height 75
type textarea "hero.moveDown"
click at [1248, 110] on div "# Grab all the gems using your movement commands. hero . moveRight ( ) hero . […" at bounding box center [1366, 334] width 352 height 601
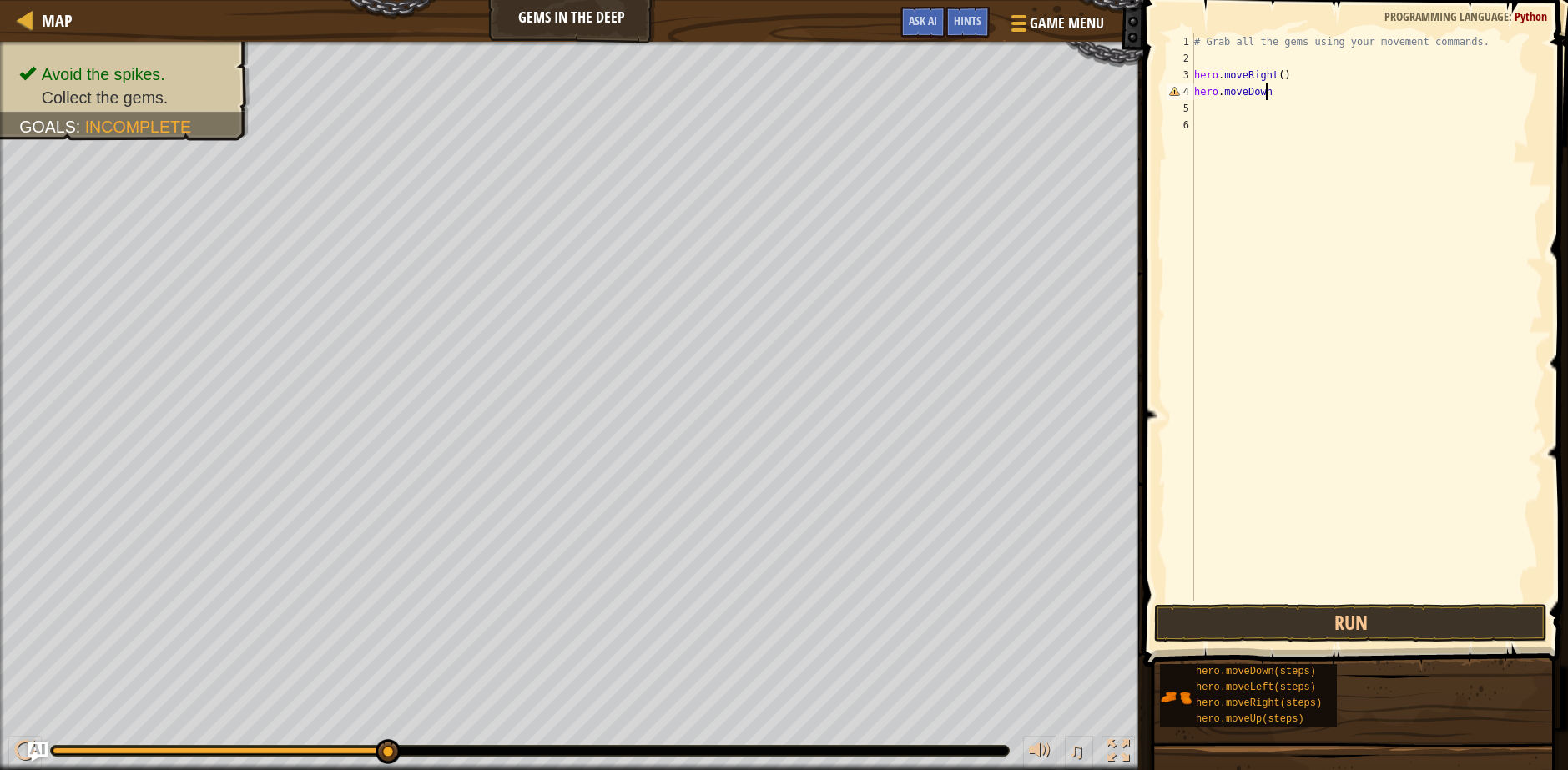
scroll to position [8, 0]
click at [1266, 91] on div "# Grab all the gems using your movement commands. hero . moveRight ( ) hero . […" at bounding box center [1366, 334] width 352 height 601
type textarea "hero.moveDown()"
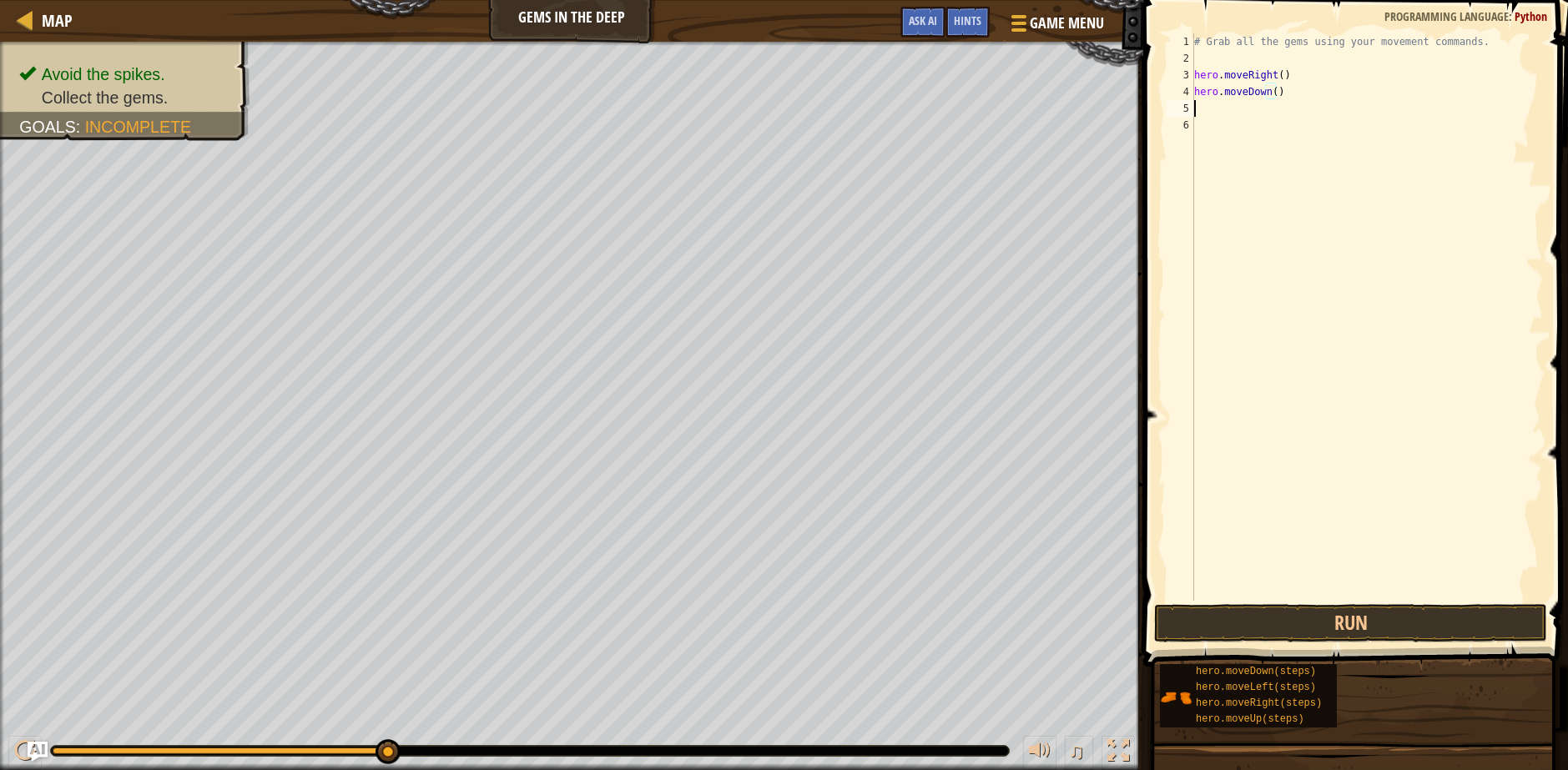
click at [1220, 109] on div "# Grab all the gems using your movement commands. hero . moveRight ( ) hero . m…" at bounding box center [1366, 334] width 352 height 601
type textarea "he"
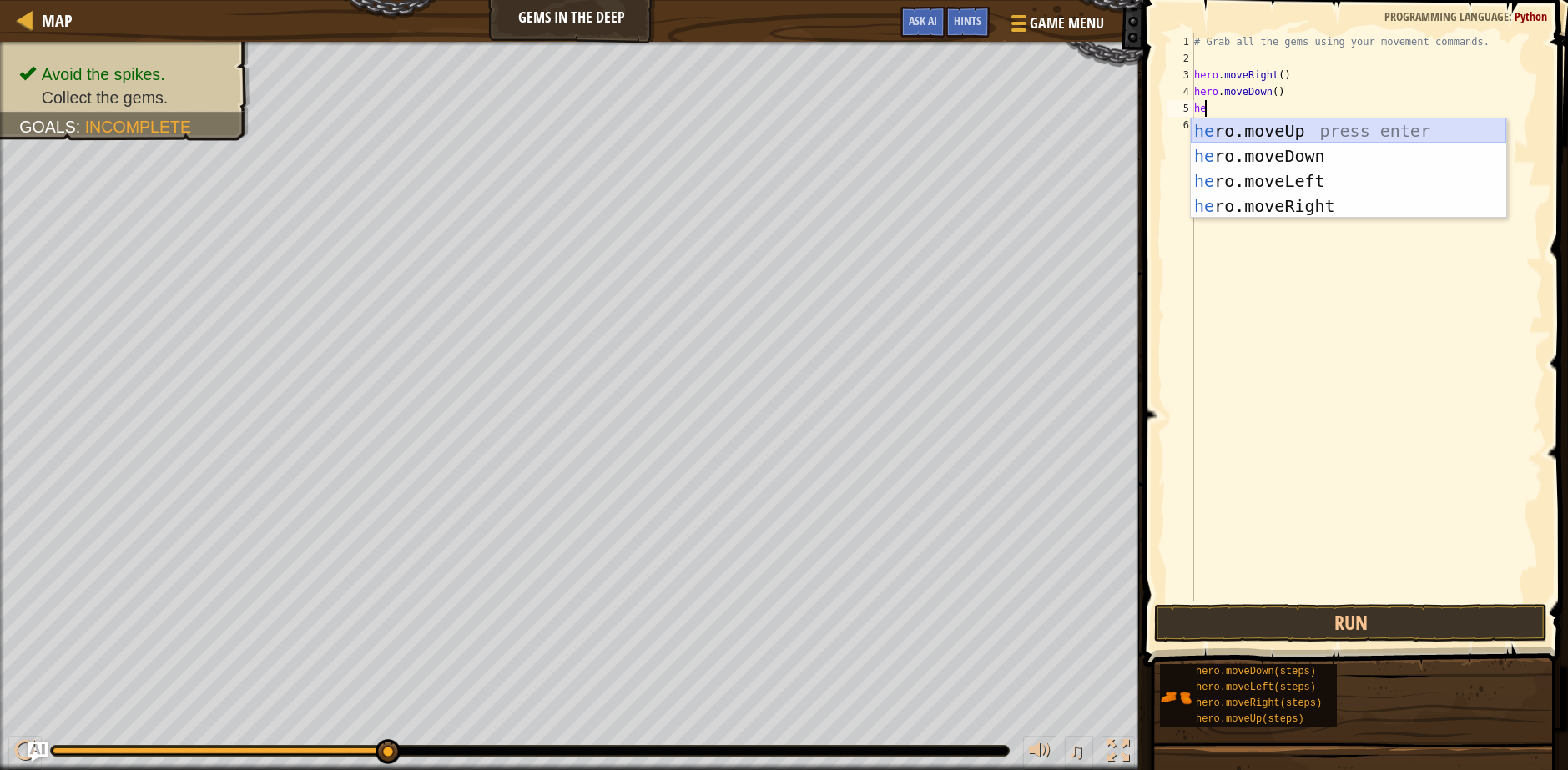
click at [1306, 133] on div "he ro.moveUp press enter he ro.moveDown press enter he ro.moveLeft press enter …" at bounding box center [1347, 194] width 316 height 150
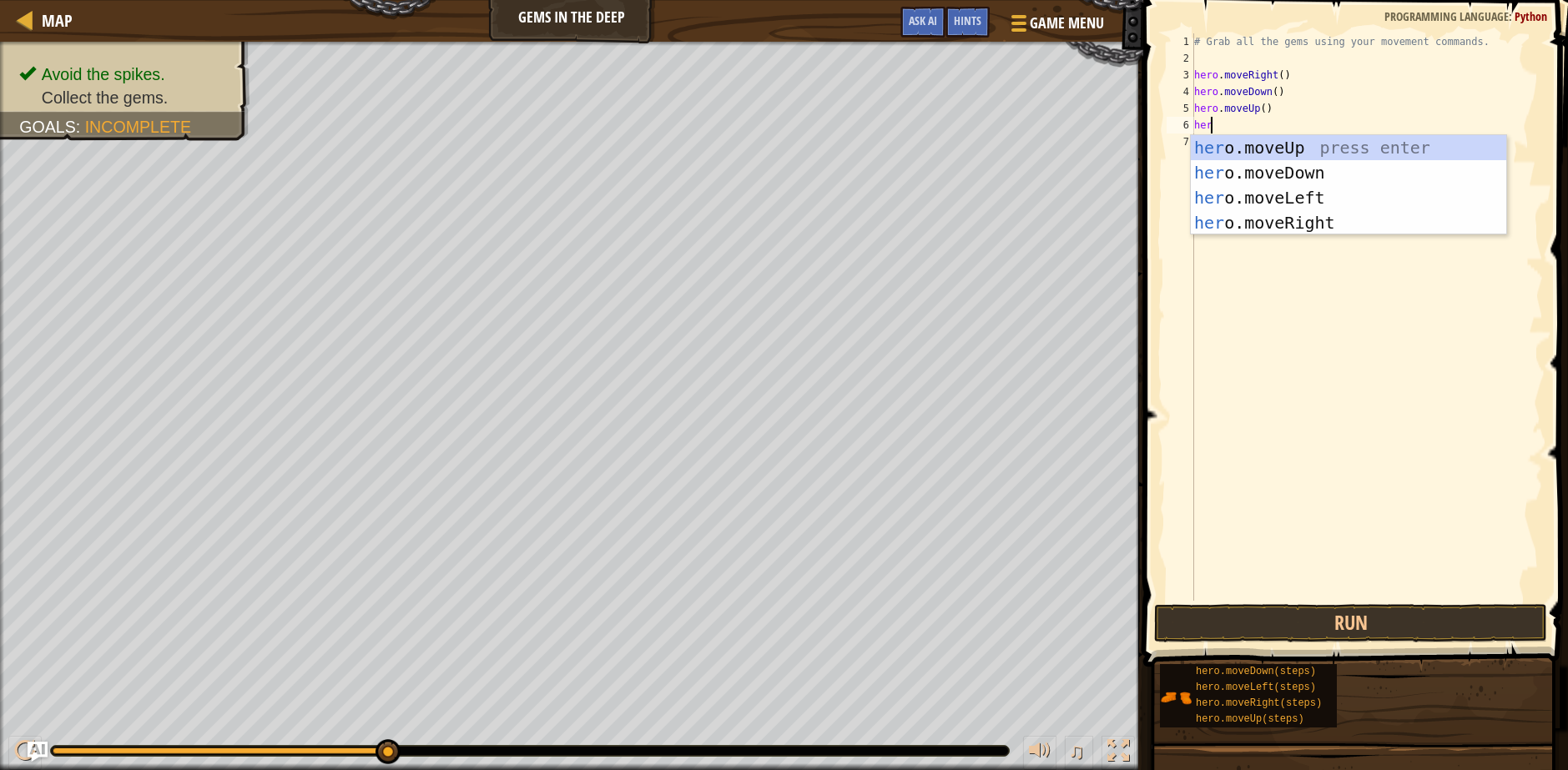
type textarea "hero"
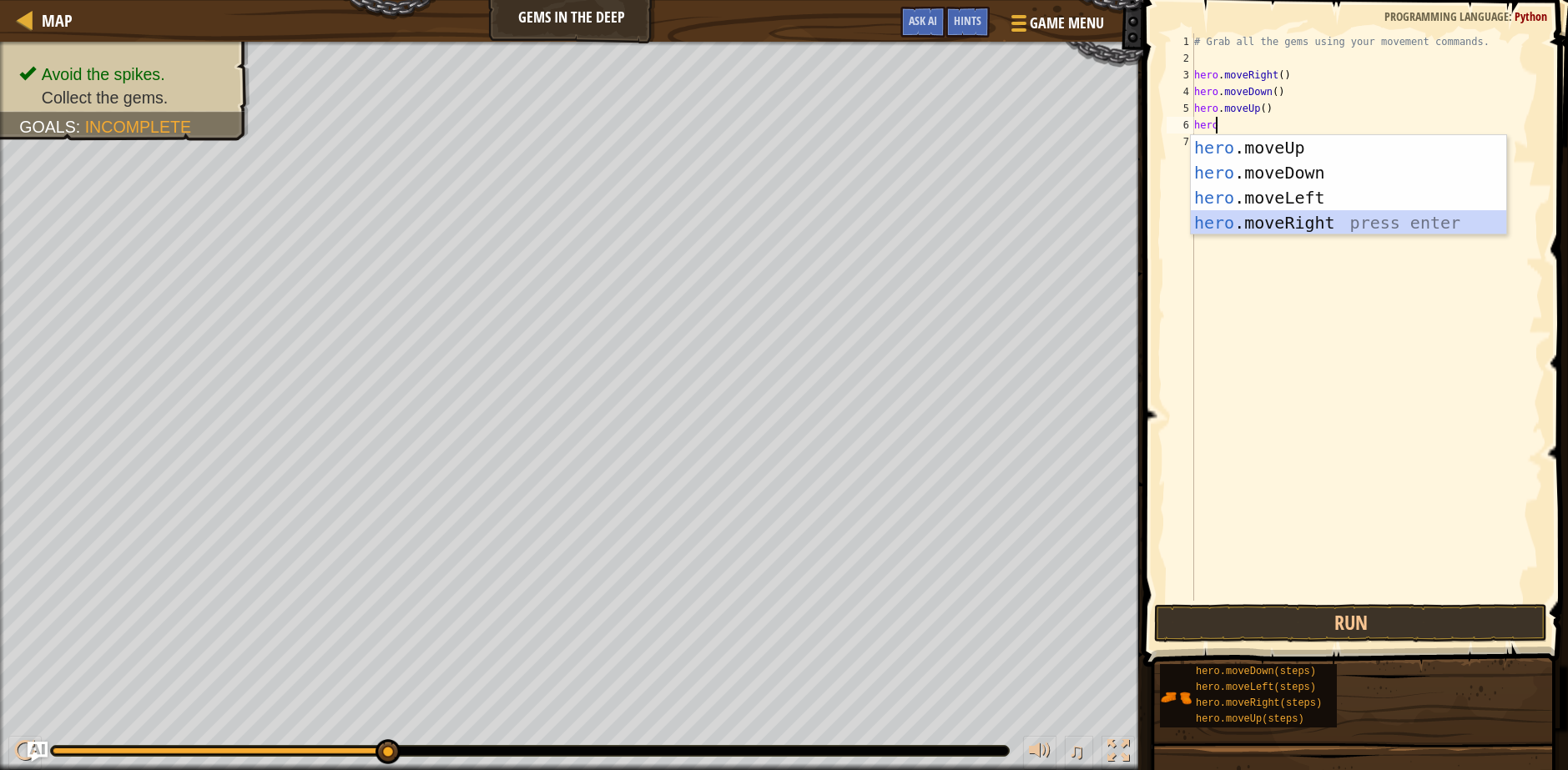
click at [1305, 213] on div "hero .moveUp press enter hero .moveDown press enter hero .moveLeft press enter …" at bounding box center [1347, 211] width 316 height 150
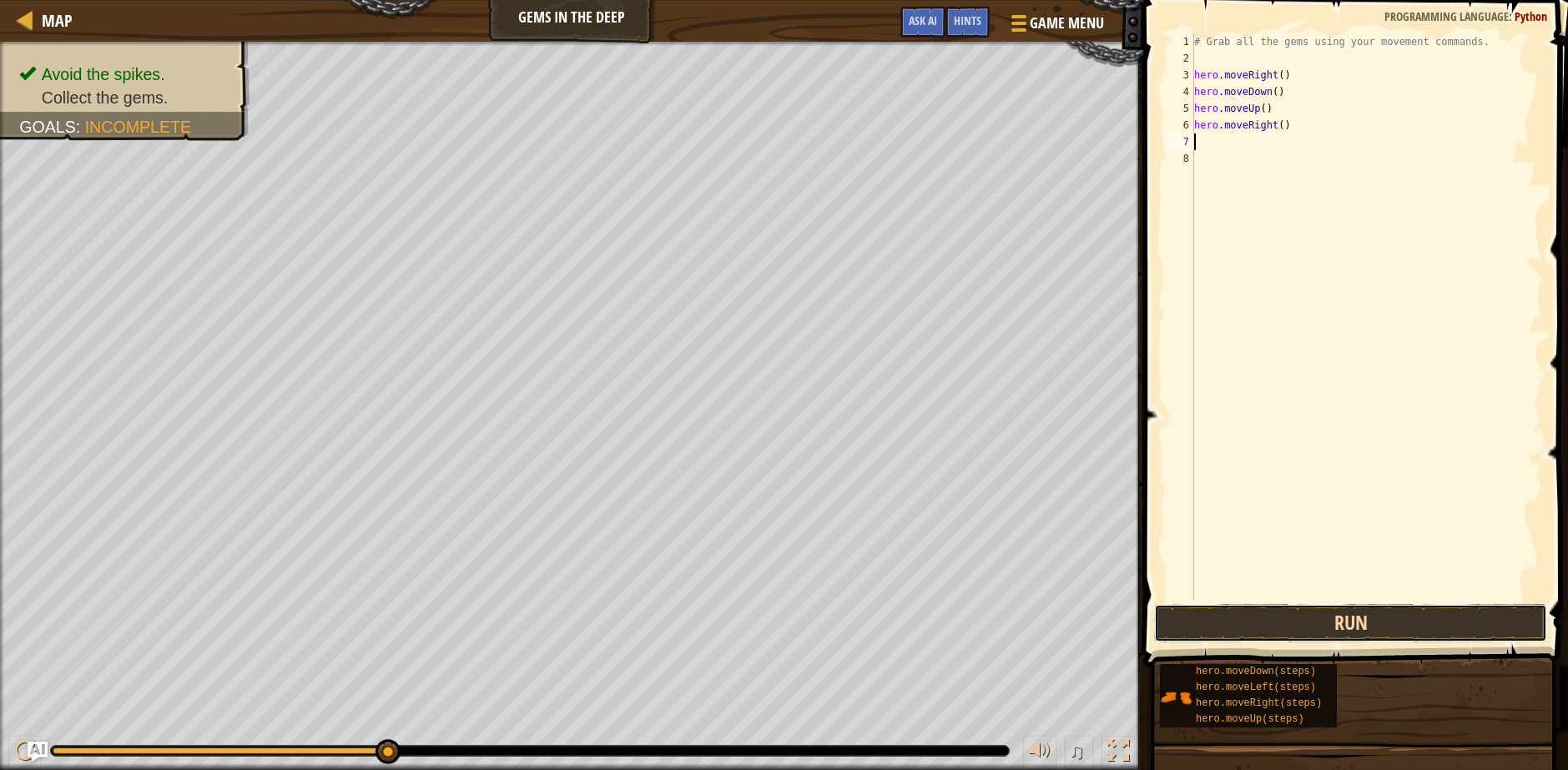
click at [1337, 616] on button "Run" at bounding box center [1349, 624] width 393 height 39
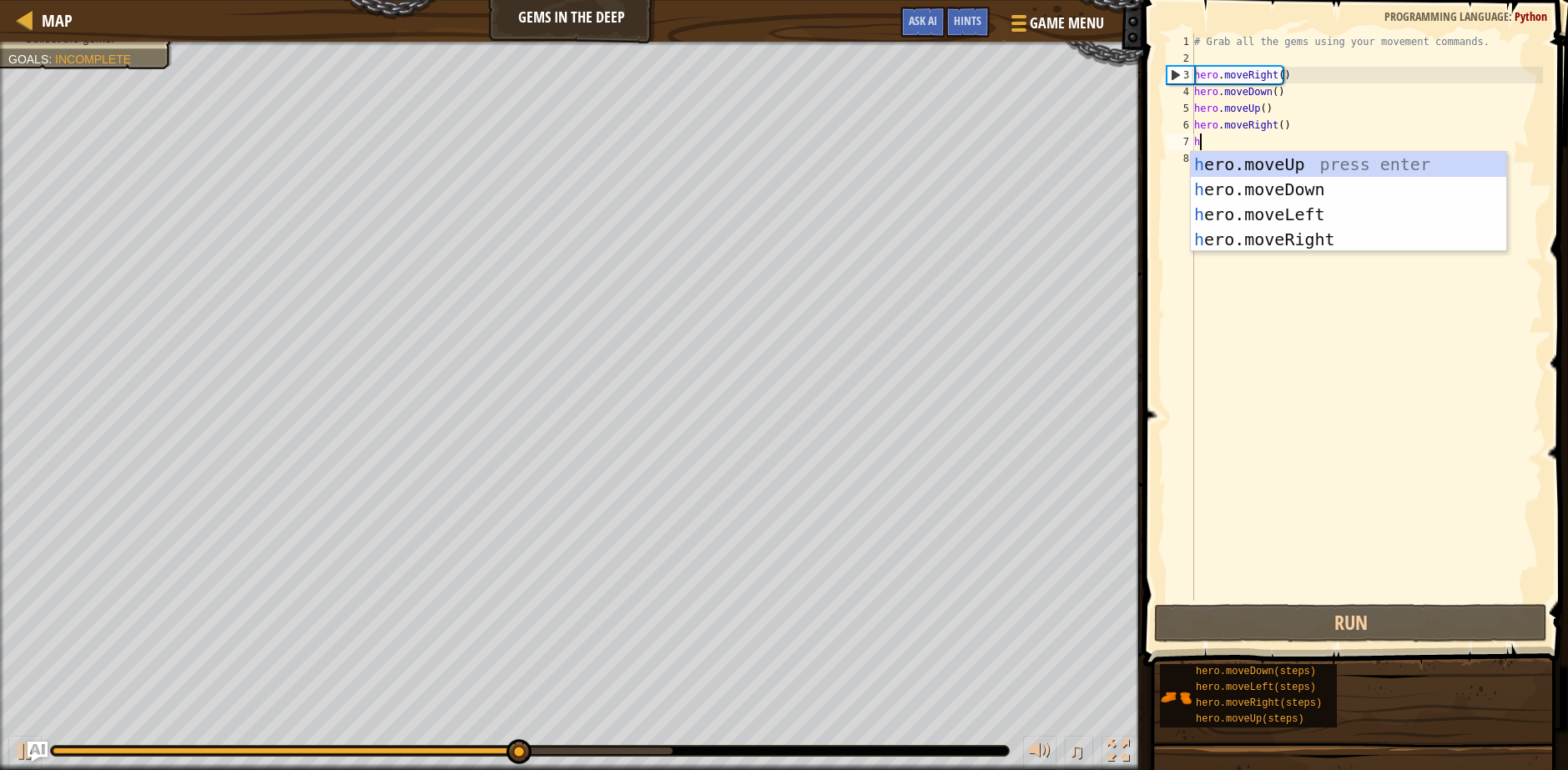
type textarea "he"
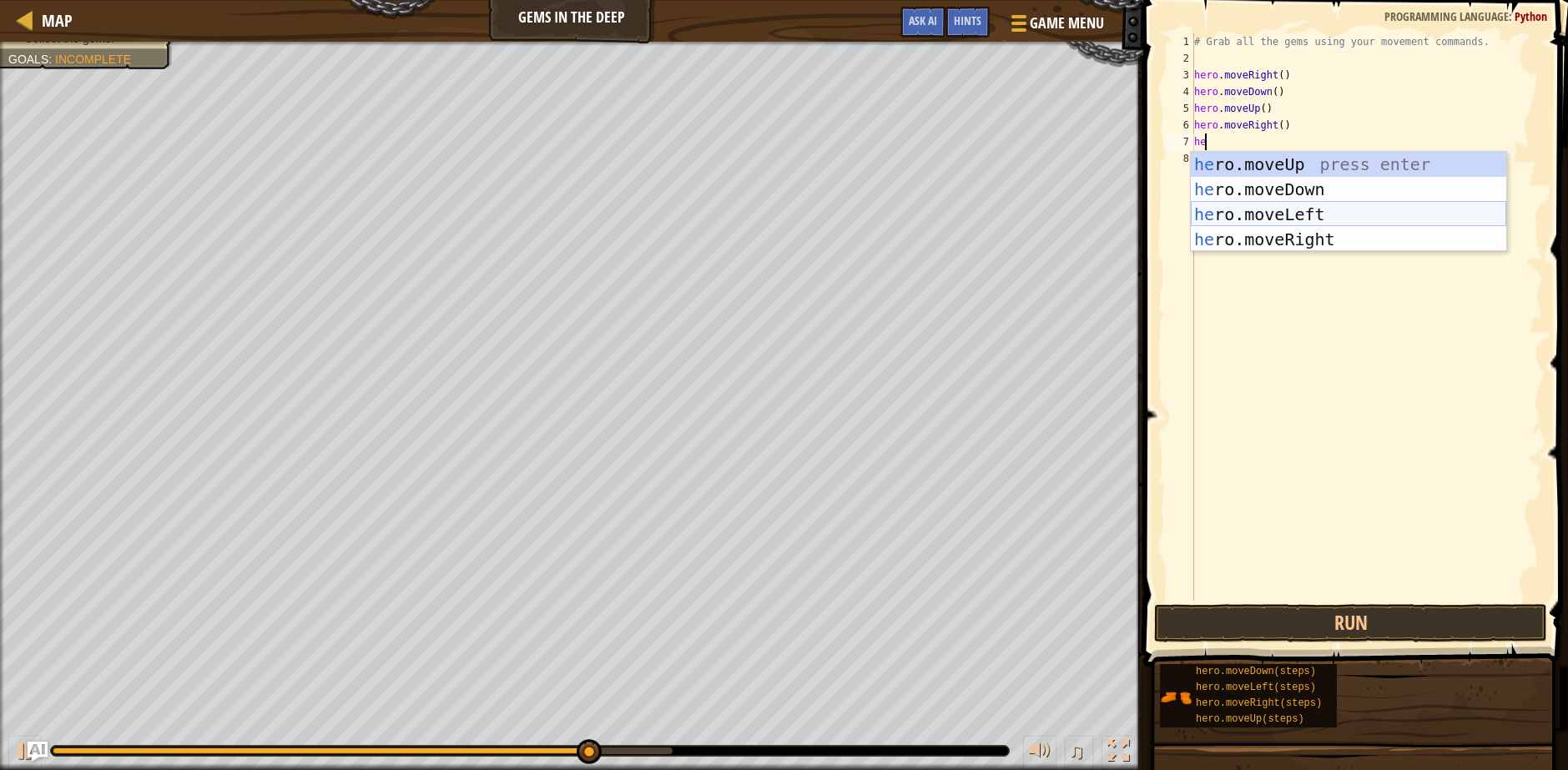
click at [1299, 211] on div "he ro.moveUp press enter he ro.moveDown press enter he ro.moveLeft press enter …" at bounding box center [1347, 227] width 316 height 150
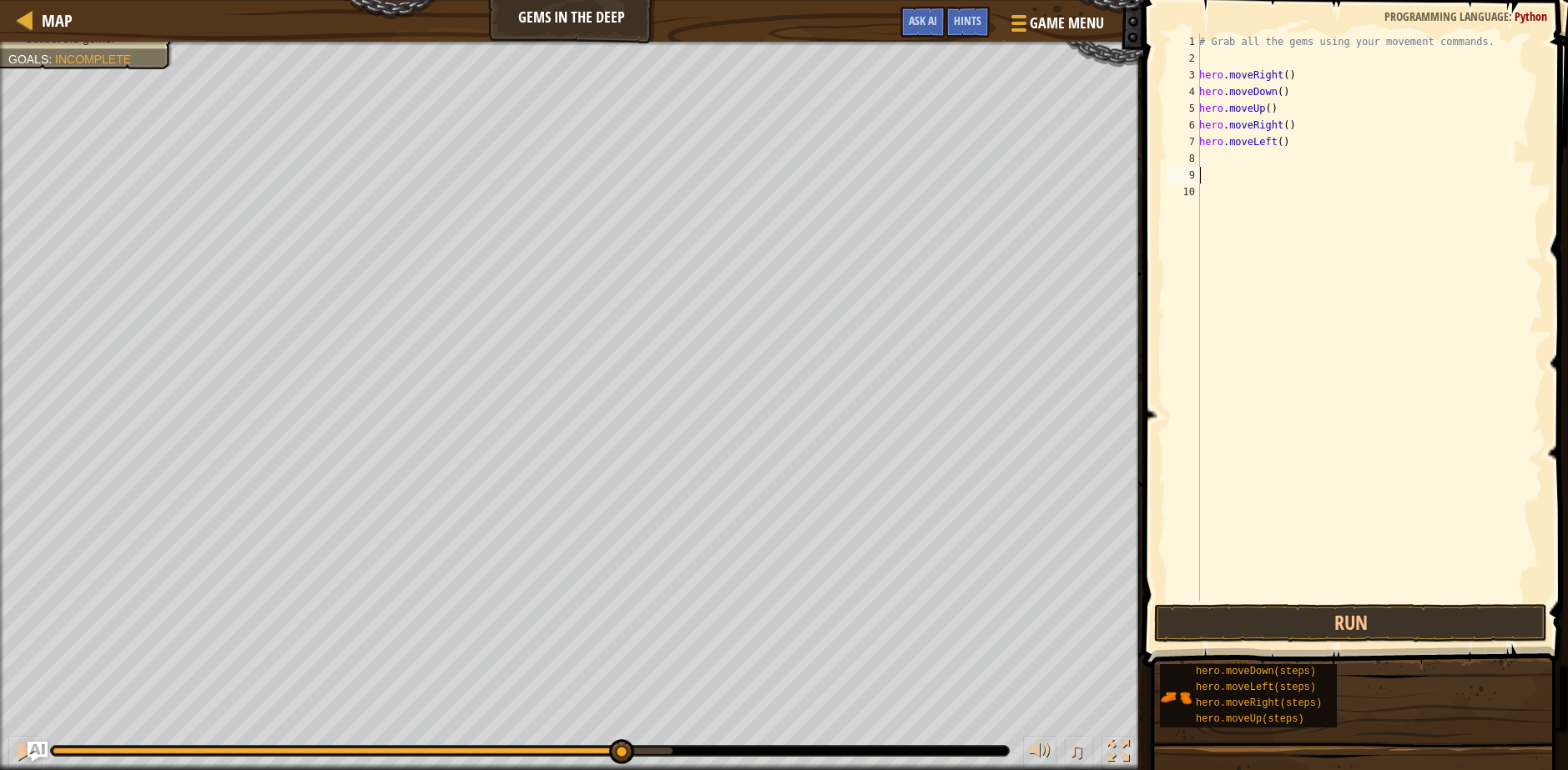
click at [1225, 153] on div "# Grab all the gems using your movement commands. hero . moveRight ( ) hero . m…" at bounding box center [1369, 334] width 347 height 601
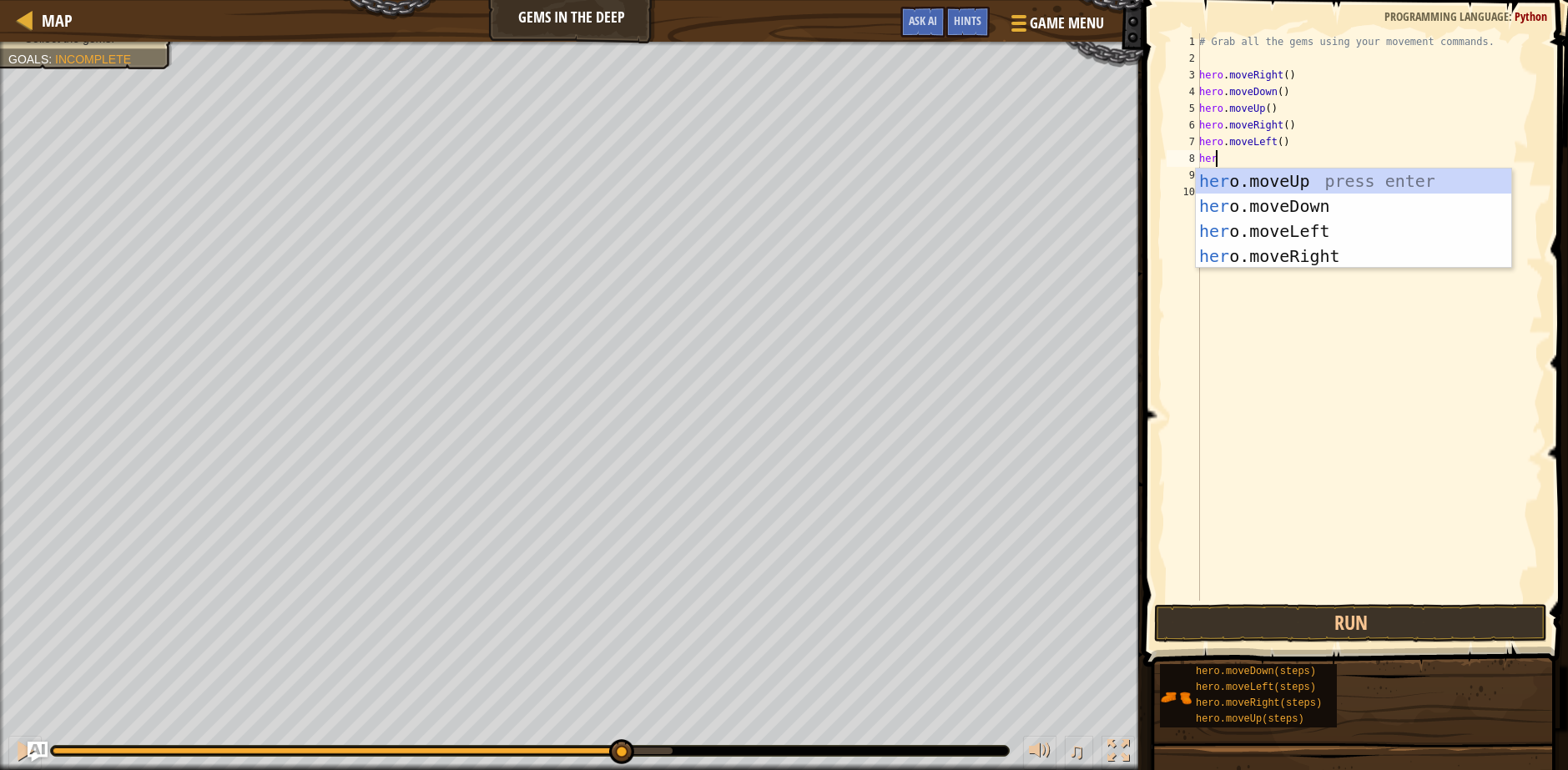
type textarea "hero"
click at [1321, 178] on div "hero .moveUp press enter hero .moveDown press enter hero .moveLeft press enter …" at bounding box center [1353, 243] width 316 height 150
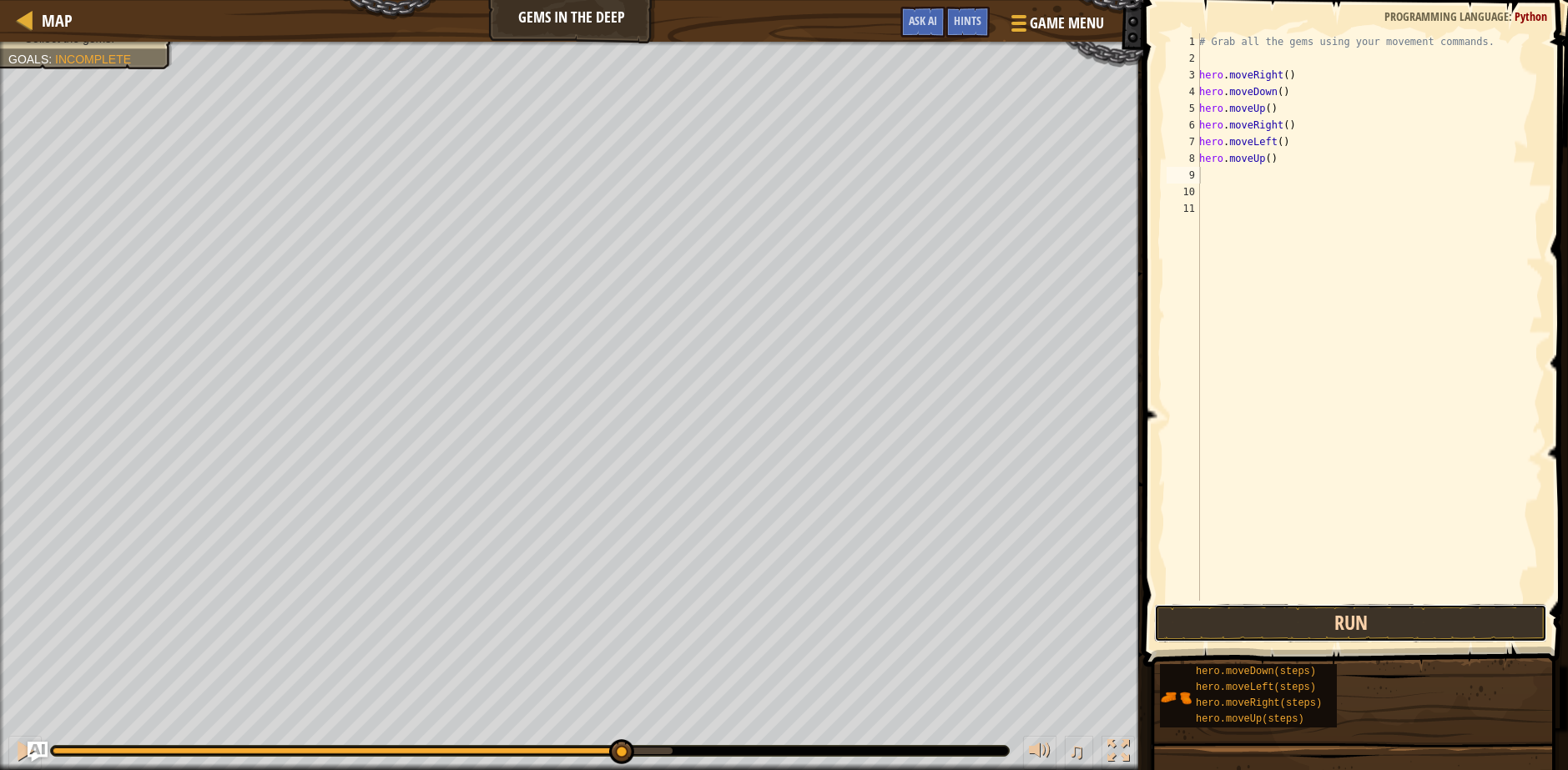
click at [1327, 621] on button "Run" at bounding box center [1349, 624] width 393 height 39
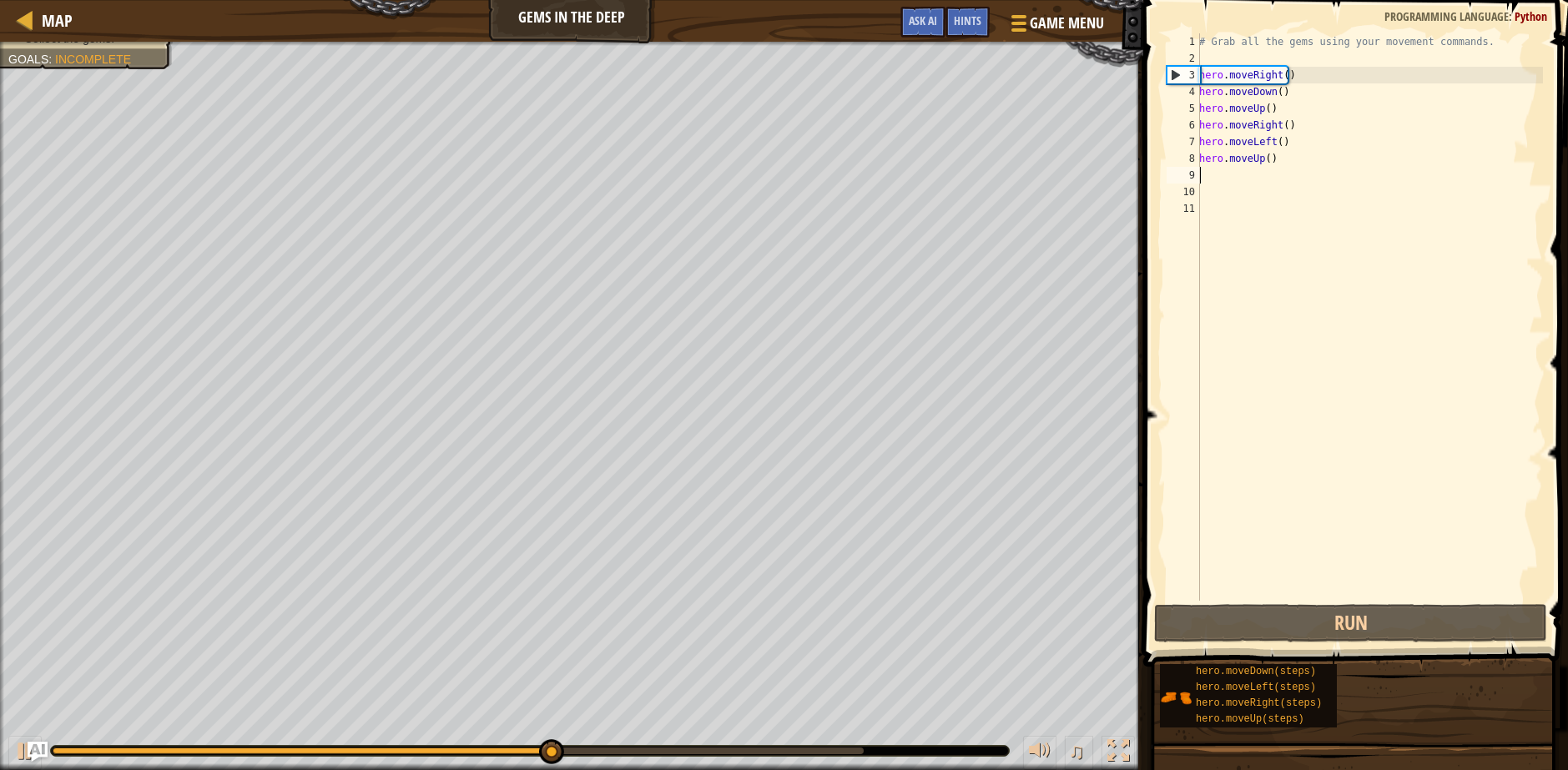
click at [1233, 179] on div "# Grab all the gems using your movement commands. hero . moveRight ( ) hero . m…" at bounding box center [1369, 334] width 347 height 601
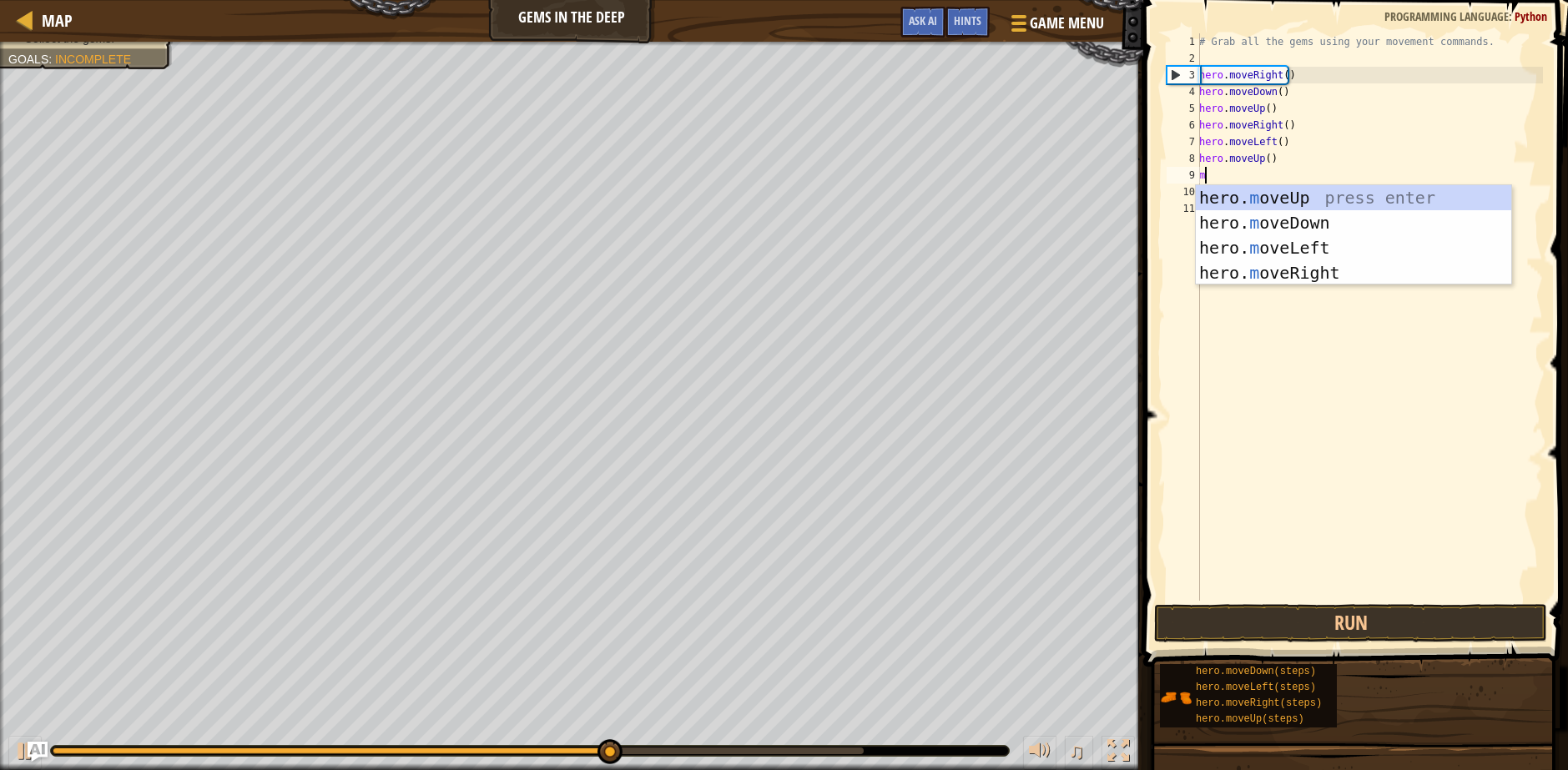
type textarea "mov"
click at [1313, 276] on div "hero. mov eUp press enter hero. mov eDown press enter hero. mov eLeft press ent…" at bounding box center [1353, 260] width 316 height 150
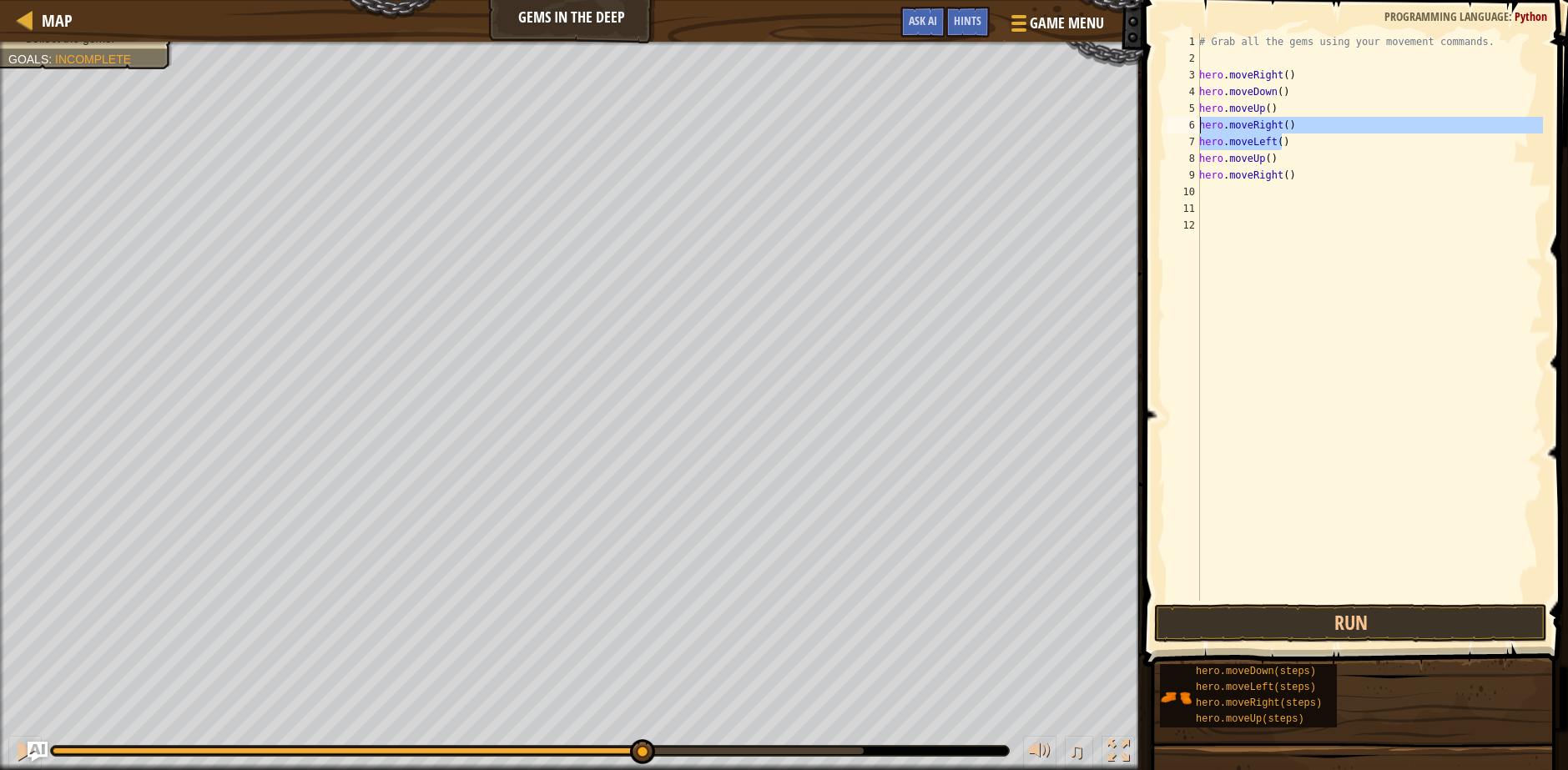
drag, startPoint x: 1282, startPoint y: 147, endPoint x: 1197, endPoint y: 130, distance: 86.7
click at [1197, 130] on div "1 2 3 4 5 6 7 8 9 10 11 12 # Grab all the gems using your movement commands. he…" at bounding box center [1353, 317] width 380 height 567
type textarea "hero.moveRight() hero.moveLeft()"
type textarea "hero.moveUp()"
click at [1337, 630] on button "Run" at bounding box center [1349, 624] width 393 height 39
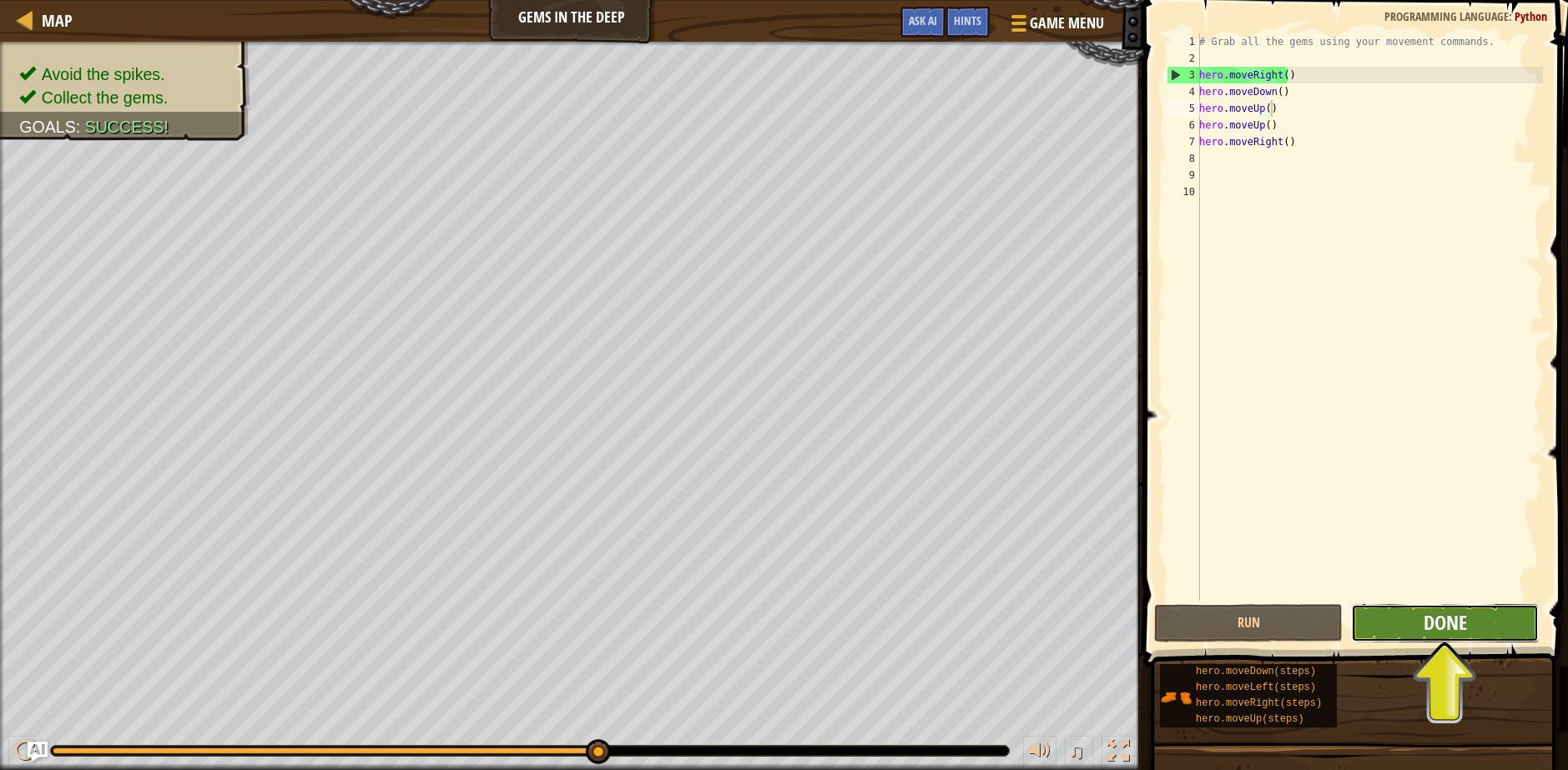
click at [1444, 622] on span "Done" at bounding box center [1445, 623] width 44 height 27
